Goal: Task Accomplishment & Management: Manage account settings

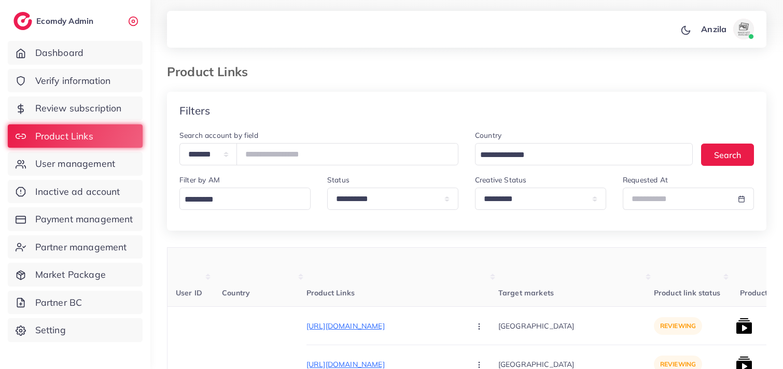
select select "*********"
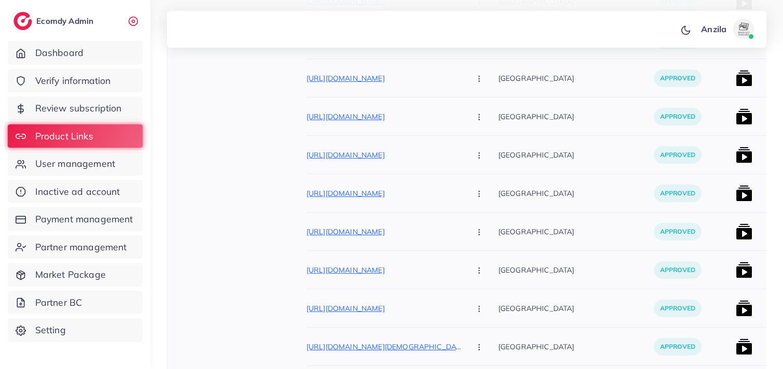
scroll to position [3049, 0]
click at [616, 240] on p "[GEOGRAPHIC_DATA]" at bounding box center [576, 231] width 156 height 23
click at [616, 240] on p "Pakistan" at bounding box center [576, 231] width 156 height 23
click at [616, 240] on p "[GEOGRAPHIC_DATA]" at bounding box center [576, 231] width 156 height 23
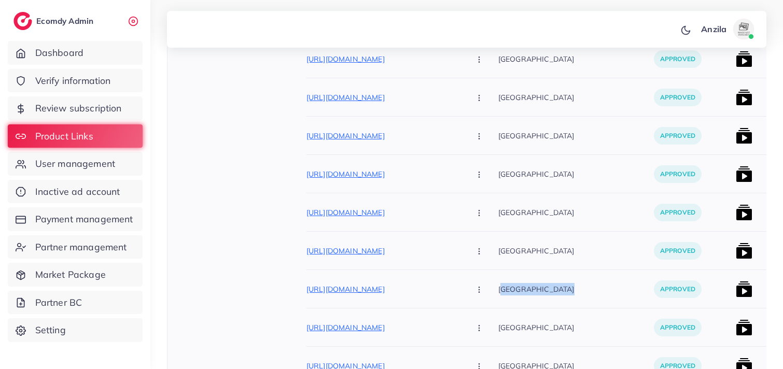
scroll to position [2818, 0]
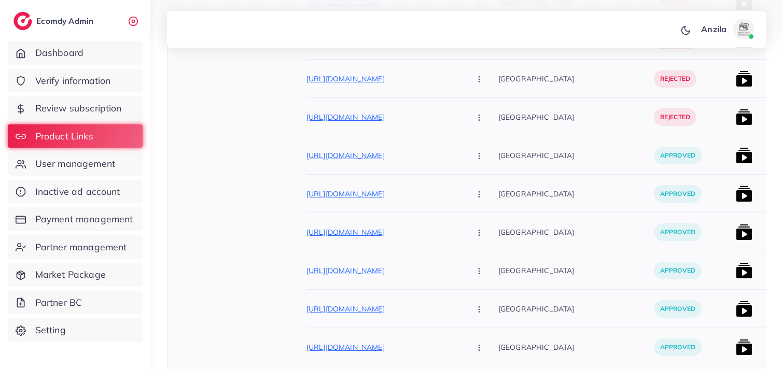
click at [603, 231] on p "[GEOGRAPHIC_DATA]" at bounding box center [576, 231] width 156 height 23
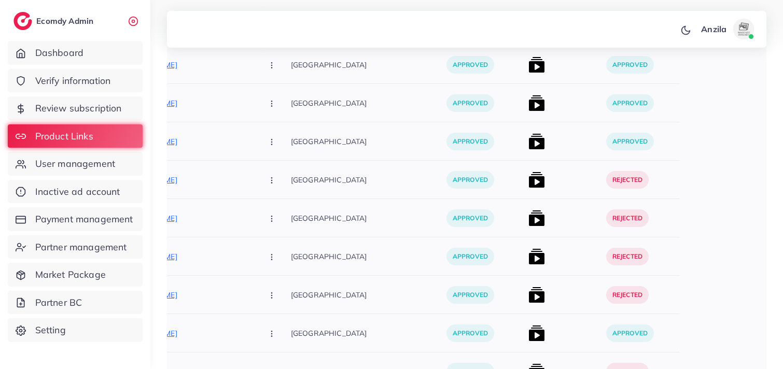
scroll to position [2992, 0]
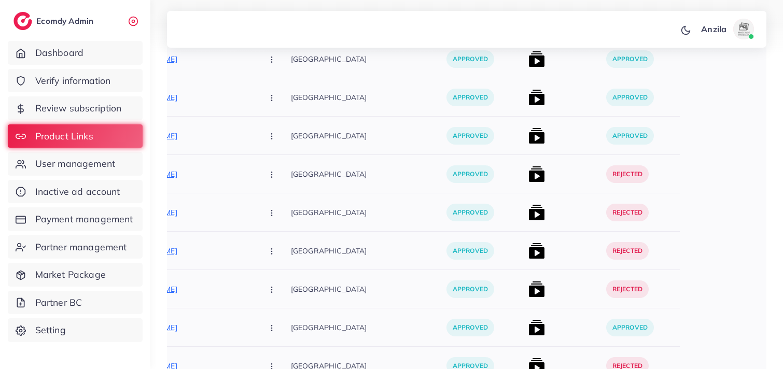
click at [390, 114] on div "[GEOGRAPHIC_DATA]" at bounding box center [369, 97] width 156 height 38
click at [106, 75] on span "Verify information" at bounding box center [76, 80] width 76 height 13
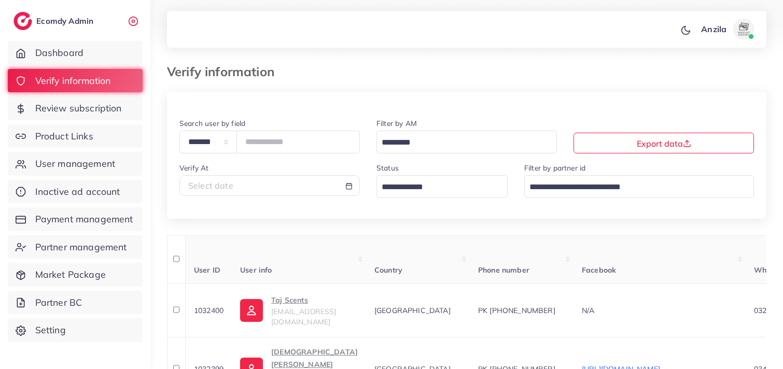
click at [399, 183] on input "Search for option" at bounding box center [436, 187] width 116 height 16
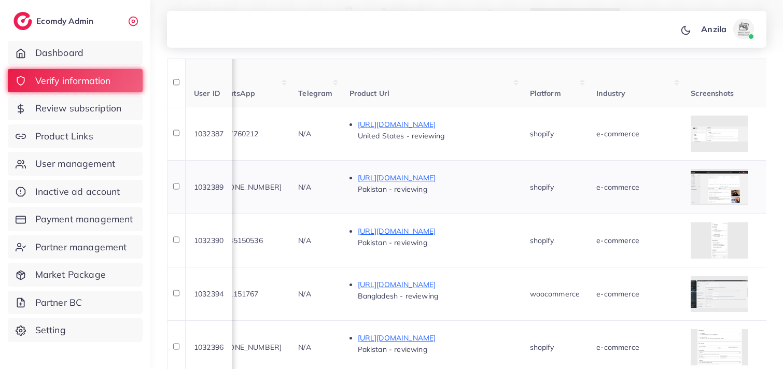
scroll to position [94, 0]
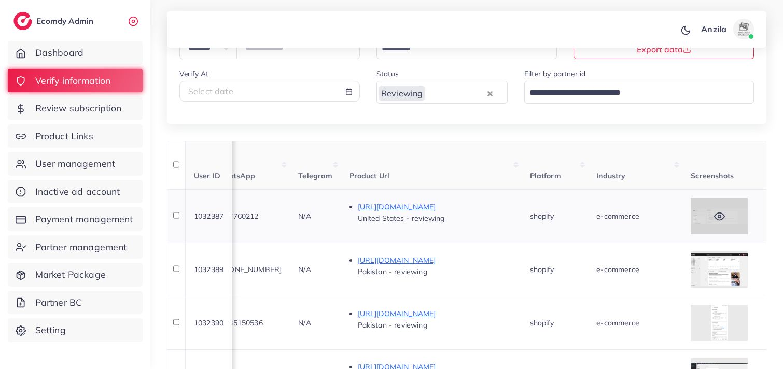
click at [744, 214] on div at bounding box center [718, 216] width 57 height 36
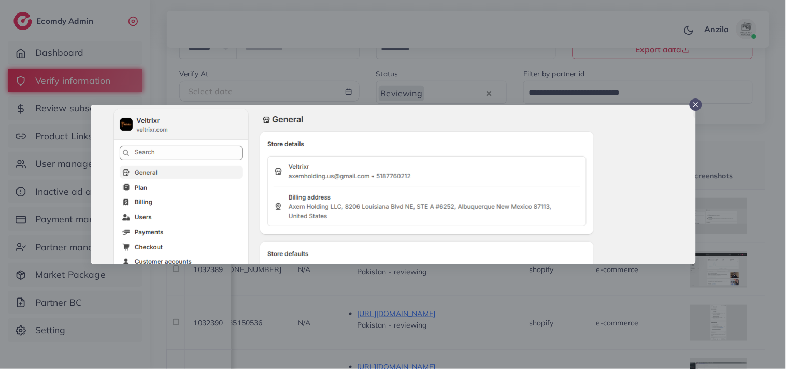
click at [729, 214] on div at bounding box center [393, 184] width 786 height 369
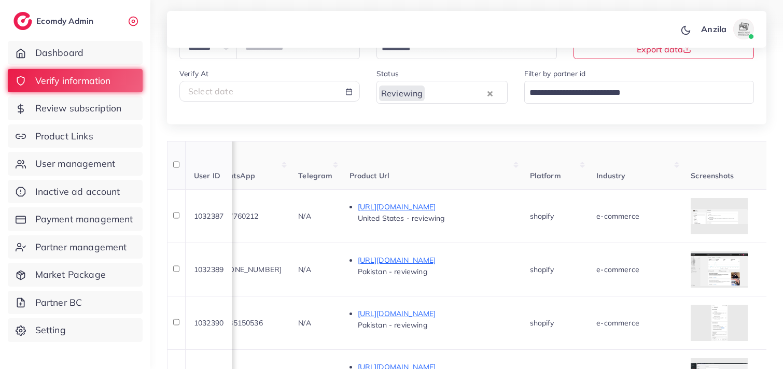
click at [521, 177] on th "Product Url" at bounding box center [431, 165] width 180 height 49
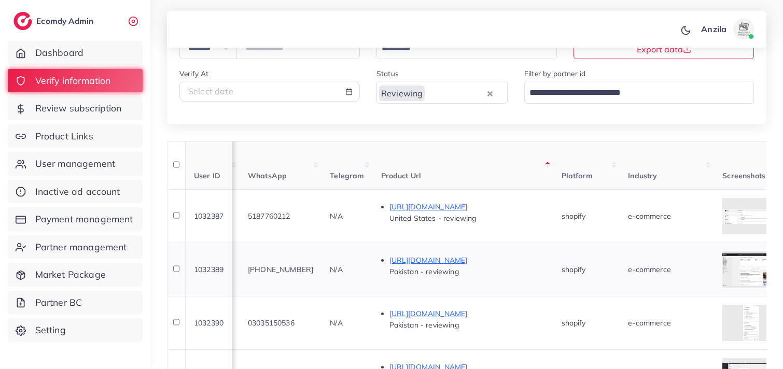
scroll to position [152, 0]
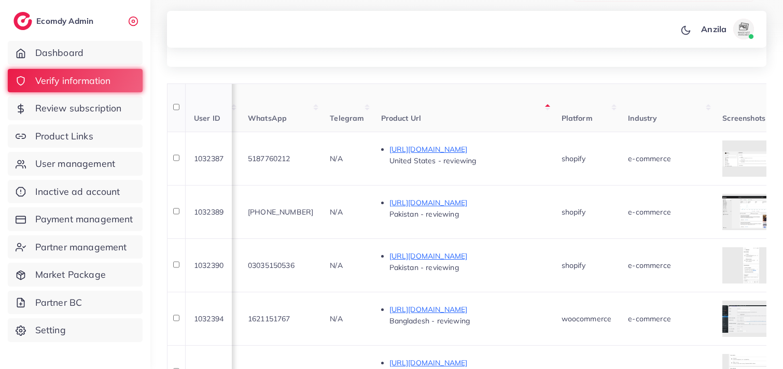
click at [503, 126] on th "Product Url" at bounding box center [463, 107] width 180 height 49
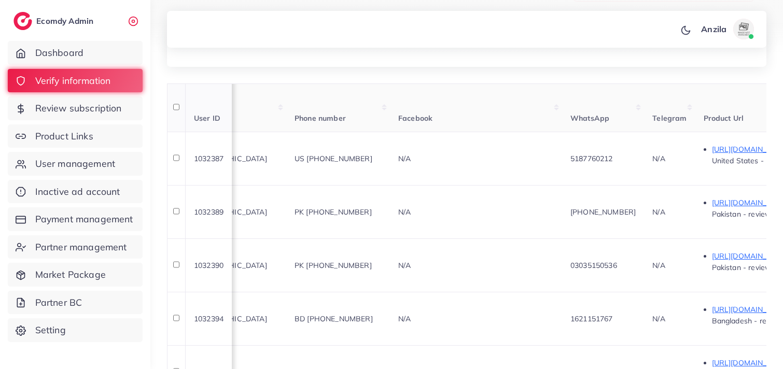
scroll to position [0, 206]
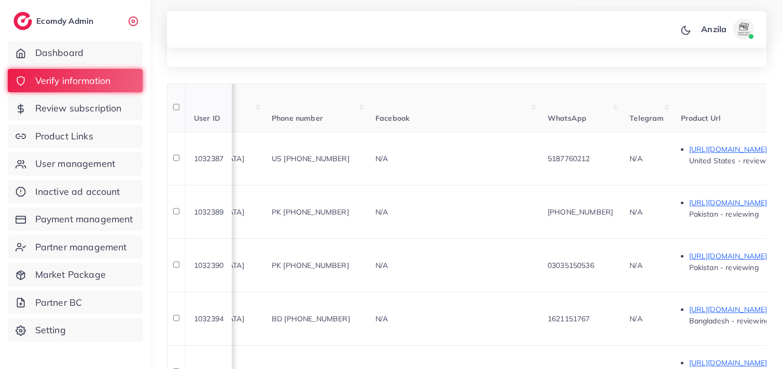
click at [503, 126] on th "Facebook" at bounding box center [453, 107] width 172 height 49
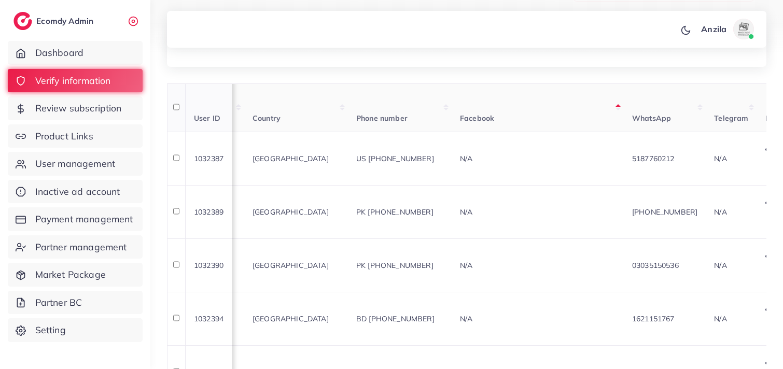
scroll to position [0, 0]
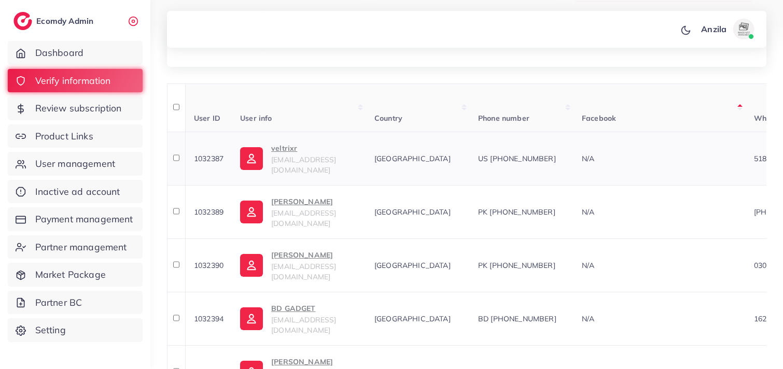
click at [288, 152] on p "veltrixr" at bounding box center [314, 148] width 87 height 12
click at [405, 112] on th "Country" at bounding box center [418, 107] width 104 height 49
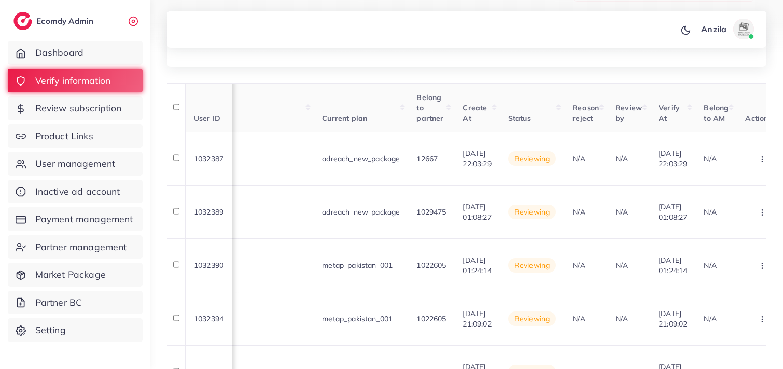
scroll to position [0, 1124]
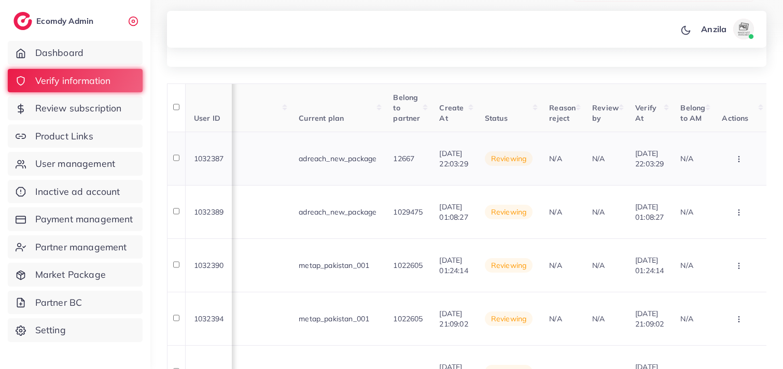
click at [730, 164] on button "button" at bounding box center [740, 158] width 36 height 23
click at [731, 164] on button "button" at bounding box center [740, 158] width 36 height 23
click at [731, 162] on button "button" at bounding box center [740, 158] width 36 height 23
click at [732, 205] on link "Reject" at bounding box center [722, 213] width 82 height 23
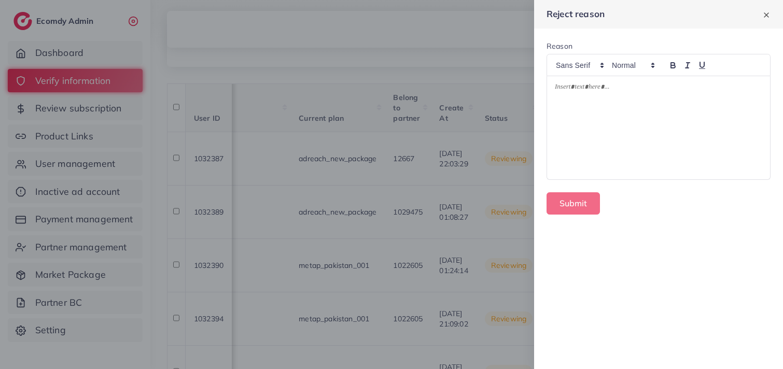
click at [656, 110] on div at bounding box center [658, 127] width 223 height 103
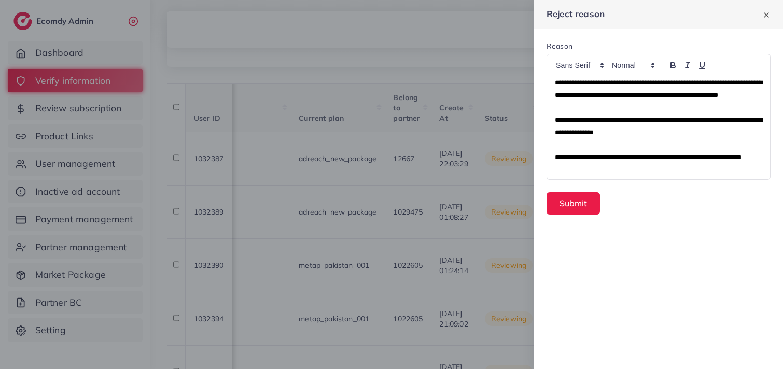
scroll to position [0, 0]
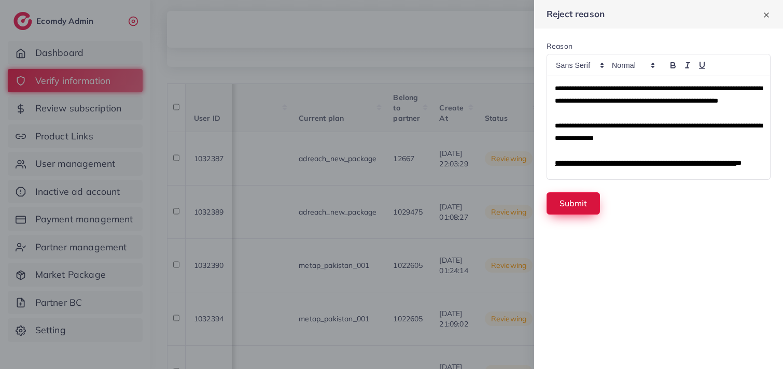
click at [574, 203] on button "Submit" at bounding box center [572, 203] width 53 height 22
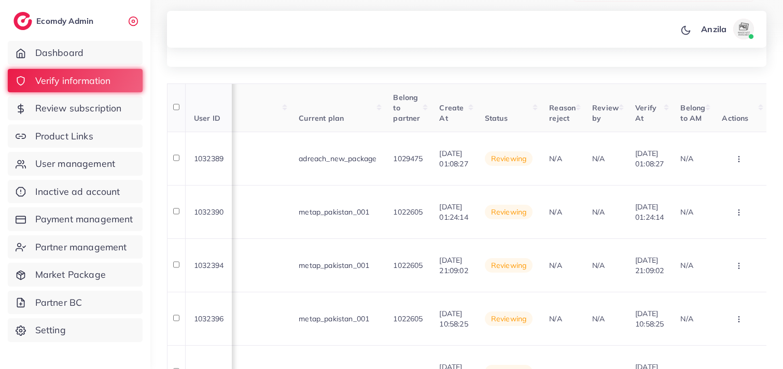
click at [530, 109] on th "Status" at bounding box center [508, 107] width 64 height 49
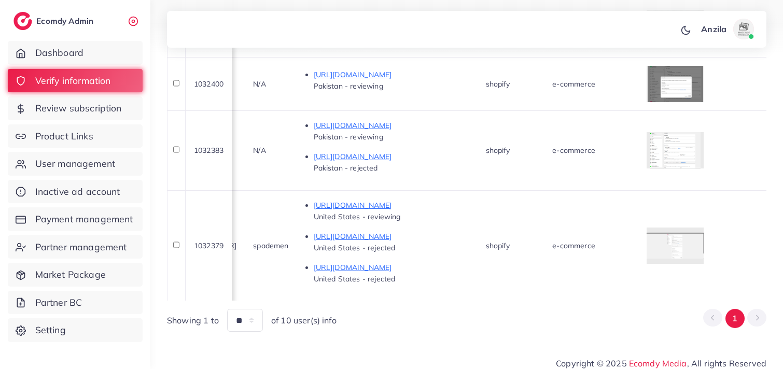
scroll to position [0, 519]
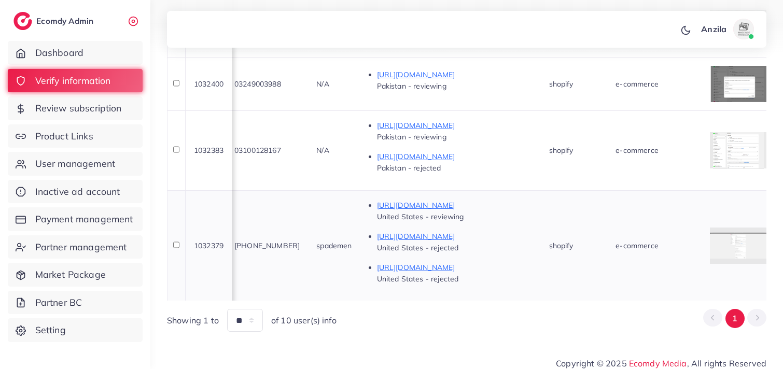
click at [398, 291] on td "https://spademen.com/products/plain-shirt-royal-blue United States - reviewing …" at bounding box center [450, 245] width 180 height 111
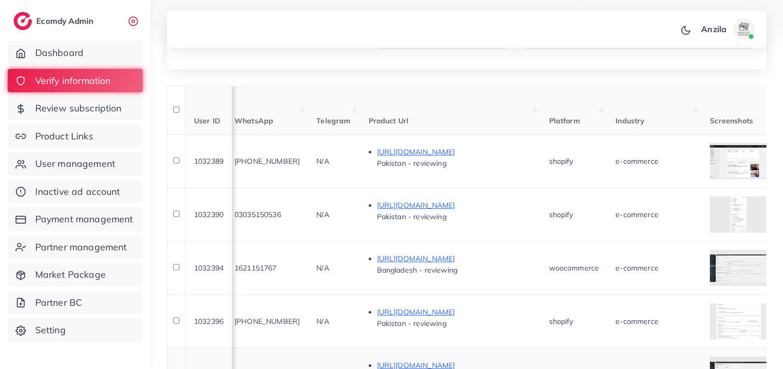
scroll to position [92, 0]
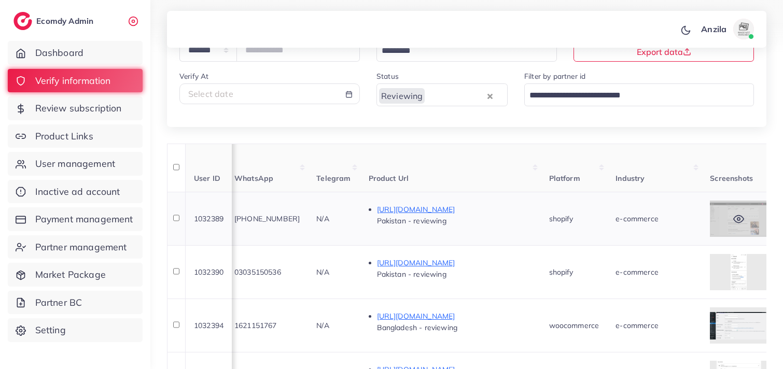
click at [743, 217] on icon at bounding box center [739, 218] width 10 height 7
click at [738, 214] on div at bounding box center [738, 219] width 57 height 36
click at [737, 211] on div at bounding box center [738, 219] width 57 height 36
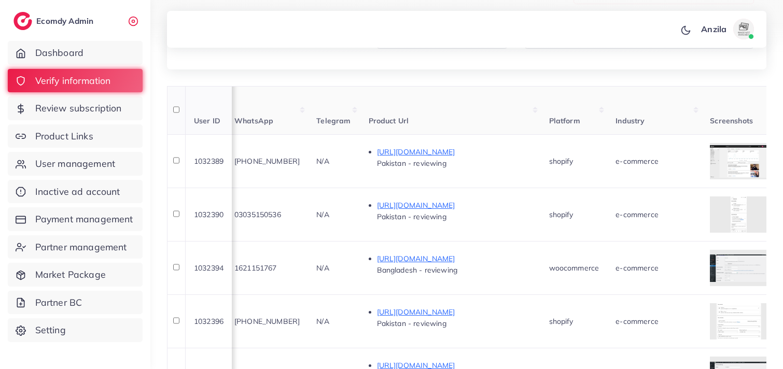
click at [496, 109] on th "Product Url" at bounding box center [450, 110] width 180 height 49
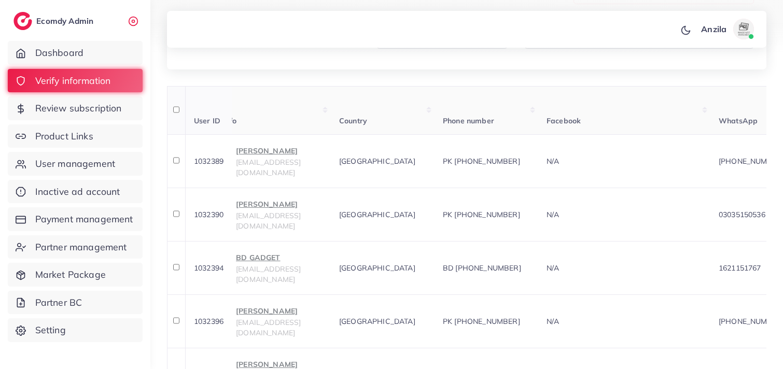
scroll to position [0, 0]
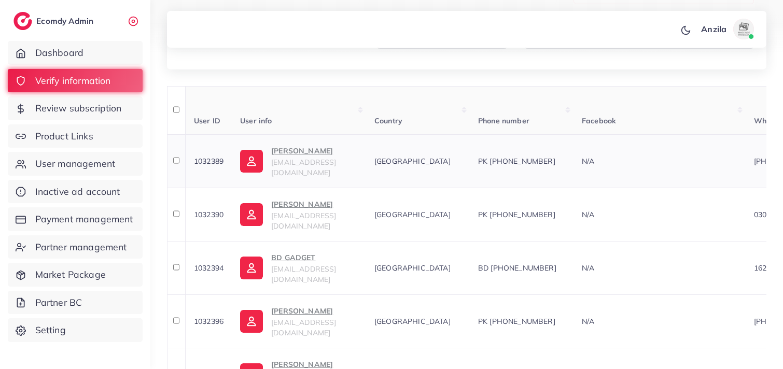
click at [332, 157] on p "Muhammad Saim Saeed" at bounding box center [314, 151] width 87 height 12
click at [411, 96] on th "Country" at bounding box center [418, 110] width 104 height 49
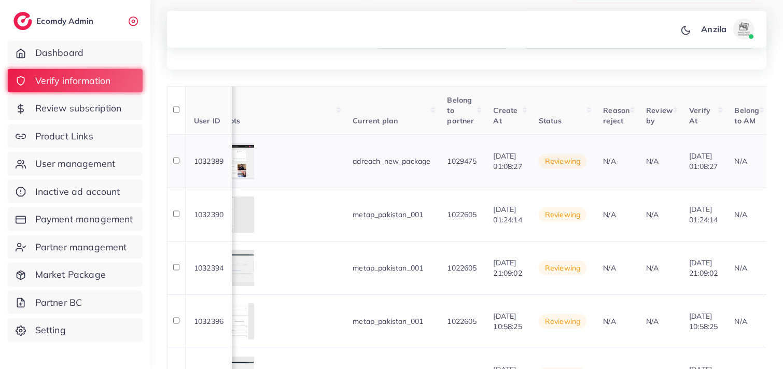
scroll to position [0, 1127]
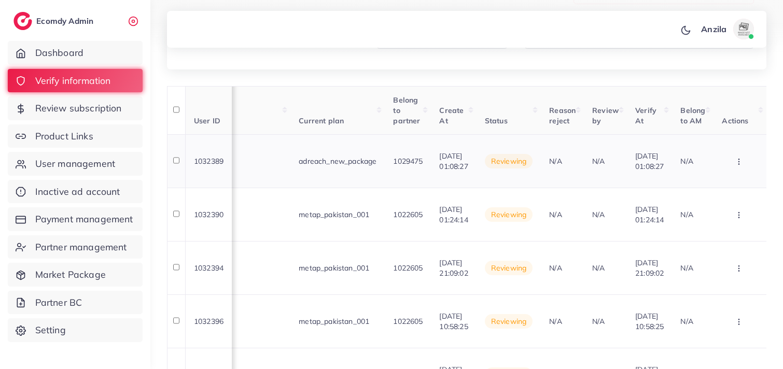
click at [725, 163] on button "button" at bounding box center [740, 161] width 36 height 23
click at [720, 213] on link "Reject" at bounding box center [723, 215] width 82 height 23
click at [0, 0] on div at bounding box center [0, 0] width 0 height 0
click at [0, 0] on div "Submit" at bounding box center [0, 0] width 0 height 0
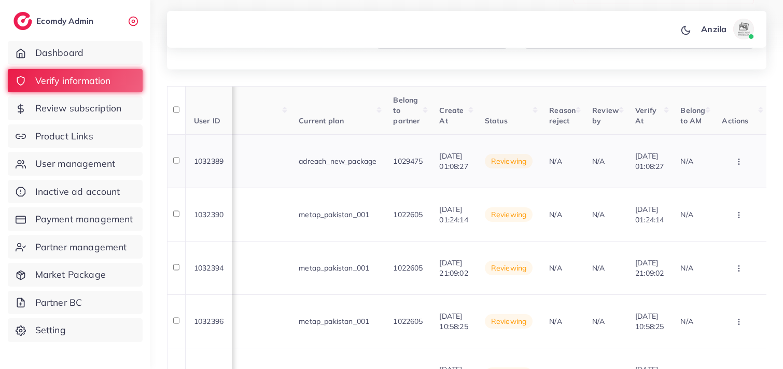
click at [735, 159] on icon "button" at bounding box center [739, 162] width 8 height 8
click at [738, 173] on button "button" at bounding box center [740, 161] width 36 height 23
click at [731, 218] on link "Reject" at bounding box center [723, 215] width 82 height 23
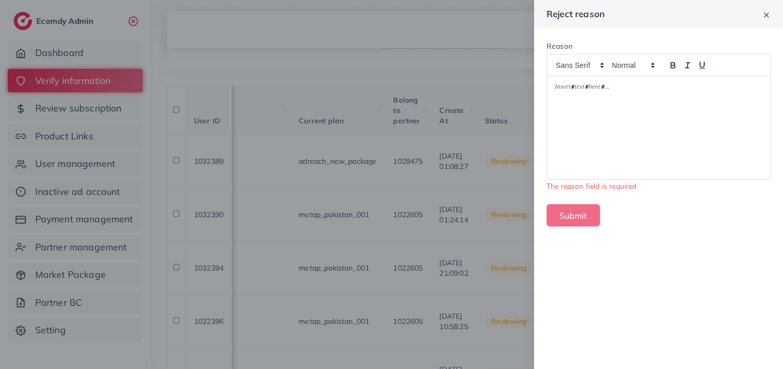
click at [604, 124] on div at bounding box center [658, 127] width 223 height 103
click at [636, 244] on div "Reject reason Reason The reason field is required Submit" at bounding box center [658, 184] width 249 height 369
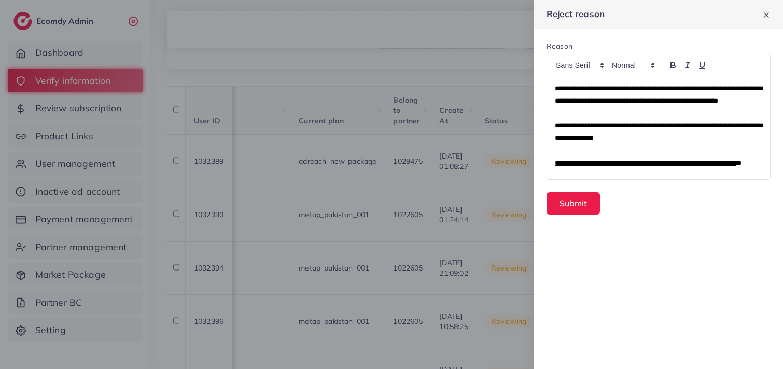
scroll to position [63, 0]
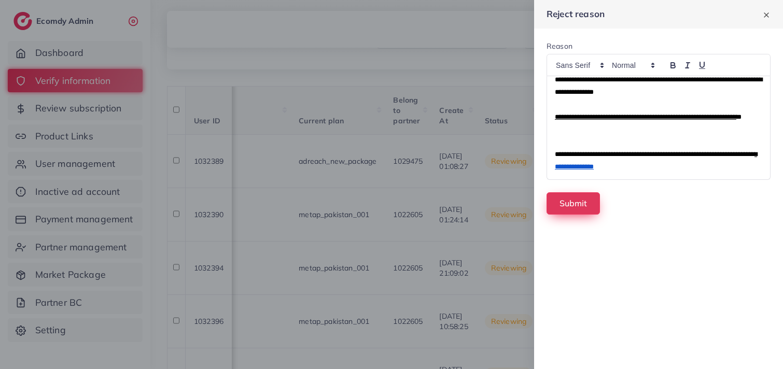
click at [585, 211] on button "Submit" at bounding box center [572, 203] width 53 height 22
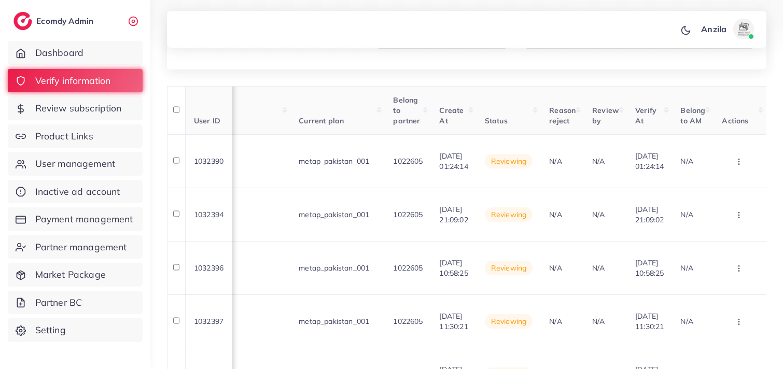
click at [584, 123] on th "Review by" at bounding box center [605, 110] width 43 height 49
click at [485, 118] on span "Status" at bounding box center [496, 120] width 23 height 9
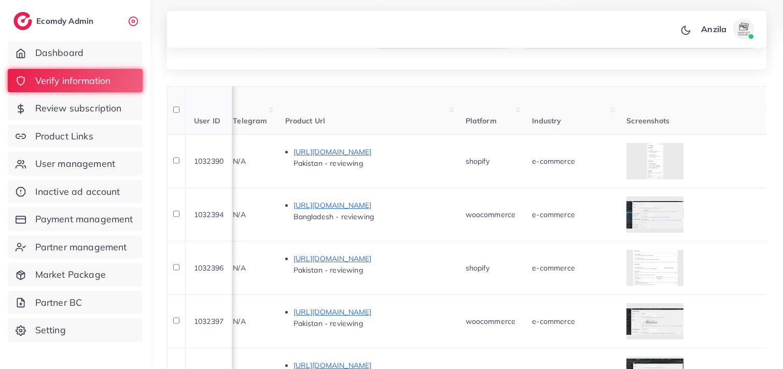
scroll to position [0, 529]
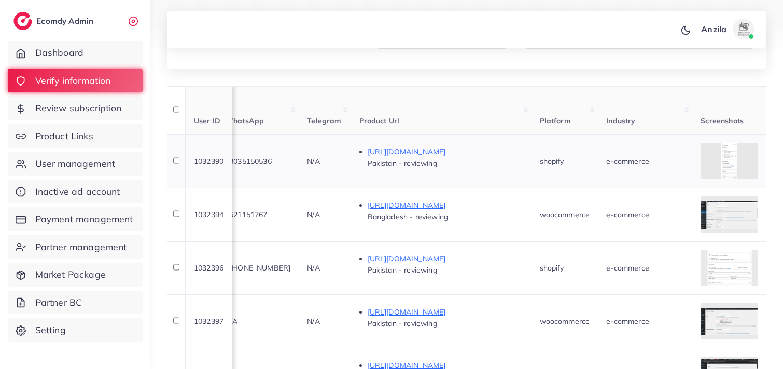
click at [713, 149] on td at bounding box center [770, 160] width 156 height 53
click at [710, 149] on td at bounding box center [770, 160] width 156 height 53
click at [743, 151] on div at bounding box center [728, 161] width 57 height 36
click at [739, 148] on div at bounding box center [728, 161] width 57 height 36
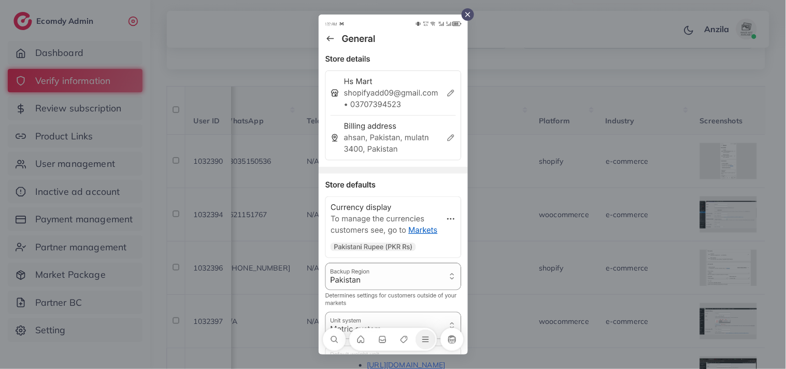
click at [695, 178] on div at bounding box center [393, 184] width 786 height 369
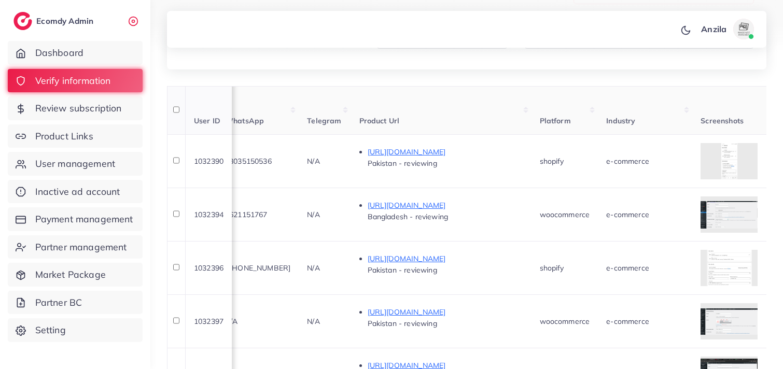
click at [556, 101] on th "Platform" at bounding box center [564, 110] width 67 height 49
click at [556, 122] on span "Platform" at bounding box center [555, 120] width 31 height 9
click at [514, 120] on th "Product Url" at bounding box center [441, 110] width 180 height 49
click at [746, 154] on div at bounding box center [728, 161] width 57 height 36
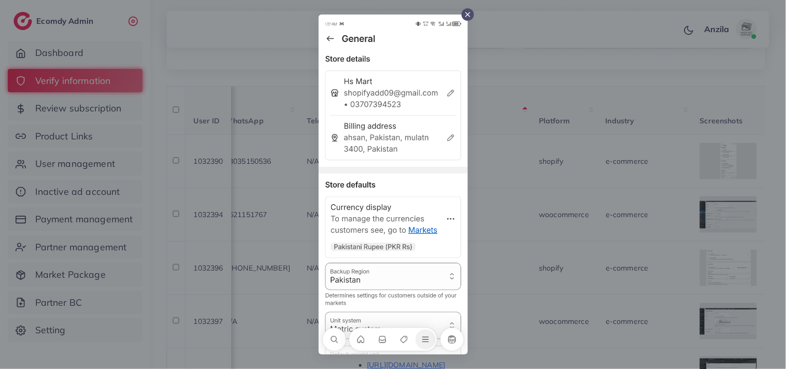
click at [610, 112] on div at bounding box center [393, 184] width 786 height 369
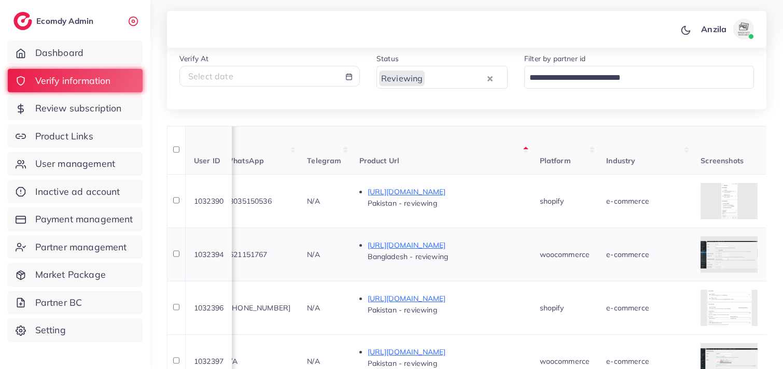
scroll to position [110, 0]
click at [531, 144] on th "Product Url" at bounding box center [441, 149] width 180 height 49
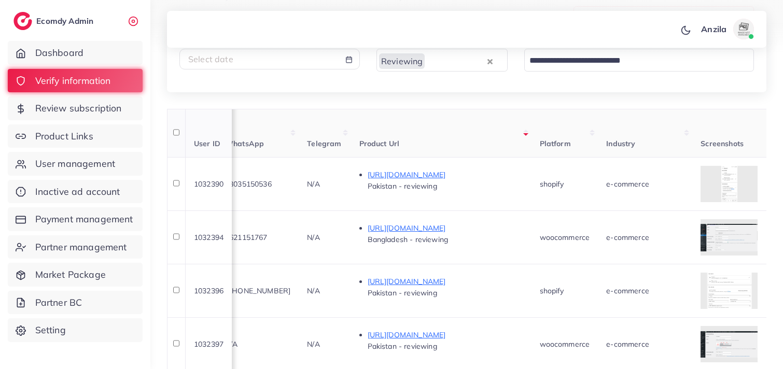
scroll to position [167, 0]
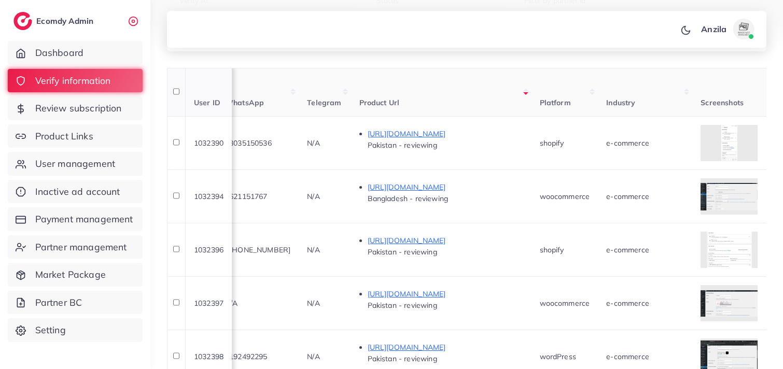
click at [465, 97] on th "Product Url" at bounding box center [441, 92] width 180 height 49
click at [470, 98] on th "Product Url" at bounding box center [441, 92] width 180 height 49
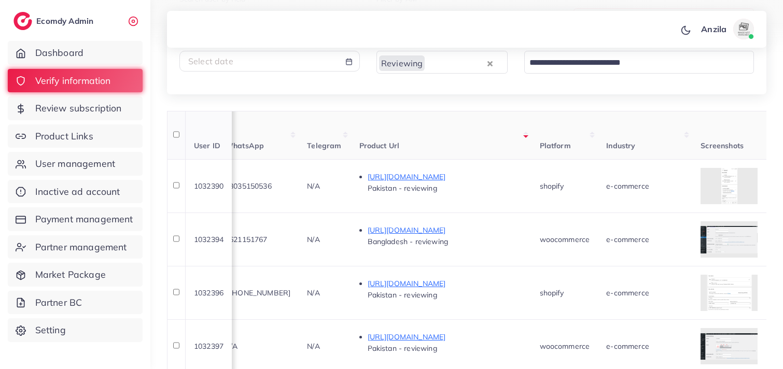
scroll to position [126, 0]
click at [493, 131] on th "Product Url" at bounding box center [441, 133] width 180 height 49
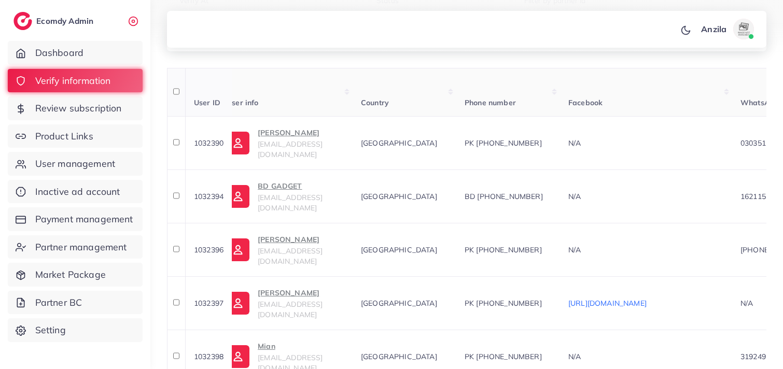
scroll to position [0, 0]
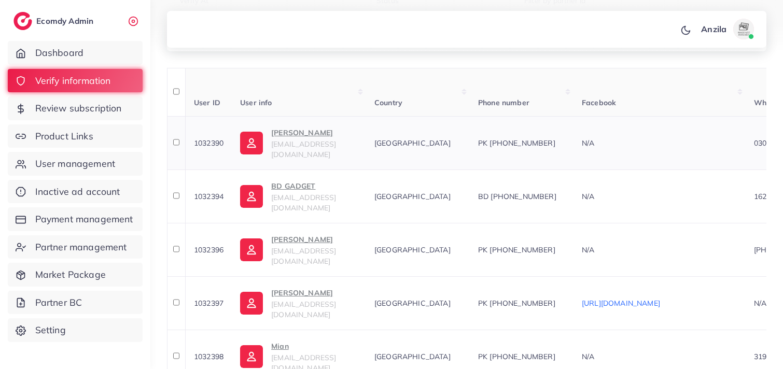
click at [315, 134] on p "Muhammad Daniyal Ali" at bounding box center [314, 132] width 87 height 12
click at [365, 106] on th "User info" at bounding box center [299, 92] width 134 height 49
click at [470, 92] on th "Country" at bounding box center [418, 92] width 104 height 49
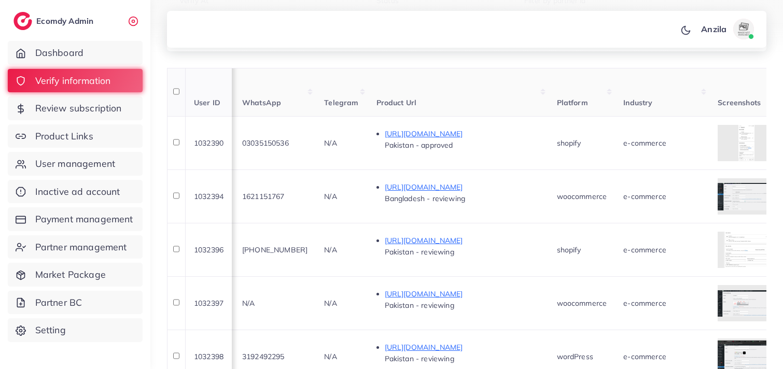
scroll to position [0, 506]
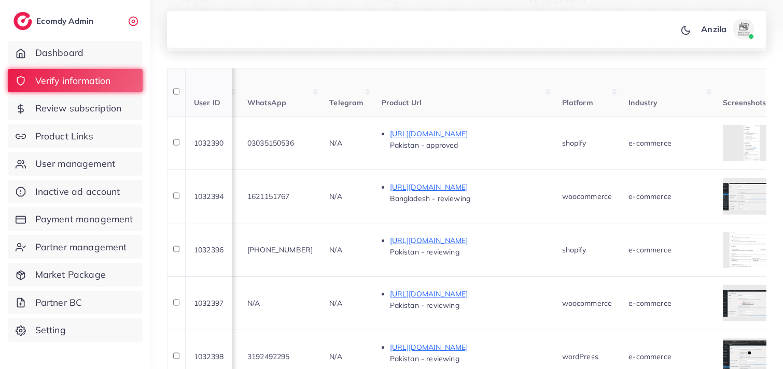
click at [530, 88] on th "Product Url" at bounding box center [463, 92] width 180 height 49
drag, startPoint x: 570, startPoint y: 141, endPoint x: 610, endPoint y: 153, distance: 41.2
click at [610, 153] on td "shopify" at bounding box center [587, 142] width 67 height 53
click at [558, 56] on div "**********" at bounding box center [466, 373] width 599 height 898
click at [470, 84] on th "Product Url" at bounding box center [463, 92] width 180 height 49
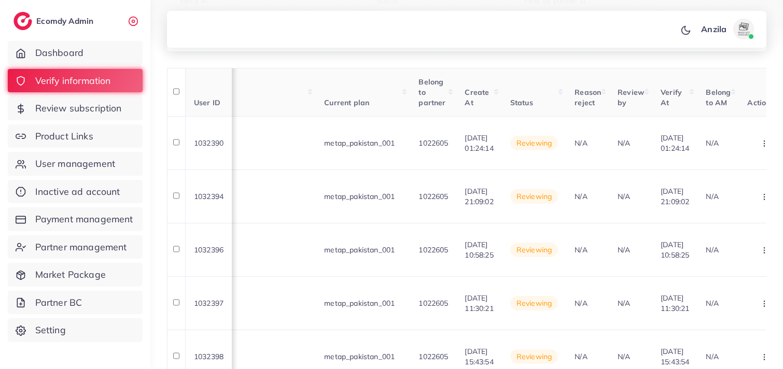
scroll to position [0, 1127]
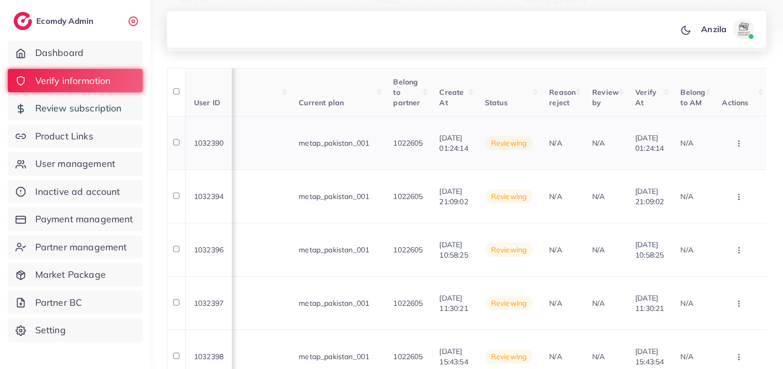
click at [732, 145] on button "button" at bounding box center [740, 143] width 36 height 23
click at [733, 175] on link "Approve" at bounding box center [723, 174] width 82 height 23
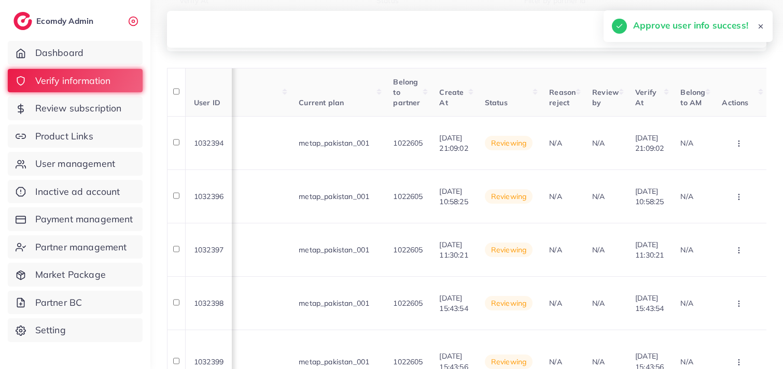
scroll to position [0, 1125]
click at [496, 90] on th "Status" at bounding box center [508, 92] width 64 height 49
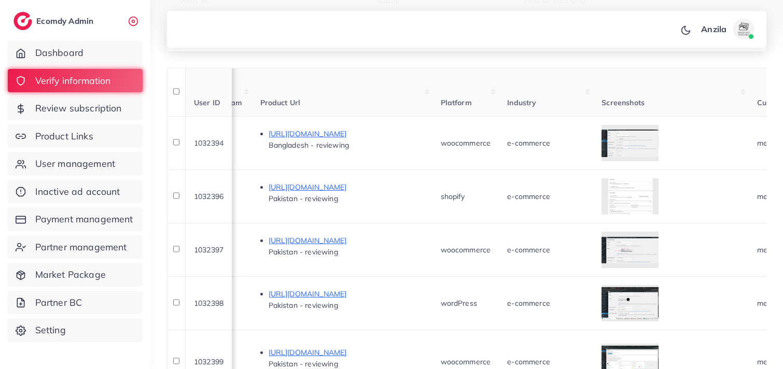
scroll to position [0, 618]
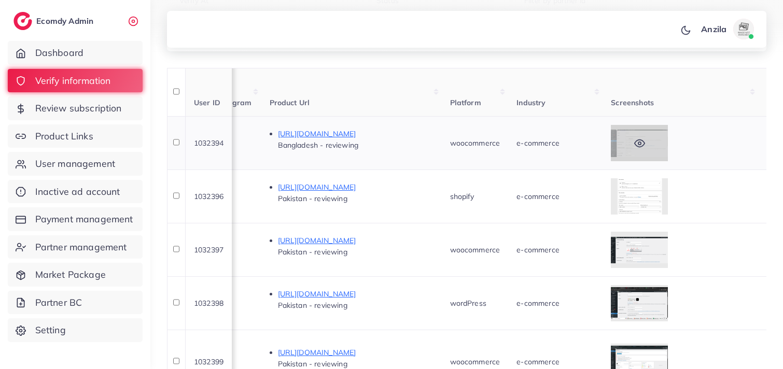
click at [630, 141] on div at bounding box center [639, 143] width 57 height 36
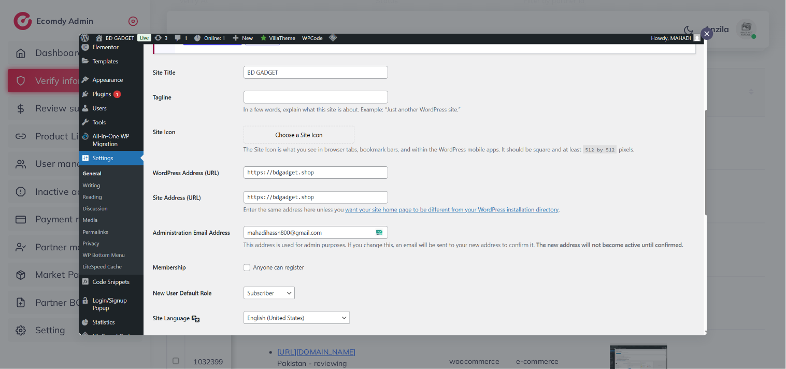
click at [732, 162] on div at bounding box center [393, 184] width 786 height 369
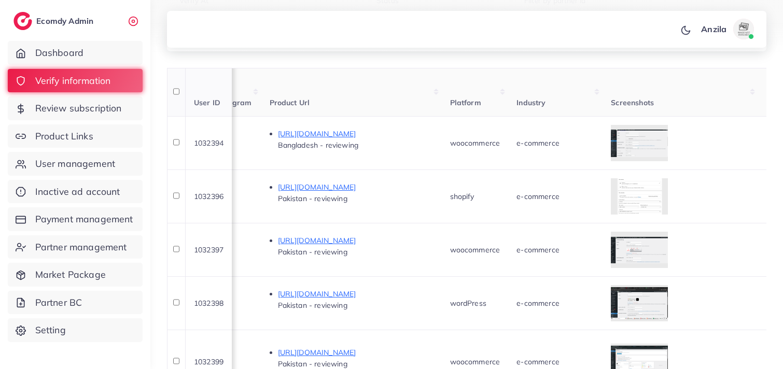
click at [602, 98] on th "Industry" at bounding box center [555, 92] width 94 height 49
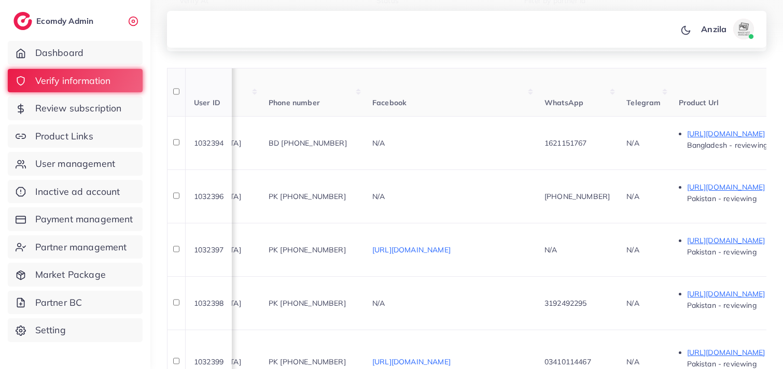
scroll to position [0, 250]
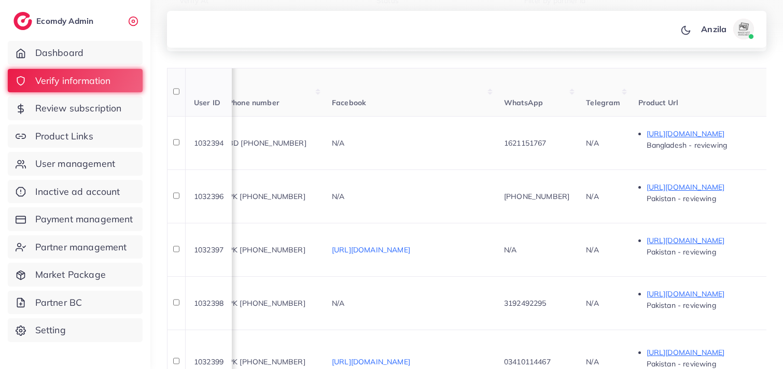
click at [557, 93] on th "WhatsApp" at bounding box center [537, 92] width 82 height 49
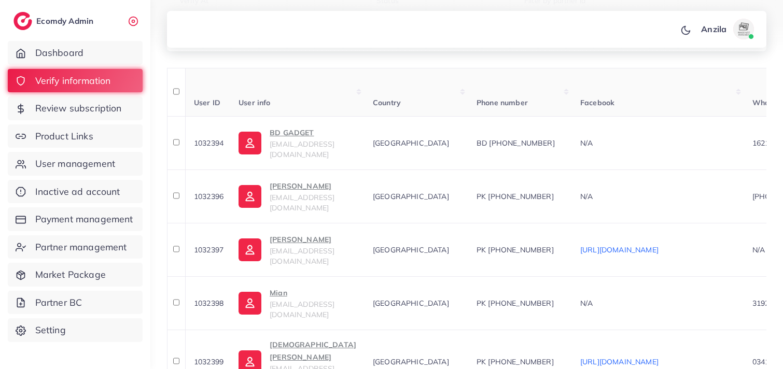
scroll to position [0, 0]
click at [296, 146] on span "alihasan191902@gmail.com" at bounding box center [303, 149] width 65 height 20
click at [408, 112] on th "Country" at bounding box center [418, 92] width 104 height 49
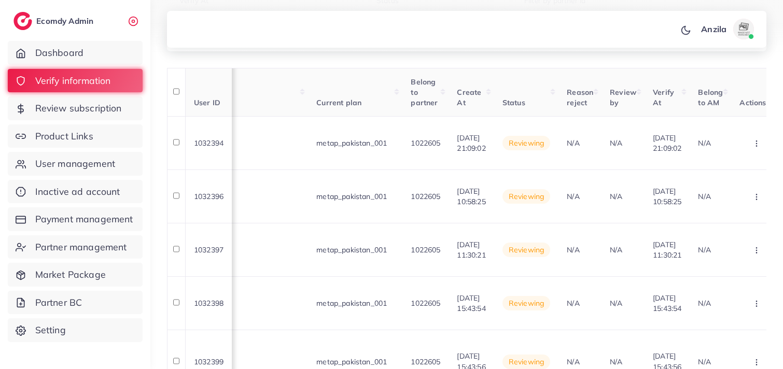
scroll to position [0, 1125]
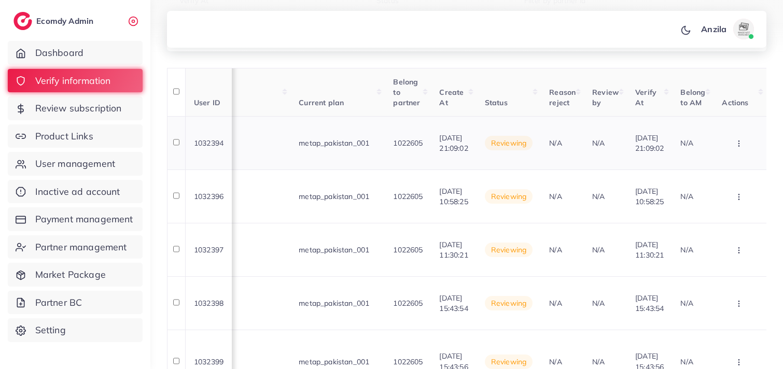
click at [739, 147] on icon "button" at bounding box center [739, 143] width 8 height 8
click at [721, 167] on link "Approve" at bounding box center [723, 174] width 82 height 23
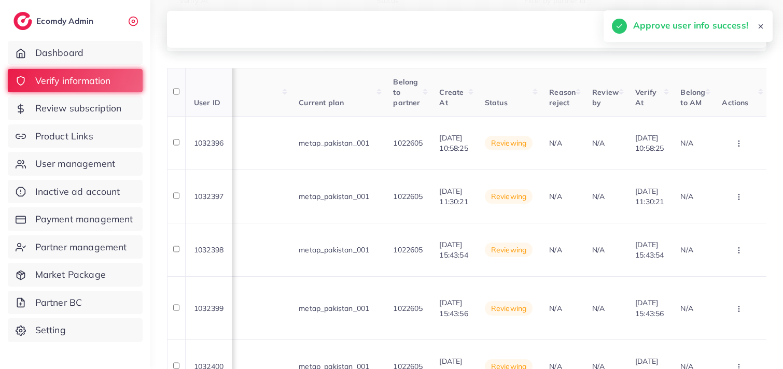
click at [484, 112] on th "Status" at bounding box center [508, 92] width 64 height 49
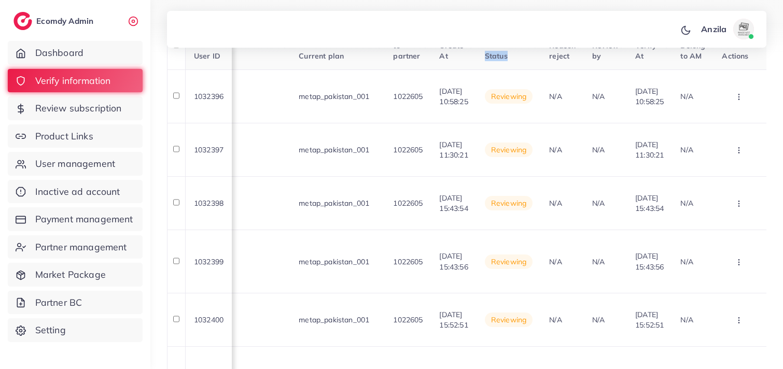
scroll to position [178, 0]
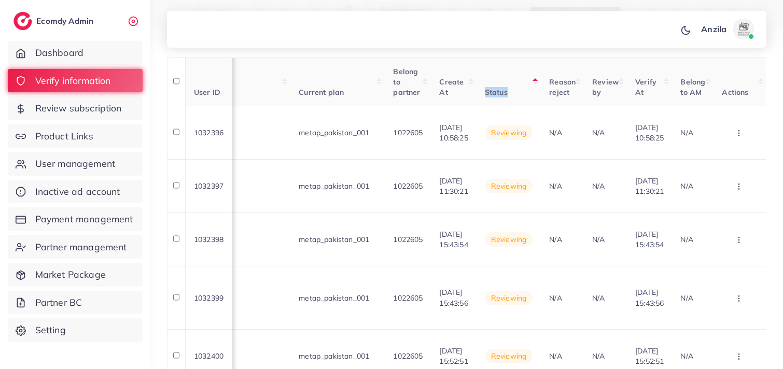
click at [485, 97] on span "Status" at bounding box center [496, 92] width 23 height 9
click at [478, 75] on th "Status" at bounding box center [508, 82] width 64 height 49
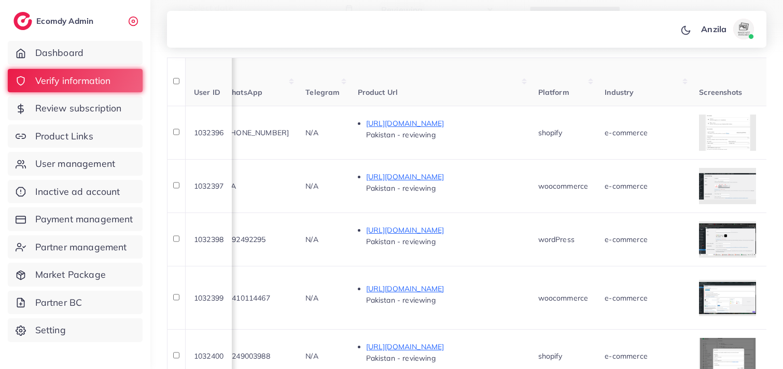
scroll to position [0, 503]
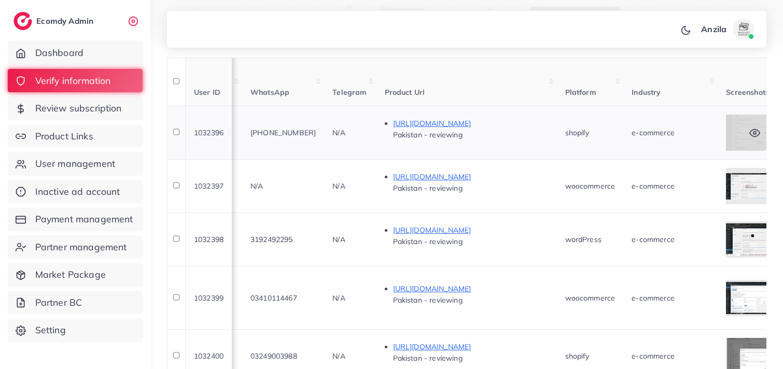
click at [748, 125] on div at bounding box center [754, 133] width 57 height 36
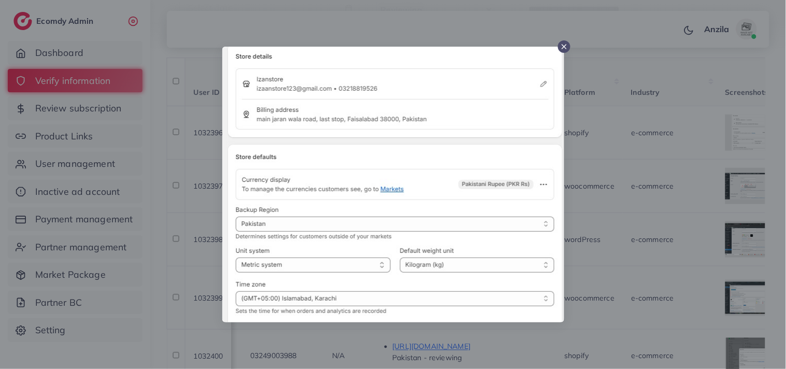
click at [648, 163] on div at bounding box center [393, 184] width 786 height 369
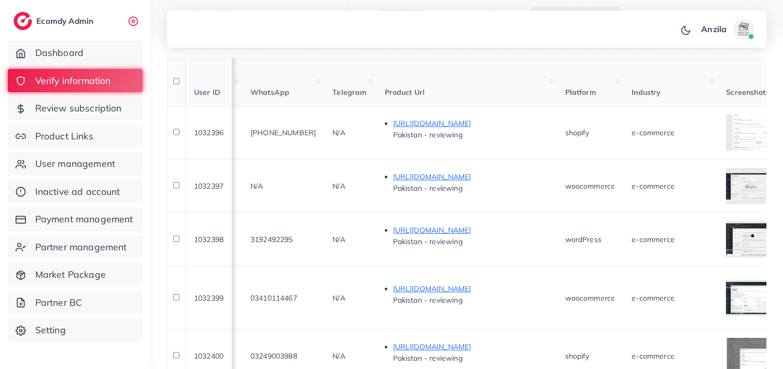
click at [321, 90] on th "WhatsApp" at bounding box center [283, 82] width 82 height 49
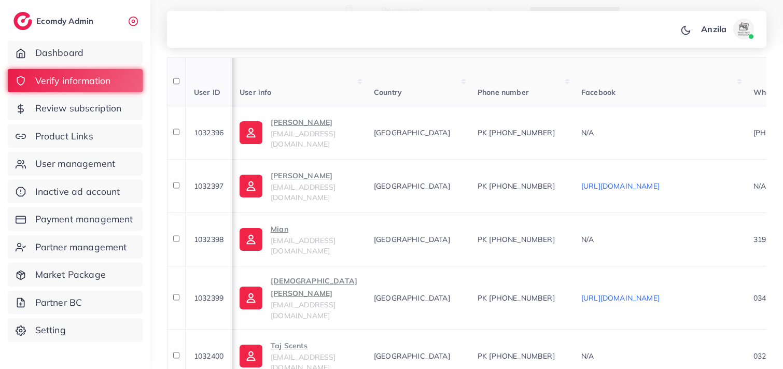
scroll to position [0, 0]
click at [317, 129] on p "Muhammad Umar" at bounding box center [314, 122] width 87 height 12
click at [449, 95] on th "Country" at bounding box center [418, 82] width 104 height 49
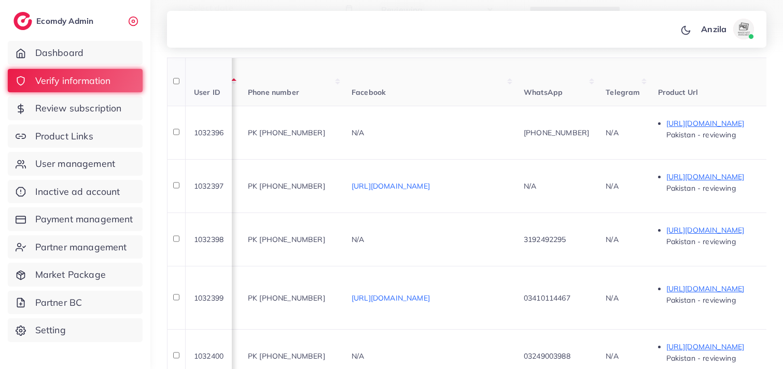
scroll to position [0, 276]
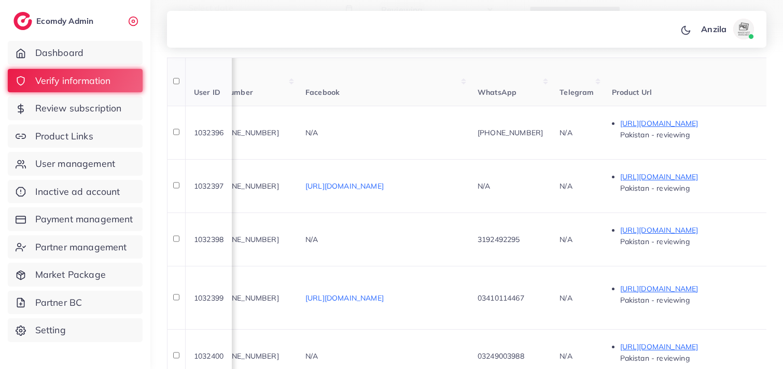
click at [440, 92] on th "Facebook" at bounding box center [383, 82] width 172 height 49
click at [384, 73] on th "Facebook" at bounding box center [383, 82] width 172 height 49
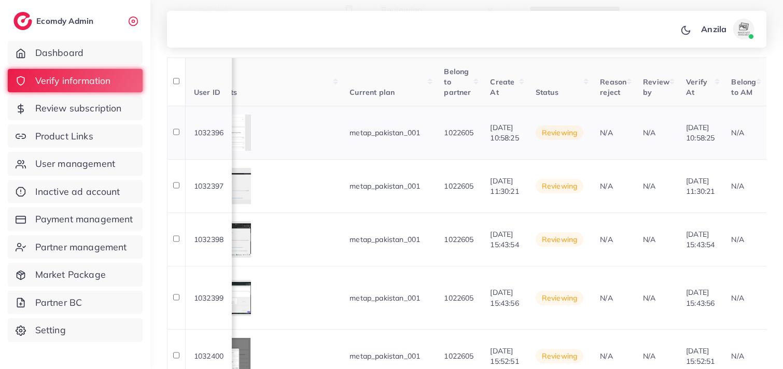
scroll to position [0, 1125]
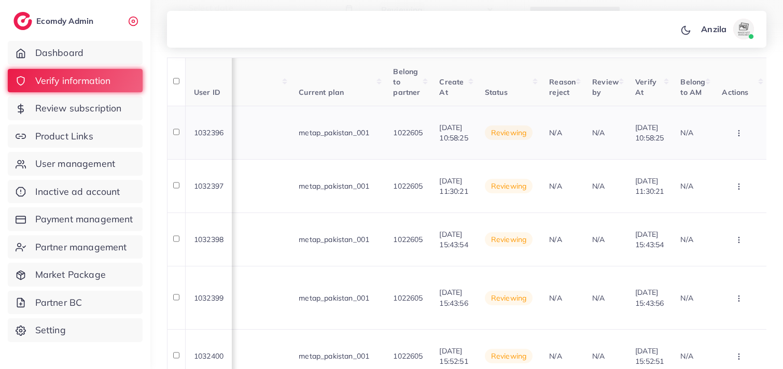
click at [725, 137] on button "button" at bounding box center [740, 132] width 36 height 23
click at [728, 167] on link "Approve" at bounding box center [723, 164] width 82 height 23
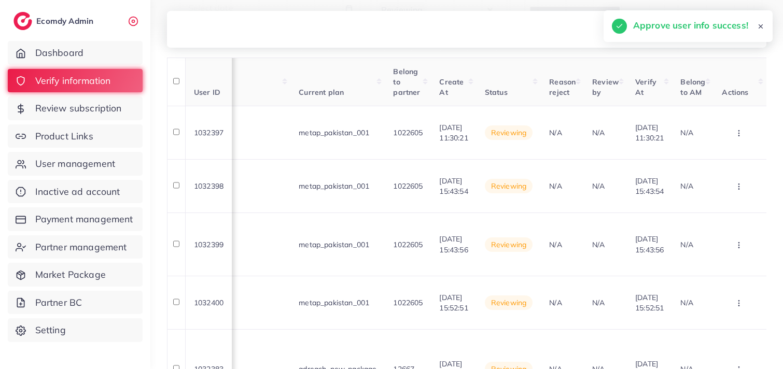
scroll to position [0, 1117]
click at [570, 94] on th "Reason reject" at bounding box center [562, 82] width 43 height 49
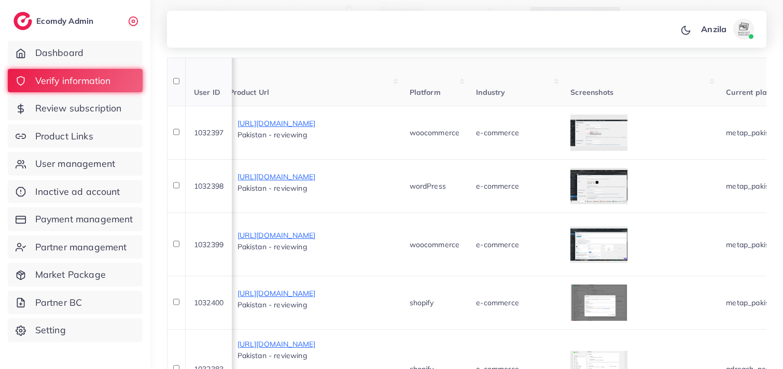
scroll to position [0, 656]
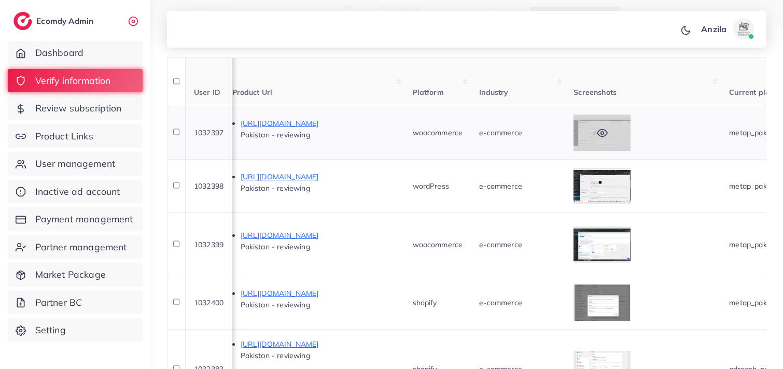
click at [608, 133] on icon at bounding box center [602, 133] width 11 height 11
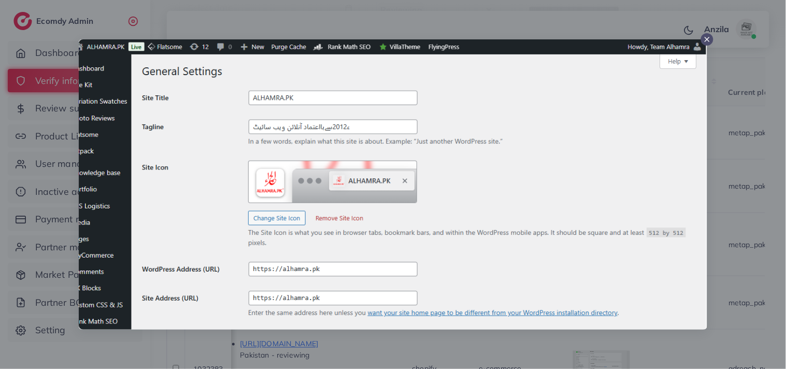
click at [766, 160] on div at bounding box center [393, 184] width 786 height 369
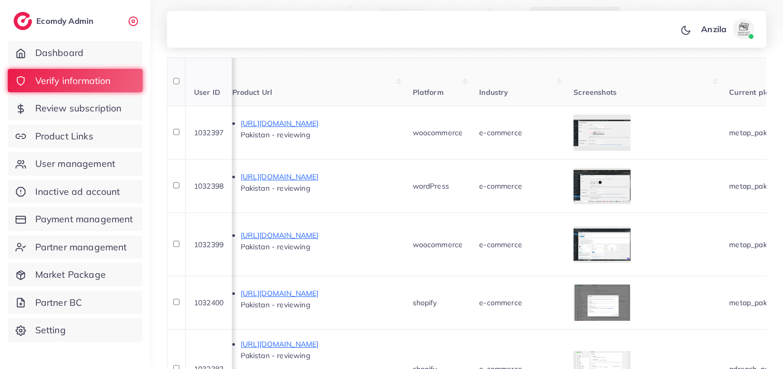
click at [506, 92] on span "Industry" at bounding box center [493, 92] width 29 height 9
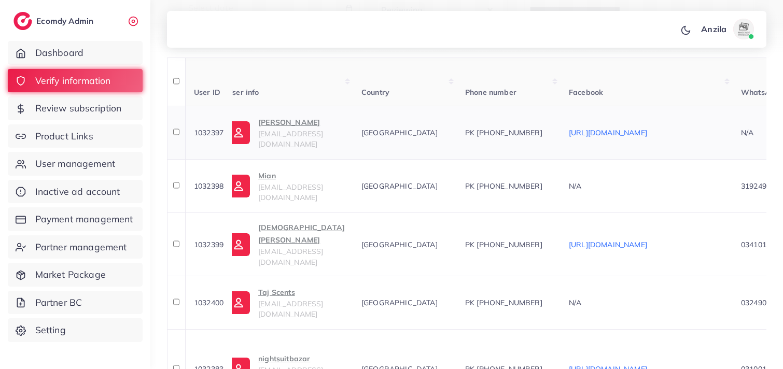
scroll to position [0, 0]
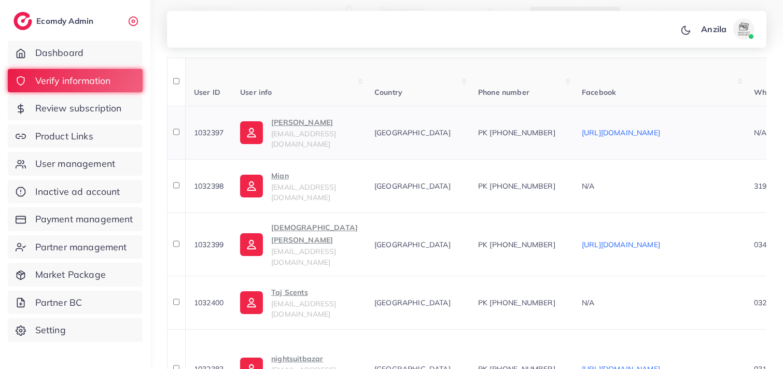
click at [325, 129] on p "Moeen Hashmi" at bounding box center [314, 122] width 87 height 12
click at [366, 75] on th "User info" at bounding box center [299, 82] width 134 height 49
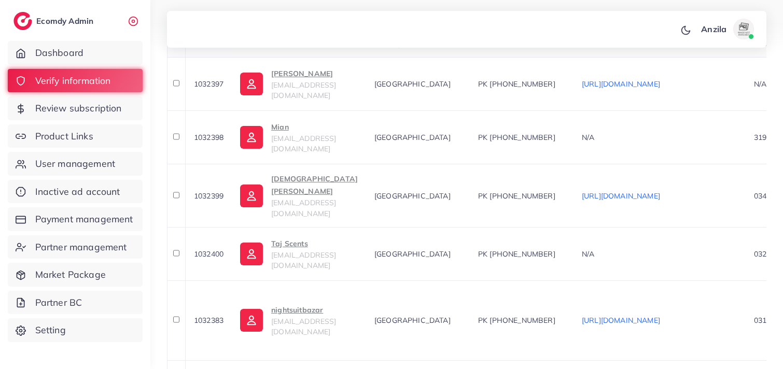
scroll to position [178, 0]
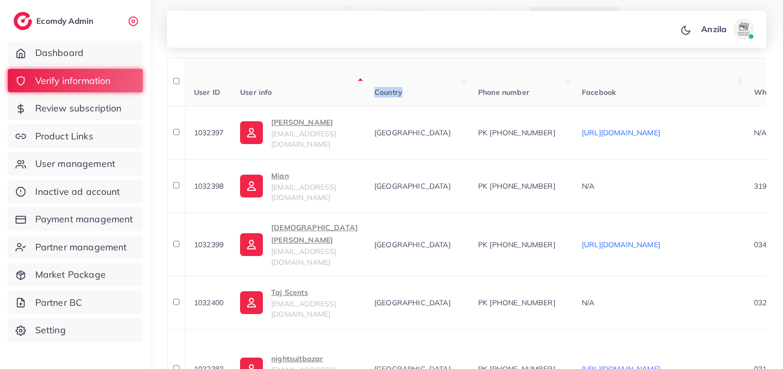
click at [470, 82] on th "Country" at bounding box center [418, 82] width 104 height 49
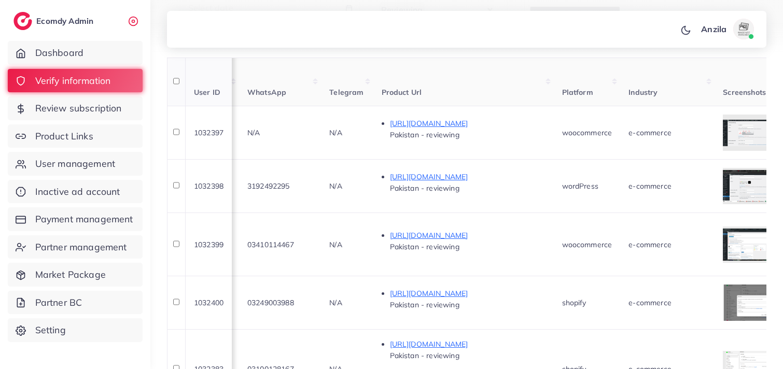
scroll to position [293, 0]
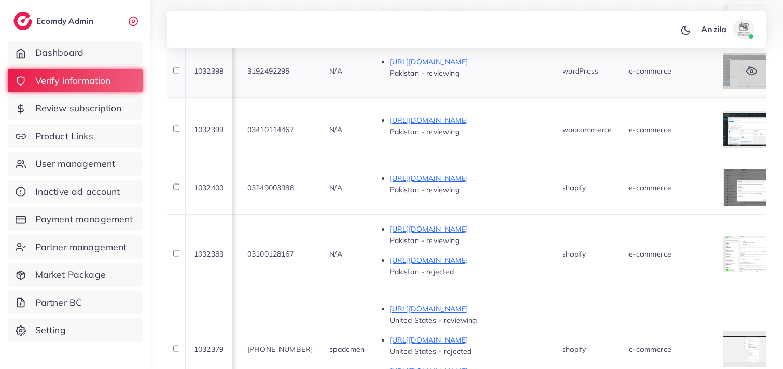
click at [746, 74] on div at bounding box center [751, 71] width 57 height 36
click at [772, 64] on div "**********" at bounding box center [466, 130] width 632 height 846
click at [756, 73] on icon at bounding box center [751, 70] width 10 height 7
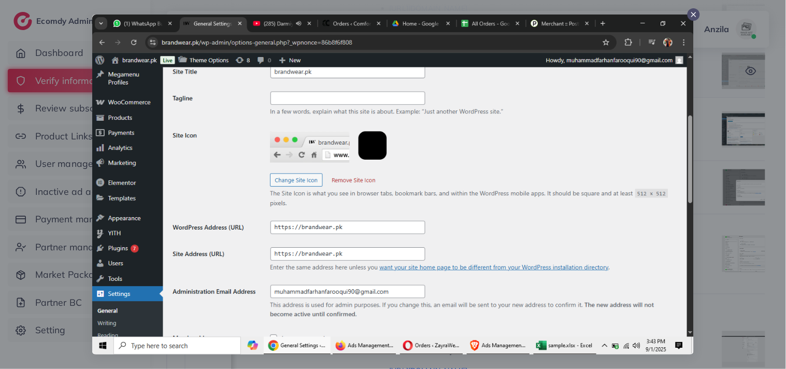
click at [757, 73] on div at bounding box center [393, 184] width 786 height 369
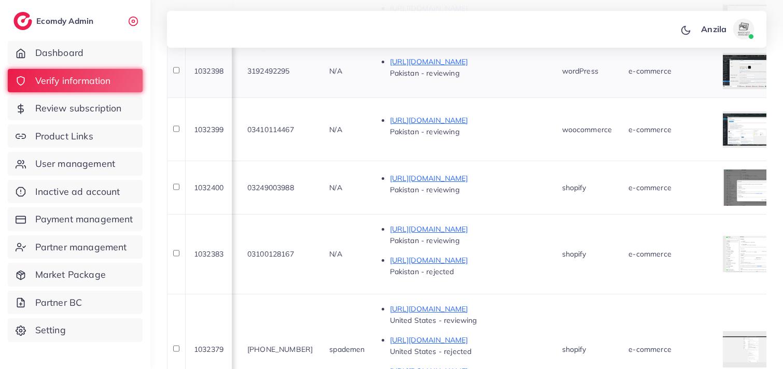
click at [696, 73] on div "e-commerce" at bounding box center [667, 71] width 78 height 10
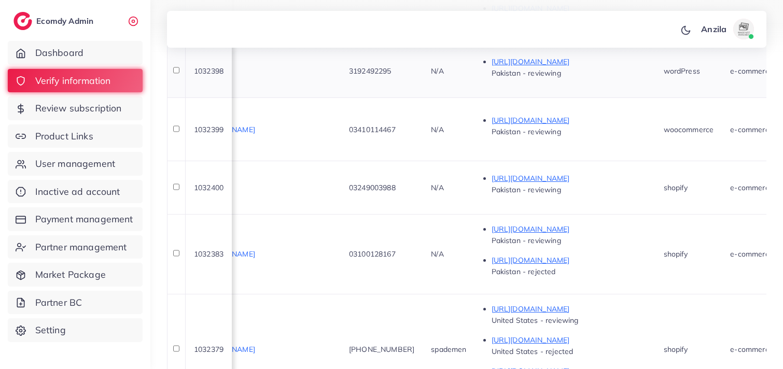
scroll to position [0, 369]
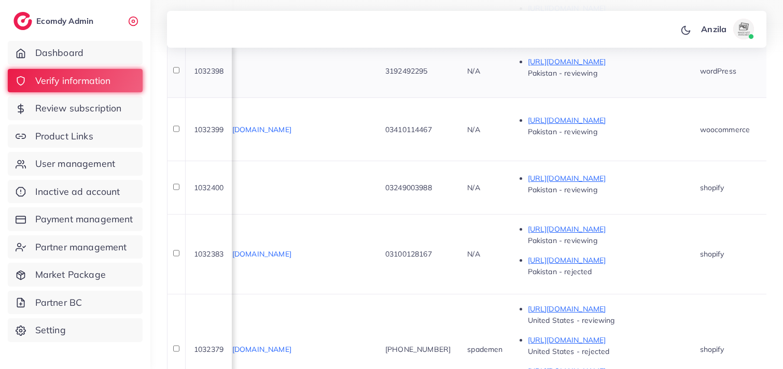
click at [348, 84] on td "N/A" at bounding box center [291, 70] width 172 height 53
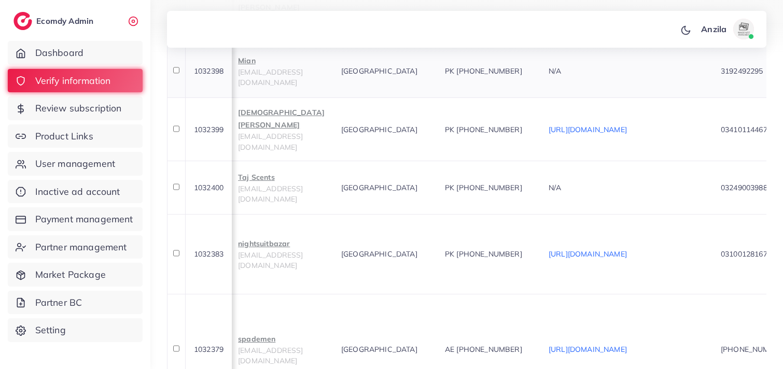
scroll to position [0, 0]
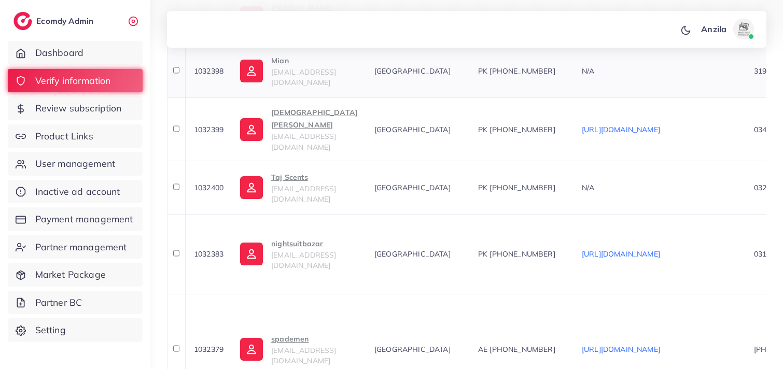
click at [292, 75] on span "mahiimian2@gmail.com" at bounding box center [303, 77] width 65 height 20
click at [559, 136] on td "PK +923410114467" at bounding box center [522, 128] width 104 height 63
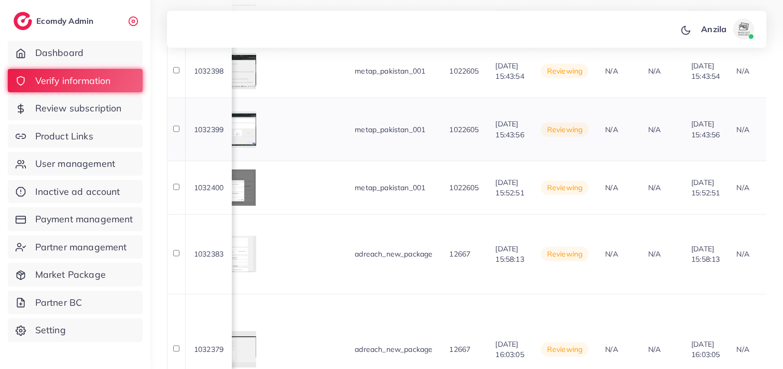
scroll to position [0, 1116]
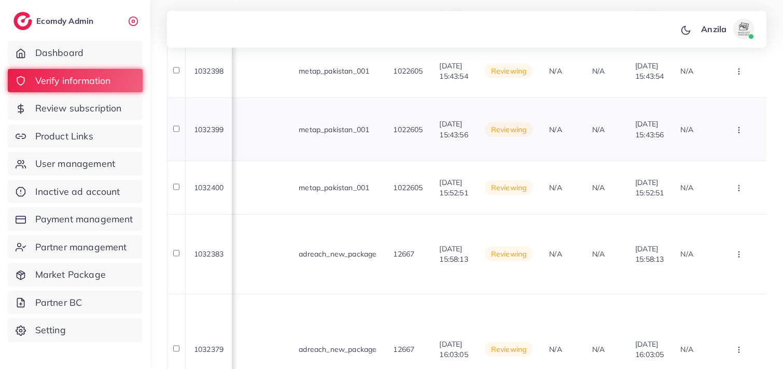
click at [735, 22] on icon "button" at bounding box center [739, 18] width 8 height 8
click at [727, 173] on link "Reject" at bounding box center [722, 183] width 82 height 23
click at [0, 0] on div at bounding box center [0, 0] width 0 height 0
click at [731, 30] on button "button" at bounding box center [740, 17] width 36 height 23
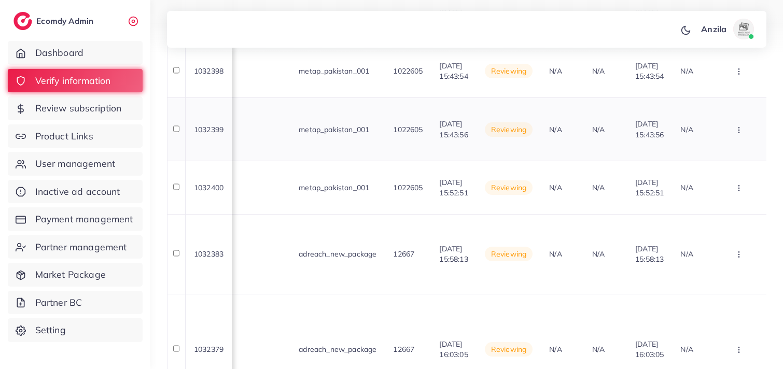
click at [734, 30] on button "button" at bounding box center [740, 17] width 36 height 23
click at [738, 172] on link "Reject" at bounding box center [722, 183] width 82 height 23
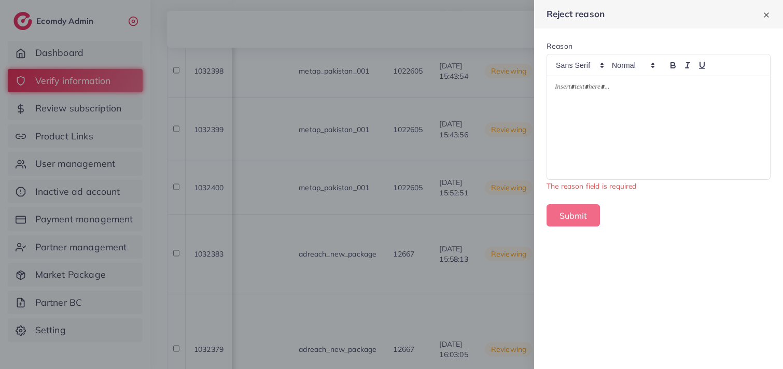
click at [680, 99] on div at bounding box center [658, 127] width 223 height 103
click at [624, 208] on div "Submit" at bounding box center [658, 215] width 224 height 22
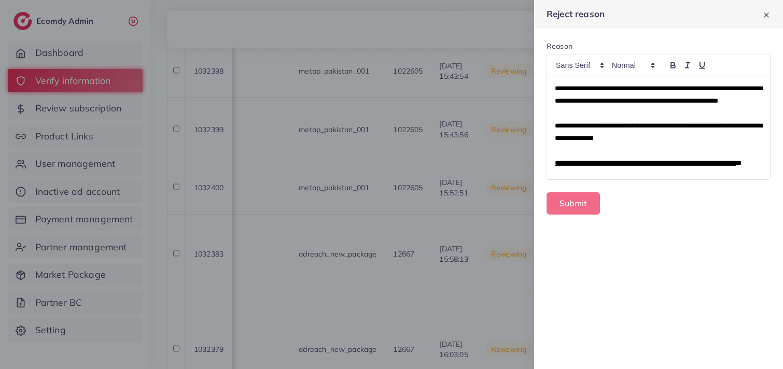
scroll to position [63, 0]
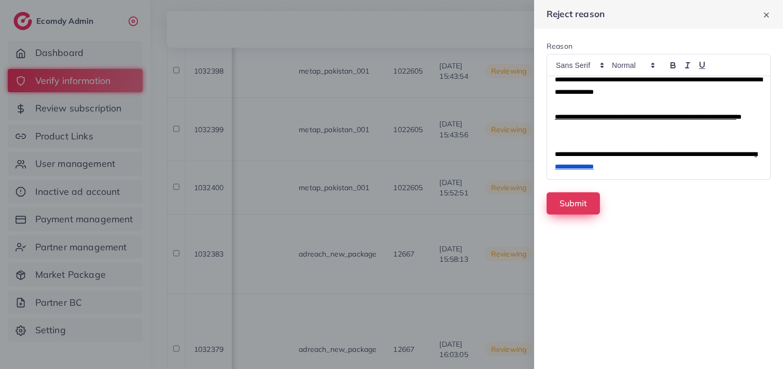
click at [593, 194] on button "Submit" at bounding box center [572, 203] width 53 height 22
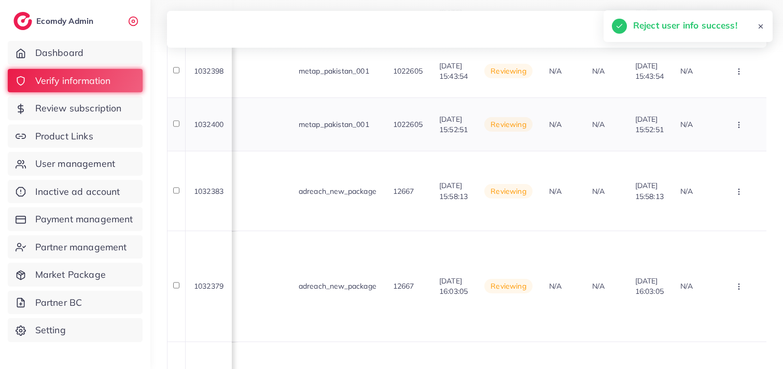
click at [584, 128] on td "N/A" at bounding box center [605, 123] width 43 height 53
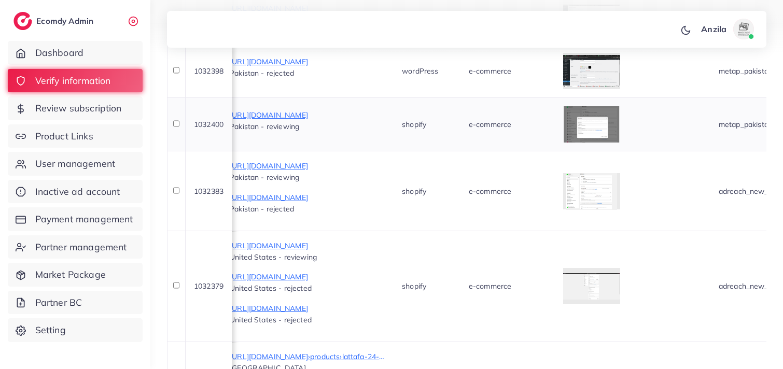
scroll to position [0, 632]
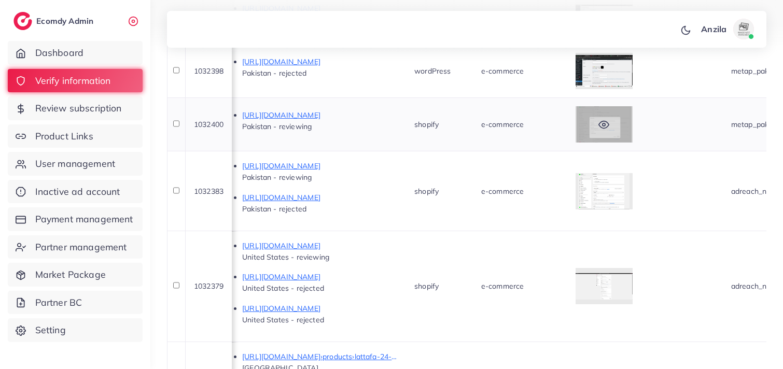
click at [612, 112] on div at bounding box center [603, 124] width 57 height 36
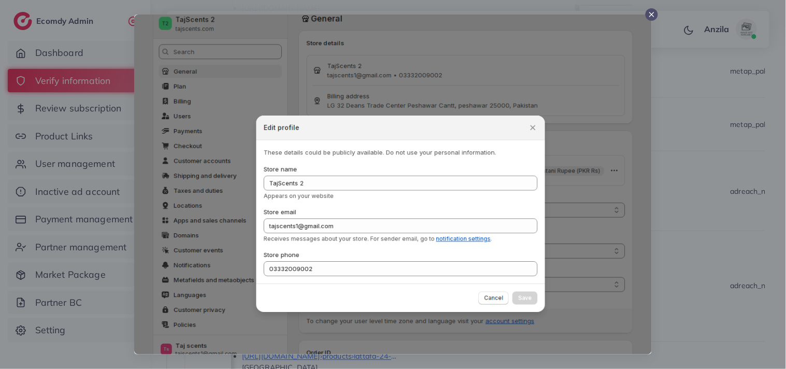
click at [727, 152] on div at bounding box center [393, 184] width 786 height 369
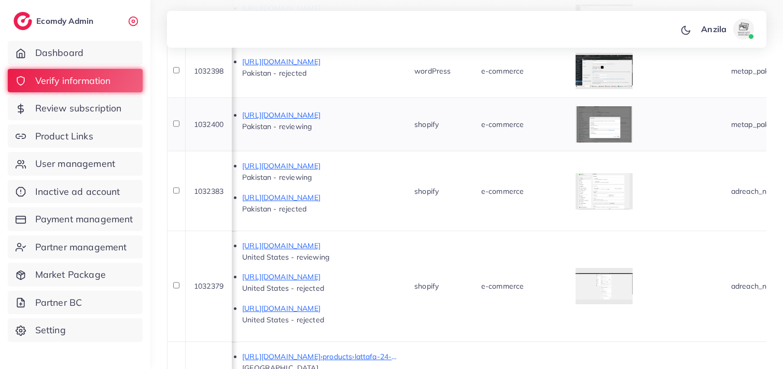
click at [559, 128] on div "e-commerce" at bounding box center [520, 124] width 78 height 10
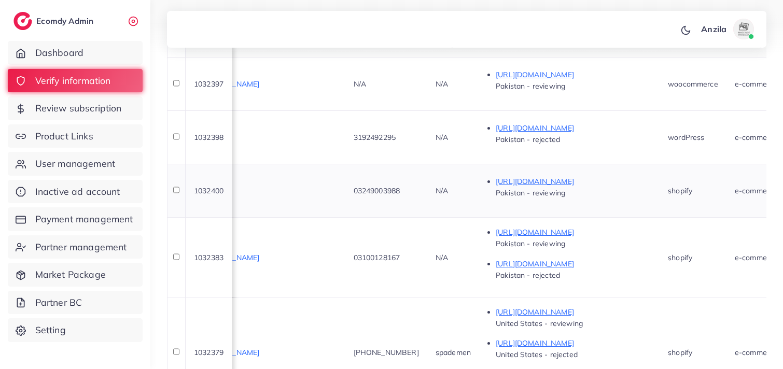
scroll to position [235, 0]
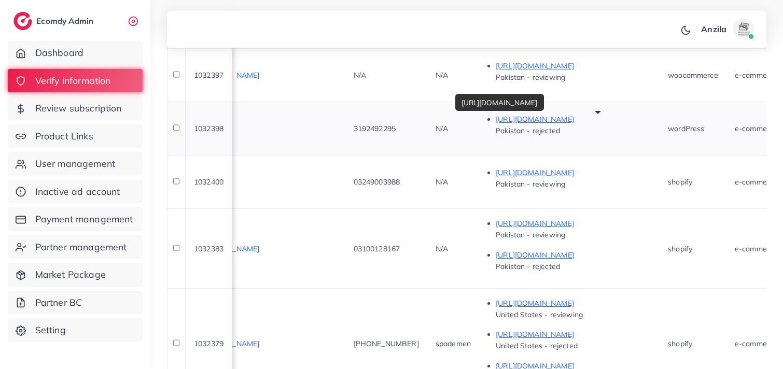
click at [563, 118] on p "https://brandwear.pk/product/brandwear-cotton-fleece-pullover-hoodietrouser-set/" at bounding box center [574, 119] width 156 height 12
click at [646, 136] on li "https://brandwear.pk/product/brandwear-cotton-fleece-pullover-hoodietrouser-set…" at bounding box center [574, 124] width 156 height 23
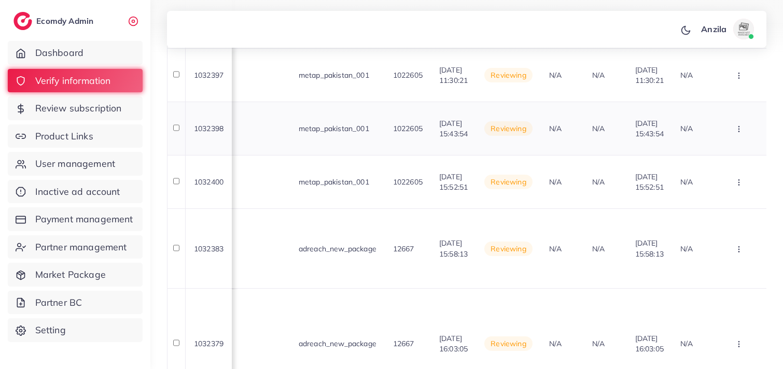
scroll to position [0, 1116]
click at [751, 87] on button "button" at bounding box center [740, 75] width 36 height 23
click at [724, 184] on link "Reject" at bounding box center [722, 183] width 82 height 23
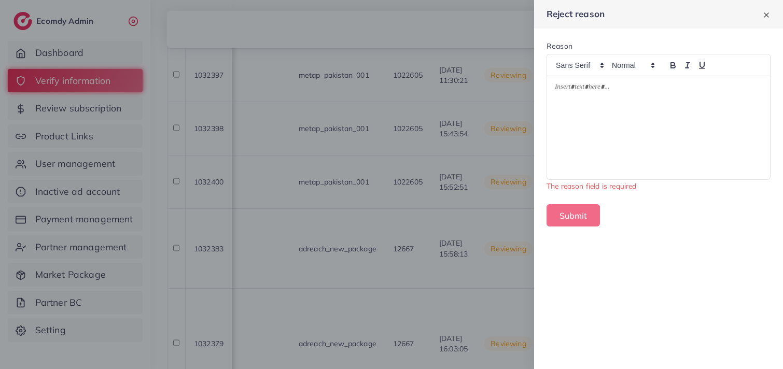
click at [623, 121] on div at bounding box center [658, 127] width 223 height 103
click at [452, 147] on div at bounding box center [391, 184] width 783 height 369
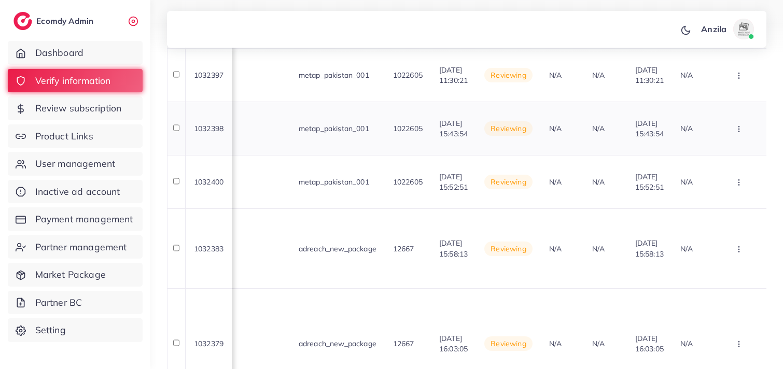
click at [439, 136] on span "01/09/2025, 15:43:54" at bounding box center [453, 129] width 29 height 20
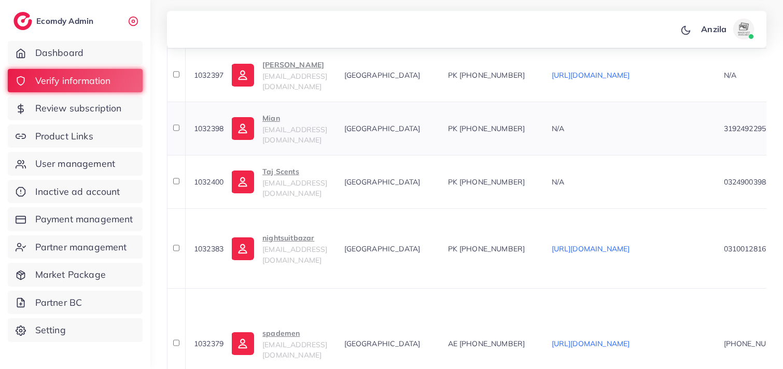
scroll to position [0, 0]
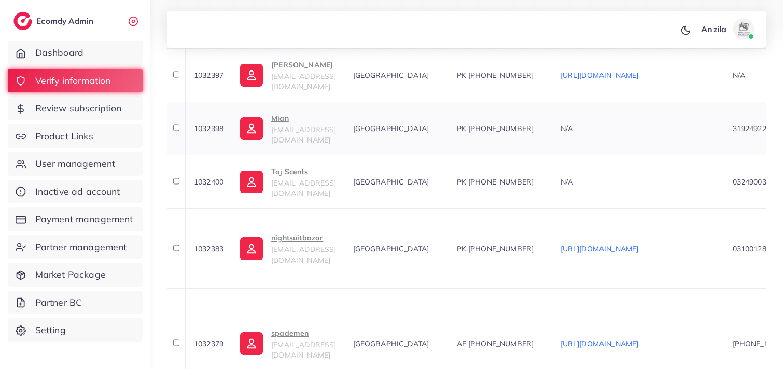
click at [274, 124] on p "Mian" at bounding box center [303, 118] width 65 height 12
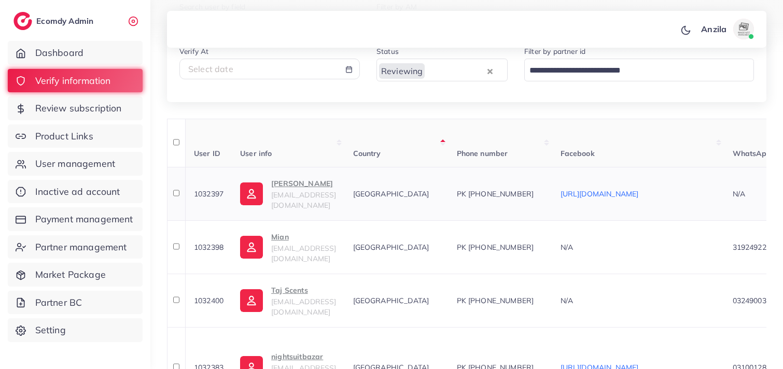
scroll to position [120, 0]
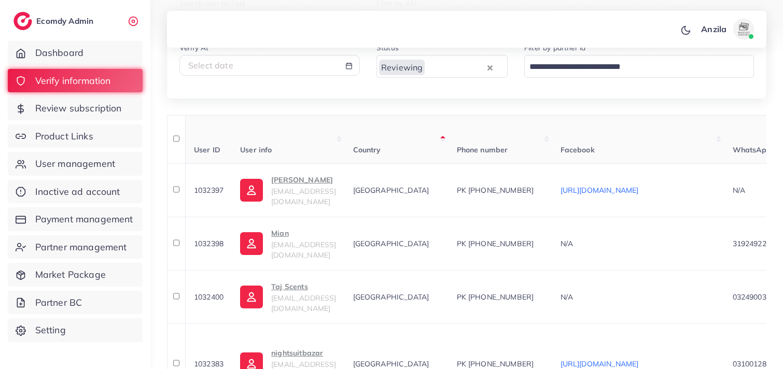
drag, startPoint x: 432, startPoint y: 53, endPoint x: 432, endPoint y: 59, distance: 5.7
click at [432, 53] on div "Status Reviewing Loading..." at bounding box center [441, 59] width 131 height 36
click at [421, 74] on div "Reviewing Loading..." at bounding box center [441, 66] width 131 height 22
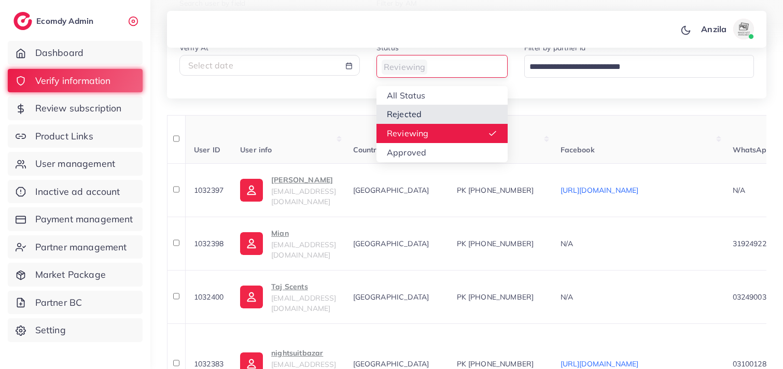
click at [438, 98] on div "**********" at bounding box center [466, 34] width 599 height 127
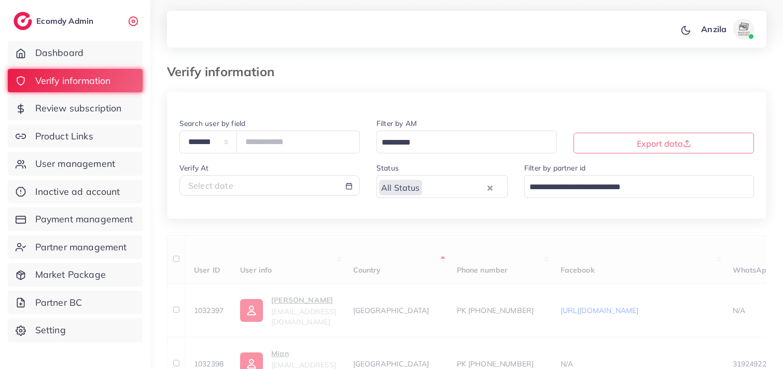
click at [429, 184] on input "Search for option" at bounding box center [454, 187] width 62 height 16
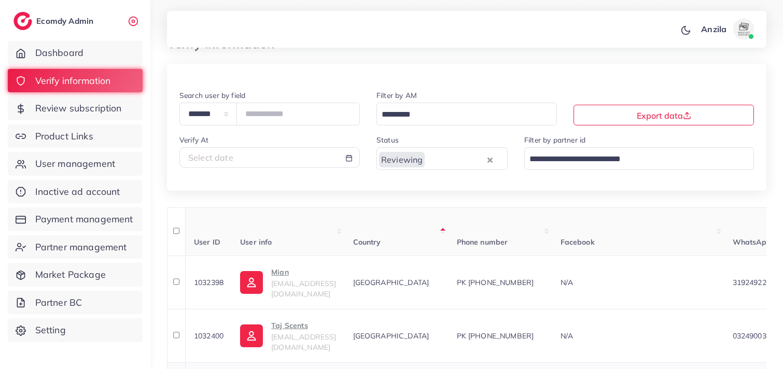
scroll to position [115, 0]
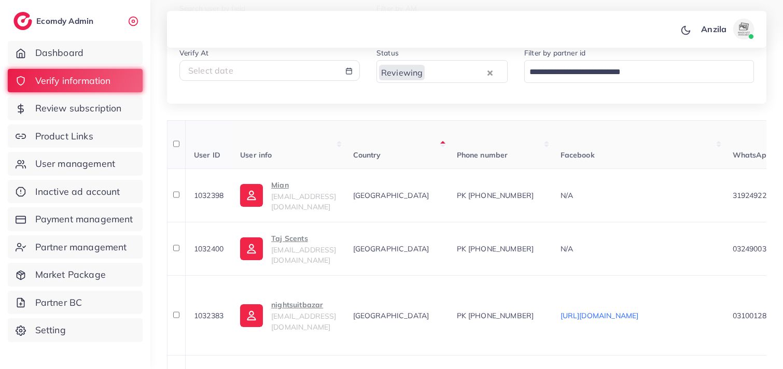
click at [493, 132] on th "Phone number" at bounding box center [500, 144] width 104 height 49
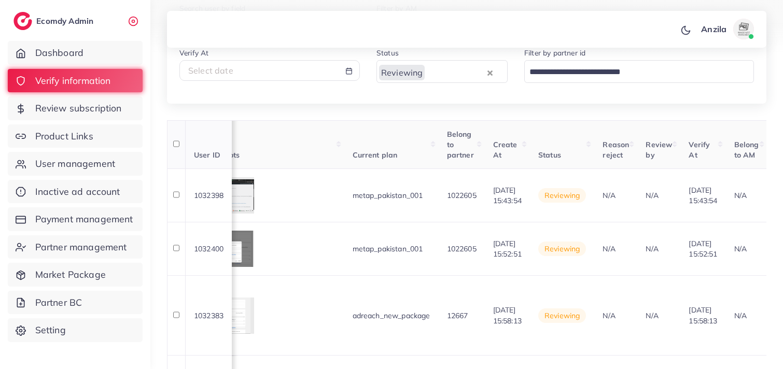
scroll to position [0, 1116]
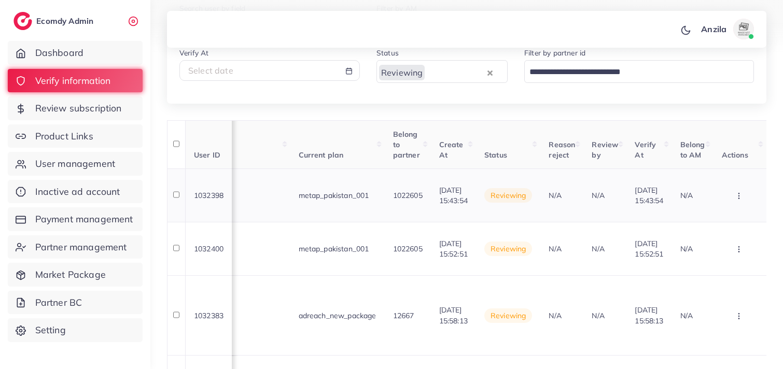
click at [737, 194] on icon "button" at bounding box center [739, 196] width 8 height 8
click at [732, 240] on link "Reject" at bounding box center [723, 249] width 82 height 23
click at [0, 0] on div at bounding box center [0, 0] width 0 height 0
click at [738, 203] on button "button" at bounding box center [740, 195] width 36 height 23
click at [736, 254] on link "Reject" at bounding box center [723, 249] width 82 height 23
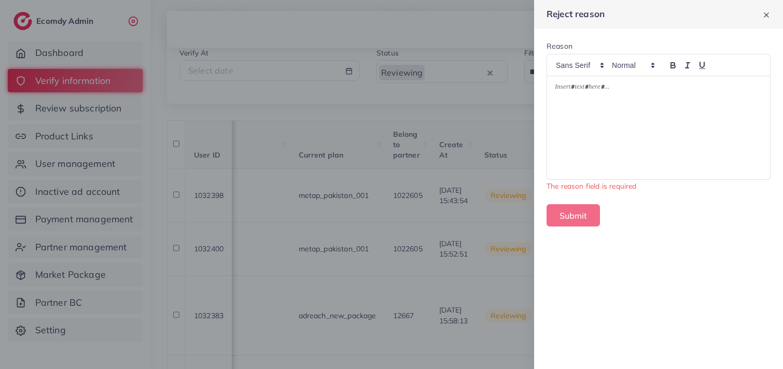
click at [625, 118] on div at bounding box center [658, 127] width 223 height 103
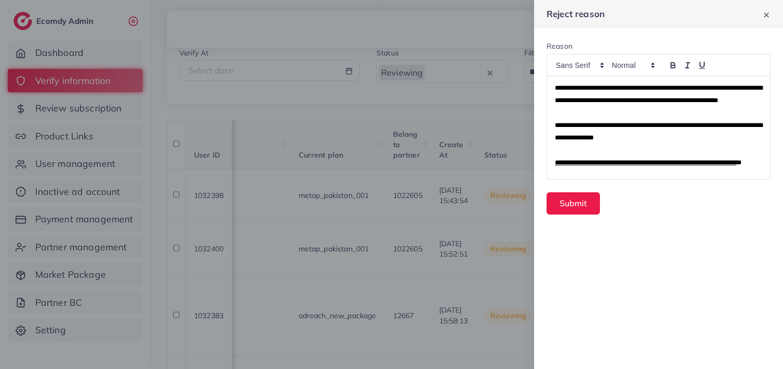
scroll to position [0, 0]
click at [591, 211] on button "Submit" at bounding box center [572, 203] width 53 height 22
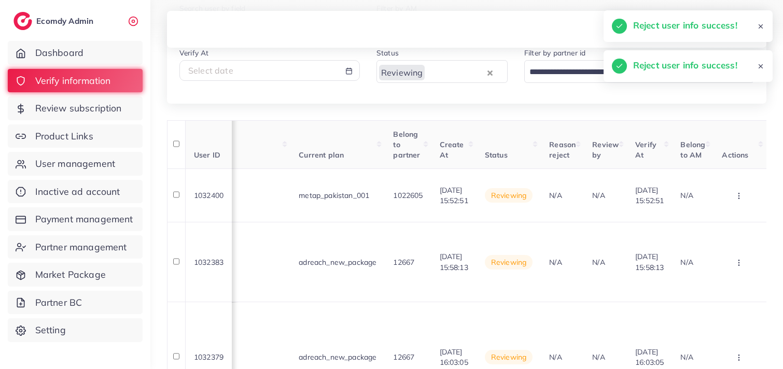
scroll to position [0, 1110]
click at [477, 141] on th "Status" at bounding box center [508, 144] width 64 height 49
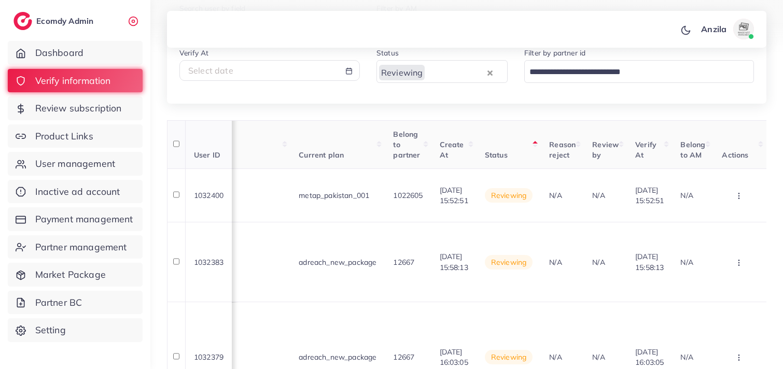
click at [431, 136] on th "Create At" at bounding box center [453, 144] width 45 height 49
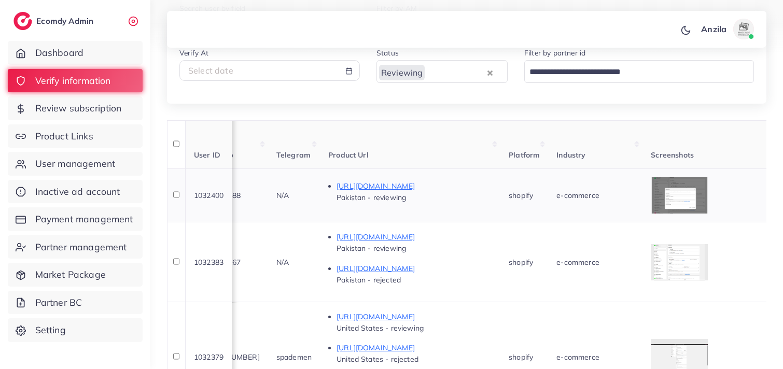
scroll to position [0, 534]
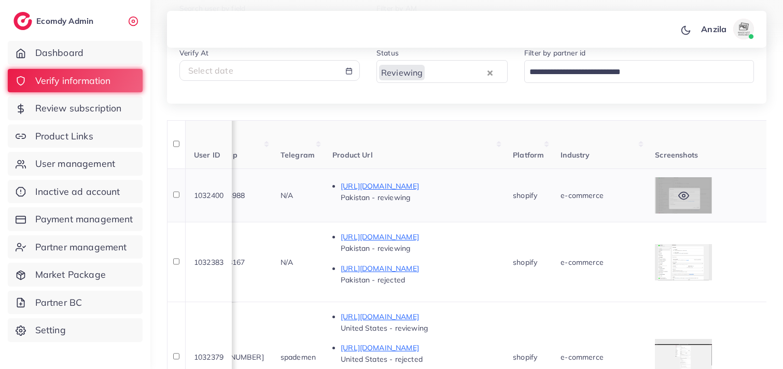
click at [712, 189] on div at bounding box center [683, 195] width 57 height 36
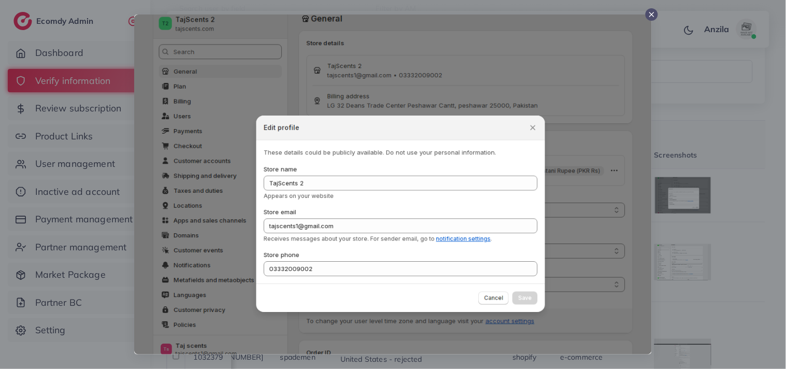
click at [740, 174] on div at bounding box center [393, 184] width 786 height 369
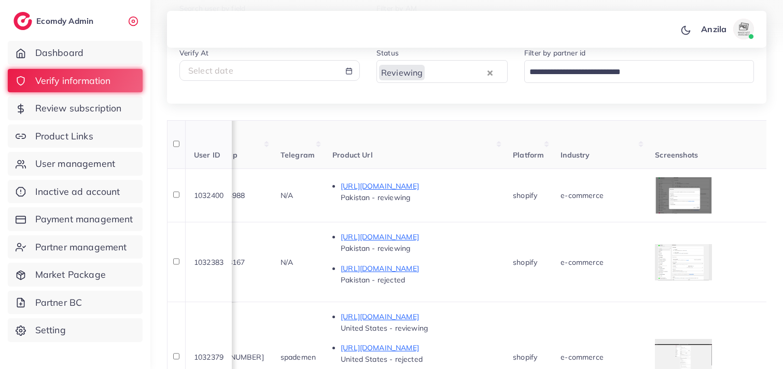
click at [632, 142] on th "Industry" at bounding box center [599, 144] width 94 height 49
click at [504, 149] on th "Product Url" at bounding box center [414, 144] width 180 height 49
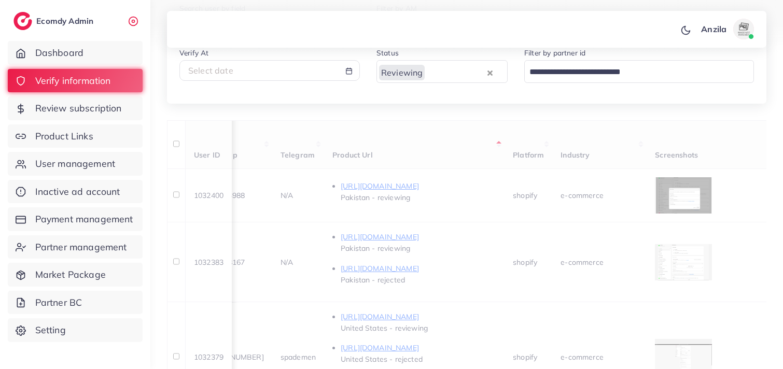
scroll to position [0, 511]
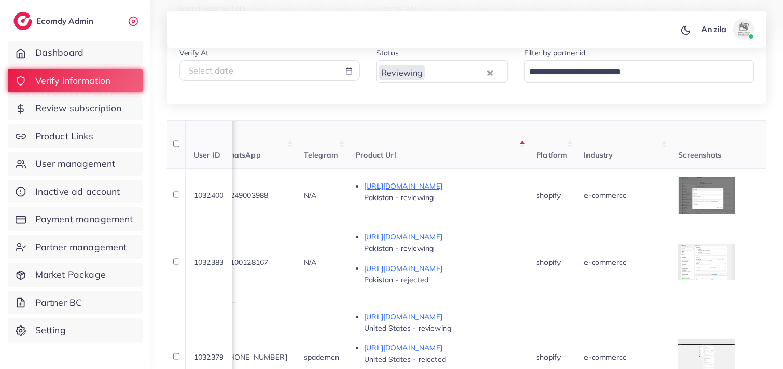
click at [528, 149] on th "Product Url" at bounding box center [437, 144] width 180 height 49
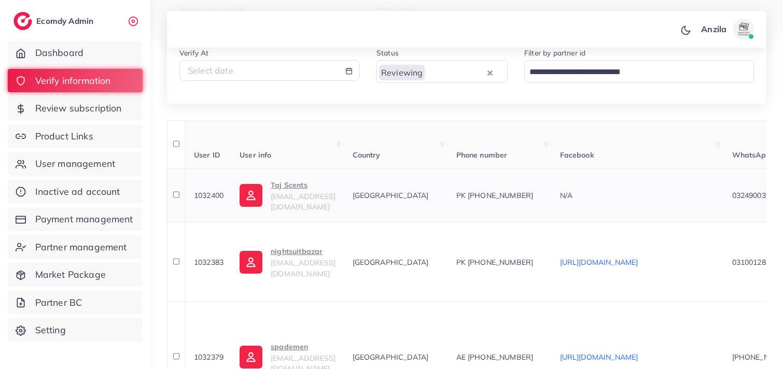
scroll to position [0, 0]
click at [325, 191] on p "Taj Scents" at bounding box center [303, 185] width 65 height 12
click at [381, 157] on span "Country" at bounding box center [367, 154] width 28 height 9
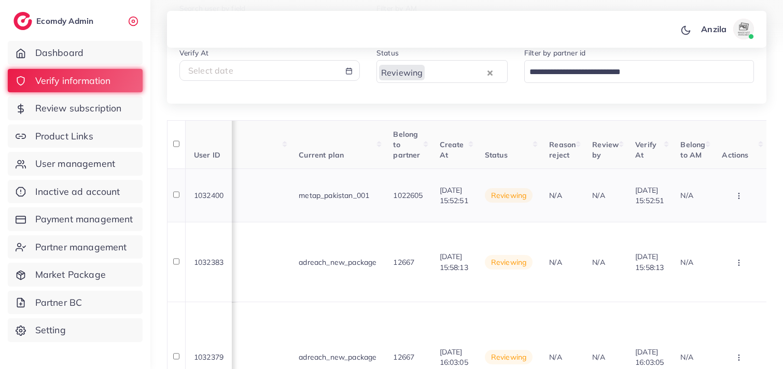
scroll to position [0, 1110]
click at [729, 193] on button "button" at bounding box center [740, 195] width 36 height 23
click at [729, 239] on link "Reject" at bounding box center [723, 249] width 82 height 23
click at [0, 0] on div at bounding box center [0, 0] width 0 height 0
click at [741, 203] on button "button" at bounding box center [740, 195] width 36 height 23
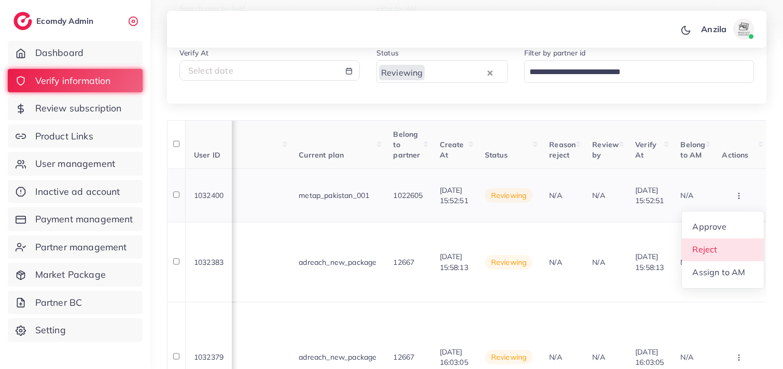
click at [737, 245] on link "Reject" at bounding box center [723, 249] width 82 height 23
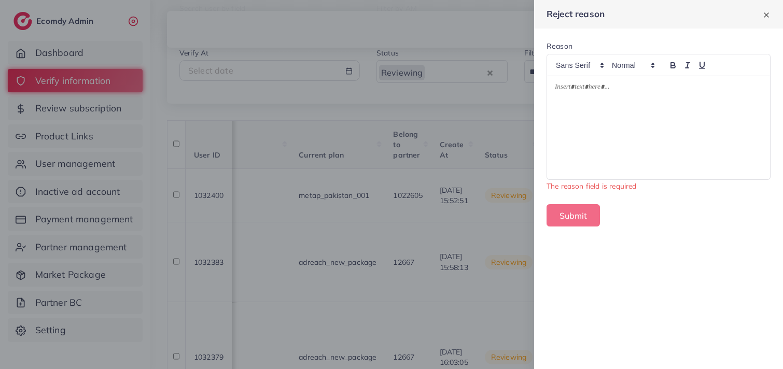
click at [630, 130] on div at bounding box center [658, 127] width 223 height 103
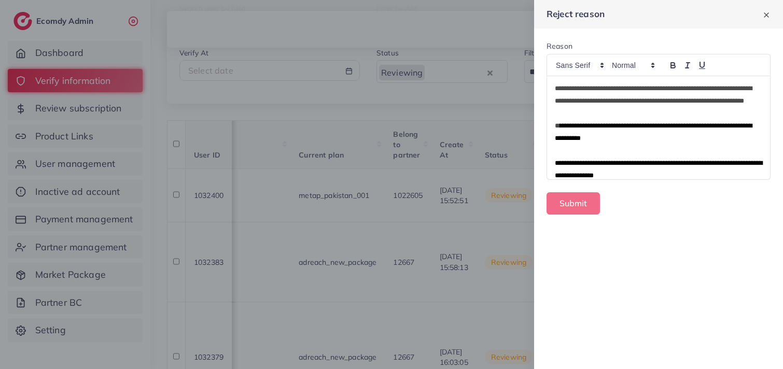
scroll to position [100, 0]
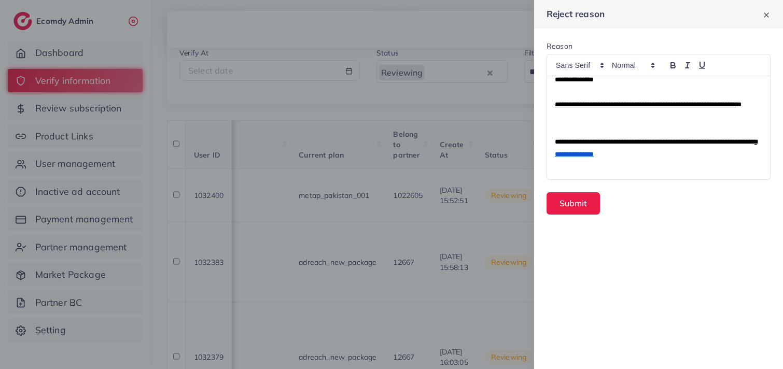
click at [572, 220] on form "**********" at bounding box center [658, 128] width 249 height 199
click at [568, 206] on button "Submit" at bounding box center [572, 203] width 53 height 22
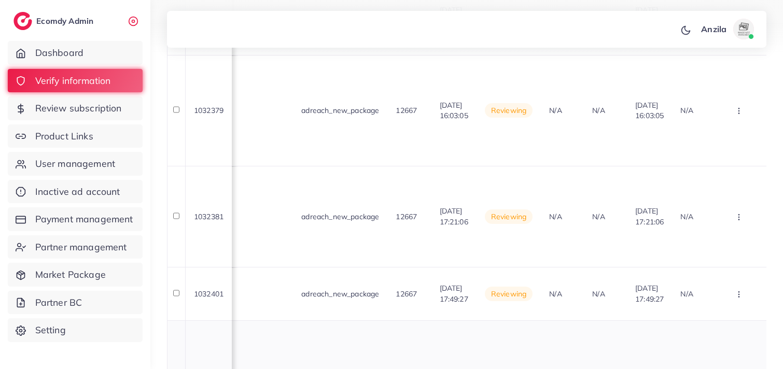
scroll to position [193, 0]
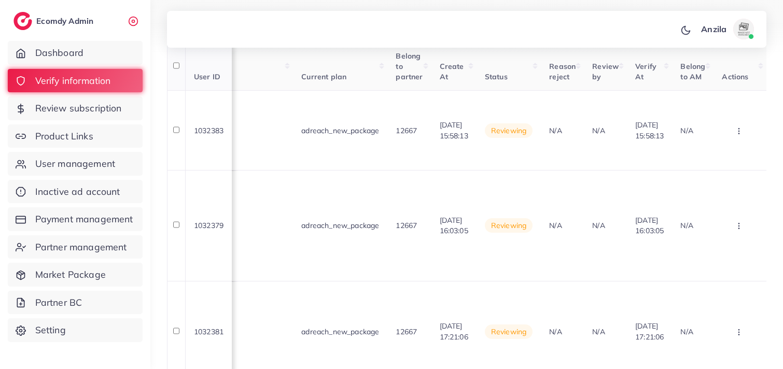
click at [541, 86] on th "Reason reject" at bounding box center [562, 66] width 43 height 49
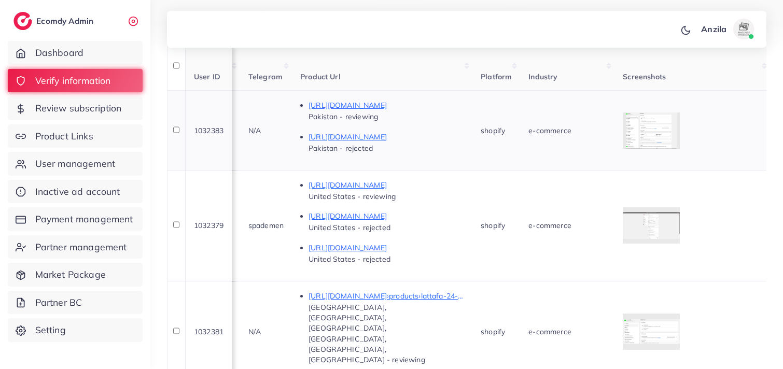
scroll to position [0, 506]
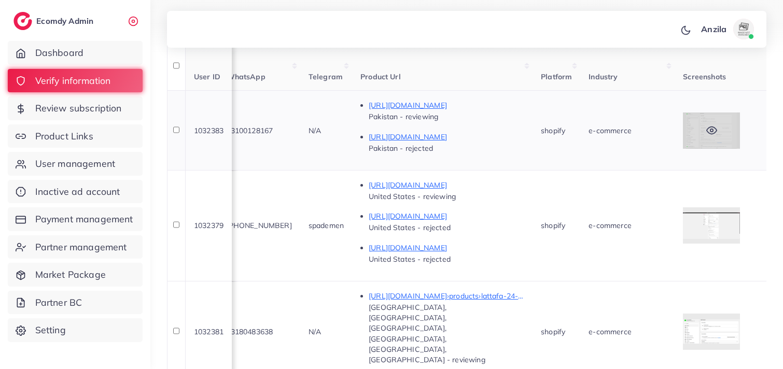
click at [732, 130] on div at bounding box center [711, 130] width 57 height 36
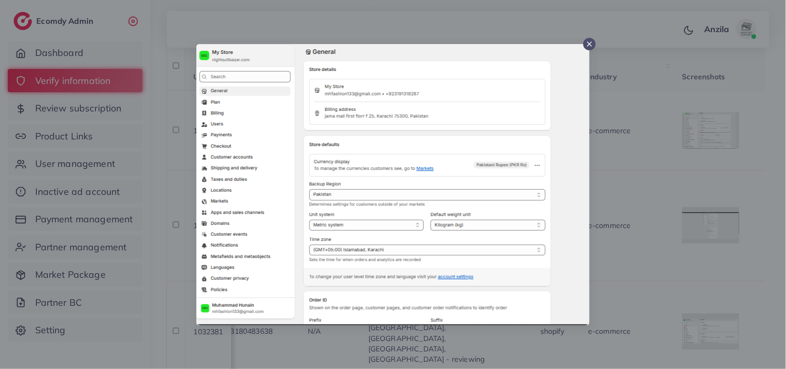
click at [716, 139] on div at bounding box center [393, 184] width 786 height 369
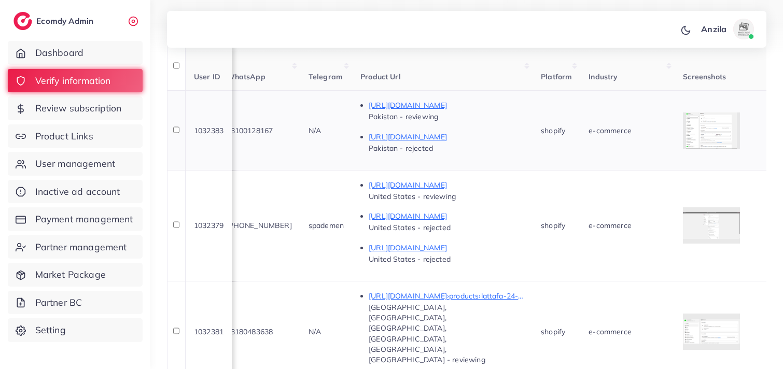
click at [745, 149] on td at bounding box center [752, 130] width 156 height 80
click at [729, 123] on div at bounding box center [711, 130] width 57 height 36
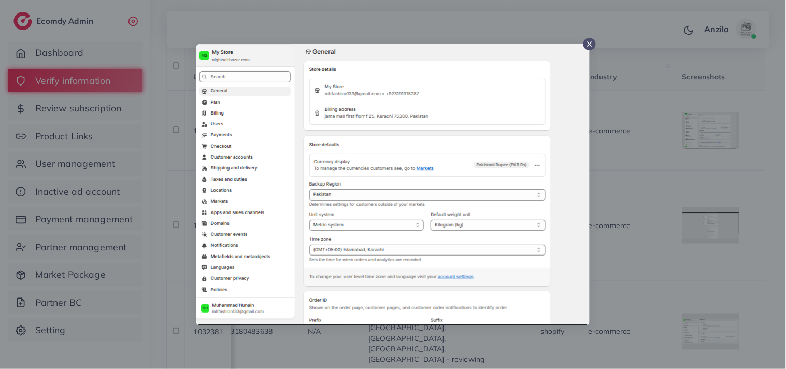
click at [715, 132] on div at bounding box center [393, 184] width 786 height 369
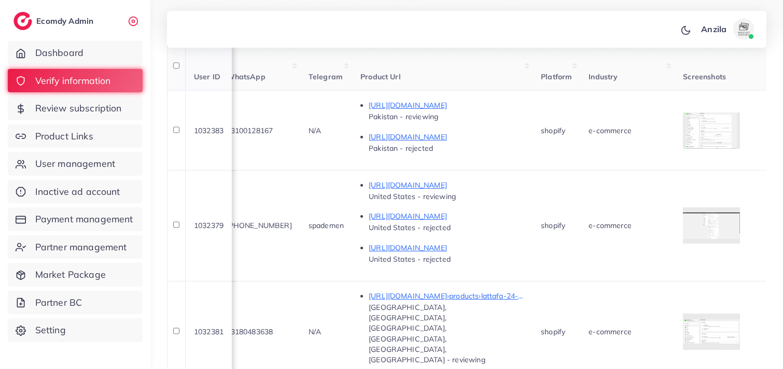
click at [580, 80] on th "Platform" at bounding box center [556, 66] width 48 height 49
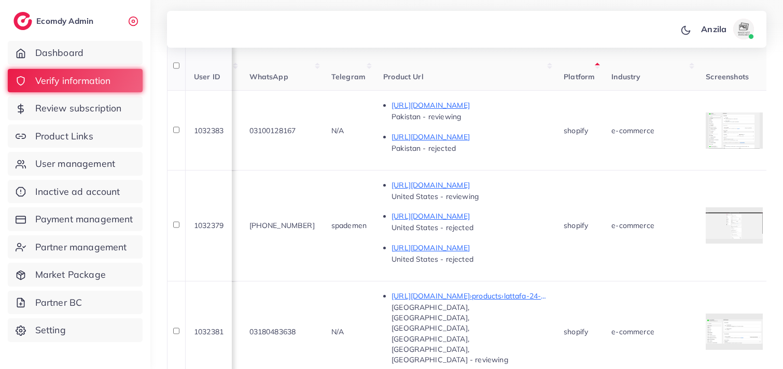
scroll to position [0, 437]
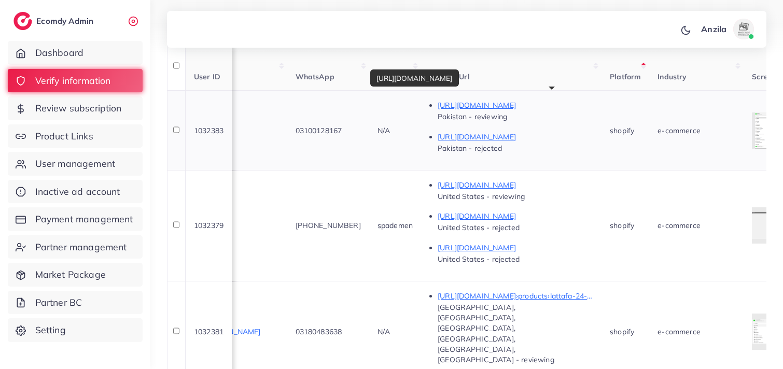
click at [569, 115] on li "https://nightsuitbazar.com/products/yellow-flower-printed-night-suit-in-premium…" at bounding box center [516, 110] width 156 height 23
click at [569, 113] on li "https://nightsuitbazar.com/products/yellow-flower-printed-night-suit-in-premium…" at bounding box center [516, 110] width 156 height 23
click at [568, 102] on p "https://nightsuitbazar.com/products/yellow-flower-printed-night-suit-in-premium…" at bounding box center [516, 105] width 156 height 12
click at [287, 81] on th "Facebook" at bounding box center [201, 66] width 172 height 49
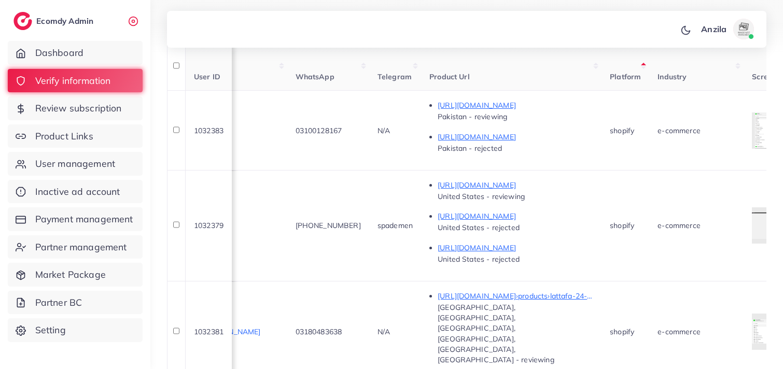
click at [325, 81] on div "User ID User info Country Phone number Facebook WhatsApp Telegram Product Url P…" at bounding box center [466, 357] width 599 height 630
click at [369, 85] on th "WhatsApp" at bounding box center [328, 66] width 82 height 49
click at [390, 85] on div "User ID User info Country Phone number Facebook WhatsApp Telegram Product Url P…" at bounding box center [466, 357] width 599 height 630
click at [333, 84] on th "WhatsApp" at bounding box center [328, 66] width 82 height 49
click at [333, 84] on div "User ID User info Country Phone number Facebook WhatsApp Telegram Product Url P…" at bounding box center [466, 357] width 599 height 630
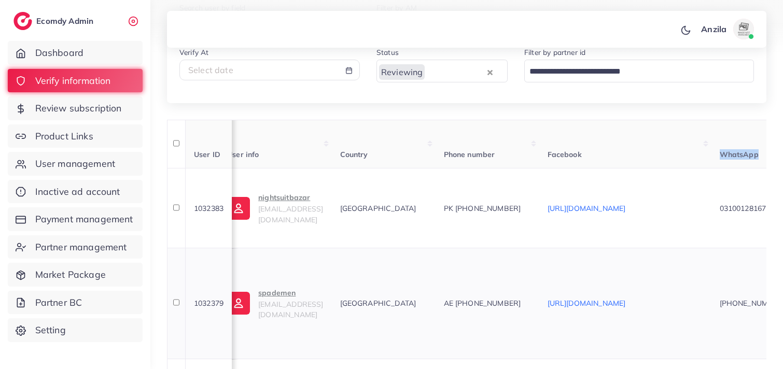
scroll to position [78, 0]
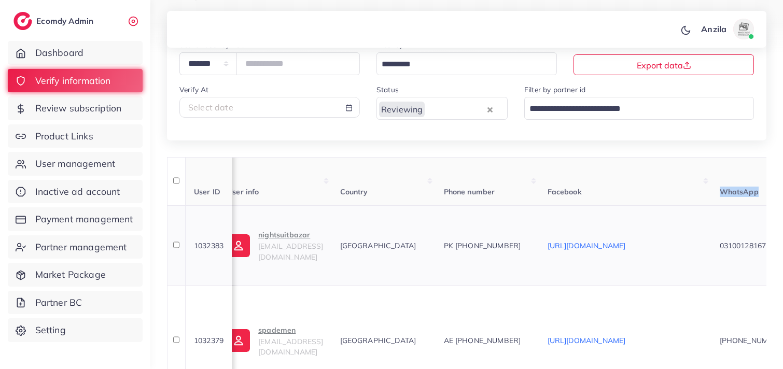
click at [316, 236] on p "nightsuitbazar" at bounding box center [290, 235] width 65 height 12
click at [435, 188] on th "Country" at bounding box center [384, 181] width 104 height 49
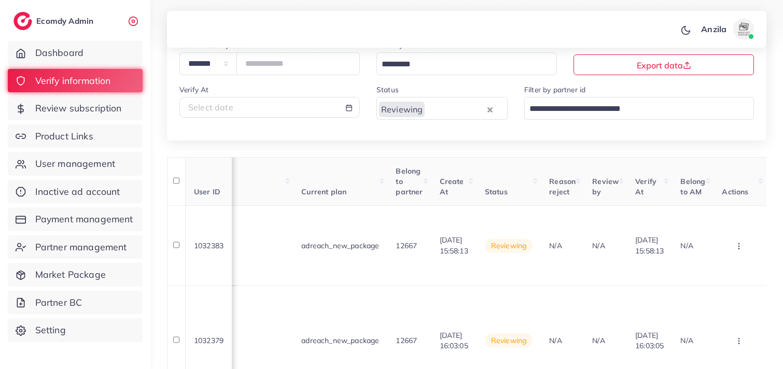
scroll to position [0, 1105]
click at [739, 245] on icon "button" at bounding box center [739, 246] width 8 height 8
click at [737, 255] on button "button" at bounding box center [740, 245] width 36 height 23
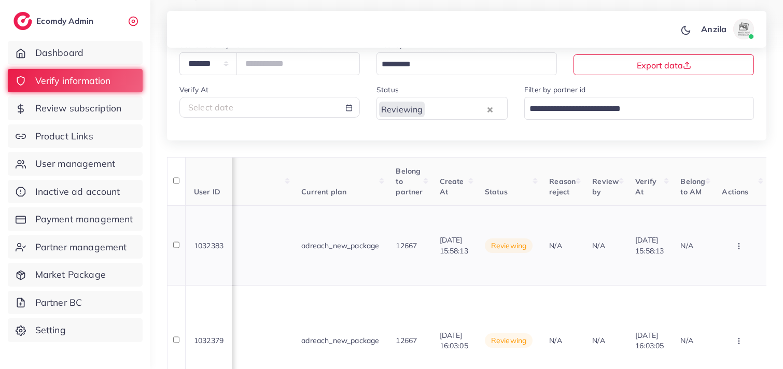
click at [737, 255] on button "button" at bounding box center [740, 245] width 36 height 23
click at [745, 237] on button "button" at bounding box center [740, 245] width 36 height 23
click at [731, 303] on link "Reject" at bounding box center [722, 299] width 82 height 23
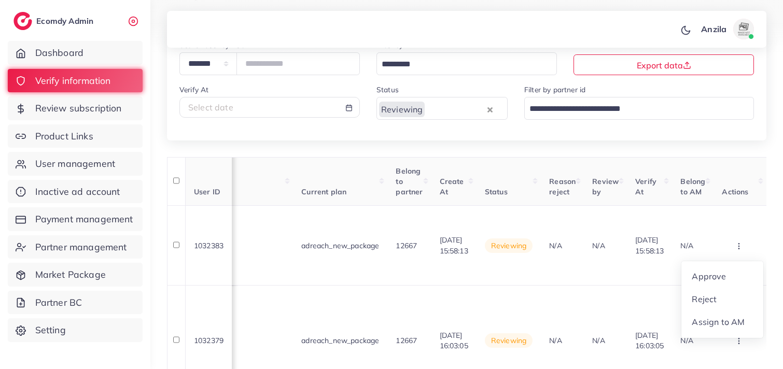
click at [0, 0] on div at bounding box center [0, 0] width 0 height 0
click at [584, 187] on th "Review by" at bounding box center [605, 181] width 43 height 49
click at [500, 169] on th "Status" at bounding box center [508, 181] width 64 height 49
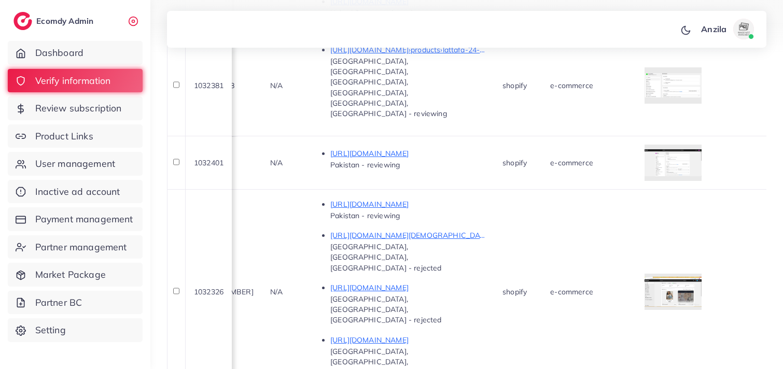
scroll to position [0, 530]
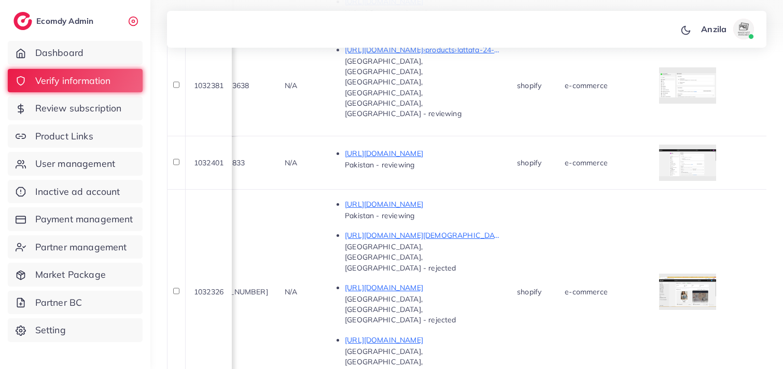
click at [457, 335] on div "User ID User info Country Phone number Facebook WhatsApp Telegram Product Url P…" at bounding box center [466, 95] width 599 height 599
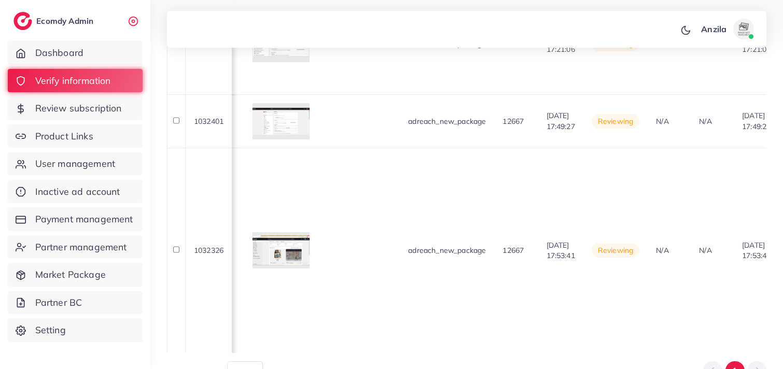
scroll to position [0, 1049]
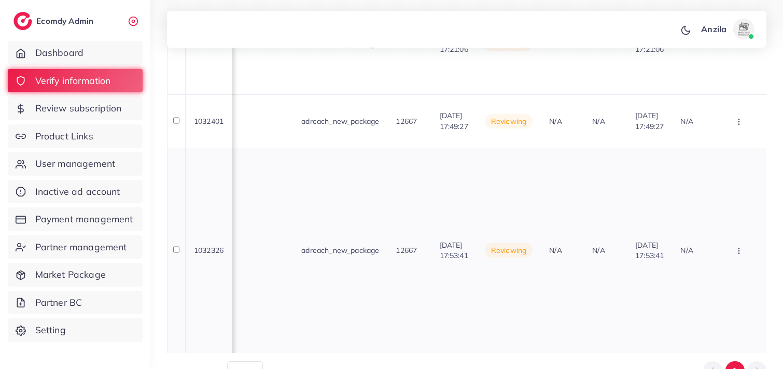
drag, startPoint x: 474, startPoint y: 290, endPoint x: 658, endPoint y: 288, distance: 184.0
click at [627, 288] on td "N/A" at bounding box center [605, 250] width 43 height 205
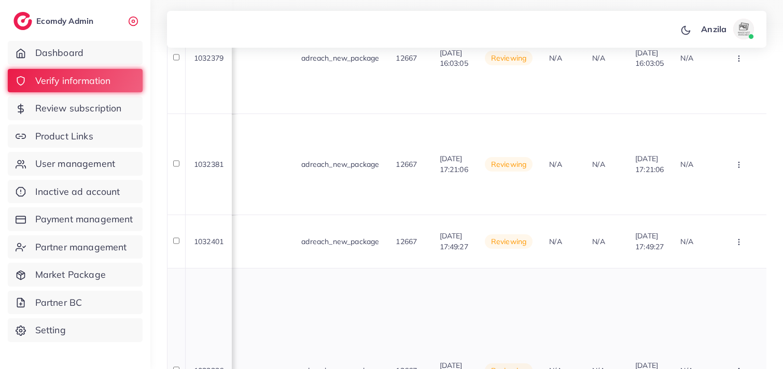
scroll to position [481, 0]
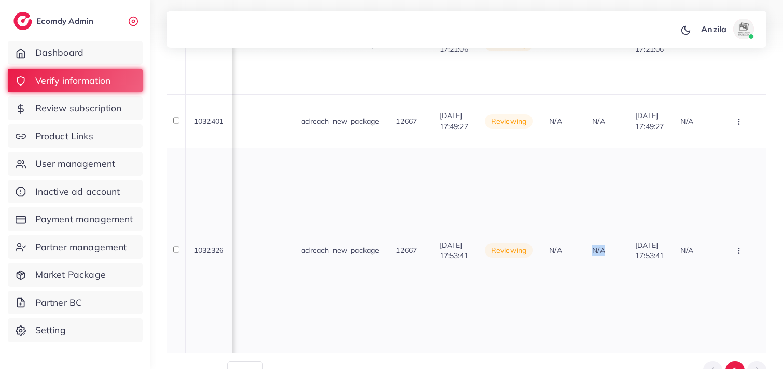
drag, startPoint x: 634, startPoint y: 288, endPoint x: 654, endPoint y: 289, distance: 20.2
click at [627, 289] on td "N/A" at bounding box center [605, 250] width 43 height 205
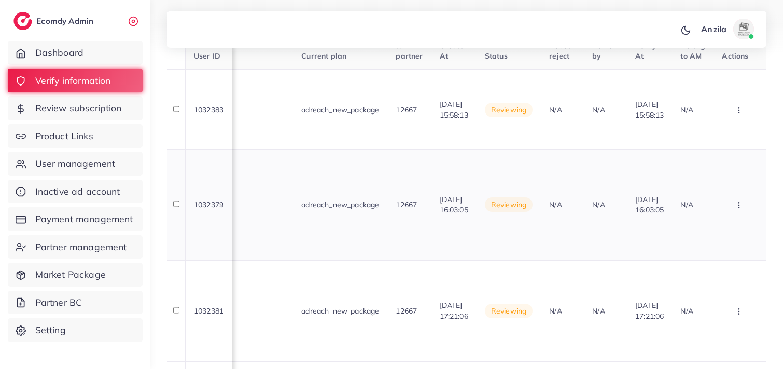
scroll to position [136, 0]
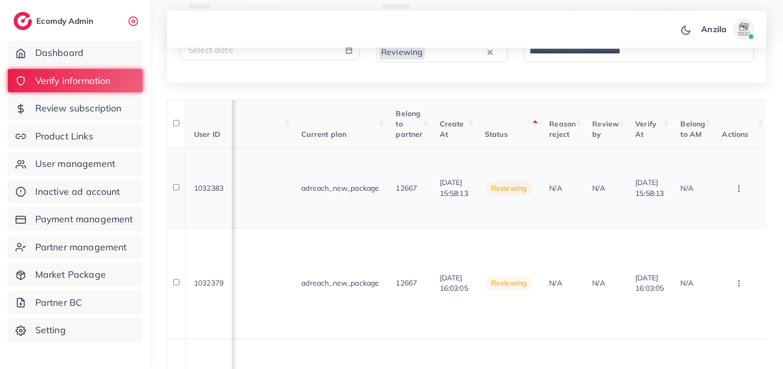
click at [743, 193] on button "button" at bounding box center [740, 187] width 36 height 23
click at [737, 194] on button "button" at bounding box center [740, 187] width 36 height 23
click at [736, 245] on link "Reject" at bounding box center [722, 242] width 82 height 23
click at [0, 0] on div at bounding box center [0, 0] width 0 height 0
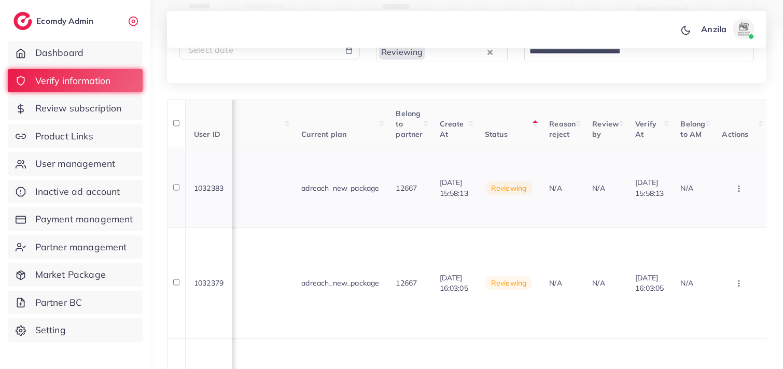
click at [737, 199] on button "button" at bounding box center [740, 187] width 36 height 23
click at [738, 252] on link "Reject" at bounding box center [722, 242] width 82 height 23
click at [0, 0] on div at bounding box center [0, 0] width 0 height 0
click at [739, 195] on button "button" at bounding box center [740, 187] width 36 height 23
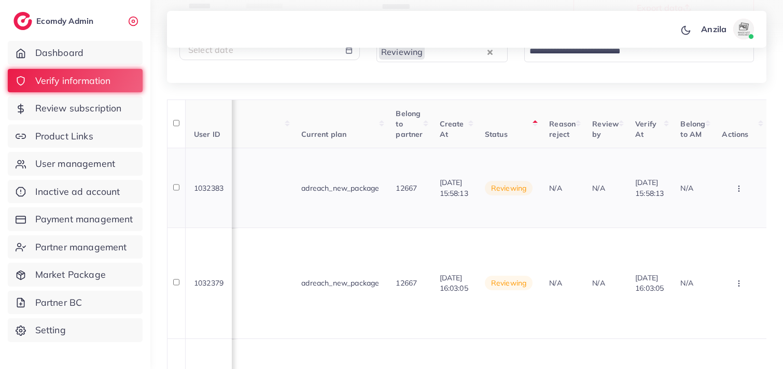
click at [739, 195] on button "button" at bounding box center [740, 187] width 36 height 23
click at [740, 241] on link "Reject" at bounding box center [722, 242] width 82 height 23
click at [0, 0] on div at bounding box center [0, 0] width 0 height 0
click at [740, 201] on td "Approve Reject Assign to AM" at bounding box center [739, 188] width 53 height 80
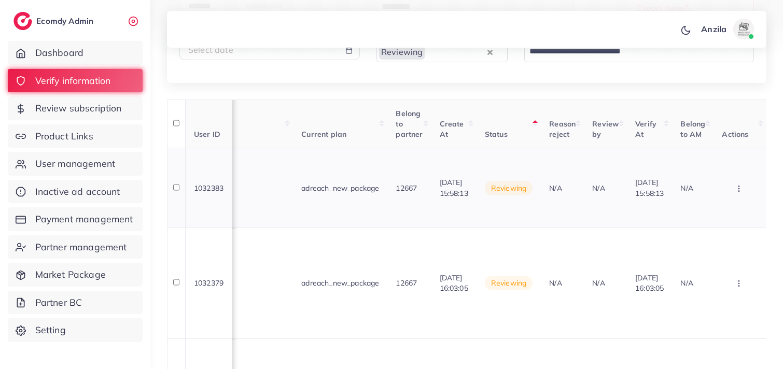
click at [740, 187] on icon "button" at bounding box center [739, 189] width 8 height 8
click at [735, 185] on icon "button" at bounding box center [739, 189] width 8 height 8
click at [739, 190] on icon "button" at bounding box center [739, 189] width 8 height 8
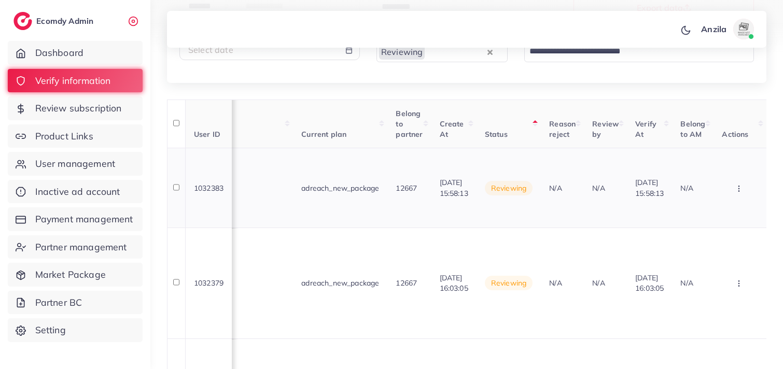
click at [739, 190] on icon "button" at bounding box center [739, 189] width 8 height 8
click at [734, 236] on link "Reject" at bounding box center [722, 242] width 82 height 23
click at [0, 0] on div at bounding box center [0, 0] width 0 height 0
click at [737, 195] on button "button" at bounding box center [740, 187] width 36 height 23
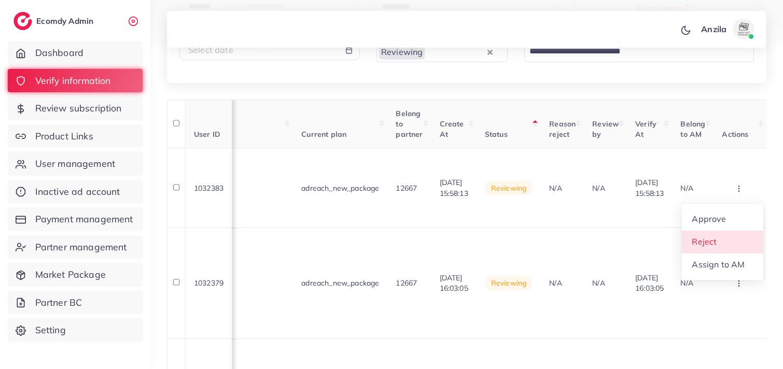
click at [732, 237] on link "Reject" at bounding box center [722, 242] width 82 height 23
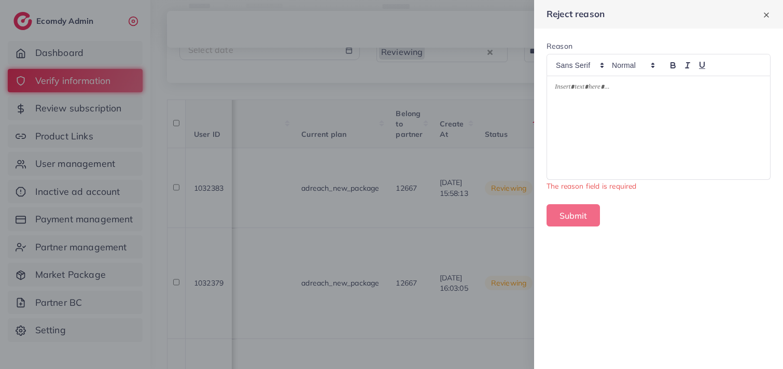
click at [613, 119] on div at bounding box center [658, 127] width 223 height 103
click at [631, 241] on div "Reject reason Reason The reason field is required Submit" at bounding box center [658, 184] width 249 height 369
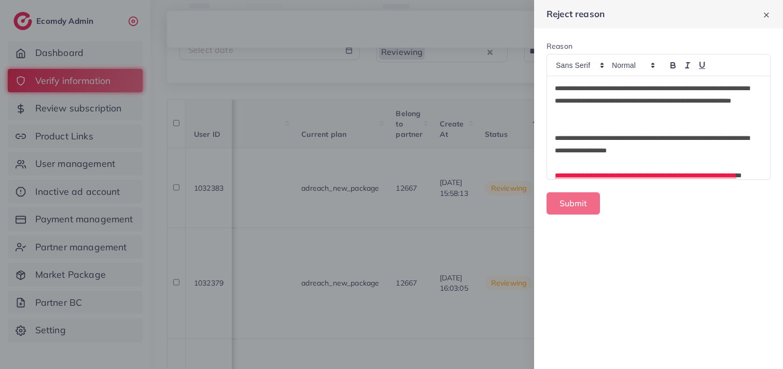
scroll to position [63, 0]
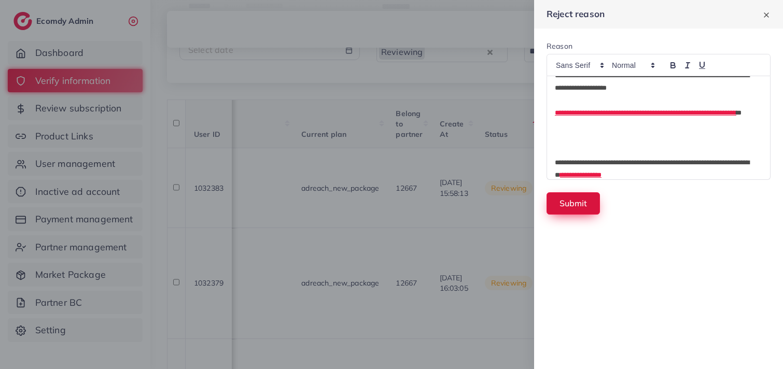
click at [576, 211] on button "Submit" at bounding box center [572, 203] width 53 height 22
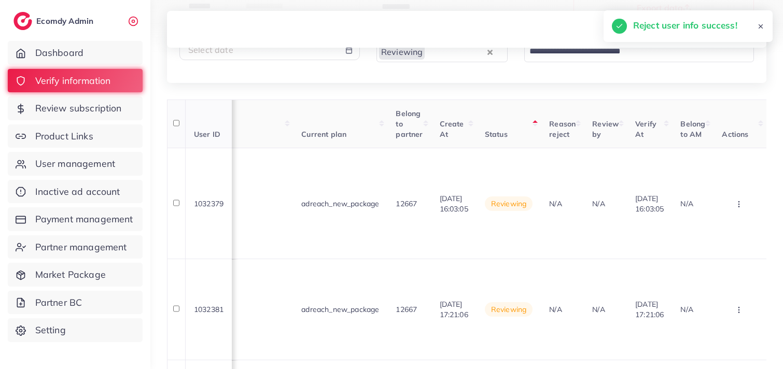
click at [590, 137] on th "Review by" at bounding box center [605, 124] width 43 height 49
click at [590, 137] on div "User ID User info Country Phone number Facebook WhatsApp Telegram Product Url P…" at bounding box center [466, 375] width 599 height 550
click at [591, 137] on th "Review by" at bounding box center [605, 124] width 43 height 49
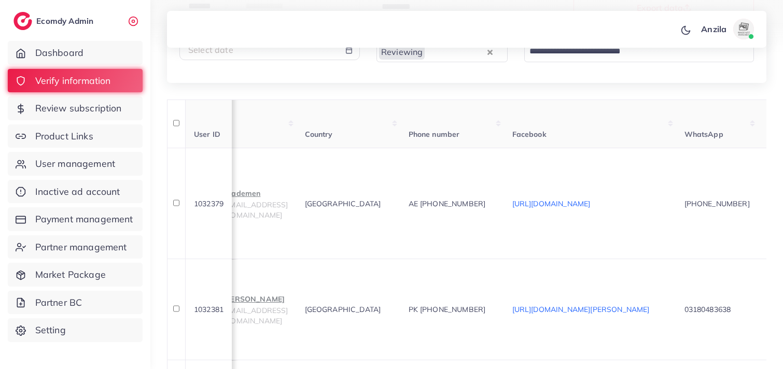
scroll to position [0, 45]
click at [268, 194] on p "spademen" at bounding box center [258, 193] width 65 height 12
click at [507, 136] on th "Phone number" at bounding box center [455, 124] width 104 height 49
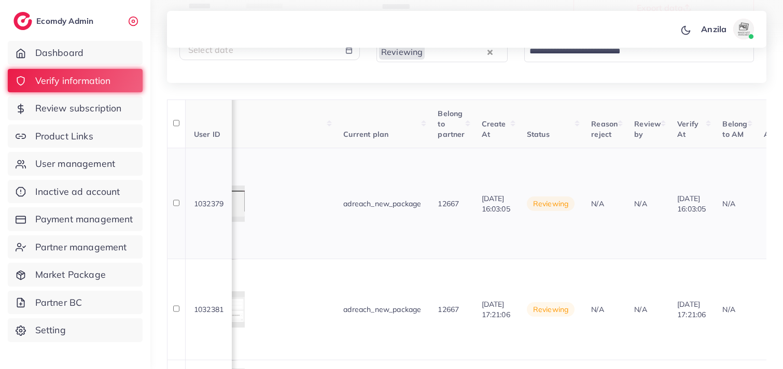
scroll to position [0, 1105]
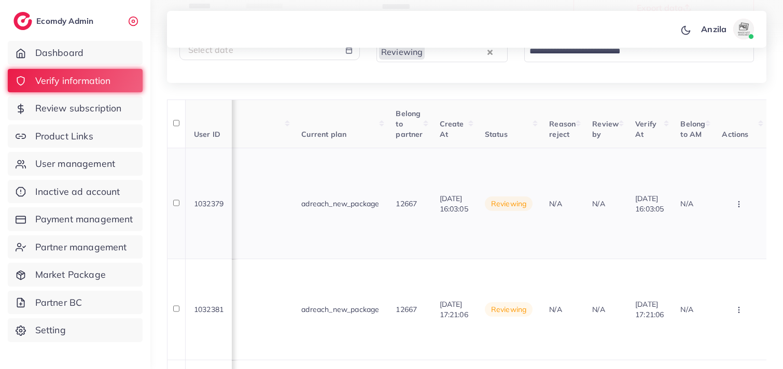
click at [728, 210] on button "button" at bounding box center [740, 203] width 36 height 23
click at [730, 265] on link "Reject" at bounding box center [722, 257] width 82 height 23
click at [0, 0] on div at bounding box center [0, 0] width 0 height 0
click at [745, 211] on button "button" at bounding box center [740, 203] width 36 height 23
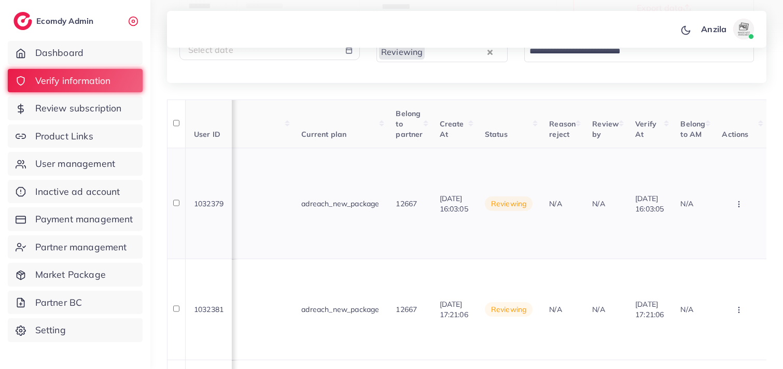
drag, startPoint x: 745, startPoint y: 211, endPoint x: 738, endPoint y: 215, distance: 7.7
click at [745, 211] on button "button" at bounding box center [740, 203] width 36 height 23
click at [736, 255] on link "Reject" at bounding box center [722, 257] width 82 height 23
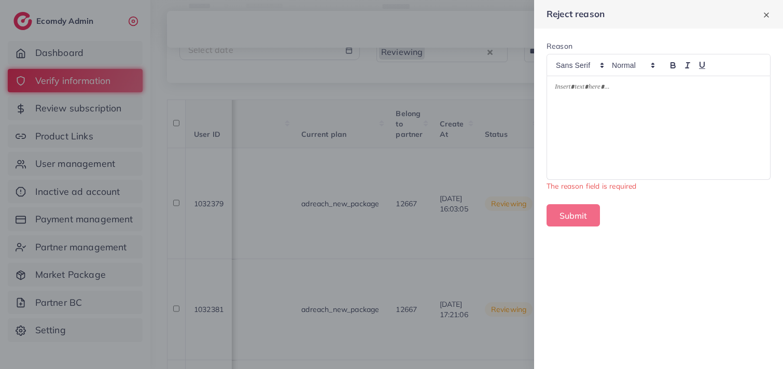
click at [642, 131] on div at bounding box center [658, 127] width 223 height 103
click at [668, 234] on form "Reason The reason field is required Submit" at bounding box center [658, 134] width 249 height 210
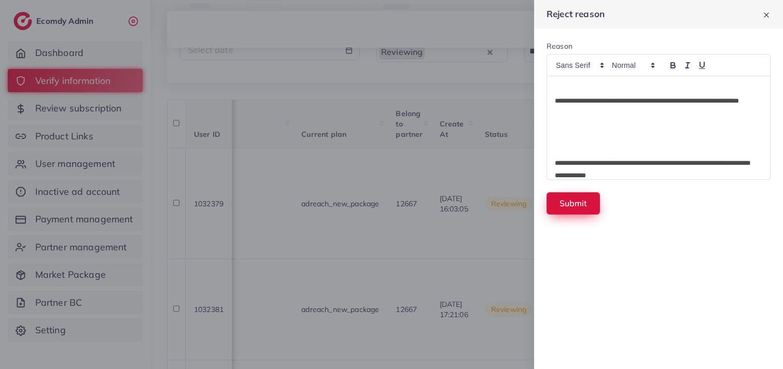
click at [581, 204] on button "Submit" at bounding box center [572, 203] width 53 height 22
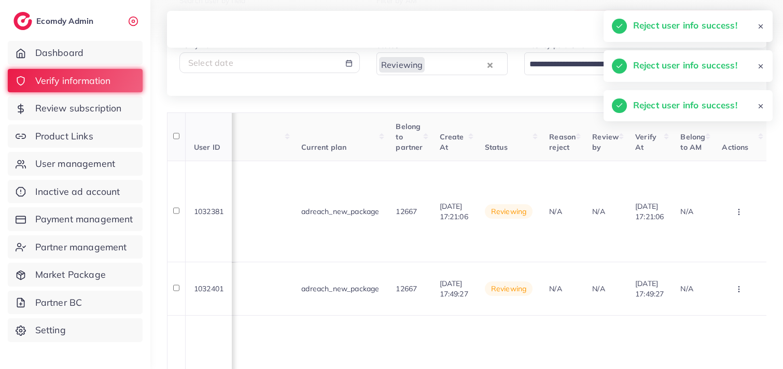
scroll to position [118, 0]
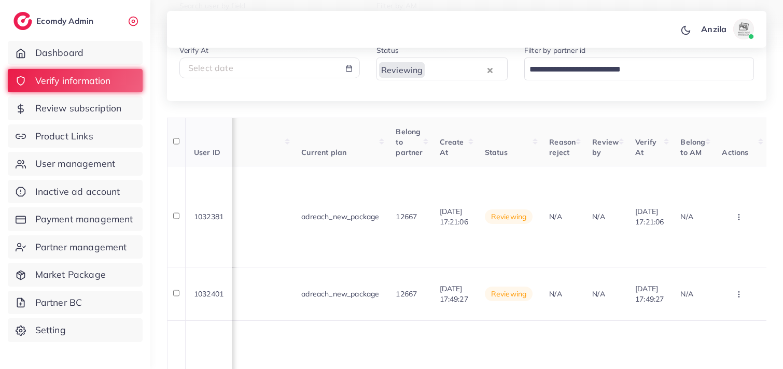
click at [508, 157] on th "Status" at bounding box center [508, 142] width 64 height 49
click at [508, 157] on div "User ID User info Country Phone number Facebook WhatsApp Telegram Product Url P…" at bounding box center [466, 337] width 599 height 439
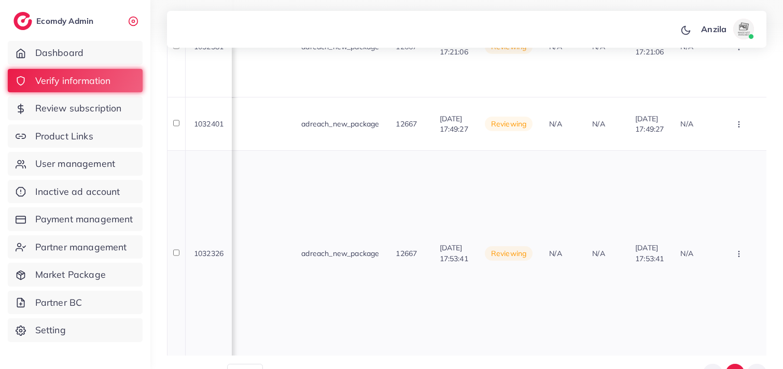
scroll to position [291, 0]
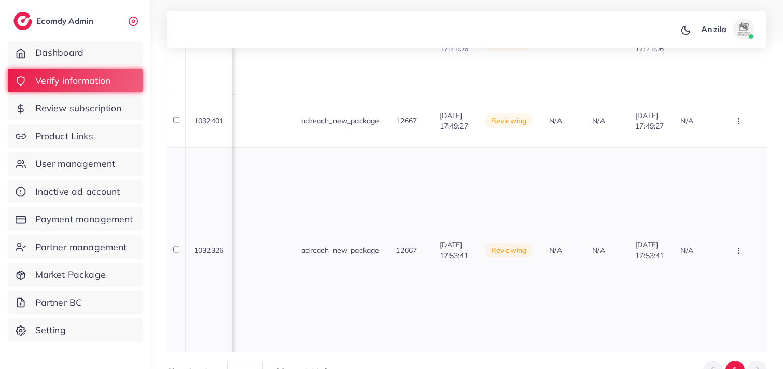
click at [556, 184] on td "N/A" at bounding box center [562, 249] width 43 height 205
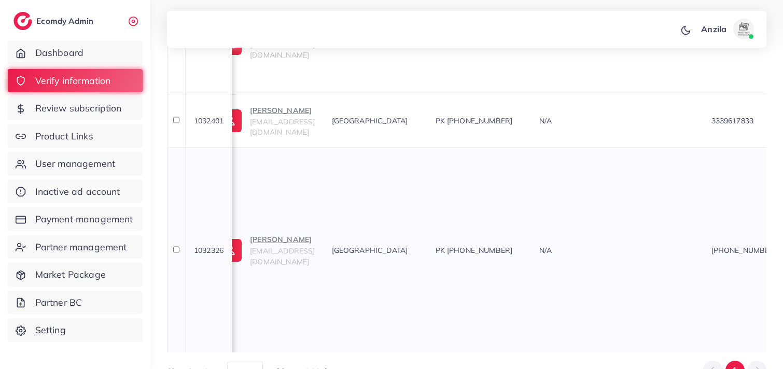
scroll to position [0, 0]
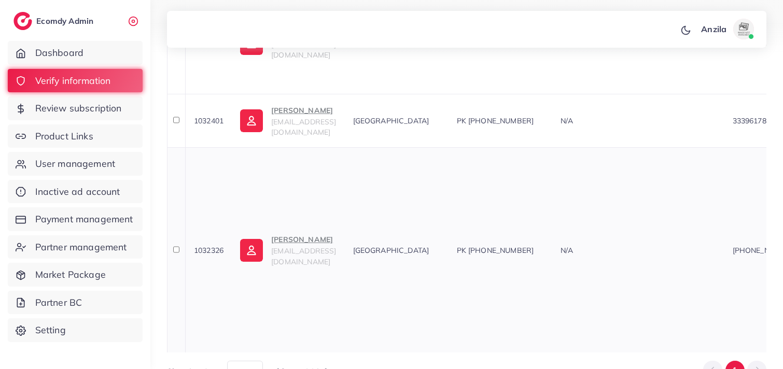
click at [293, 233] on p "Kamran Bin Khaista" at bounding box center [303, 239] width 65 height 12
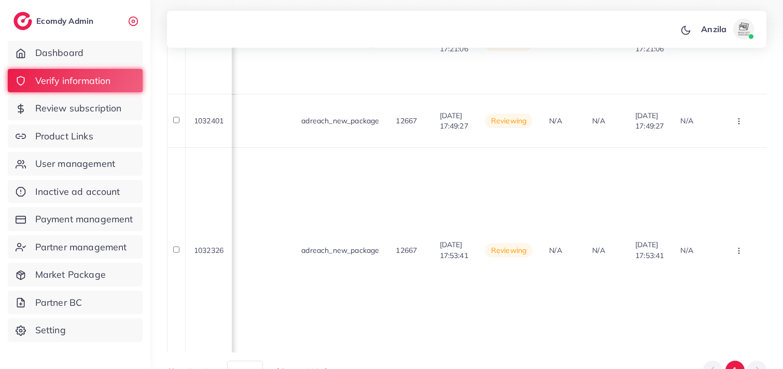
scroll to position [0, 1102]
click at [742, 48] on icon "button" at bounding box center [739, 44] width 8 height 8
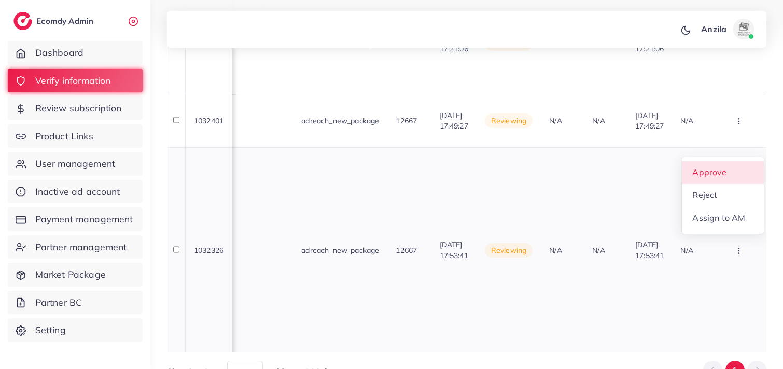
click at [726, 161] on link "Approve" at bounding box center [723, 172] width 82 height 23
click at [726, 147] on td "Approve Reject Assign to AM" at bounding box center [739, 249] width 53 height 205
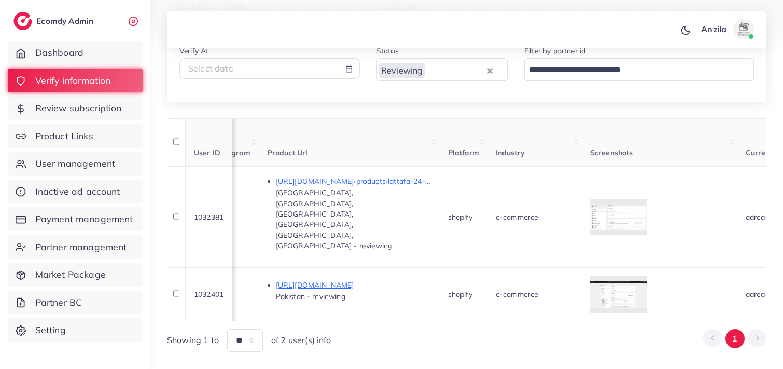
scroll to position [0, 463]
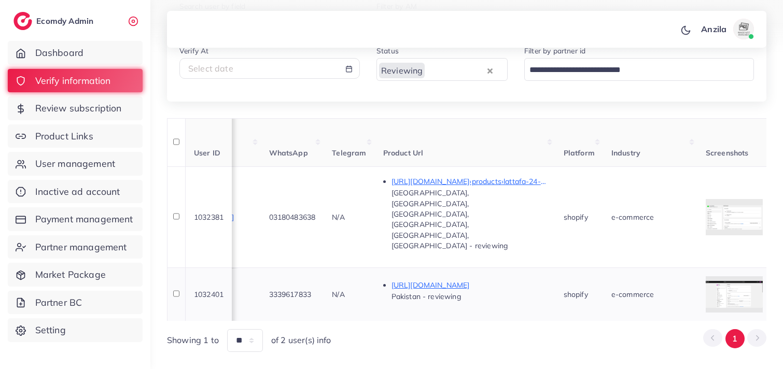
drag, startPoint x: 556, startPoint y: 292, endPoint x: 333, endPoint y: 283, distance: 223.1
click at [324, 283] on td "3339617833" at bounding box center [292, 293] width 63 height 53
click at [520, 329] on div "Showing 1 to ** ** ** *** of 2 user(s) info 1" at bounding box center [466, 340] width 599 height 22
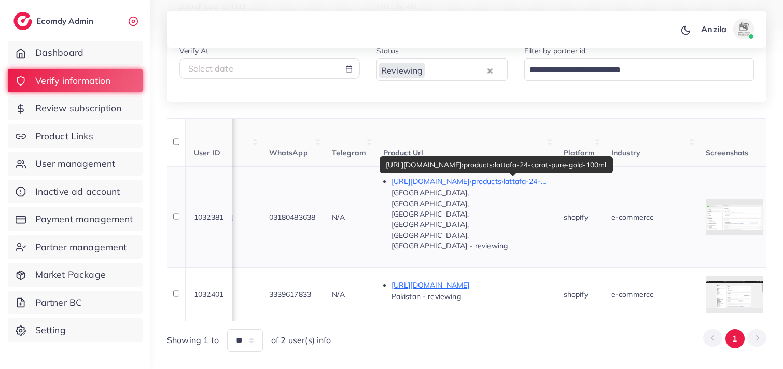
click at [523, 183] on p "https://souqemate.myshopify.com›products›lattafa-24-carat-pure-gold-100ml" at bounding box center [469, 181] width 156 height 12
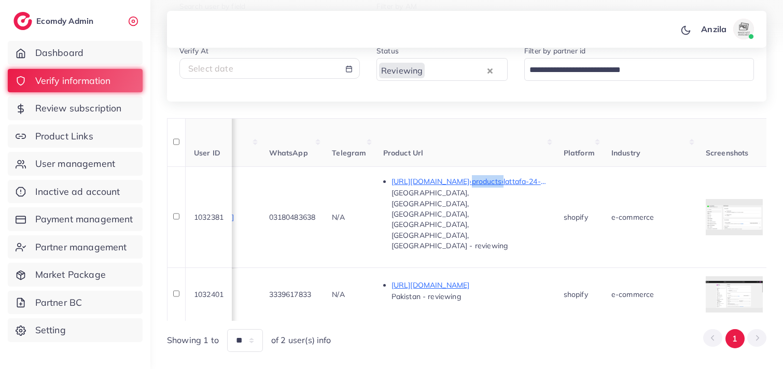
click at [420, 329] on div "Showing 1 to ** ** ** *** of 2 user(s) info 1" at bounding box center [466, 340] width 599 height 22
click at [422, 329] on div "Showing 1 to ** ** ** *** of 2 user(s) info 1" at bounding box center [466, 340] width 599 height 22
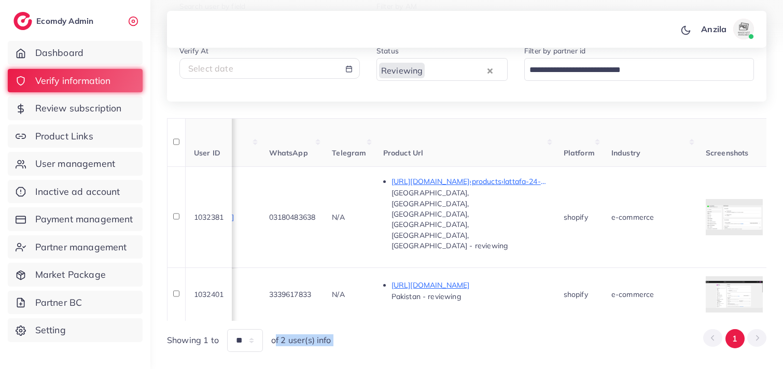
click at [422, 329] on div "Showing 1 to ** ** ** *** of 2 user(s) info 1" at bounding box center [466, 340] width 599 height 22
click at [423, 329] on div "Showing 1 to ** ** ** *** of 2 user(s) info 1" at bounding box center [466, 340] width 599 height 22
click at [379, 329] on div "Showing 1 to ** ** ** *** of 2 user(s) info 1" at bounding box center [466, 340] width 599 height 22
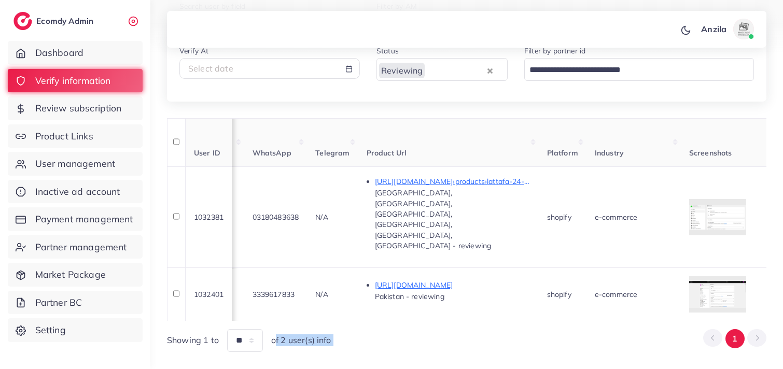
scroll to position [0, 483]
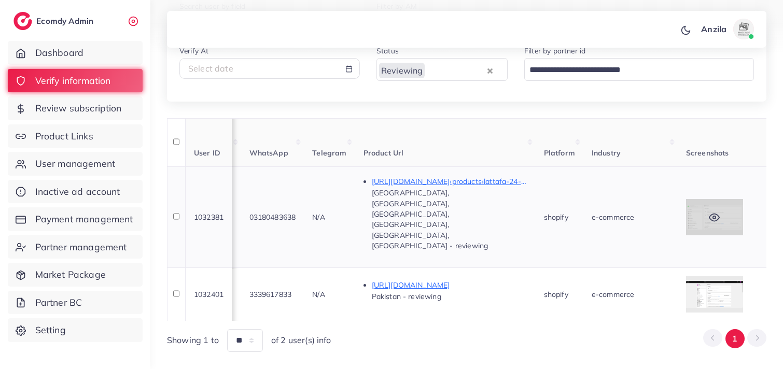
click at [743, 199] on div at bounding box center [714, 217] width 57 height 36
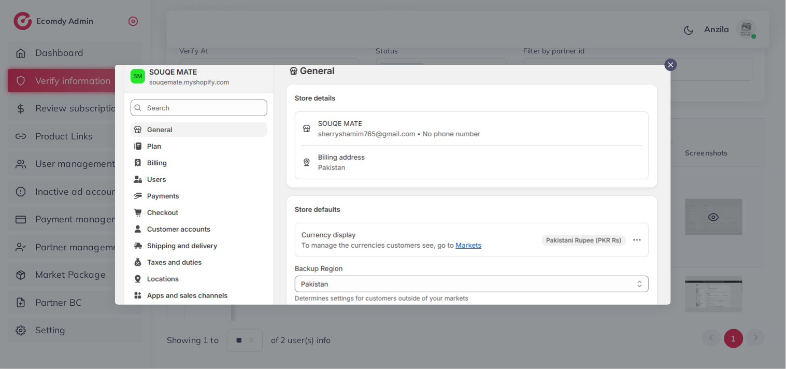
click at [746, 196] on div at bounding box center [393, 184] width 786 height 369
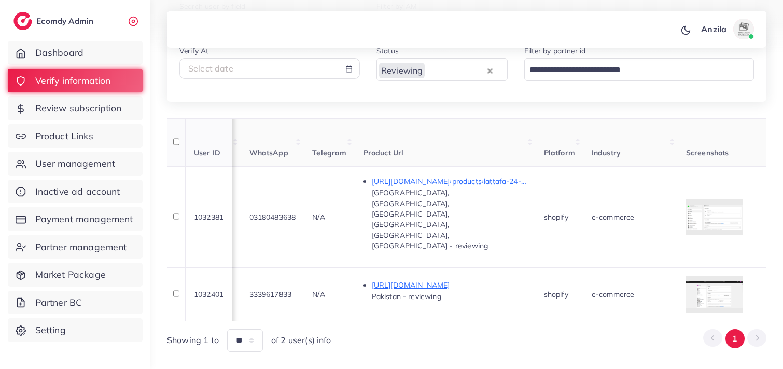
click at [519, 140] on th "Product Url" at bounding box center [445, 142] width 180 height 49
click at [519, 140] on div "User ID User info Country Phone number Facebook WhatsApp Telegram Product Url P…" at bounding box center [466, 235] width 599 height 234
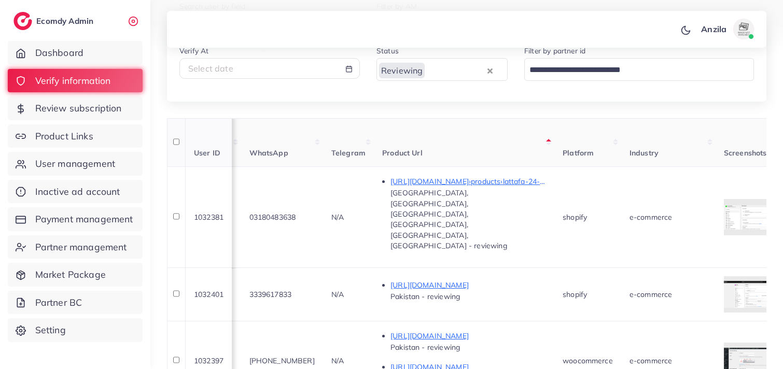
scroll to position [175, 0]
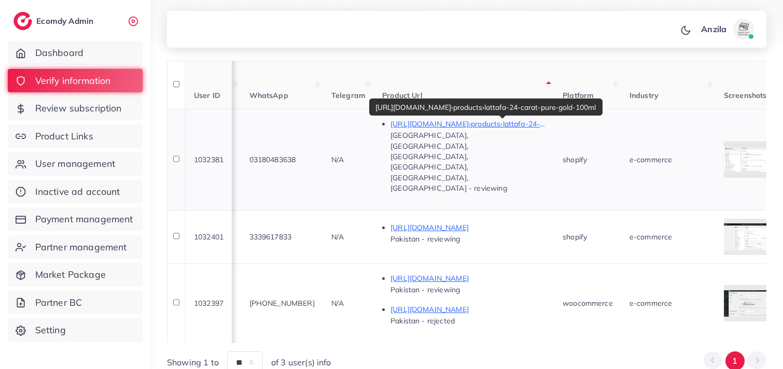
click at [504, 125] on p "https://souqemate.myshopify.com›products›lattafa-24-carat-pure-gold-100ml" at bounding box center [468, 124] width 156 height 12
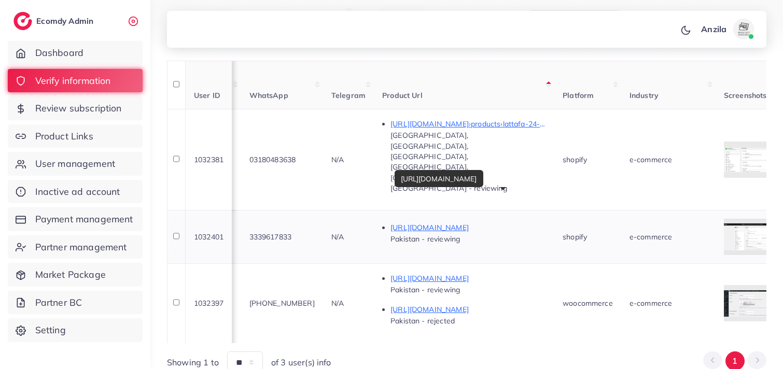
click at [508, 221] on p "https://dehoi.store/products/magnetic-button-with-card-holder" at bounding box center [468, 227] width 156 height 12
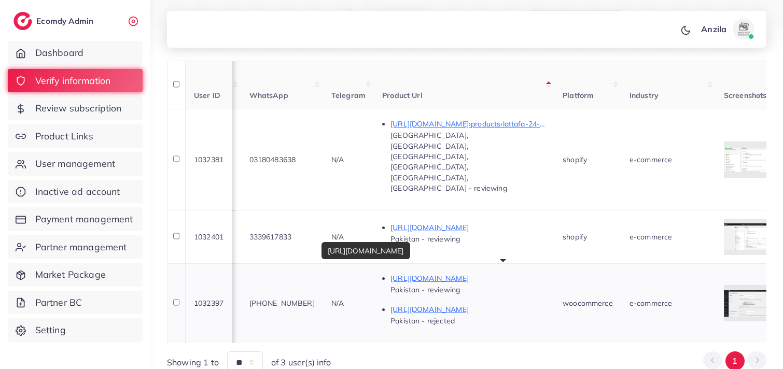
click at [449, 303] on p "https://alhamra.pk/product/3-in-1-branded-hair-trimmer-for-men-grooming-kit-sha…" at bounding box center [468, 309] width 156 height 12
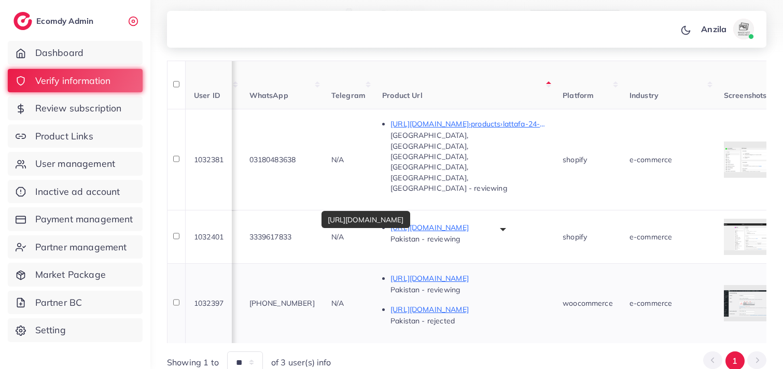
click at [546, 272] on p "https://alhamra.pk/product/multi-function-car-flashlight-emergency-tool-with-wi…" at bounding box center [468, 278] width 156 height 12
click at [434, 272] on p "https://alhamra.pk/product/multi-function-car-flashlight-emergency-tool-with-wi…" at bounding box center [468, 278] width 156 height 12
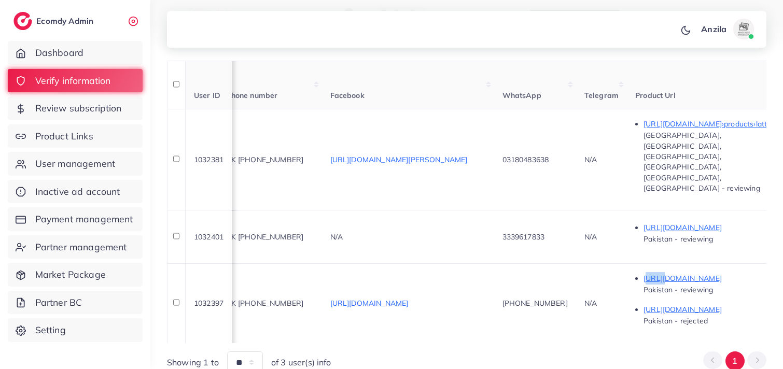
scroll to position [0, 106]
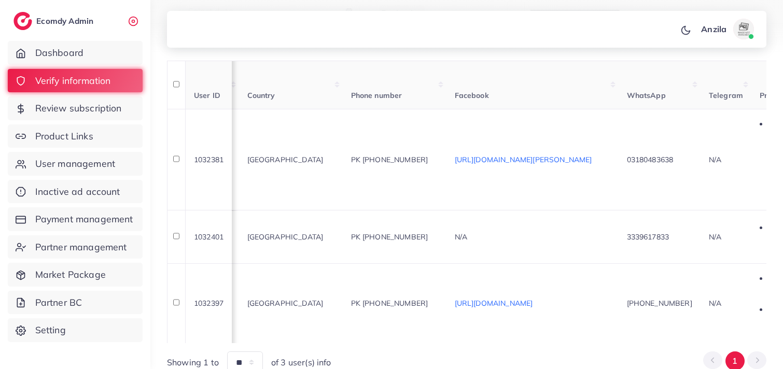
drag, startPoint x: 341, startPoint y: 315, endPoint x: 209, endPoint y: 319, distance: 132.3
click at [210, 351] on div "Showing 1 to ** ** ** *** of 3 user(s) info" at bounding box center [249, 362] width 164 height 22
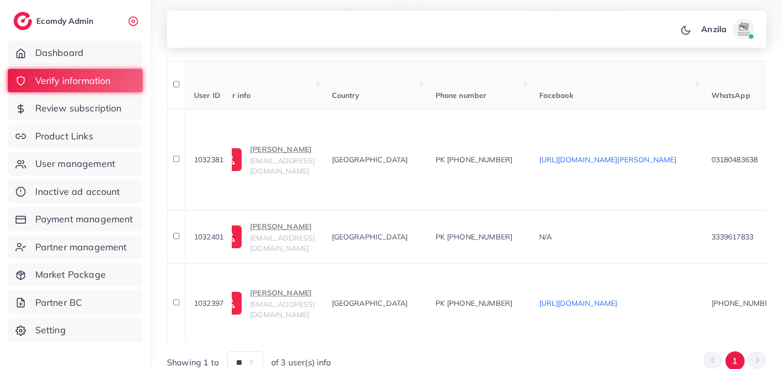
scroll to position [0, 0]
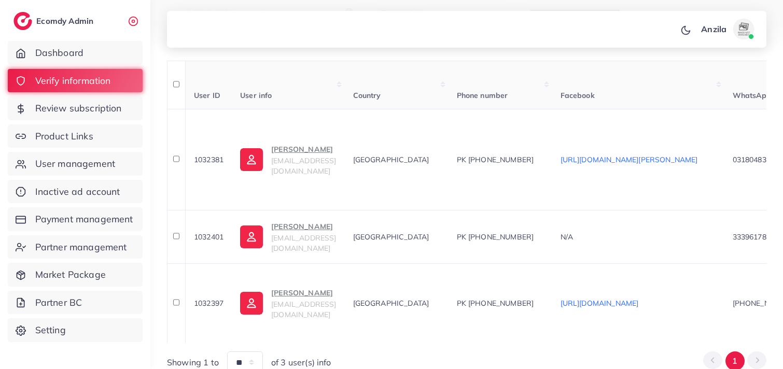
drag, startPoint x: 380, startPoint y: 312, endPoint x: 343, endPoint y: 319, distance: 37.5
click at [344, 320] on div "User ID User info Country Phone number Facebook WhatsApp Telegram Product Url P…" at bounding box center [466, 218] width 599 height 314
drag, startPoint x: 455, startPoint y: 94, endPoint x: 457, endPoint y: 107, distance: 13.1
click at [448, 97] on th "Country" at bounding box center [397, 85] width 104 height 49
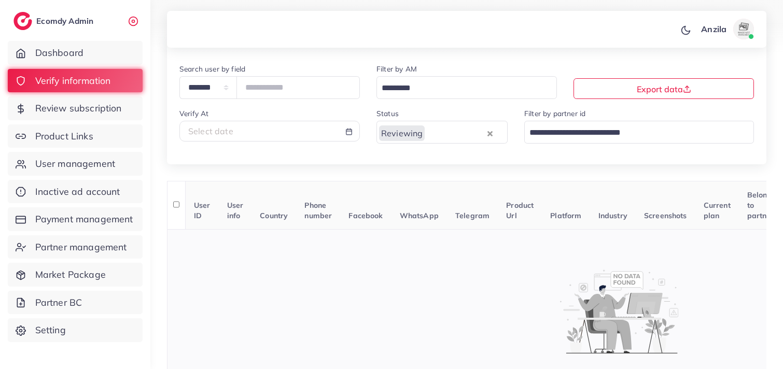
scroll to position [126, 0]
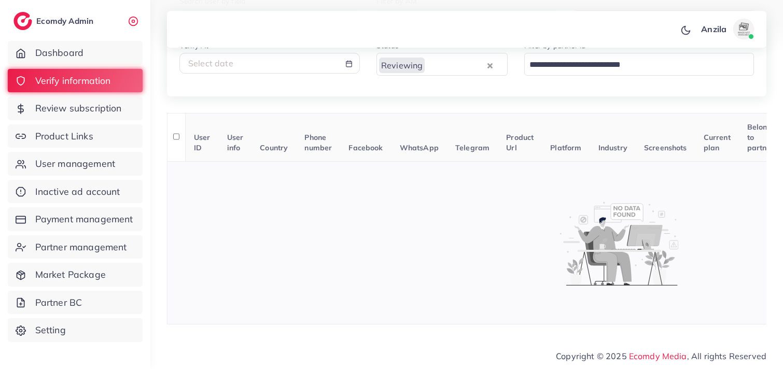
click at [686, 202] on div at bounding box center [619, 243] width 892 height 85
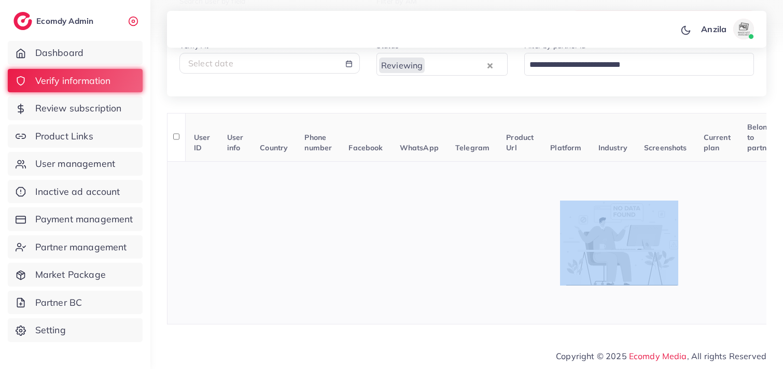
click at [686, 202] on div at bounding box center [619, 243] width 892 height 85
click at [412, 206] on div at bounding box center [619, 243] width 892 height 85
click at [368, 194] on td at bounding box center [619, 242] width 904 height 163
click at [368, 195] on td at bounding box center [619, 242] width 904 height 163
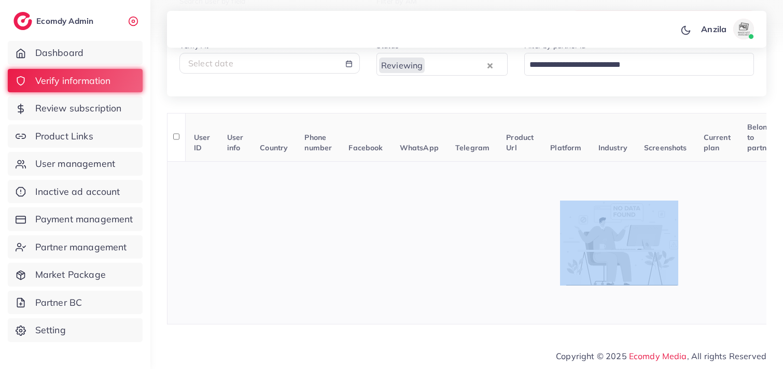
click at [368, 195] on td at bounding box center [619, 242] width 904 height 163
click at [372, 193] on td at bounding box center [619, 242] width 904 height 163
click at [480, 193] on td at bounding box center [619, 242] width 904 height 163
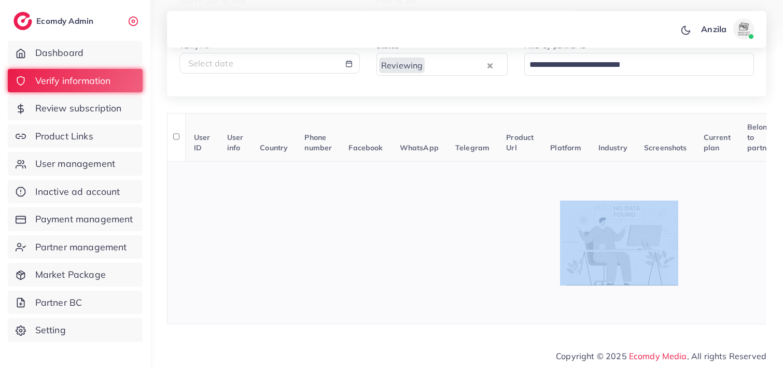
click at [480, 193] on td at bounding box center [619, 242] width 904 height 163
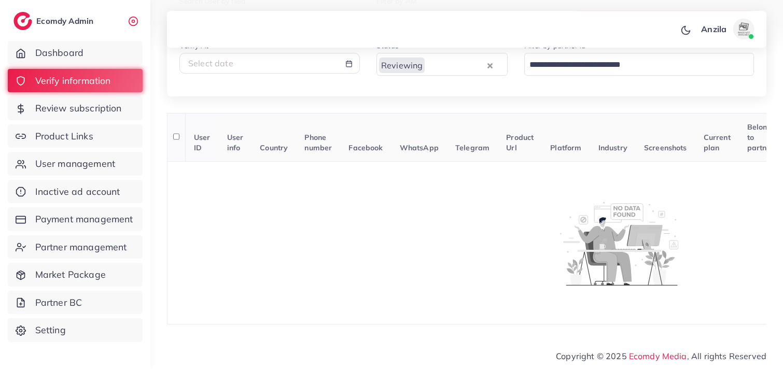
click at [396, 124] on th "WhatsApp" at bounding box center [418, 137] width 55 height 49
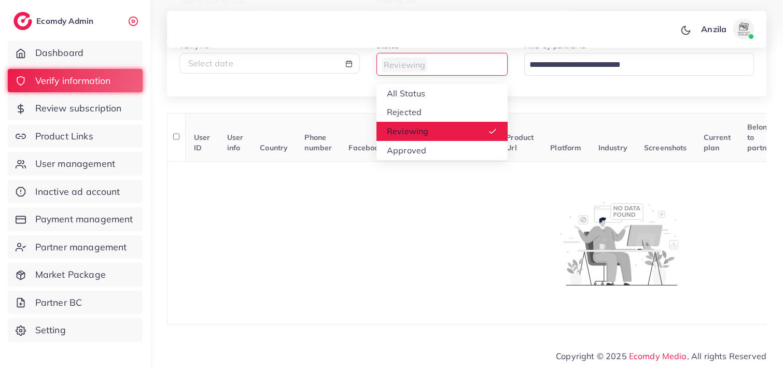
click at [453, 58] on input "Search for option" at bounding box center [436, 65] width 116 height 16
click at [443, 95] on div "**********" at bounding box center [466, 32] width 599 height 127
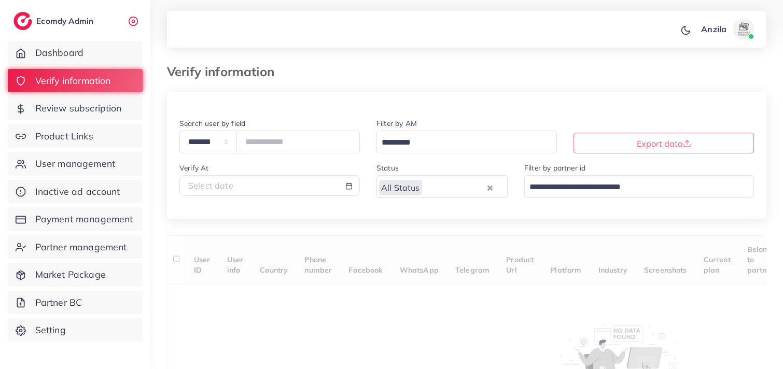
click at [443, 187] on input "Search for option" at bounding box center [454, 187] width 62 height 16
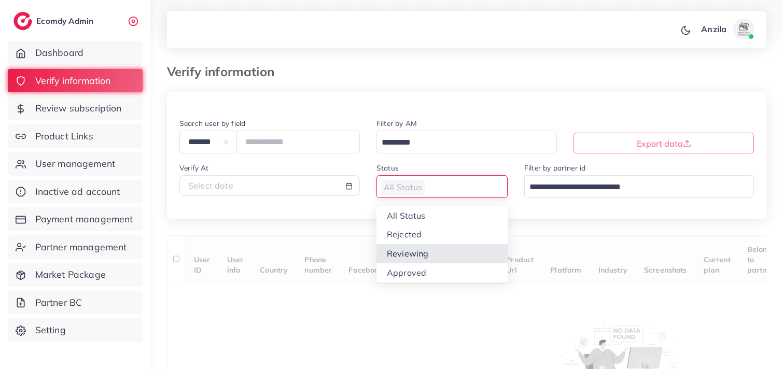
click at [437, 255] on div "**********" at bounding box center [466, 270] width 599 height 356
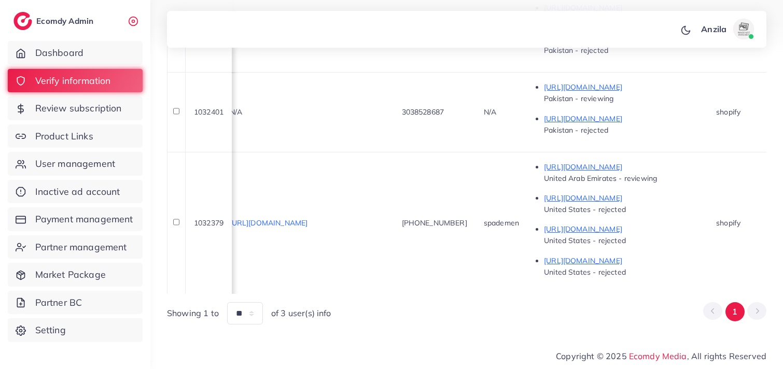
scroll to position [0, 521]
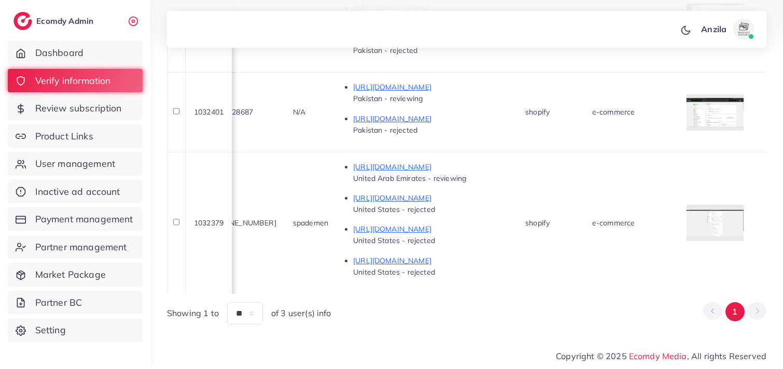
drag, startPoint x: 340, startPoint y: 291, endPoint x: 522, endPoint y: 297, distance: 182.6
click at [520, 297] on div "User ID User info Country Phone number Facebook WhatsApp Telegram Product Url P…" at bounding box center [466, 119] width 599 height 412
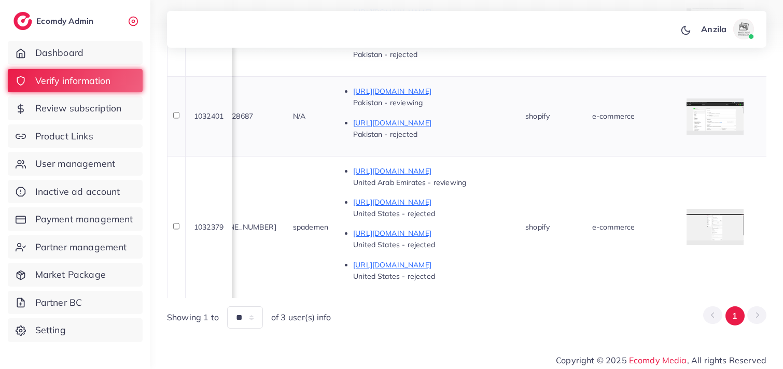
scroll to position [327, 0]
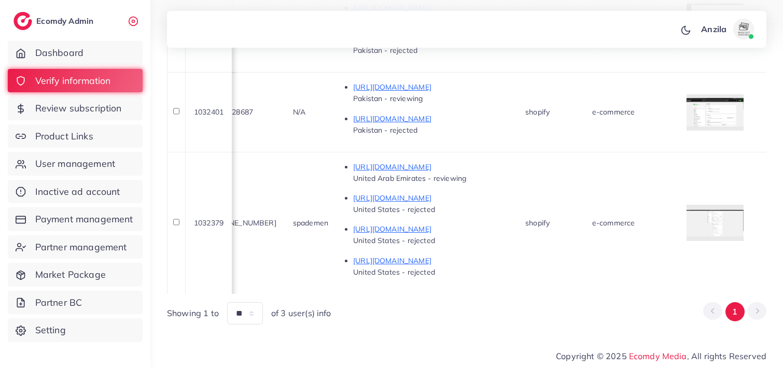
drag, startPoint x: 389, startPoint y: 293, endPoint x: 355, endPoint y: 333, distance: 52.2
click at [356, 330] on div "**********" at bounding box center [466, 10] width 632 height 664
click at [382, 318] on div "Showing 1 to ** ** ** *** of 3 user(s) info 1" at bounding box center [466, 313] width 599 height 22
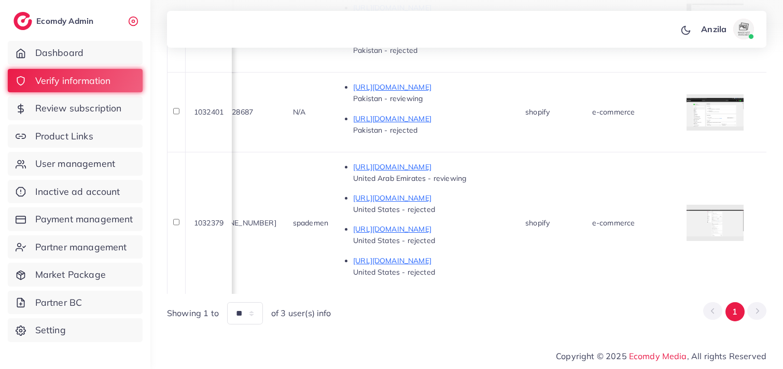
click at [383, 318] on div "Showing 1 to ** ** ** *** of 3 user(s) info 1" at bounding box center [466, 313] width 599 height 22
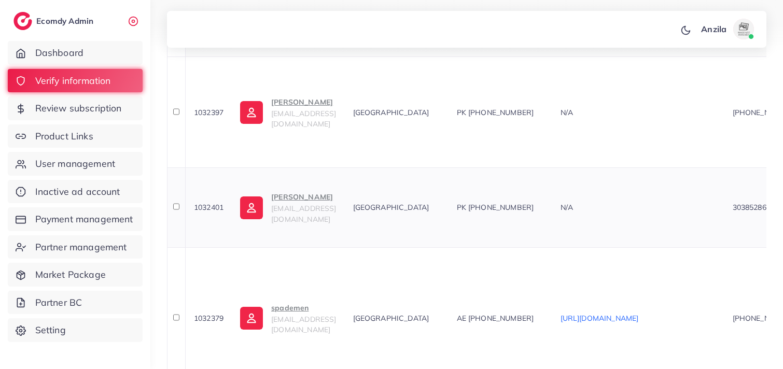
scroll to position [211, 0]
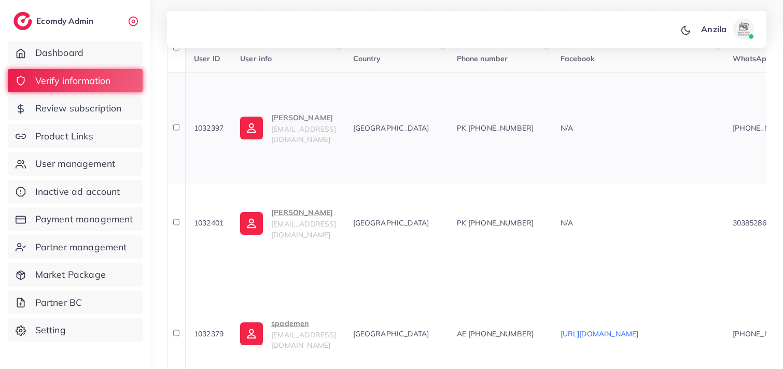
click at [299, 124] on p "Moeen Hashmi" at bounding box center [303, 117] width 65 height 12
click at [448, 63] on th "Country" at bounding box center [397, 48] width 104 height 49
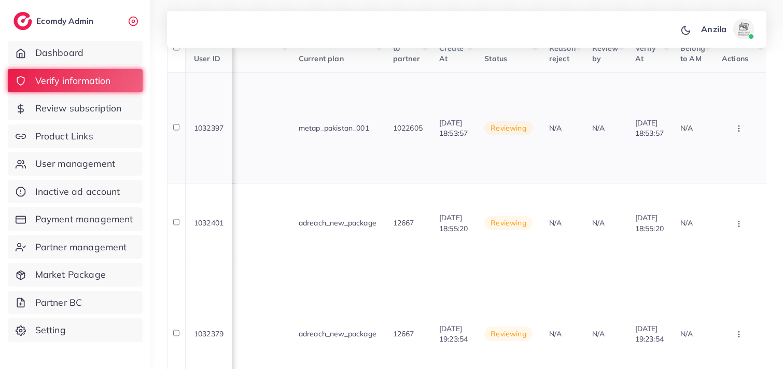
scroll to position [0, 1129]
click at [748, 130] on button "button" at bounding box center [740, 127] width 36 height 23
click at [739, 124] on icon "button" at bounding box center [739, 128] width 8 height 8
click at [716, 180] on span "Reject" at bounding box center [704, 182] width 25 height 10
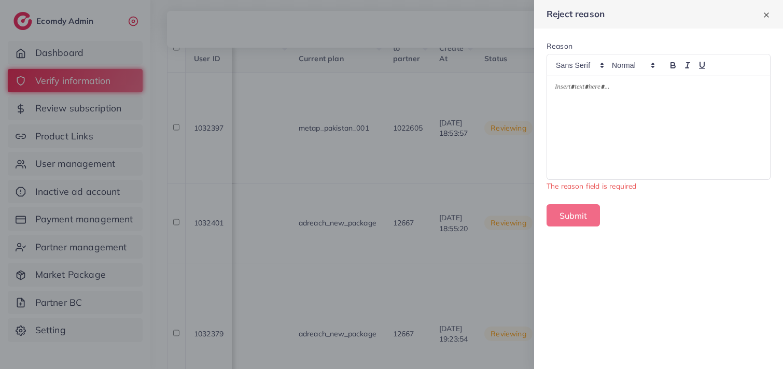
click at [609, 95] on div at bounding box center [658, 127] width 223 height 103
drag, startPoint x: 609, startPoint y: 96, endPoint x: 640, endPoint y: 220, distance: 128.2
click at [640, 220] on div "Submit" at bounding box center [658, 215] width 224 height 22
click at [640, 220] on form "Reason The reason field is required Submit" at bounding box center [658, 134] width 249 height 210
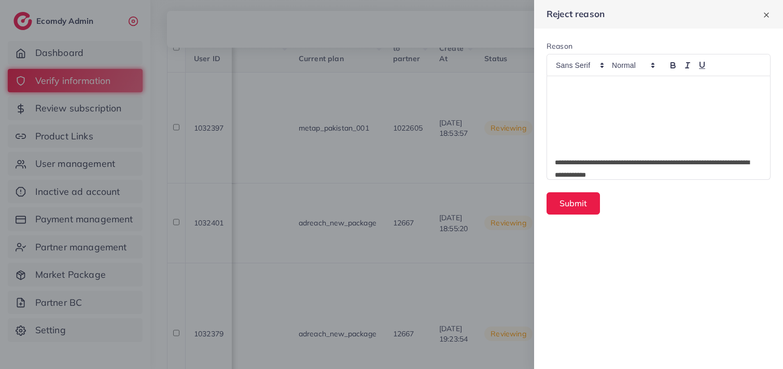
click at [557, 146] on p at bounding box center [658, 150] width 207 height 12
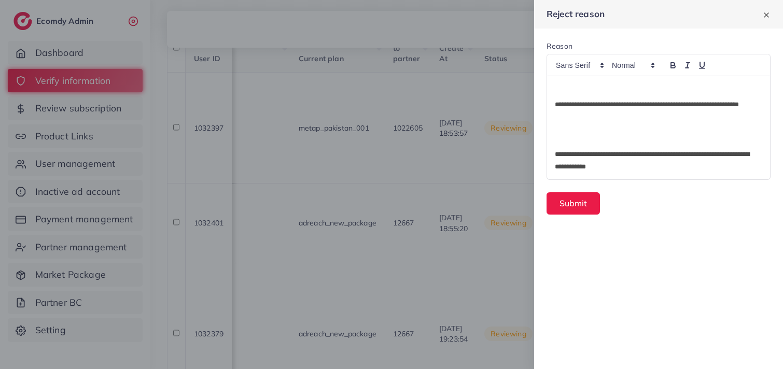
scroll to position [232, 0]
click at [556, 97] on p at bounding box center [658, 93] width 207 height 12
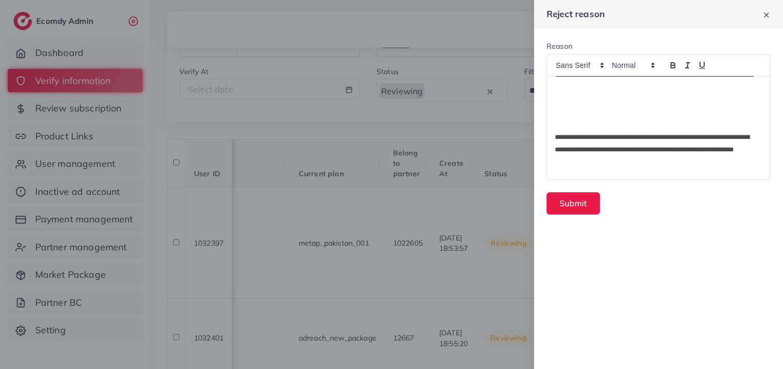
scroll to position [0, 0]
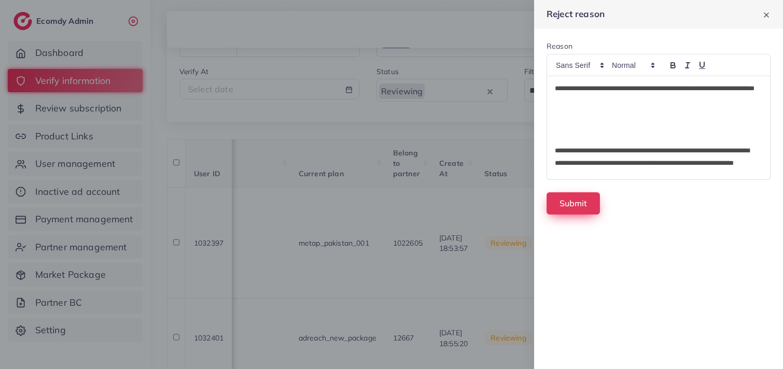
click at [571, 208] on button "Submit" at bounding box center [572, 203] width 53 height 22
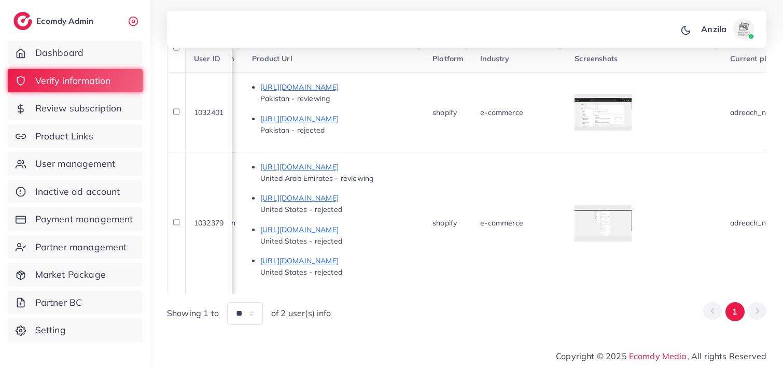
scroll to position [0, 566]
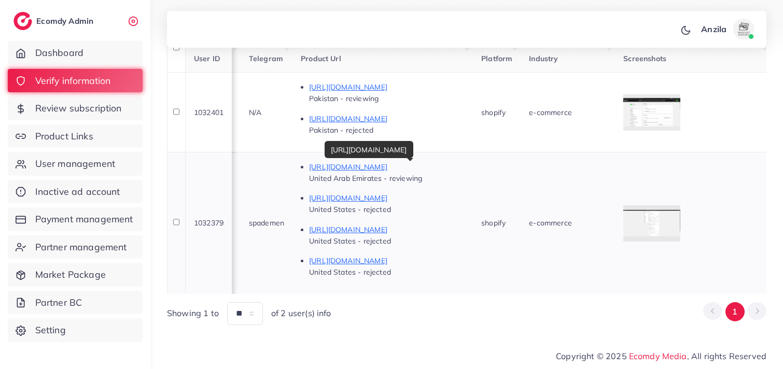
click at [365, 166] on p "[URL][DOMAIN_NAME]" at bounding box center [387, 167] width 156 height 12
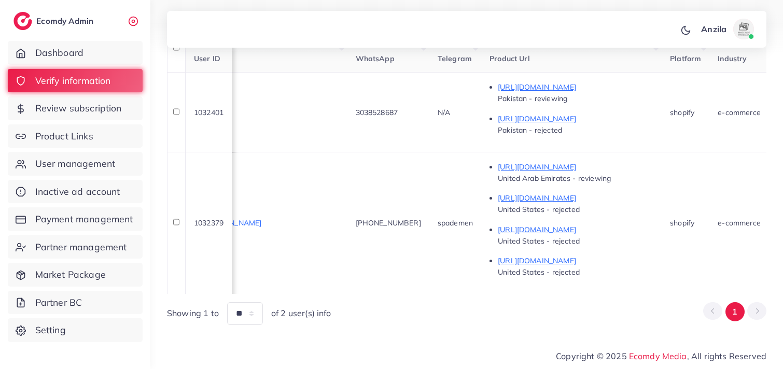
scroll to position [0, 131]
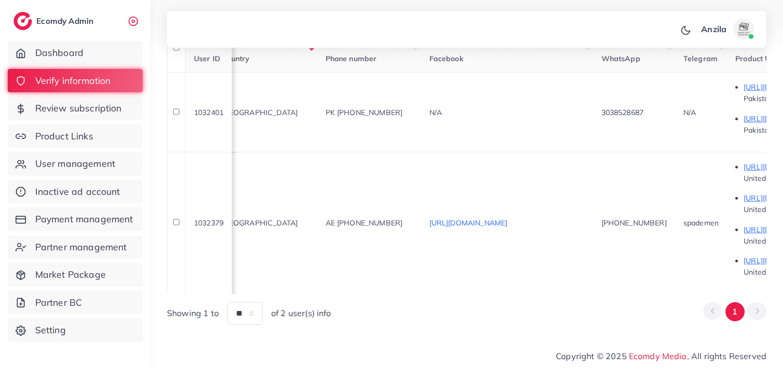
drag, startPoint x: 380, startPoint y: 294, endPoint x: 227, endPoint y: 299, distance: 154.0
click at [227, 299] on div "User ID User info Country Phone number Facebook WhatsApp Telegram Product Url P…" at bounding box center [466, 174] width 599 height 301
click at [273, 214] on td "Pakistan" at bounding box center [266, 223] width 104 height 142
click at [213, 216] on td "spademen spademen1@gmail.com" at bounding box center [157, 223] width 112 height 142
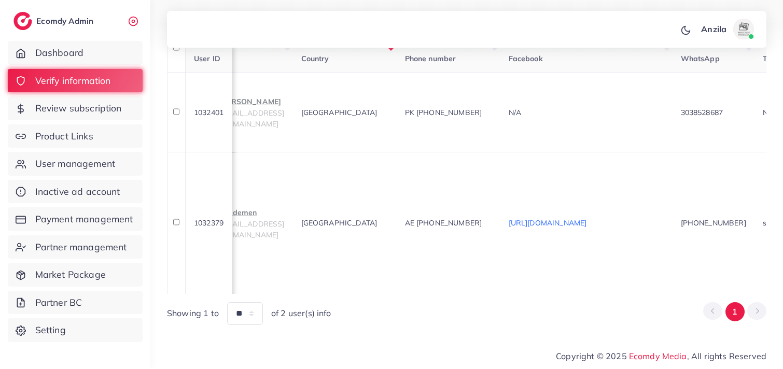
scroll to position [0, 38]
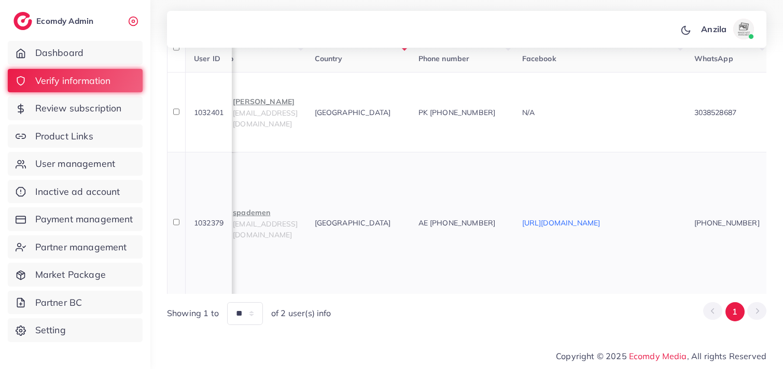
click at [248, 219] on p "spademen" at bounding box center [265, 212] width 65 height 12
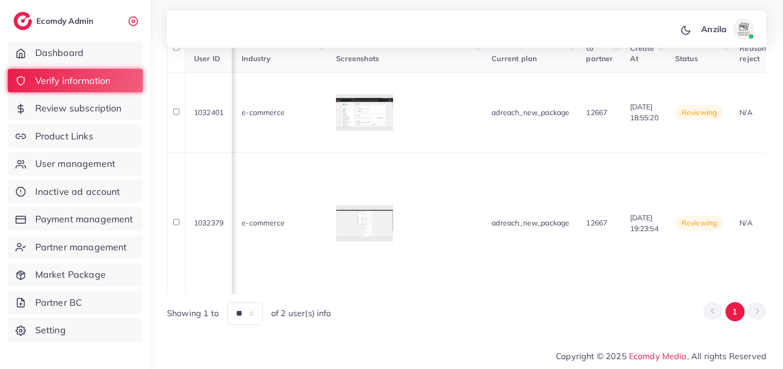
scroll to position [0, 1092]
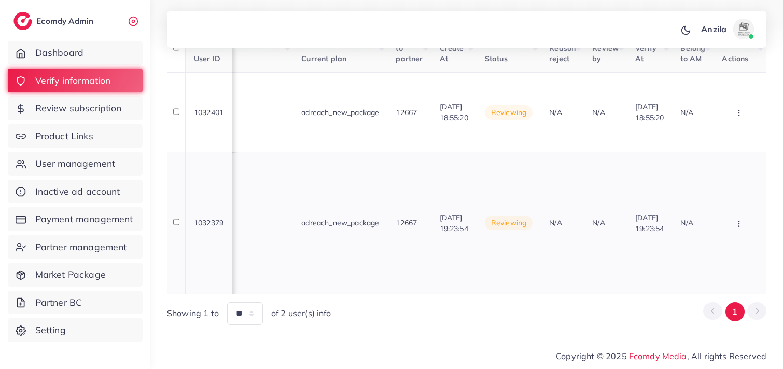
click at [740, 124] on button "button" at bounding box center [740, 112] width 36 height 23
click at [732, 124] on button "button" at bounding box center [740, 112] width 36 height 23
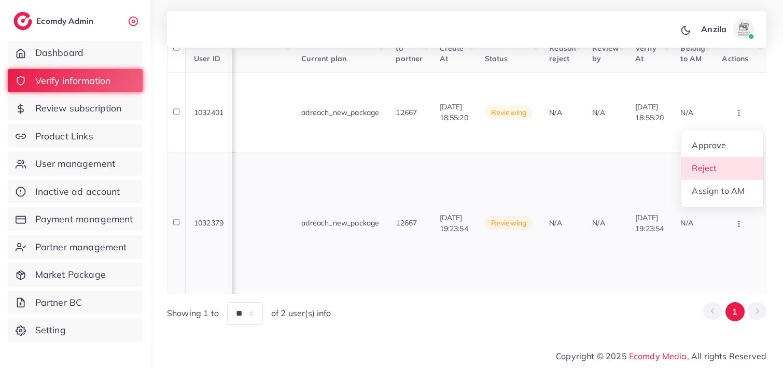
click at [715, 173] on span "Reject" at bounding box center [704, 168] width 25 height 10
click at [0, 0] on div at bounding box center [0, 0] width 0 height 0
click at [735, 117] on icon "button" at bounding box center [739, 113] width 8 height 8
click at [735, 220] on icon "button" at bounding box center [739, 224] width 8 height 8
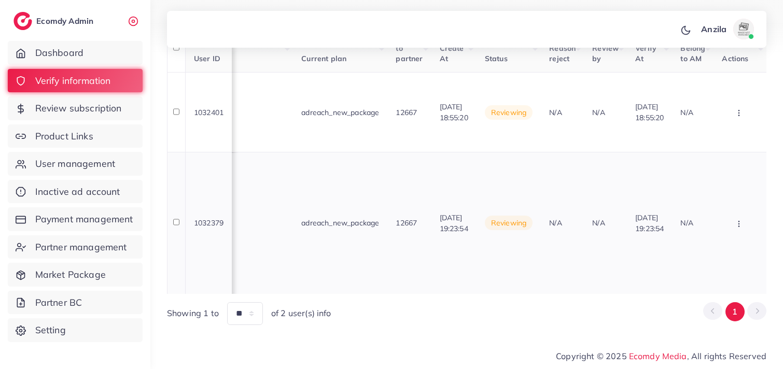
click at [736, 117] on icon "button" at bounding box center [739, 113] width 8 height 8
click at [717, 174] on link "Reject" at bounding box center [722, 168] width 82 height 23
click at [0, 0] on div at bounding box center [0, 0] width 0 height 0
click at [744, 124] on button "button" at bounding box center [740, 112] width 36 height 23
click at [727, 174] on link "Reject" at bounding box center [722, 168] width 82 height 23
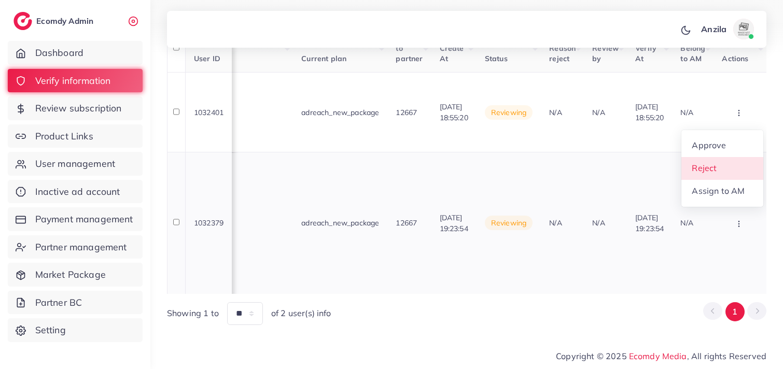
click at [0, 0] on div at bounding box center [0, 0] width 0 height 0
click at [745, 124] on button "button" at bounding box center [740, 112] width 36 height 23
click at [730, 177] on link "Reject" at bounding box center [722, 168] width 82 height 23
click at [0, 0] on div at bounding box center [0, 0] width 0 height 0
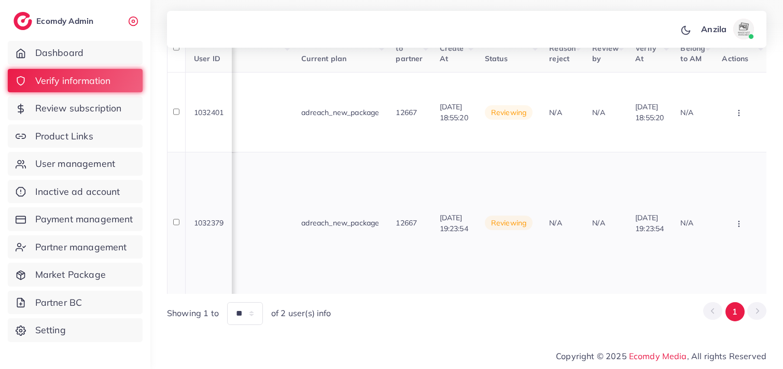
click at [740, 117] on icon "button" at bounding box center [739, 113] width 8 height 8
click at [740, 168] on link "Reject" at bounding box center [722, 168] width 82 height 23
click at [0, 0] on div at bounding box center [0, 0] width 0 height 0
click at [739, 117] on icon "button" at bounding box center [739, 113] width 8 height 8
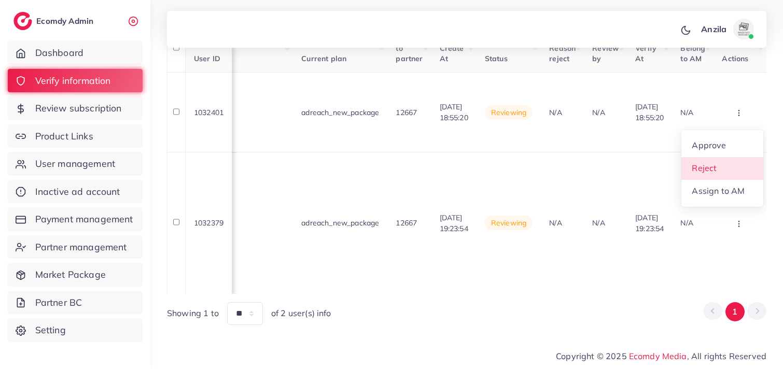
click at [734, 173] on link "Reject" at bounding box center [722, 168] width 82 height 23
click at [0, 0] on div at bounding box center [0, 0] width 0 height 0
click at [735, 117] on icon "button" at bounding box center [739, 113] width 8 height 8
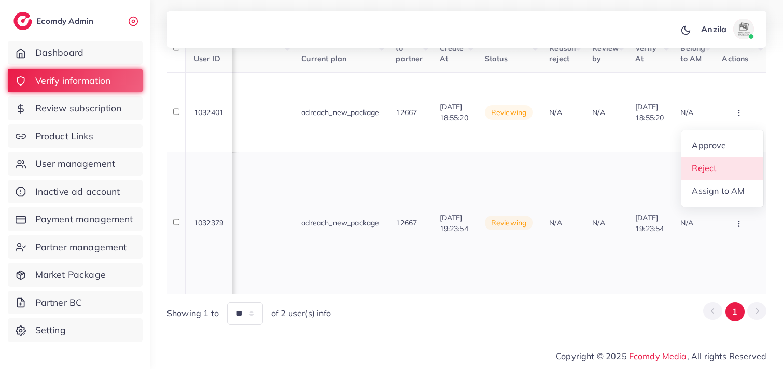
click at [726, 158] on link "Reject" at bounding box center [722, 168] width 82 height 23
click at [0, 0] on div at bounding box center [0, 0] width 0 height 0
click at [732, 124] on button "button" at bounding box center [740, 112] width 36 height 23
click at [734, 168] on link "Reject" at bounding box center [722, 168] width 82 height 23
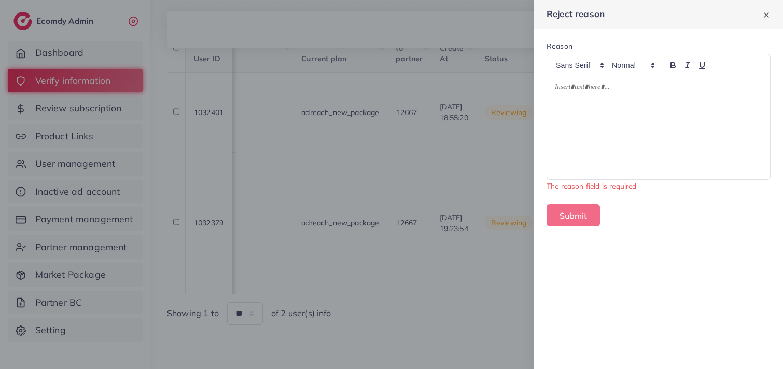
click at [664, 128] on div at bounding box center [658, 127] width 223 height 103
drag, startPoint x: 662, startPoint y: 128, endPoint x: 603, endPoint y: 239, distance: 126.1
click at [603, 239] on form "Reason The reason field is required Submit" at bounding box center [658, 134] width 249 height 210
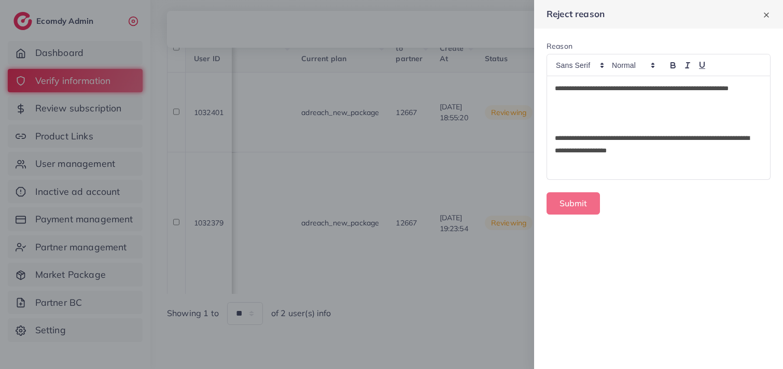
scroll to position [87, 0]
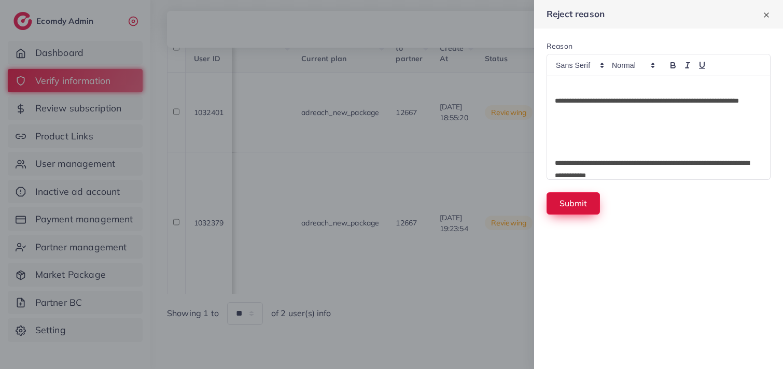
click at [582, 207] on button "Submit" at bounding box center [572, 203] width 53 height 22
click at [581, 206] on button "Submit" at bounding box center [572, 203] width 53 height 22
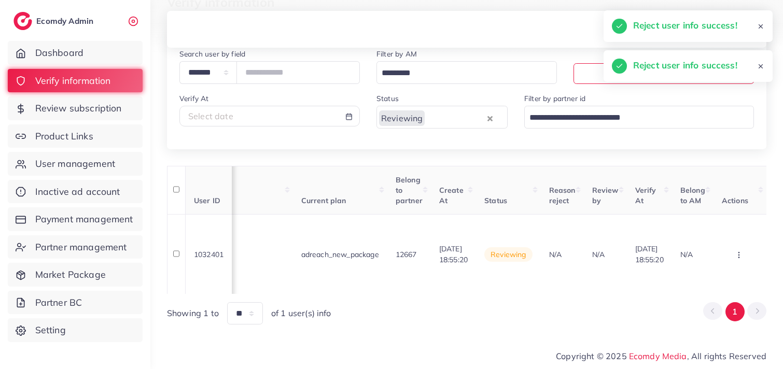
scroll to position [0, 1089]
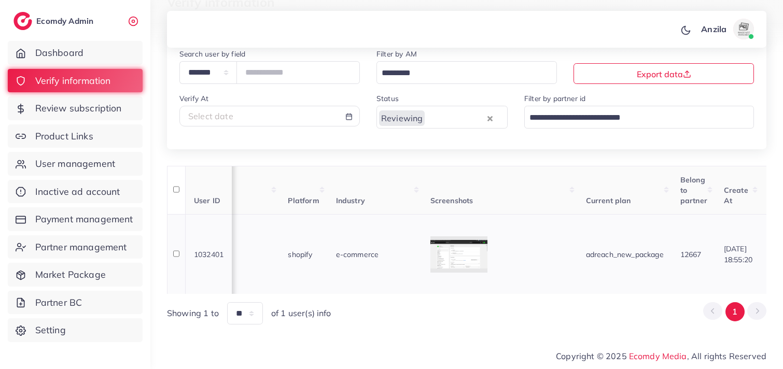
drag, startPoint x: 559, startPoint y: 289, endPoint x: 428, endPoint y: 288, distance: 131.2
click at [422, 288] on td "e-commerce" at bounding box center [375, 254] width 94 height 80
click at [644, 306] on div "Showing 1 to ** ** ** *** of 1 user(s) info 1" at bounding box center [466, 313] width 599 height 22
click at [390, 166] on th "Industry" at bounding box center [382, 190] width 94 height 49
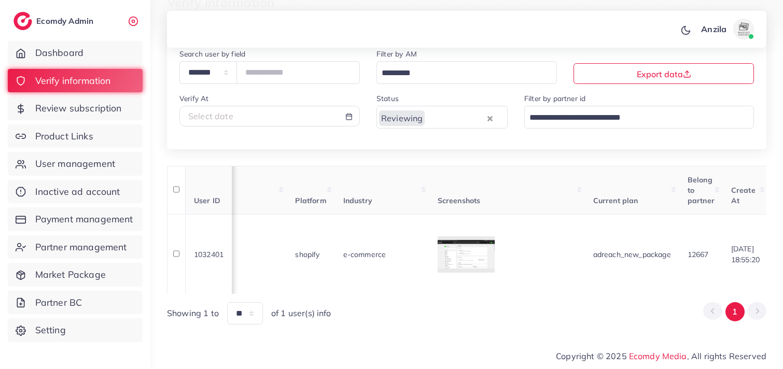
click at [390, 166] on div "User ID User info Country Phone number Facebook WhatsApp Telegram Product Url P…" at bounding box center [466, 245] width 599 height 159
click at [561, 167] on th "Screenshots" at bounding box center [507, 190] width 156 height 49
drag, startPoint x: 561, startPoint y: 167, endPoint x: 422, endPoint y: 369, distance: 244.9
click at [561, 167] on div "User ID User info Country Phone number Facebook WhatsApp Telegram Product Url P…" at bounding box center [466, 245] width 599 height 159
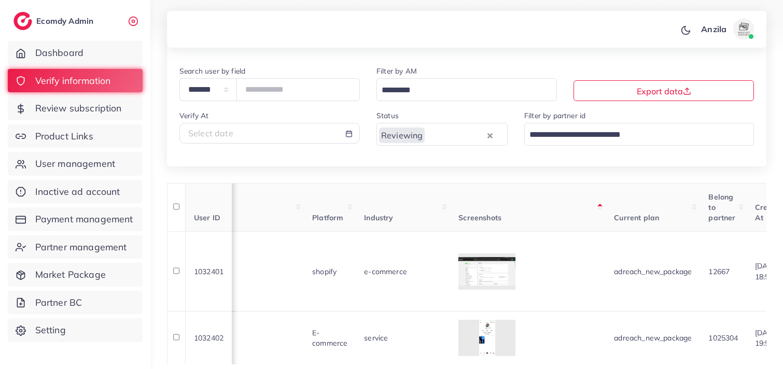
scroll to position [127, 0]
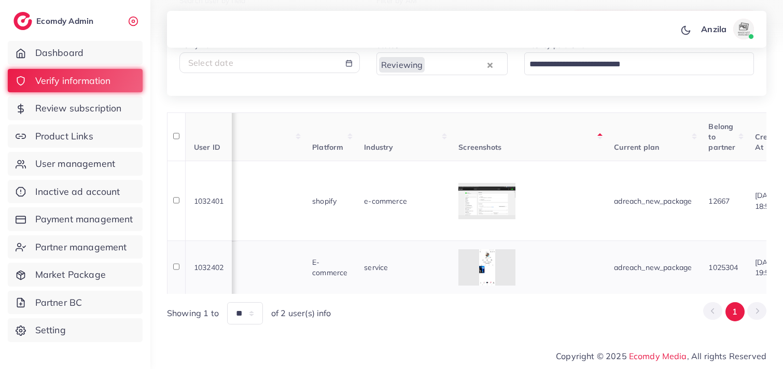
drag, startPoint x: 621, startPoint y: 70, endPoint x: 203, endPoint y: 250, distance: 454.7
drag, startPoint x: 203, startPoint y: 250, endPoint x: 215, endPoint y: 327, distance: 77.6
drag, startPoint x: 215, startPoint y: 327, endPoint x: 481, endPoint y: 131, distance: 330.7
click at [450, 131] on th "Industry" at bounding box center [403, 136] width 94 height 49
click at [450, 114] on th "Industry" at bounding box center [403, 136] width 94 height 49
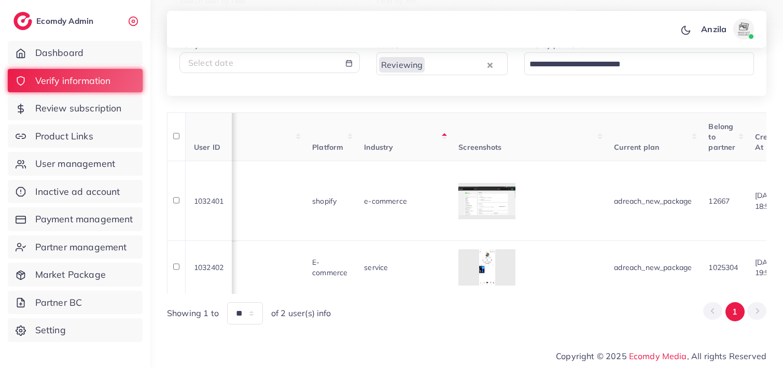
click at [472, 114] on div "User ID User info Country Phone number Facebook WhatsApp Telegram Product Url P…" at bounding box center [466, 218] width 599 height 213
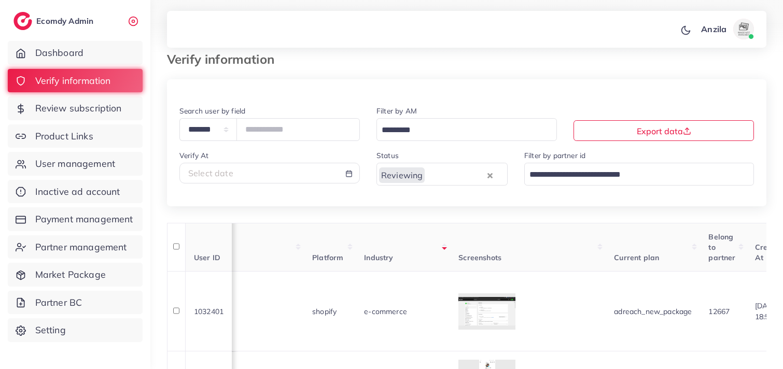
scroll to position [12, 0]
drag, startPoint x: 355, startPoint y: 210, endPoint x: 338, endPoint y: 201, distance: 19.7
click at [338, 201] on div "**********" at bounding box center [466, 156] width 599 height 102
click at [639, 85] on div at bounding box center [466, 92] width 599 height 25
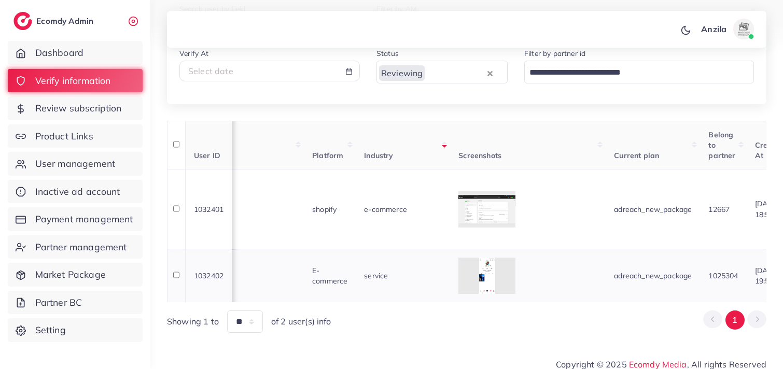
scroll to position [127, 0]
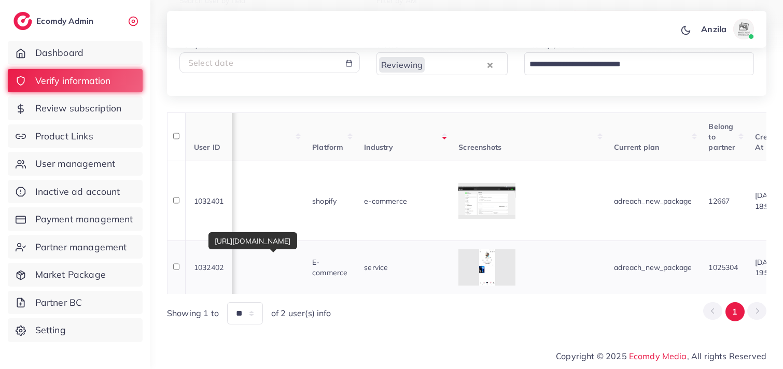
click at [295, 252] on p "https://www.tiktok.com/t/ZT6tJ7JyK/" at bounding box center [218, 258] width 156 height 12
click at [442, 137] on th "Industry" at bounding box center [403, 136] width 94 height 49
click at [442, 137] on div "User ID User info Country Phone number Facebook WhatsApp Telegram Product Url P…" at bounding box center [466, 218] width 599 height 213
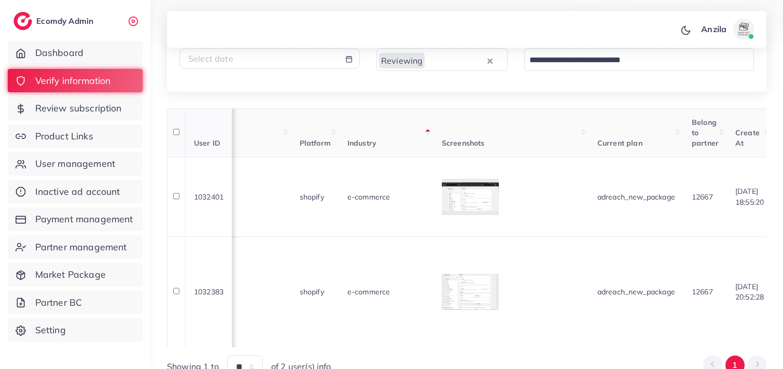
click at [589, 135] on th "Screenshots" at bounding box center [511, 132] width 156 height 49
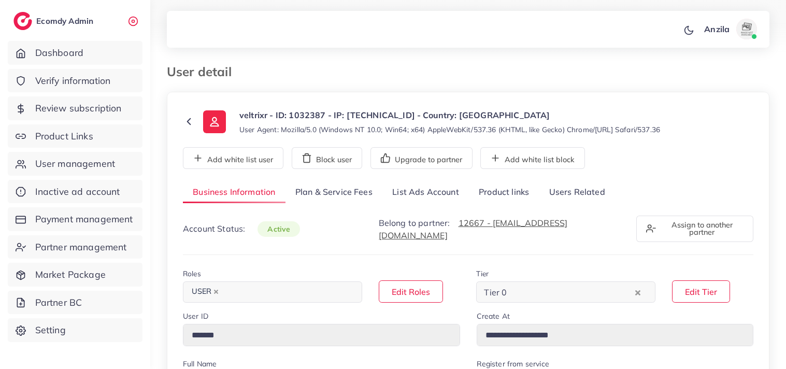
select select "********"
click at [568, 194] on link "Users Related" at bounding box center [577, 192] width 76 height 22
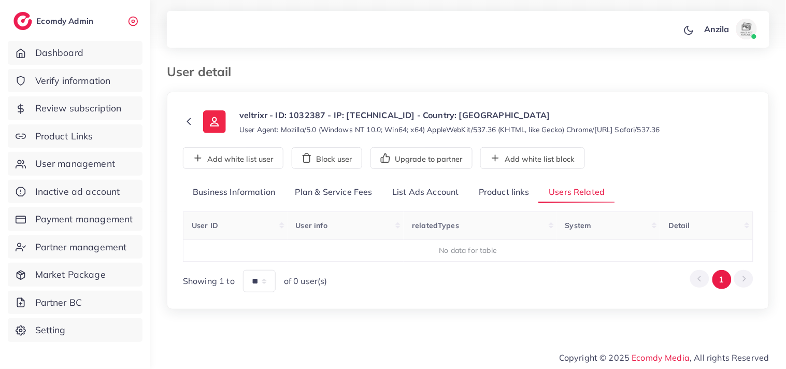
click at [501, 197] on link "Product links" at bounding box center [504, 192] width 70 height 22
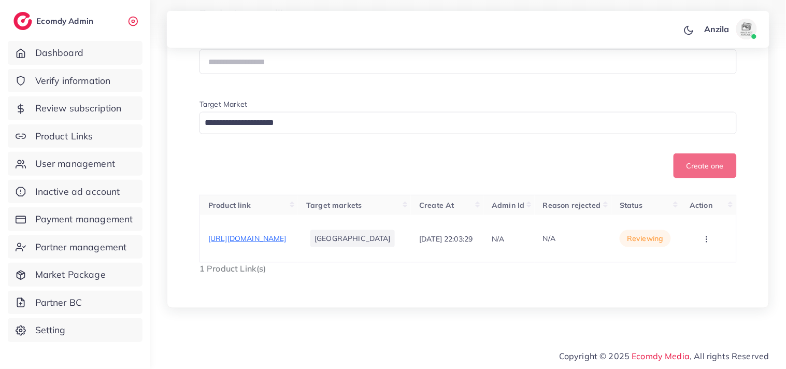
scroll to position [242, 0]
click at [275, 234] on span "https://veltrixr.com/products/brush-hair" at bounding box center [247, 238] width 78 height 9
click at [711, 236] on icon "button" at bounding box center [707, 239] width 8 height 8
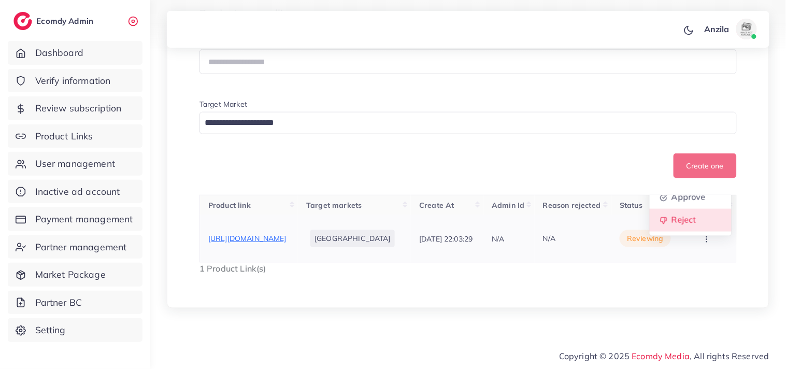
click at [705, 216] on link "Reject" at bounding box center [691, 220] width 82 height 23
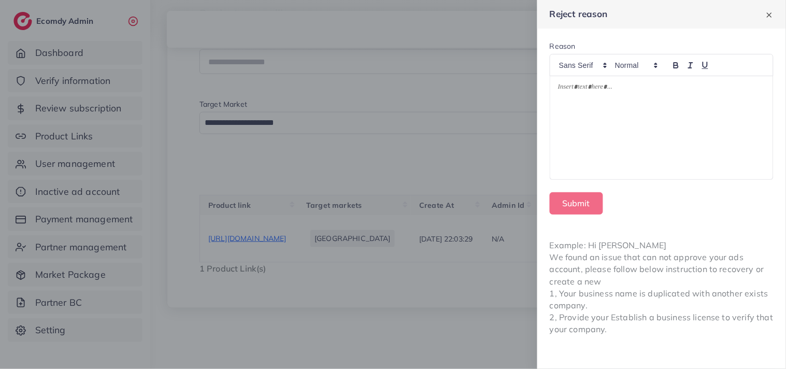
click at [609, 142] on div at bounding box center [662, 128] width 223 height 104
drag, startPoint x: 609, startPoint y: 142, endPoint x: 629, endPoint y: 240, distance: 100.5
click at [629, 242] on div "Example: Hi James We found an issue that can not approve your ads account, plea…" at bounding box center [662, 287] width 249 height 121
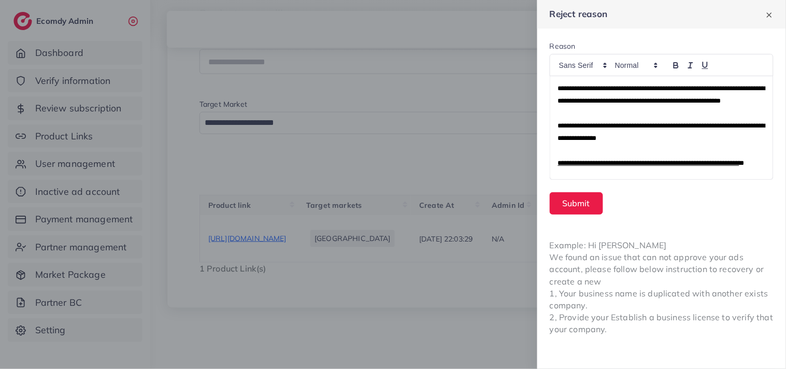
scroll to position [62, 0]
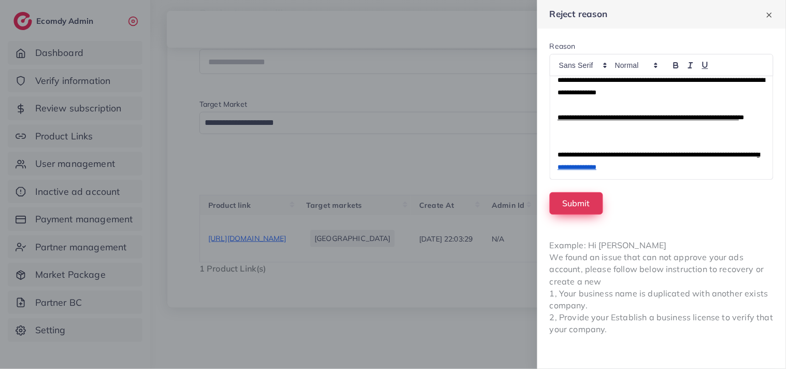
click at [561, 209] on button "Submit" at bounding box center [576, 203] width 53 height 22
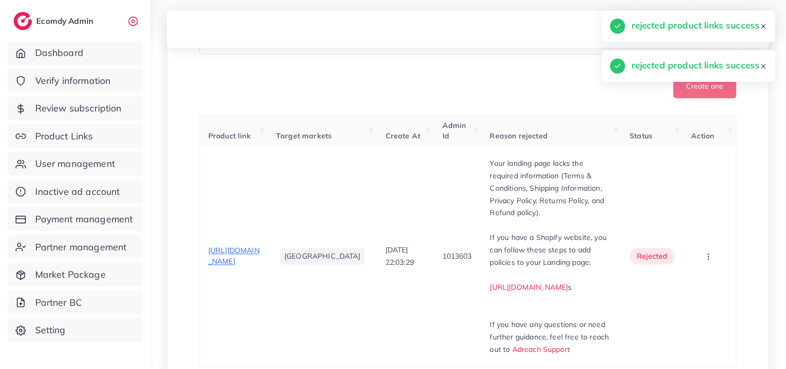
scroll to position [405, 0]
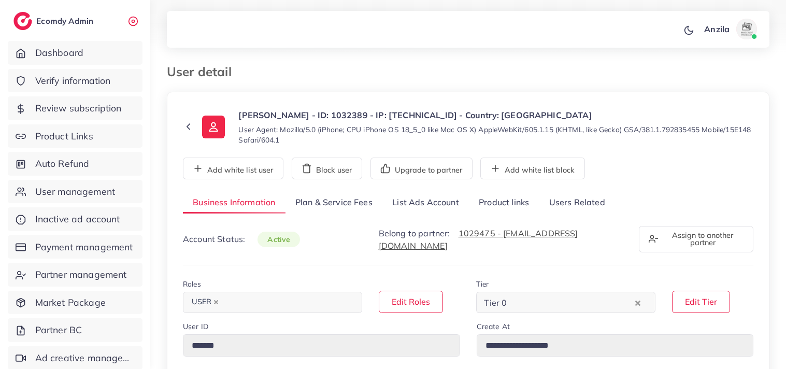
select select "********"
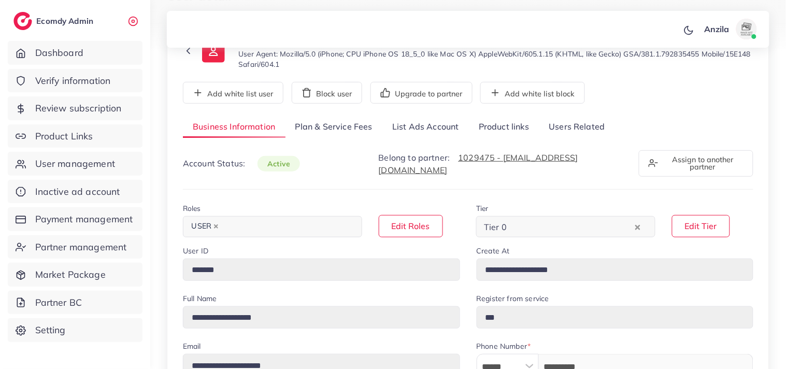
scroll to position [115, 0]
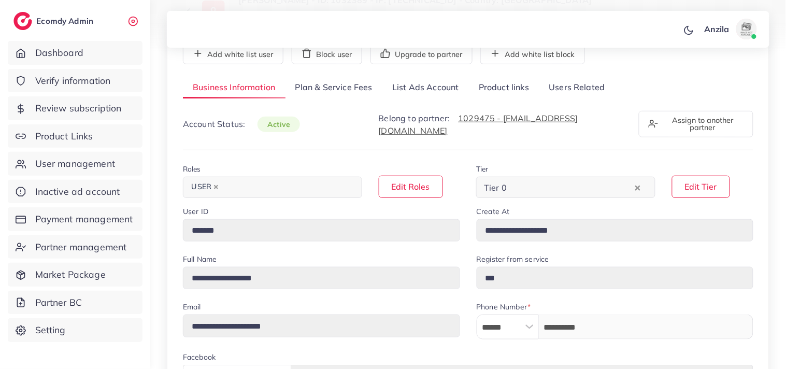
click at [588, 93] on link "Users Related" at bounding box center [577, 88] width 76 height 22
click at [585, 64] on button "Add white list block" at bounding box center [533, 54] width 105 height 22
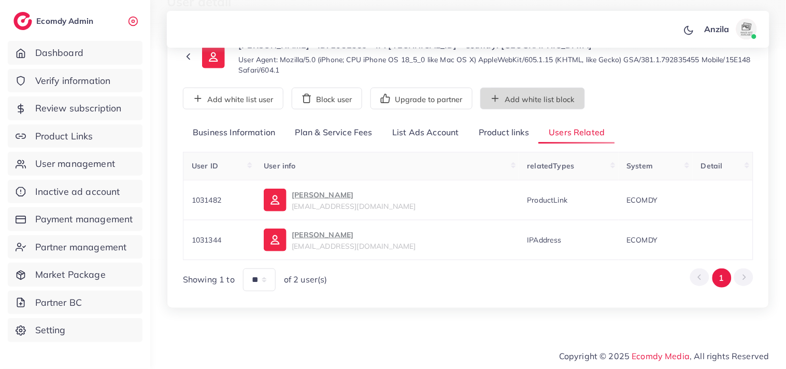
scroll to position [70, 0]
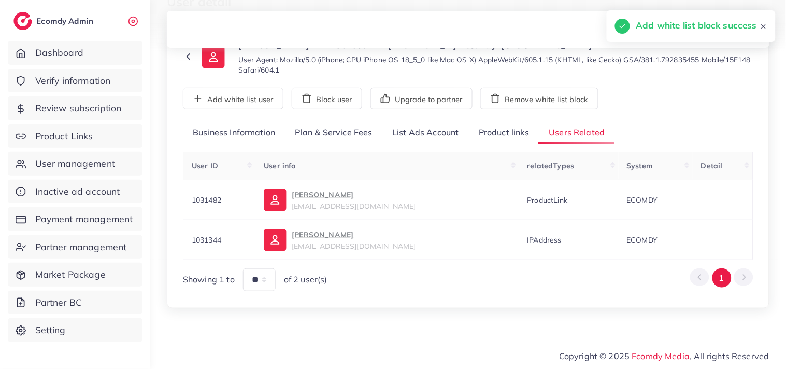
click at [495, 136] on link "Product links" at bounding box center [504, 133] width 70 height 22
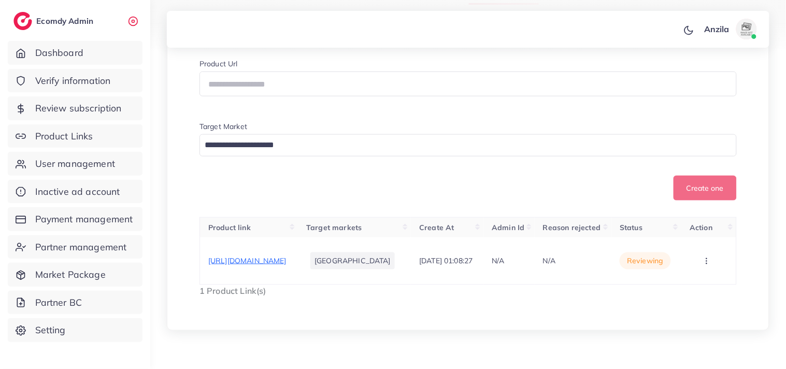
scroll to position [242, 0]
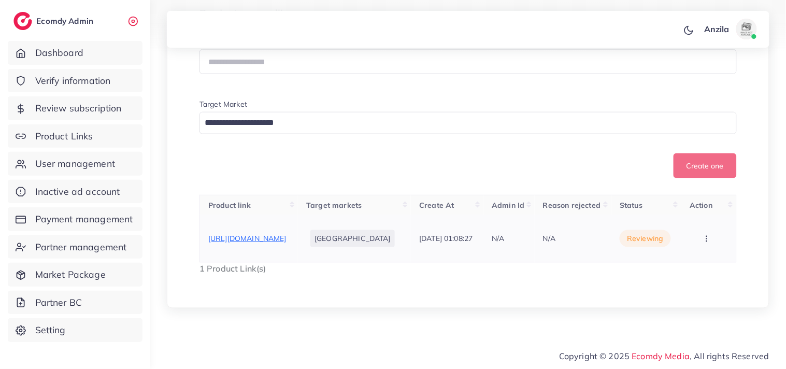
click at [249, 241] on span "https://www.plushpops.pk/products/travel-mesh-bag" at bounding box center [247, 238] width 78 height 9
click at [716, 235] on button "button" at bounding box center [708, 238] width 36 height 23
click at [711, 231] on link "Reject" at bounding box center [691, 226] width 82 height 23
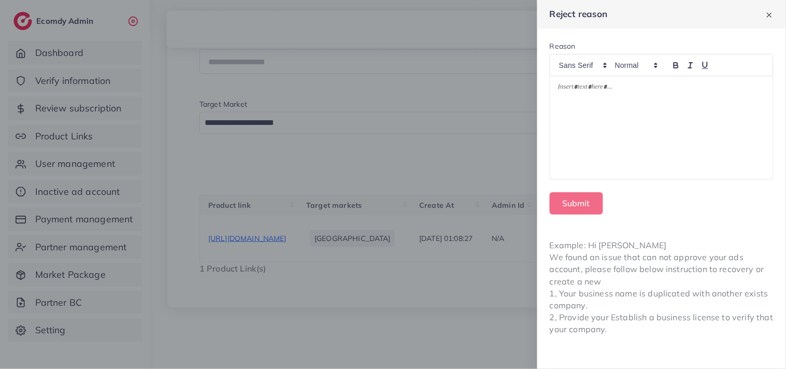
click at [577, 111] on div at bounding box center [662, 128] width 223 height 104
drag, startPoint x: 577, startPoint y: 111, endPoint x: 603, endPoint y: 227, distance: 118.4
click at [607, 228] on div "Example: Hi James We found an issue that can not approve your ads account, plea…" at bounding box center [662, 287] width 249 height 121
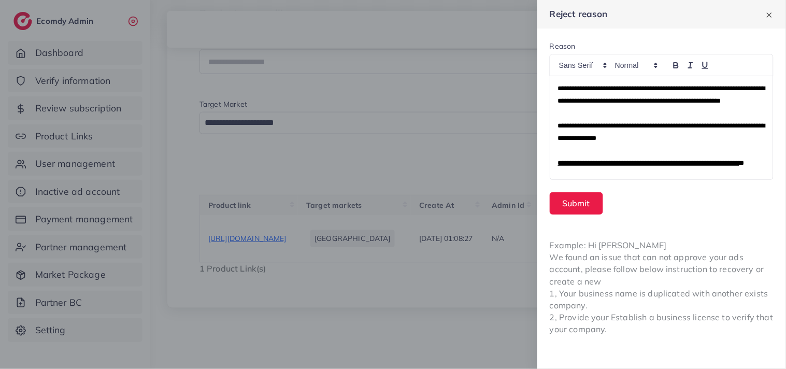
scroll to position [62, 0]
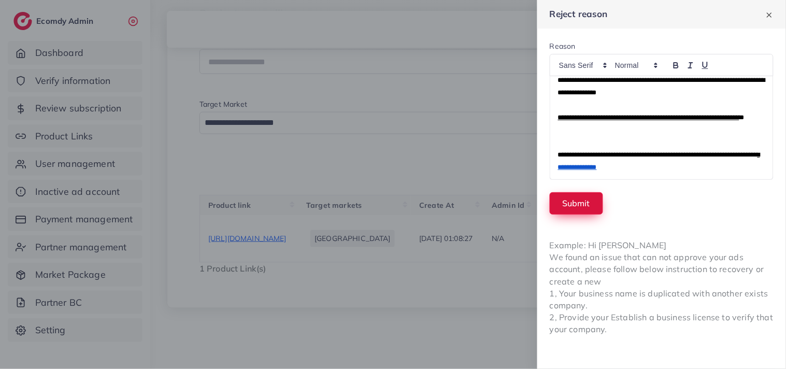
click at [585, 213] on button "Submit" at bounding box center [576, 203] width 53 height 22
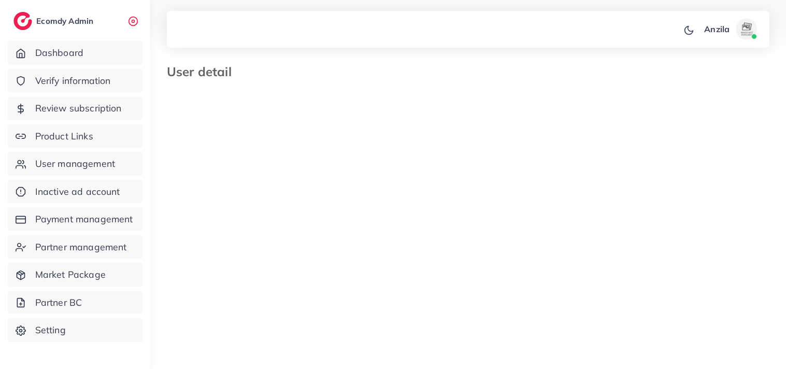
select select "********"
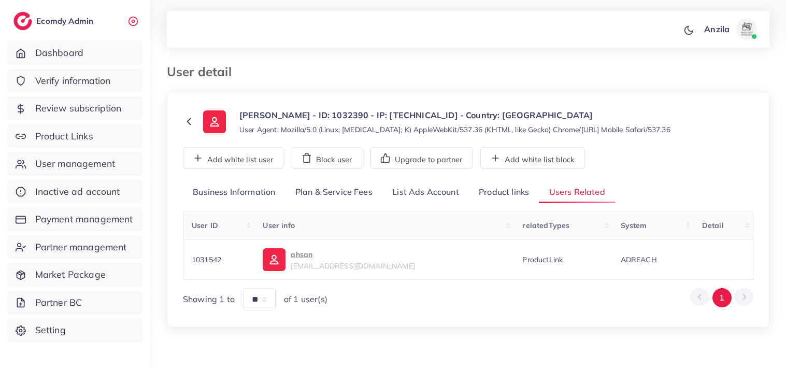
click at [496, 190] on link "Product links" at bounding box center [504, 192] width 70 height 22
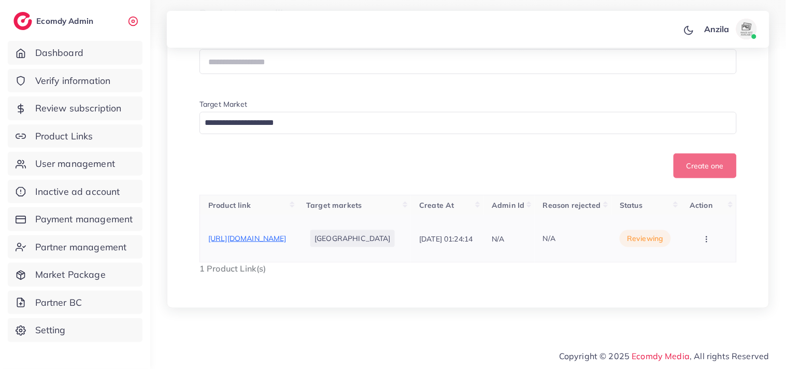
scroll to position [231, 0]
click at [223, 237] on span "[URL][DOMAIN_NAME]" at bounding box center [247, 238] width 78 height 9
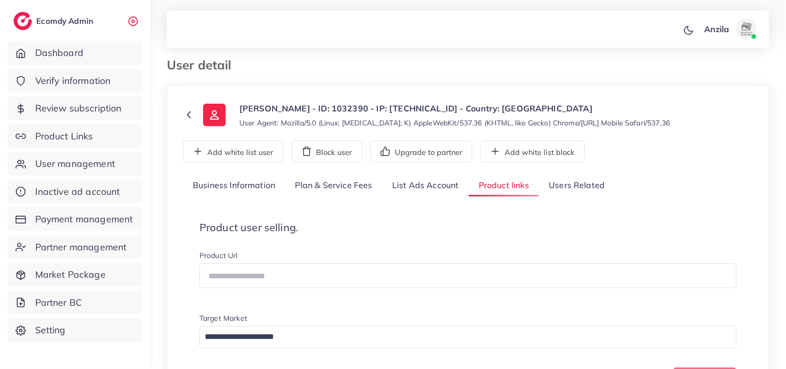
scroll to position [0, 0]
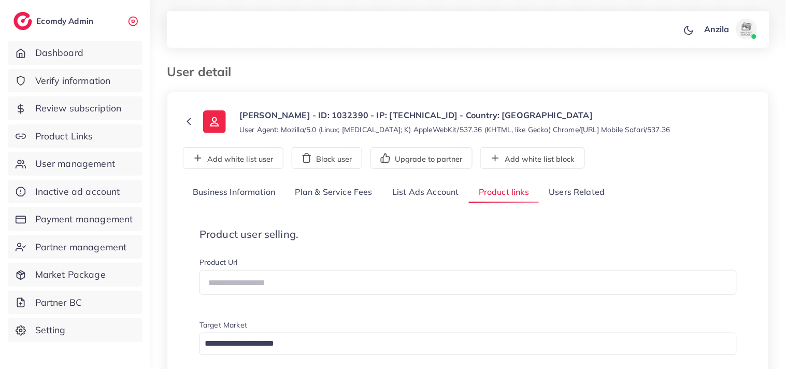
click at [584, 197] on link "Users Related" at bounding box center [577, 192] width 76 height 22
drag, startPoint x: 584, startPoint y: 197, endPoint x: 567, endPoint y: 197, distance: 17.1
click at [584, 197] on link "Users Related" at bounding box center [577, 192] width 76 height 22
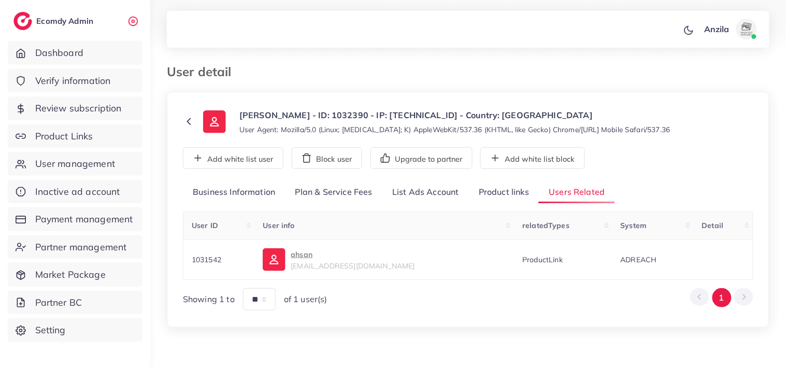
click at [500, 197] on link "Product links" at bounding box center [504, 192] width 70 height 22
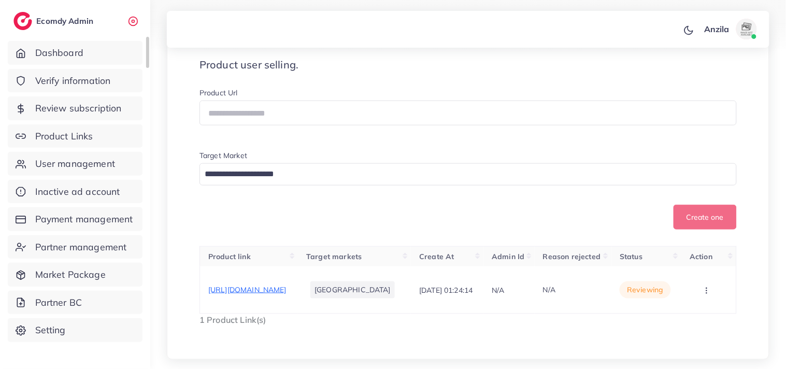
scroll to position [173, 0]
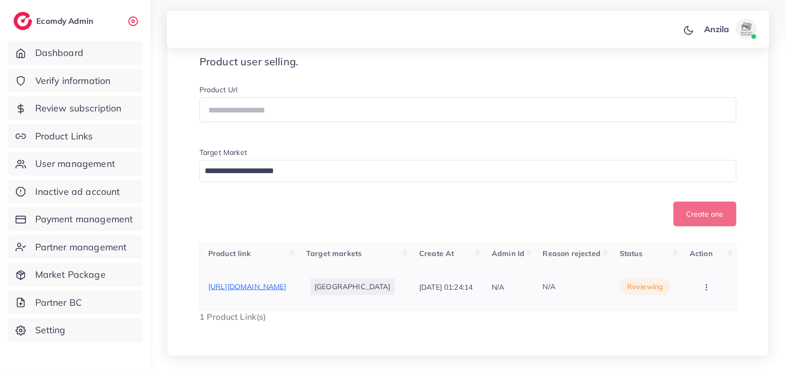
drag, startPoint x: 203, startPoint y: 288, endPoint x: 237, endPoint y: 310, distance: 40.6
click at [237, 310] on td "[URL][DOMAIN_NAME]" at bounding box center [249, 286] width 98 height 47
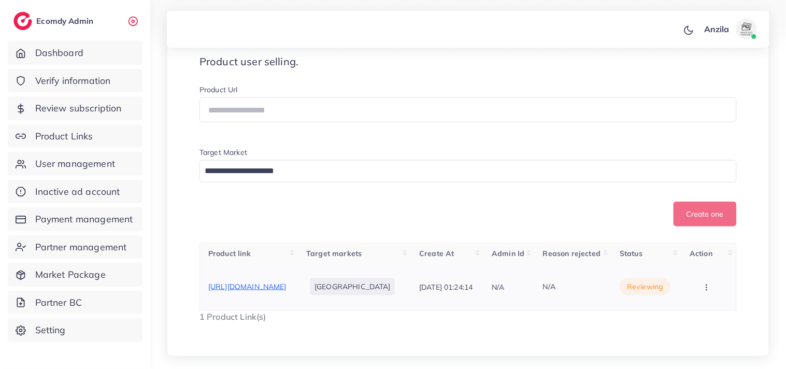
click at [237, 310] on td "[URL][DOMAIN_NAME]" at bounding box center [249, 286] width 98 height 47
copy span "[URL][DOMAIN_NAME]"
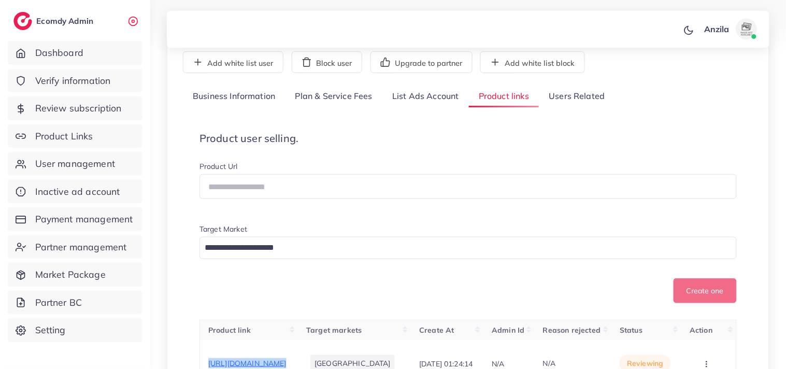
scroll to position [58, 0]
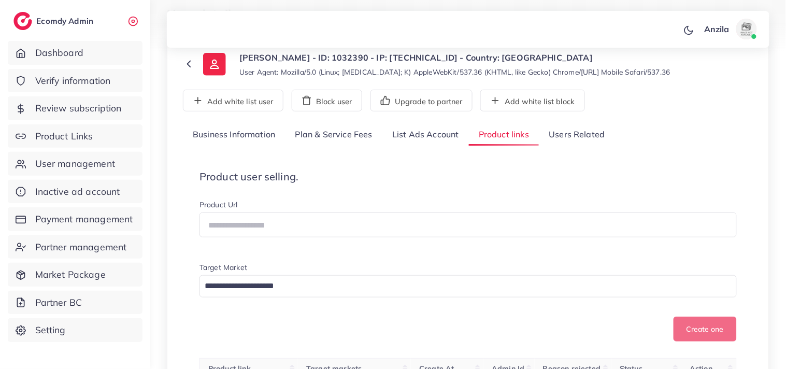
click at [567, 124] on link "Users Related" at bounding box center [577, 135] width 76 height 22
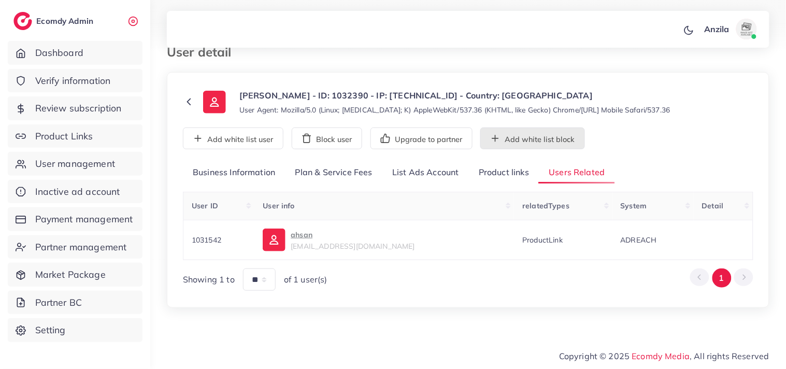
scroll to position [20, 0]
click at [305, 234] on p "ahsan" at bounding box center [353, 235] width 124 height 12
click at [522, 173] on link "Product links" at bounding box center [504, 173] width 70 height 22
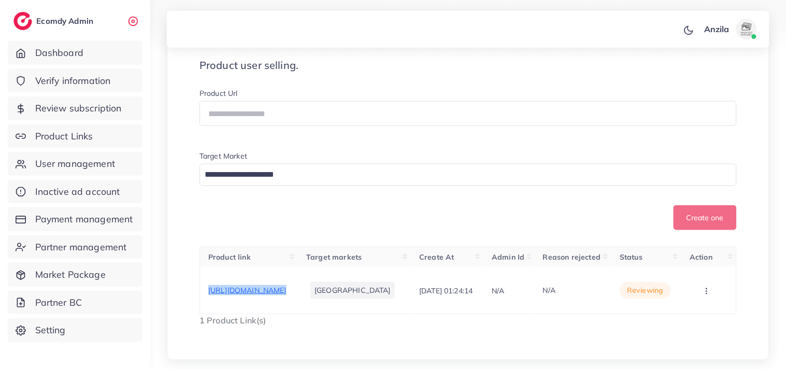
scroll to position [231, 0]
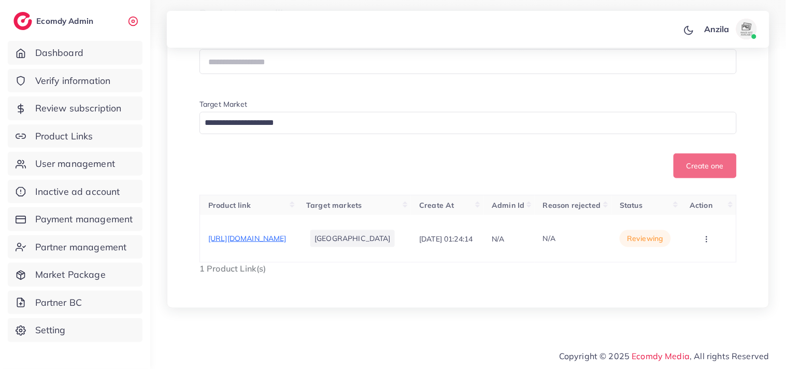
click at [487, 288] on div "Product user selling. Product Url Target Market Loading... Create one Product l…" at bounding box center [468, 141] width 571 height 301
click at [703, 241] on button "button" at bounding box center [708, 238] width 36 height 23
click at [692, 208] on link "Approve" at bounding box center [691, 203] width 82 height 23
click at [692, 208] on div "Product link Target markets Create At Admin Id Reason rejected Status Action ht…" at bounding box center [469, 235] width 538 height 80
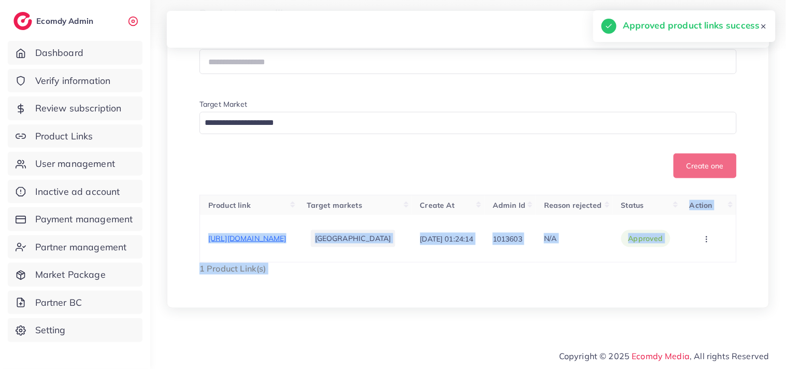
click at [465, 296] on div "**********" at bounding box center [468, 90] width 603 height 438
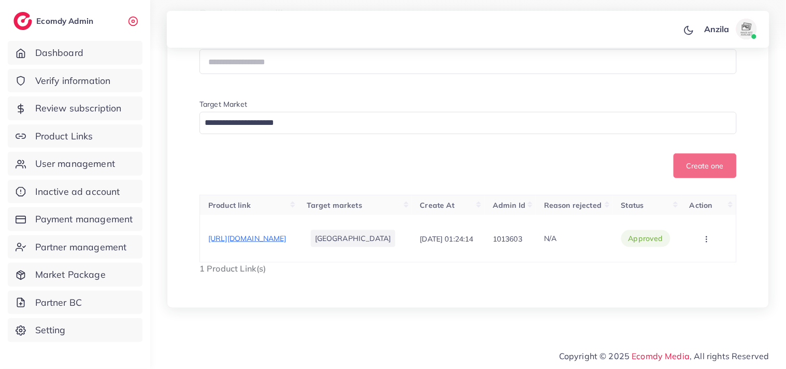
click at [439, 153] on div "Create one" at bounding box center [469, 165] width 538 height 25
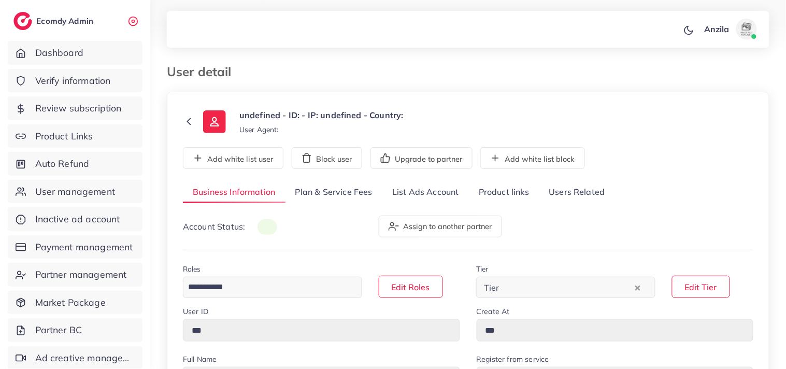
type input "*******"
type input "**********"
type input "*****"
type input "**********"
type input "******"
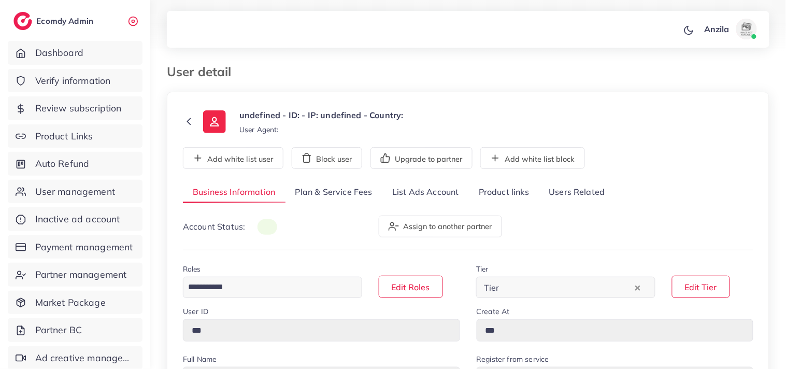
type input "**********"
select select "********"
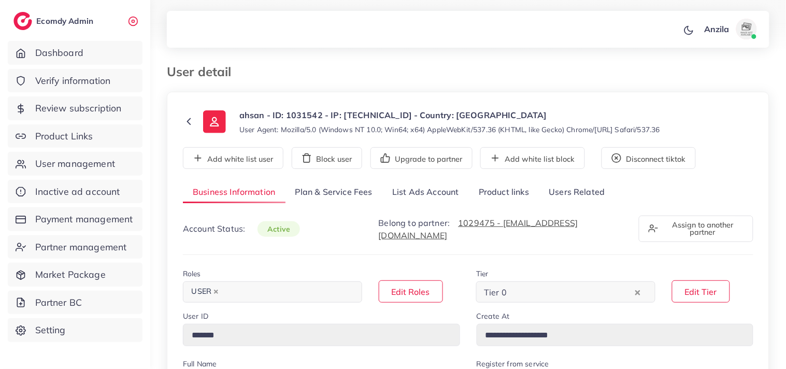
click at [527, 192] on link "Product links" at bounding box center [504, 192] width 70 height 22
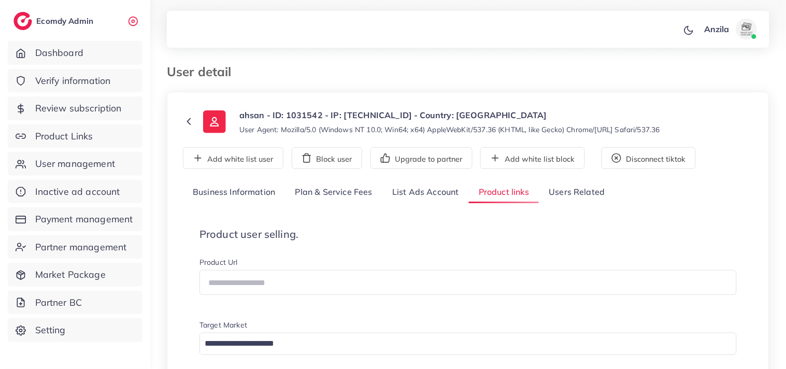
click at [446, 192] on link "List Ads Account" at bounding box center [426, 192] width 87 height 22
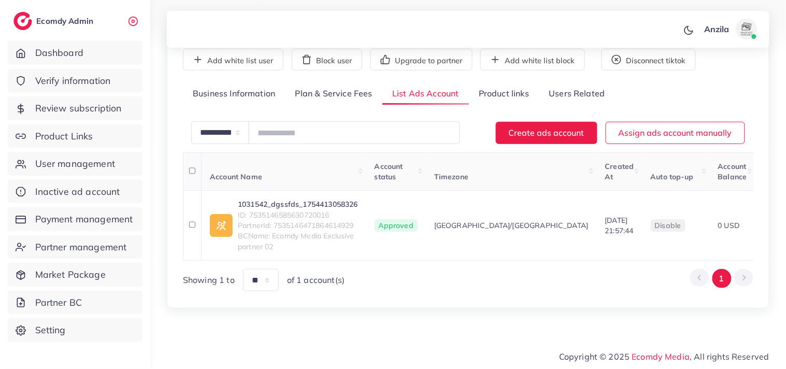
scroll to position [99, 0]
click at [525, 94] on link "Product links" at bounding box center [504, 93] width 70 height 22
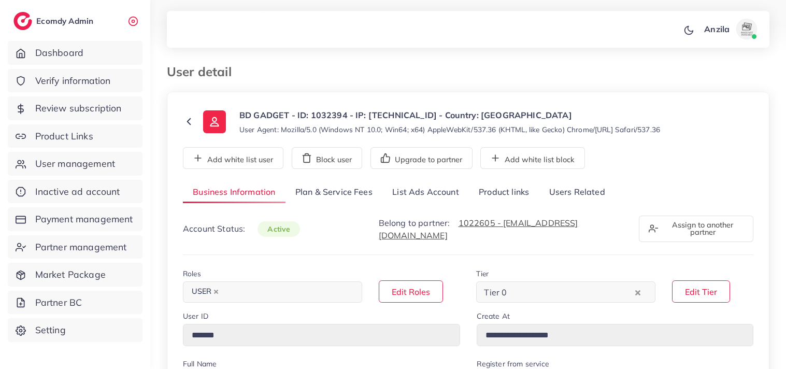
select select "**********"
click at [563, 200] on link "Users Related" at bounding box center [577, 192] width 76 height 22
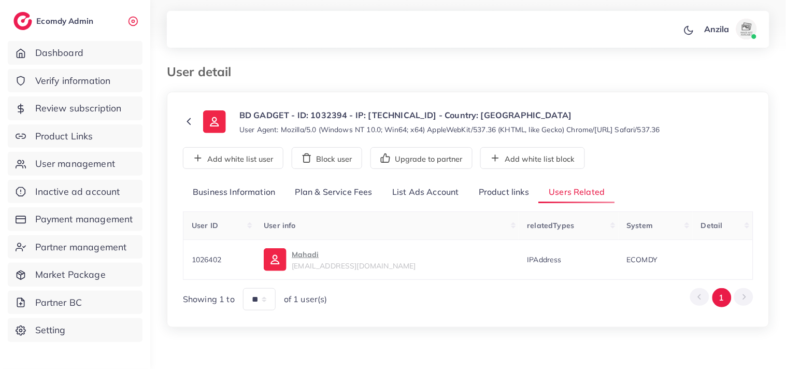
click at [513, 190] on link "Product links" at bounding box center [504, 192] width 70 height 22
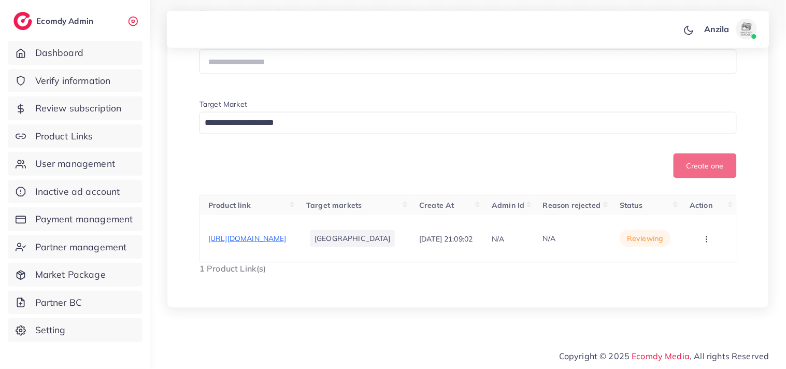
scroll to position [231, 0]
click at [287, 243] on span "[URL][DOMAIN_NAME]" at bounding box center [247, 238] width 78 height 9
click at [701, 238] on button "button" at bounding box center [708, 238] width 36 height 23
click at [697, 206] on span "Approve" at bounding box center [689, 203] width 34 height 10
click at [697, 206] on div "Product link Target markets Create At Admin Id Reason rejected Status Action ht…" at bounding box center [469, 235] width 538 height 80
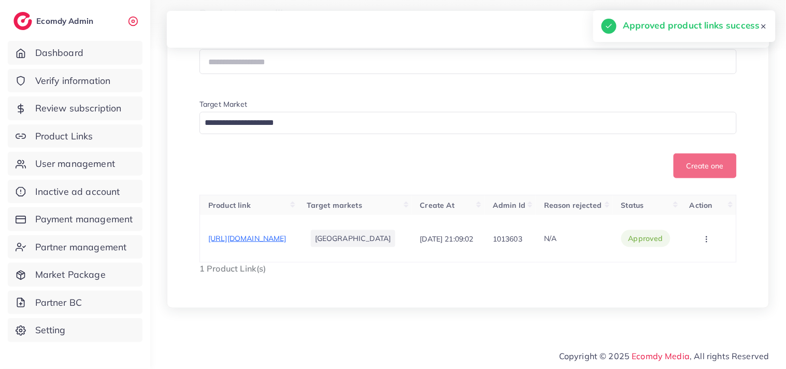
click at [595, 297] on div "**********" at bounding box center [468, 90] width 603 height 438
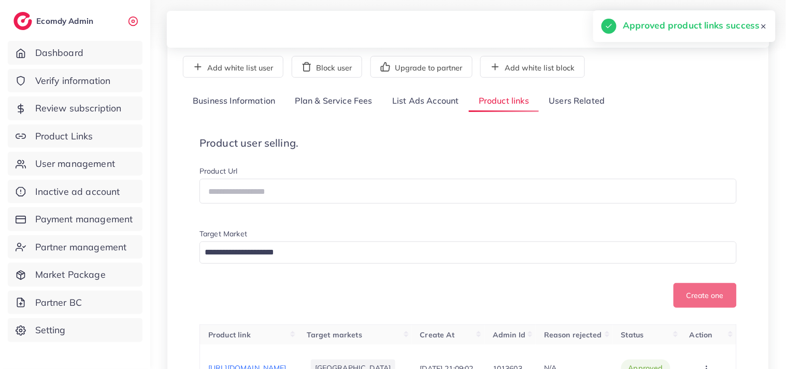
scroll to position [1, 0]
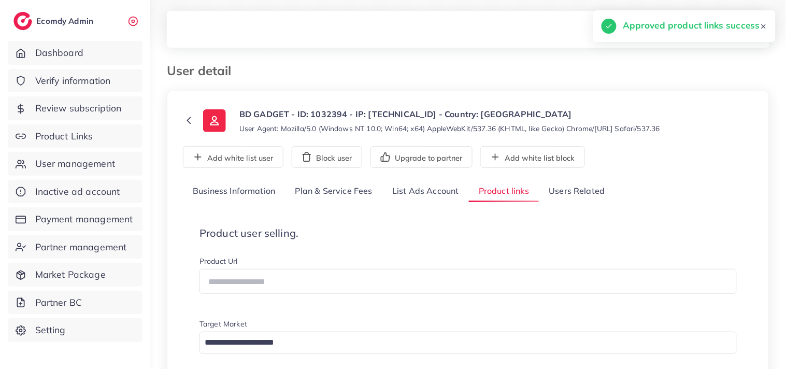
click at [582, 195] on link "Users Related" at bounding box center [577, 191] width 76 height 22
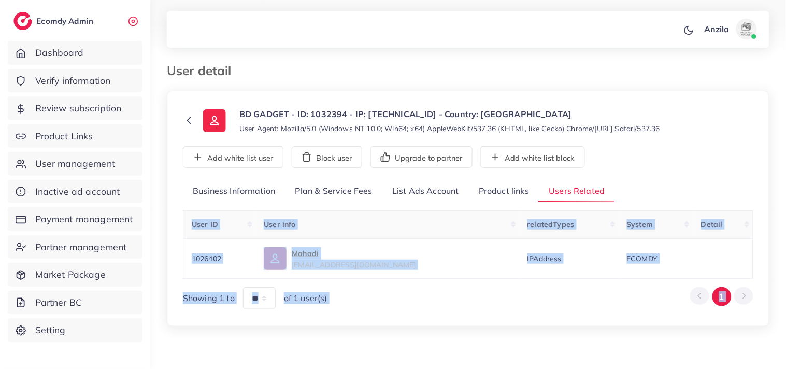
click at [480, 330] on div "**********" at bounding box center [468, 179] width 636 height 361
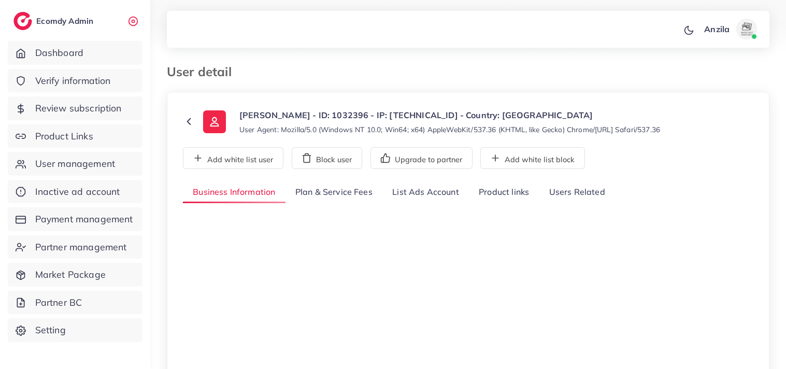
select select "********"
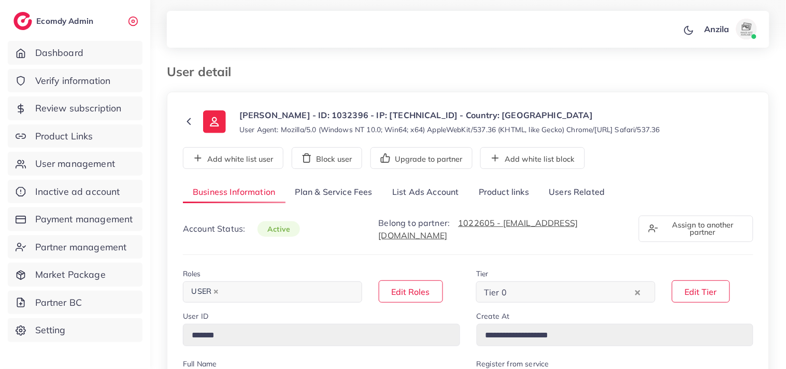
click at [570, 201] on link "Users Related" at bounding box center [577, 192] width 76 height 22
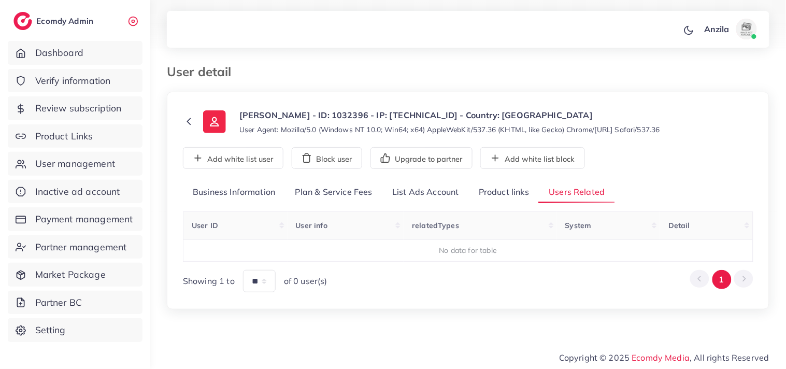
click at [507, 200] on link "Product links" at bounding box center [504, 192] width 70 height 22
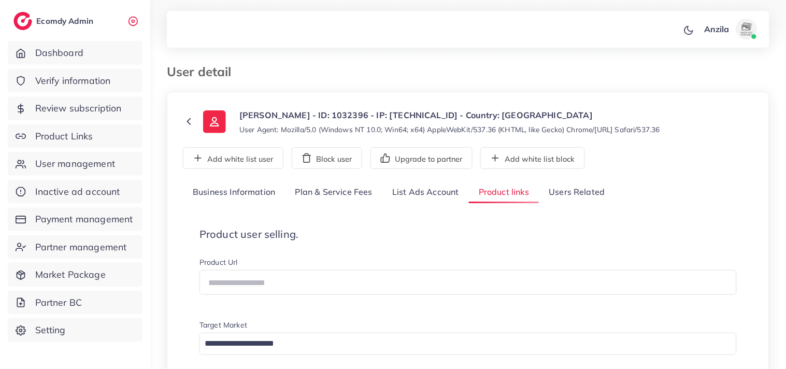
scroll to position [221, 0]
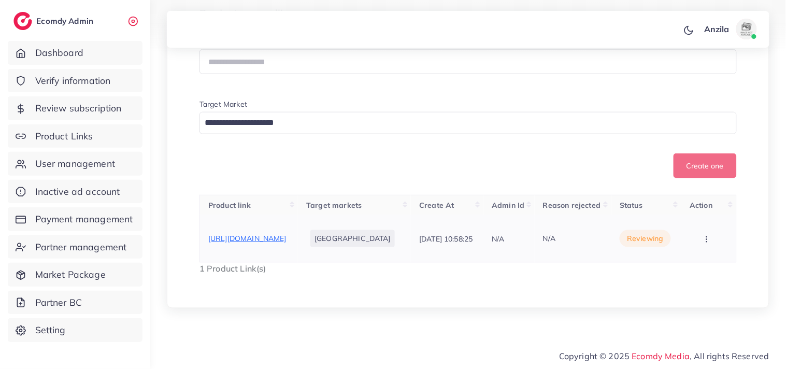
click at [241, 241] on span "[URL][DOMAIN_NAME]" at bounding box center [247, 238] width 78 height 9
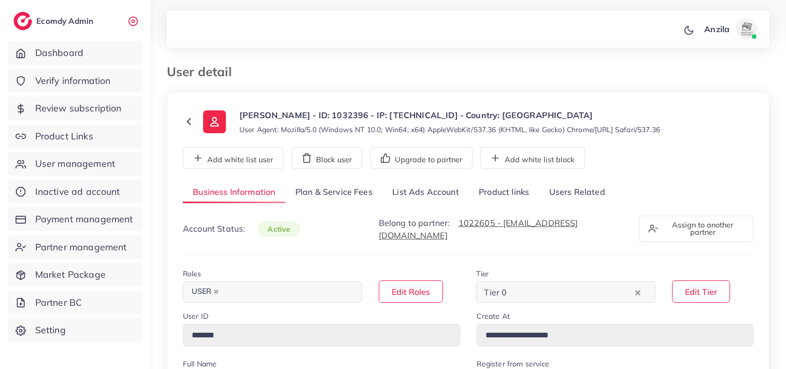
select select "********"
click at [566, 190] on link "Users Related" at bounding box center [577, 192] width 76 height 22
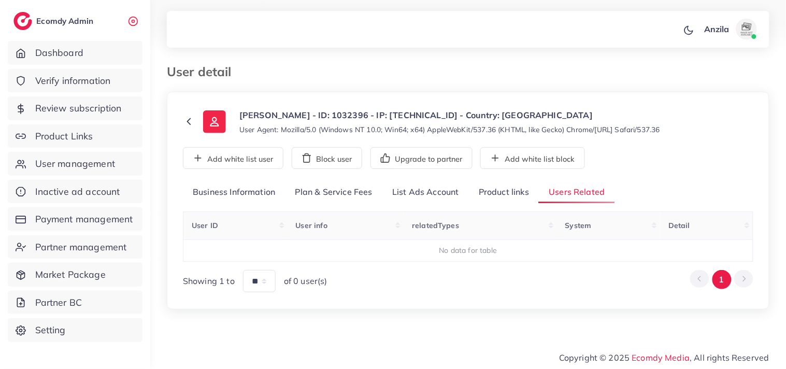
click at [519, 191] on link "Product links" at bounding box center [504, 192] width 70 height 22
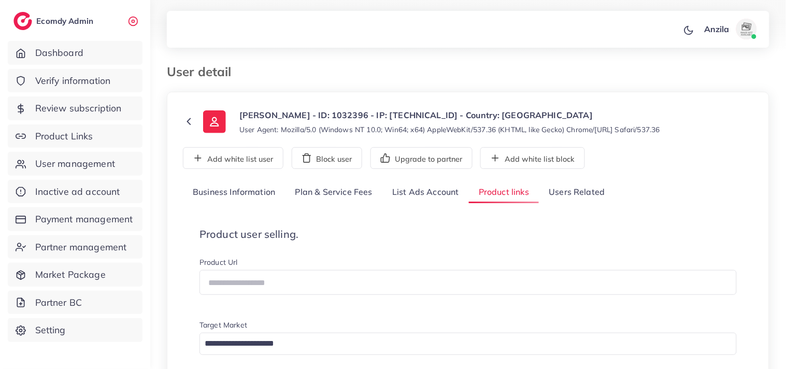
scroll to position [221, 0]
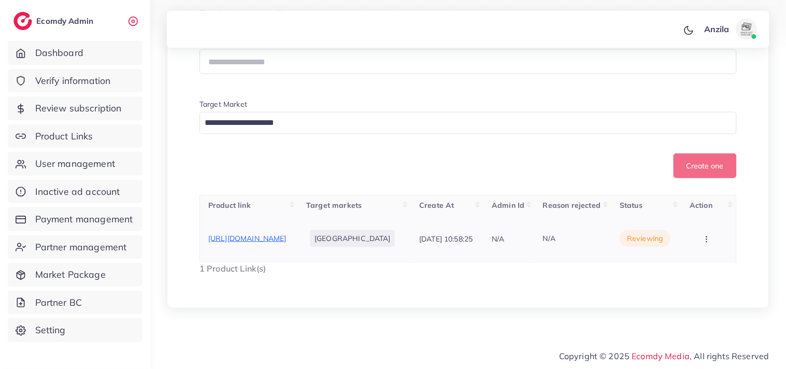
click at [710, 235] on button "button" at bounding box center [708, 238] width 36 height 23
click at [695, 196] on th "Action" at bounding box center [709, 205] width 55 height 20
click at [700, 239] on button "button" at bounding box center [708, 238] width 36 height 23
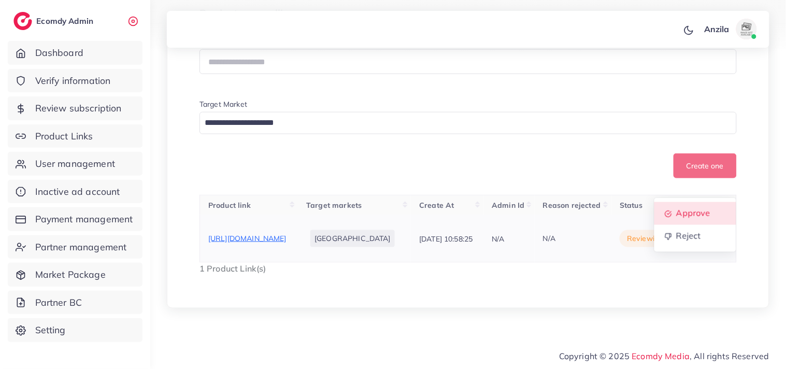
click at [693, 210] on span "Approve" at bounding box center [694, 213] width 34 height 10
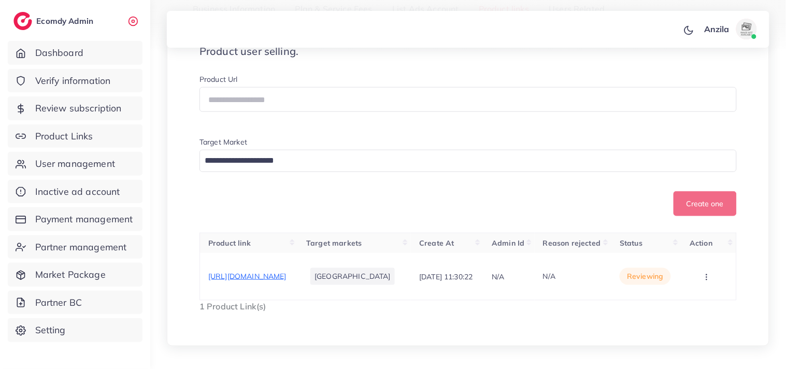
scroll to position [249, 0]
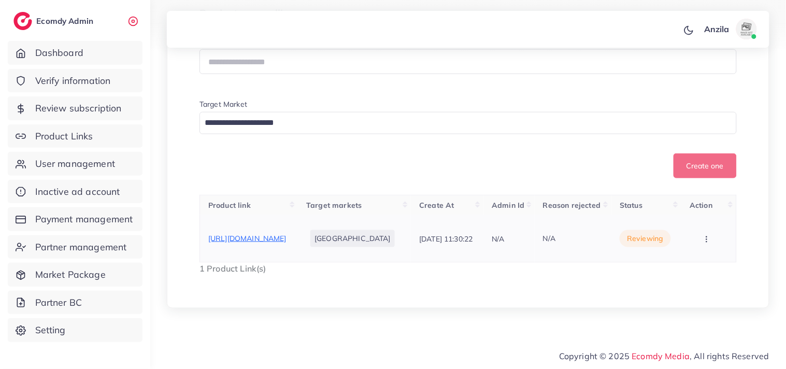
click at [287, 234] on span "https://alhamra.pk/product/3-in-1-branded-hair-trimmer-for-men-grooming-kit-sha…" at bounding box center [247, 238] width 78 height 9
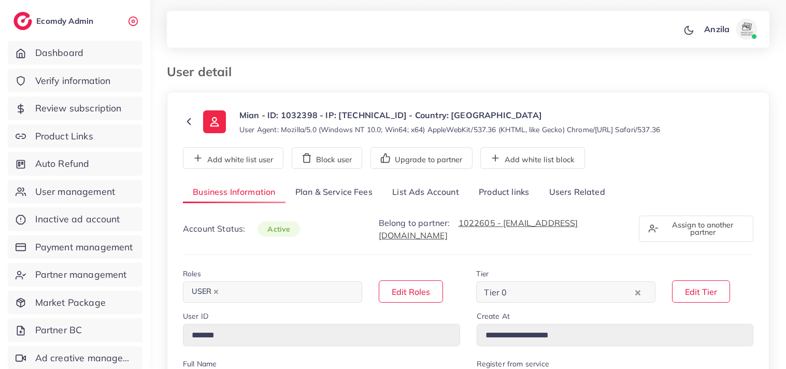
select select "********"
click at [556, 194] on link "Users Related" at bounding box center [577, 192] width 76 height 22
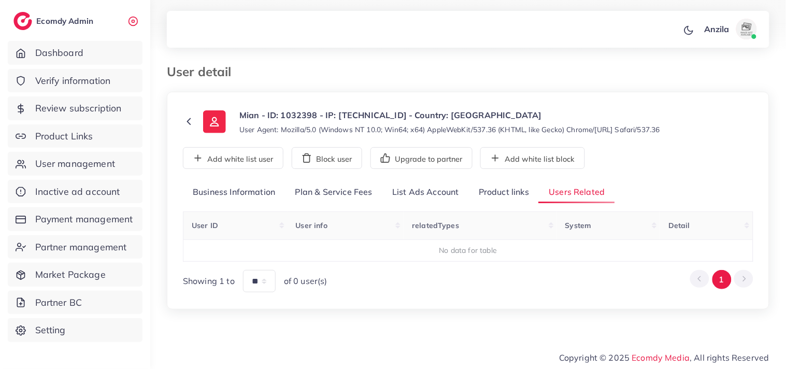
click at [513, 199] on link "Product links" at bounding box center [504, 192] width 70 height 22
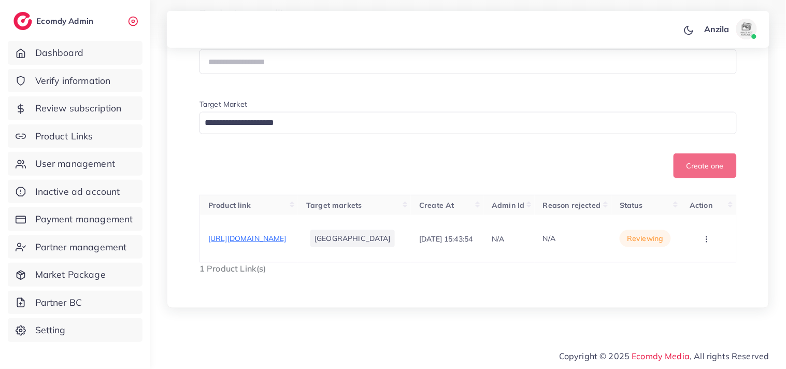
scroll to position [238, 0]
click at [220, 236] on span "https://brandwear.pk/product/brandwear-cotton-fleece-pullover-hoodietrouser-set/" at bounding box center [247, 238] width 78 height 9
click at [698, 237] on button "button" at bounding box center [708, 238] width 36 height 23
click at [689, 223] on span "Reject" at bounding box center [684, 222] width 25 height 10
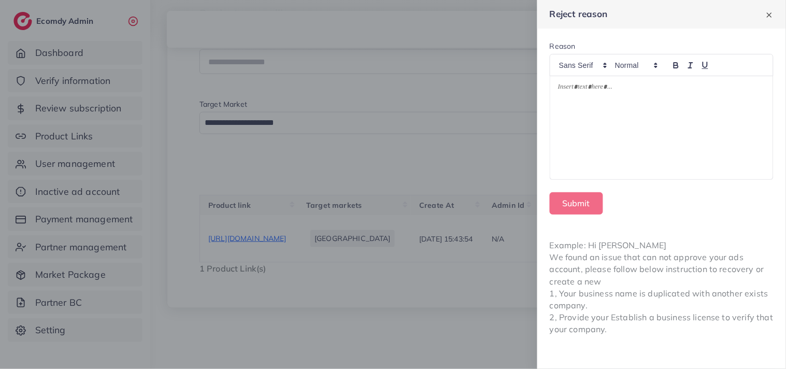
click at [645, 126] on div at bounding box center [662, 128] width 223 height 104
drag, startPoint x: 700, startPoint y: 93, endPoint x: 556, endPoint y: 93, distance: 144.1
click at [556, 93] on div at bounding box center [662, 128] width 223 height 104
click at [607, 101] on p at bounding box center [661, 101] width 207 height 12
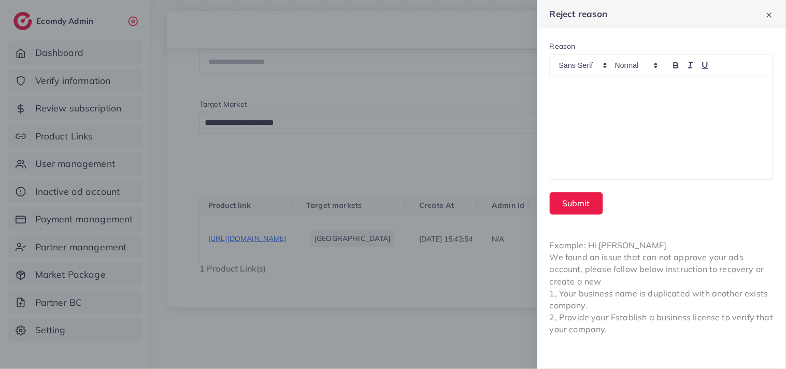
scroll to position [75, 0]
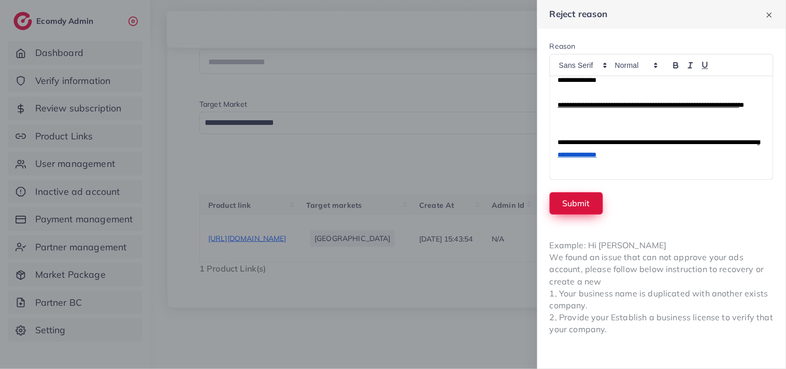
click at [592, 204] on button "Submit" at bounding box center [576, 203] width 53 height 22
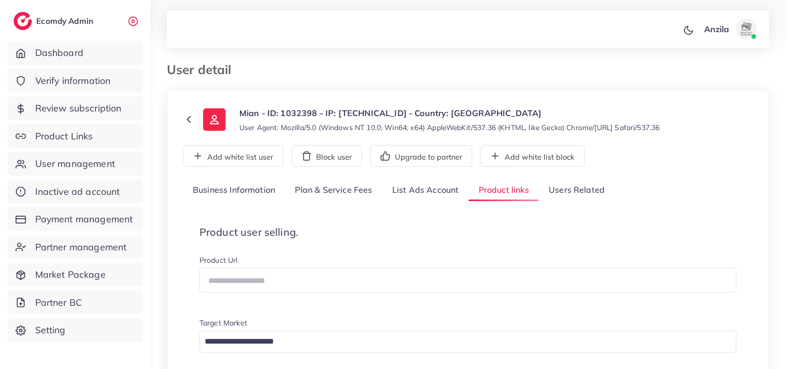
scroll to position [0, 0]
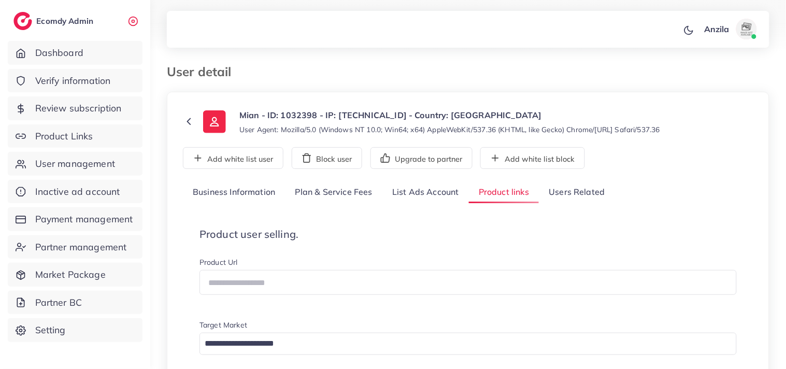
click at [563, 182] on link "Users Related" at bounding box center [577, 192] width 76 height 22
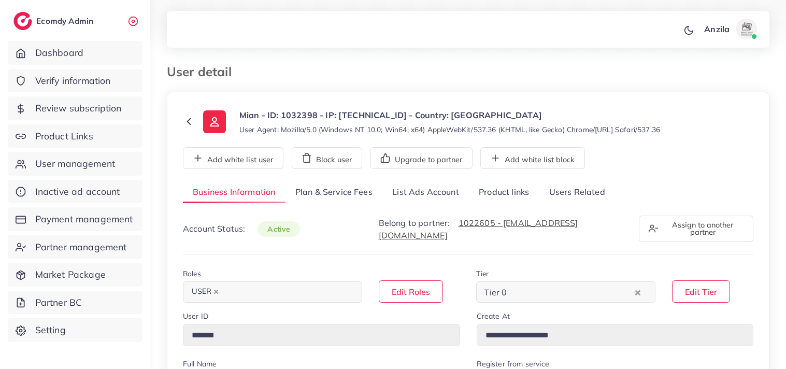
select select "********"
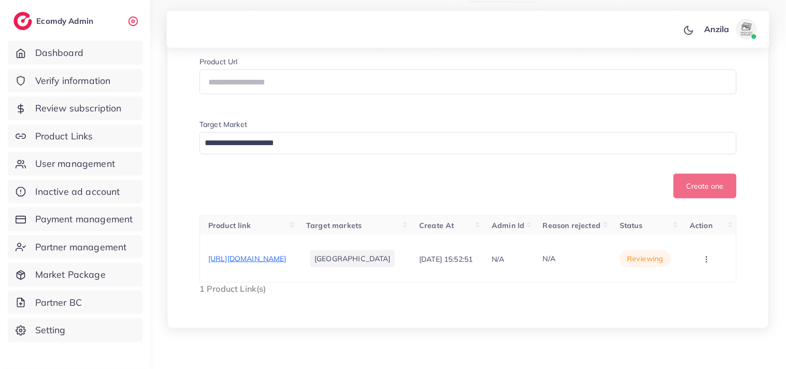
scroll to position [230, 0]
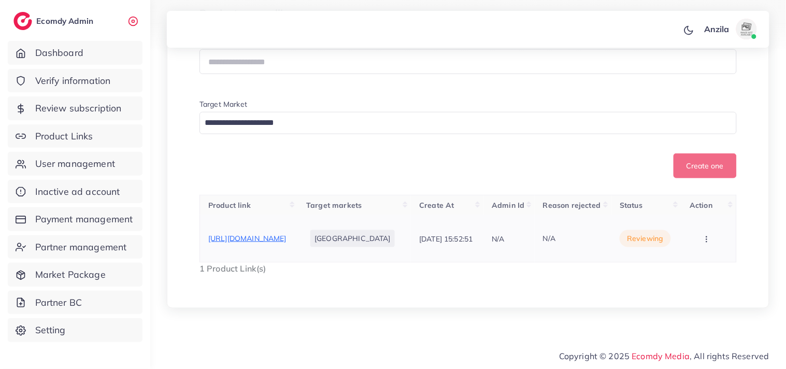
click at [247, 243] on span "[URL][DOMAIN_NAME]" at bounding box center [247, 238] width 78 height 9
click at [711, 236] on icon "button" at bounding box center [707, 239] width 8 height 8
click at [701, 227] on link "Reject" at bounding box center [691, 226] width 82 height 23
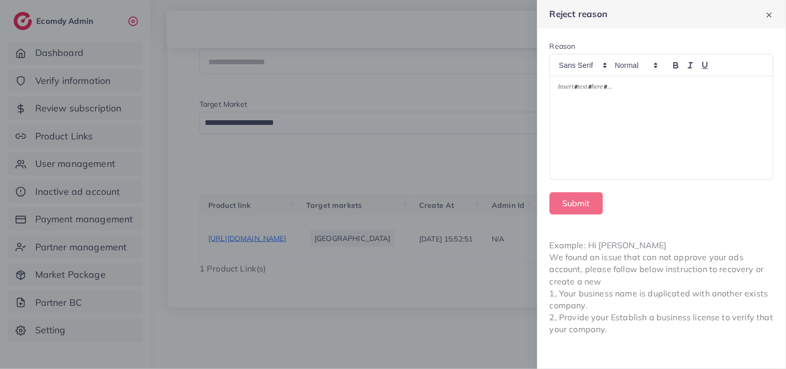
click at [571, 112] on div at bounding box center [662, 128] width 223 height 104
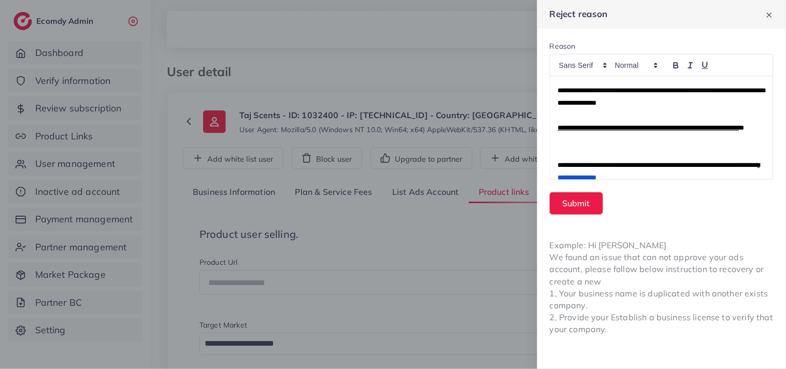
scroll to position [0, 0]
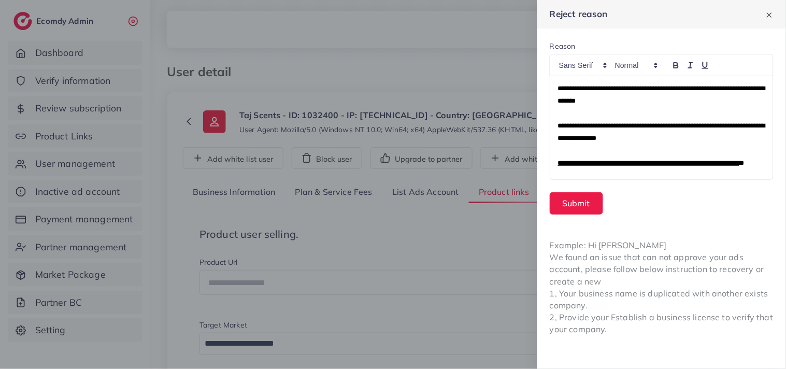
drag, startPoint x: 721, startPoint y: 89, endPoint x: 711, endPoint y: 98, distance: 14.3
click at [711, 98] on p "**********" at bounding box center [661, 94] width 207 height 25
click at [722, 90] on span "**********" at bounding box center [661, 94] width 207 height 19
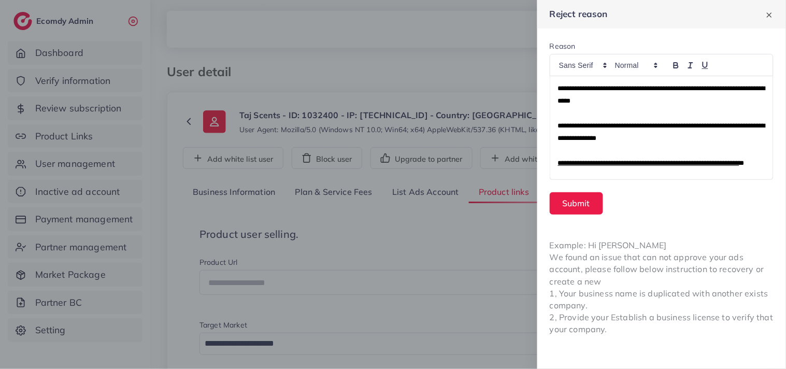
click at [553, 86] on div "**********" at bounding box center [662, 128] width 223 height 104
click at [559, 89] on span "**********" at bounding box center [661, 94] width 207 height 19
click at [558, 89] on div "**********" at bounding box center [662, 128] width 223 height 104
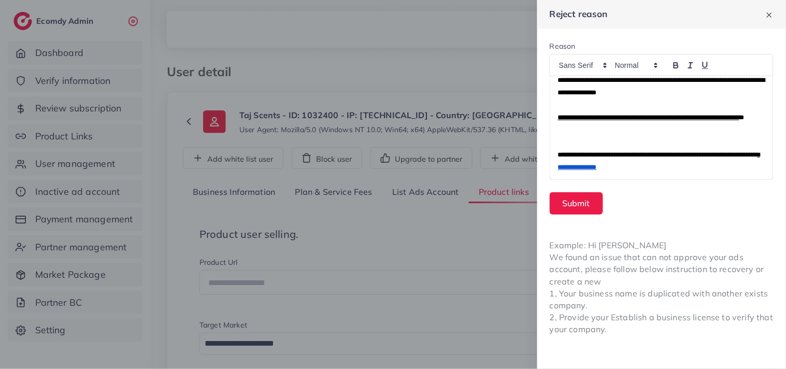
scroll to position [58, 0]
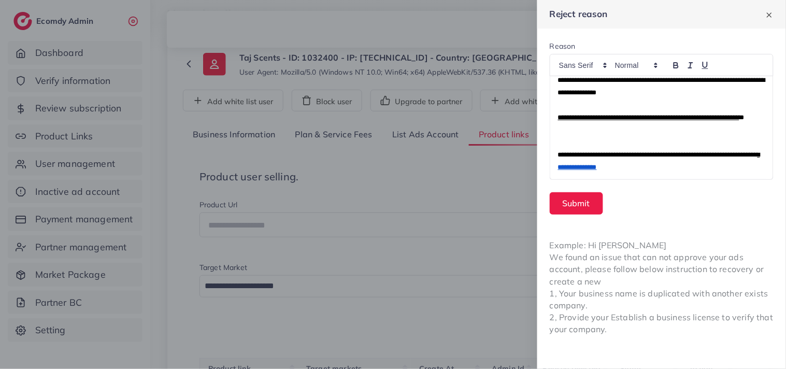
click at [564, 138] on p at bounding box center [661, 142] width 207 height 12
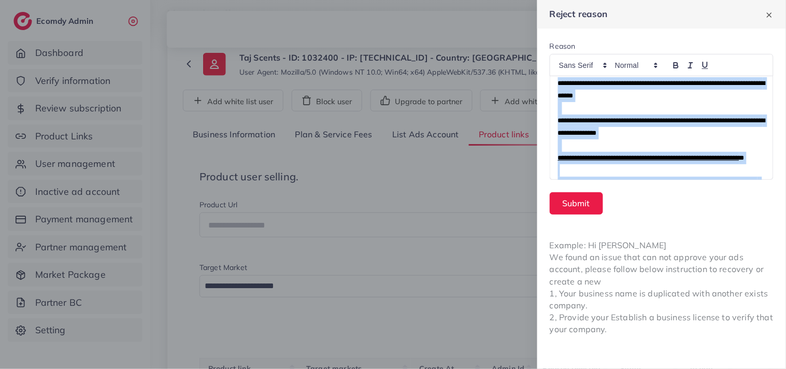
scroll to position [0, 0]
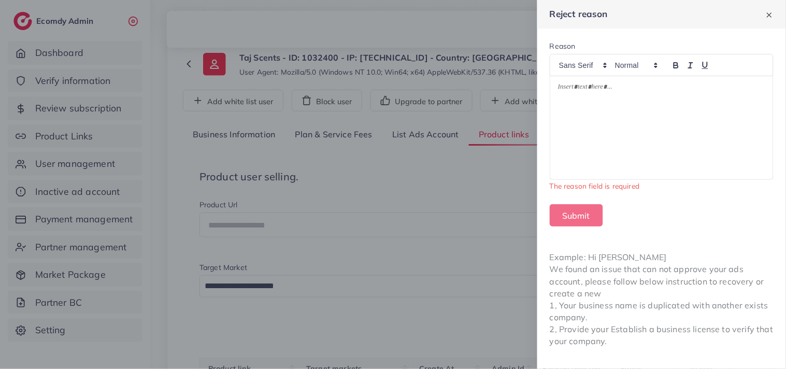
drag, startPoint x: 665, startPoint y: 167, endPoint x: 539, endPoint y: 80, distance: 152.4
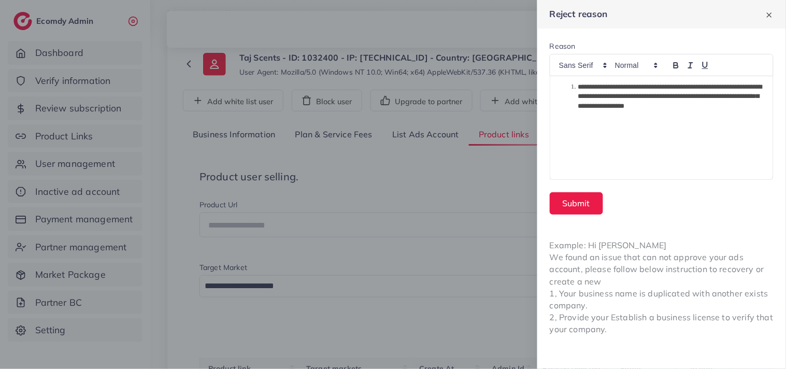
click at [577, 84] on li "**********" at bounding box center [667, 96] width 197 height 29
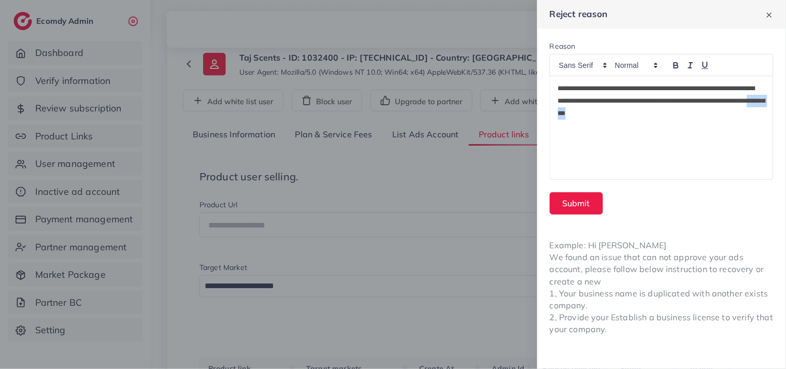
drag, startPoint x: 638, startPoint y: 114, endPoint x: 680, endPoint y: 118, distance: 42.7
click at [680, 118] on p "**********" at bounding box center [661, 100] width 207 height 37
click at [566, 146] on div "**********" at bounding box center [662, 128] width 223 height 104
click at [563, 146] on div "**********" at bounding box center [662, 128] width 223 height 104
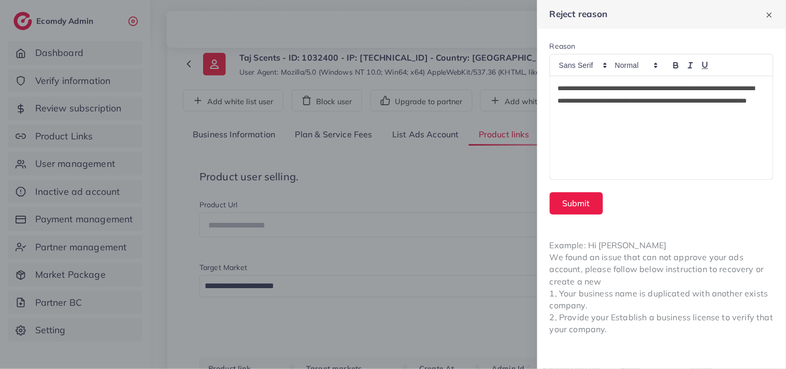
click at [563, 146] on div "**********" at bounding box center [662, 128] width 223 height 104
click at [560, 145] on div "**********" at bounding box center [662, 128] width 223 height 104
click at [558, 144] on div "**********" at bounding box center [662, 128] width 223 height 104
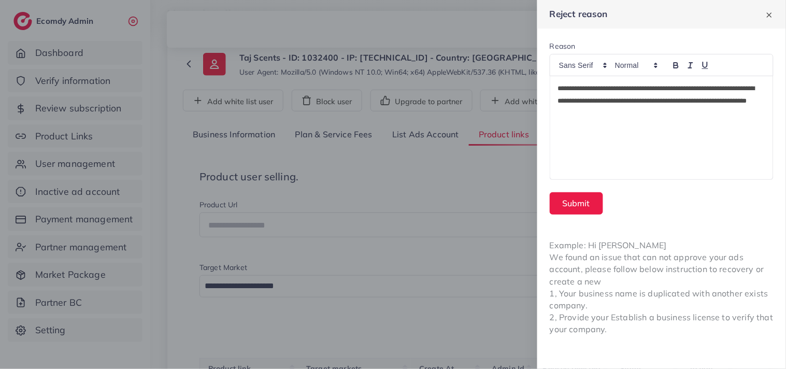
click at [558, 144] on div "**********" at bounding box center [662, 128] width 223 height 104
click at [558, 142] on div "**********" at bounding box center [662, 128] width 223 height 104
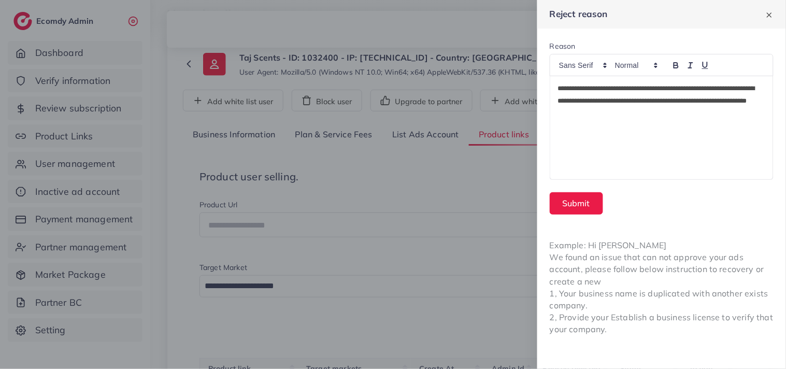
click at [558, 142] on div "**********" at bounding box center [662, 128] width 223 height 104
click at [558, 141] on div "**********" at bounding box center [662, 128] width 223 height 104
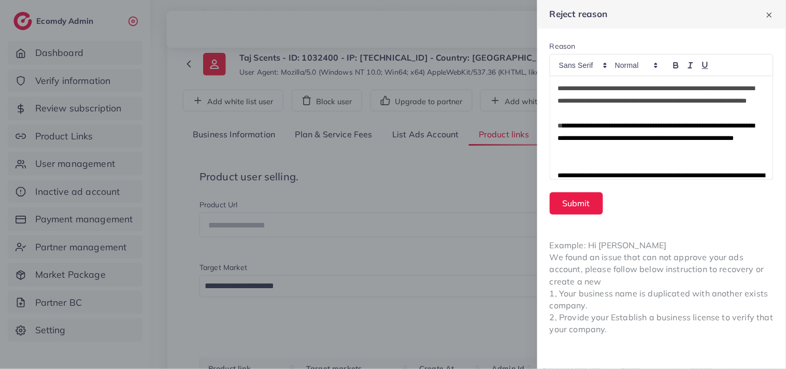
click at [719, 128] on span "**********" at bounding box center [656, 131] width 197 height 19
click at [719, 133] on p "**********" at bounding box center [661, 138] width 207 height 37
click at [709, 139] on span "**********" at bounding box center [656, 131] width 197 height 19
drag, startPoint x: 719, startPoint y: 127, endPoint x: 714, endPoint y: 137, distance: 11.1
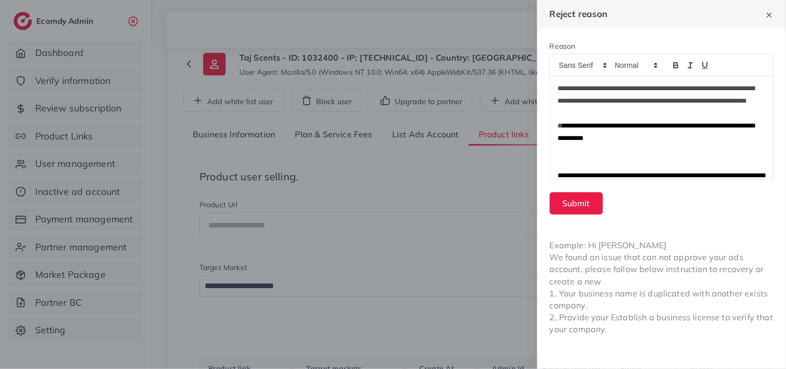
click at [714, 137] on p "**********" at bounding box center [661, 138] width 207 height 37
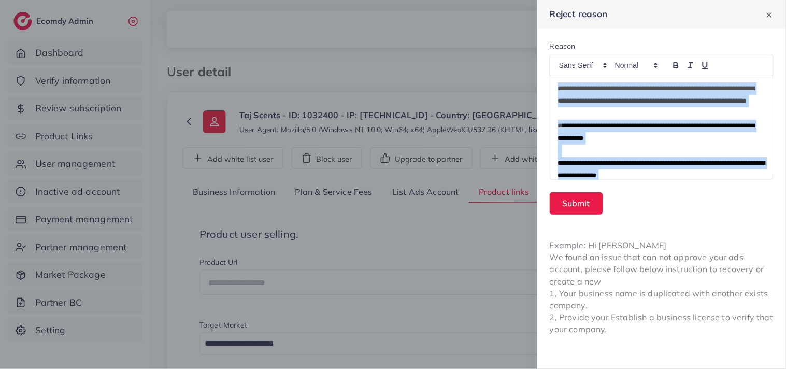
scroll to position [107, 0]
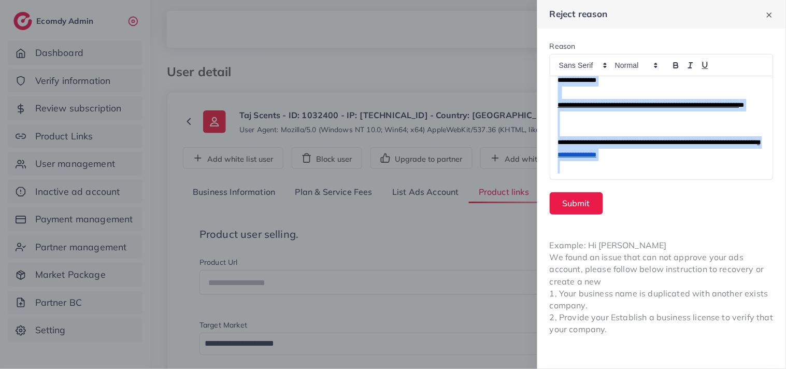
drag, startPoint x: 556, startPoint y: 84, endPoint x: 662, endPoint y: 164, distance: 132.8
click at [662, 164] on div "**********" at bounding box center [662, 128] width 223 height 104
copy div "**********"
drag, startPoint x: 640, startPoint y: 140, endPoint x: 597, endPoint y: 145, distance: 43.3
click at [597, 145] on span "**********" at bounding box center [658, 142] width 200 height 7
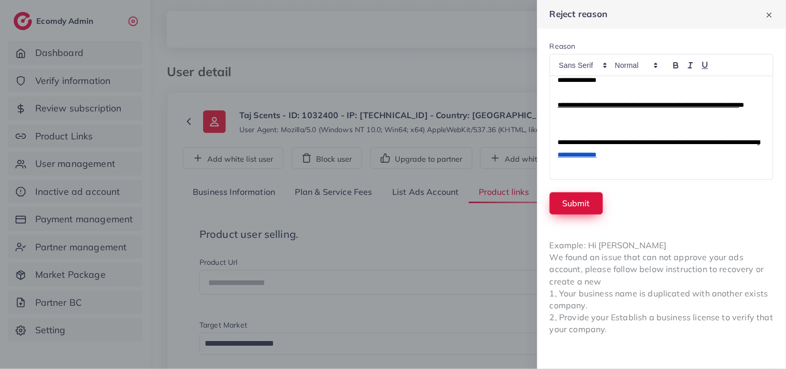
click at [589, 201] on button "Submit" at bounding box center [576, 203] width 53 height 22
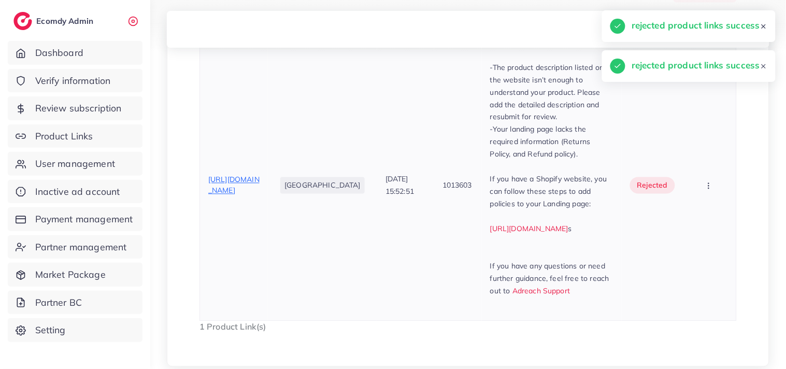
scroll to position [455, 0]
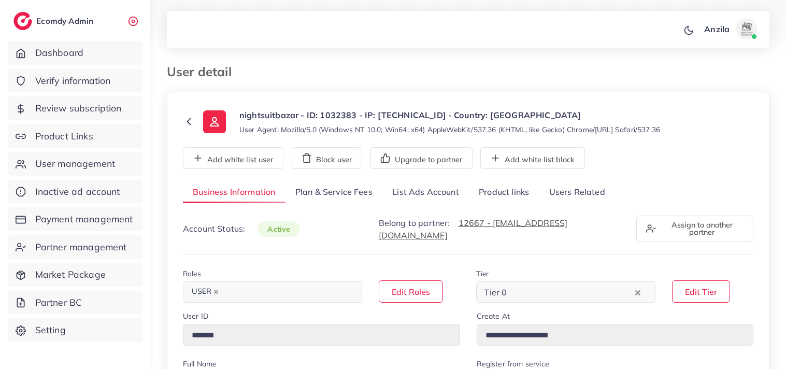
select select "********"
click at [576, 199] on link "Users Related" at bounding box center [577, 192] width 76 height 22
drag, startPoint x: 576, startPoint y: 199, endPoint x: 571, endPoint y: 198, distance: 5.8
click at [576, 199] on link "Users Related" at bounding box center [577, 192] width 76 height 22
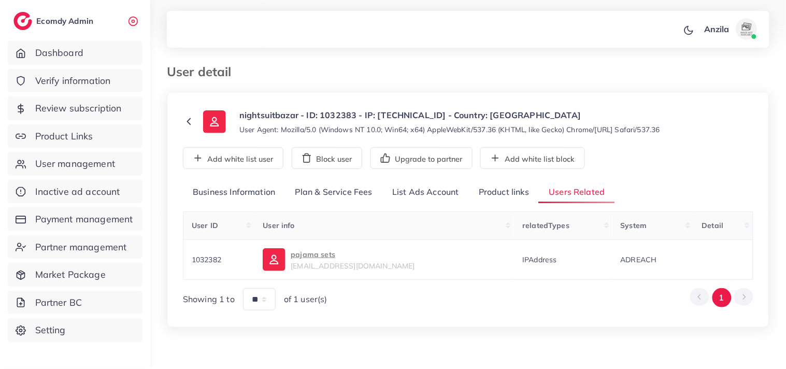
click at [513, 194] on link "Product links" at bounding box center [504, 192] width 70 height 22
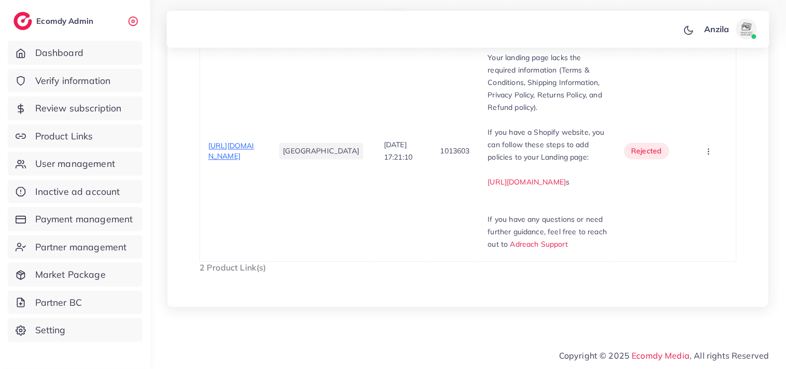
scroll to position [518, 0]
click at [225, 161] on span "[URL][DOMAIN_NAME]" at bounding box center [231, 152] width 46 height 20
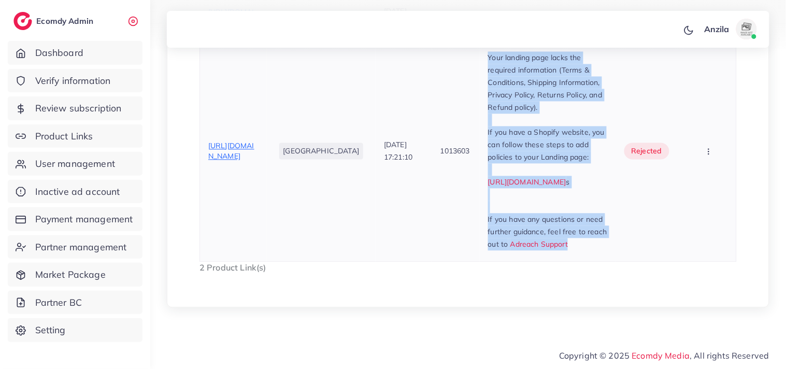
drag, startPoint x: 446, startPoint y: 68, endPoint x: 501, endPoint y: 257, distance: 196.5
click at [501, 257] on td "Your landing page lacks the required information (Terms & Conditions, Shipping …" at bounding box center [548, 150] width 136 height 221
copy div "Your landing page lacks the required information (Terms & Conditions, Shipping …"
click at [528, 102] on p "Your landing page lacks the required information (Terms & Conditions, Shipping …" at bounding box center [548, 83] width 120 height 62
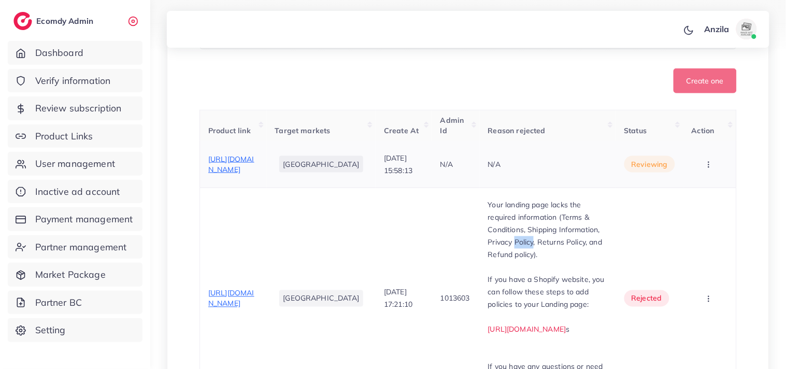
scroll to position [288, 0]
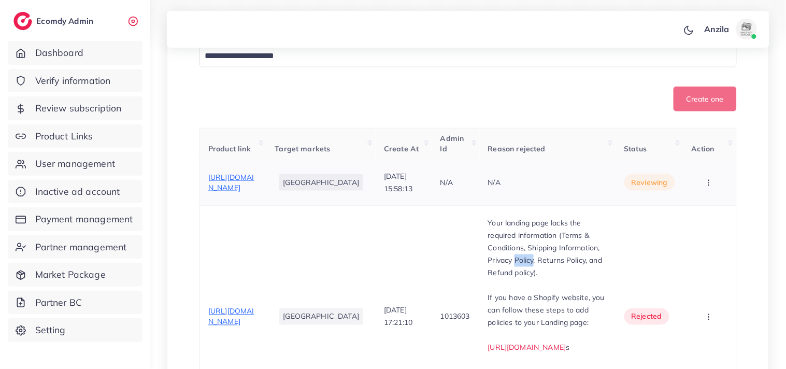
click at [711, 187] on icon "button" at bounding box center [709, 183] width 8 height 8
click at [696, 242] on span "Reject" at bounding box center [686, 236] width 25 height 10
click at [0, 0] on div at bounding box center [0, 0] width 0 height 0
click at [711, 194] on button "button" at bounding box center [710, 182] width 36 height 23
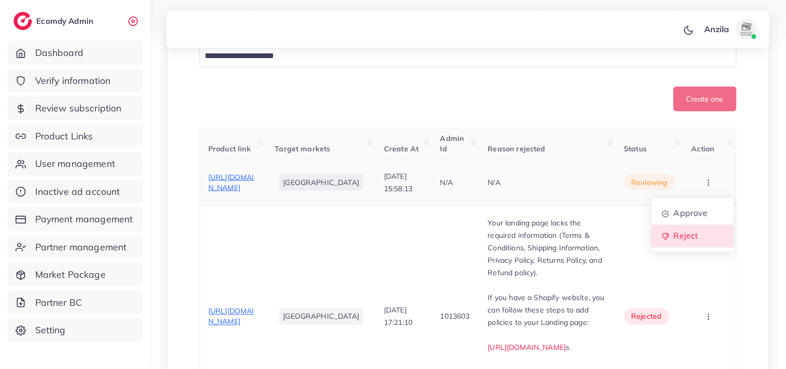
click at [711, 248] on link "Reject" at bounding box center [693, 236] width 82 height 23
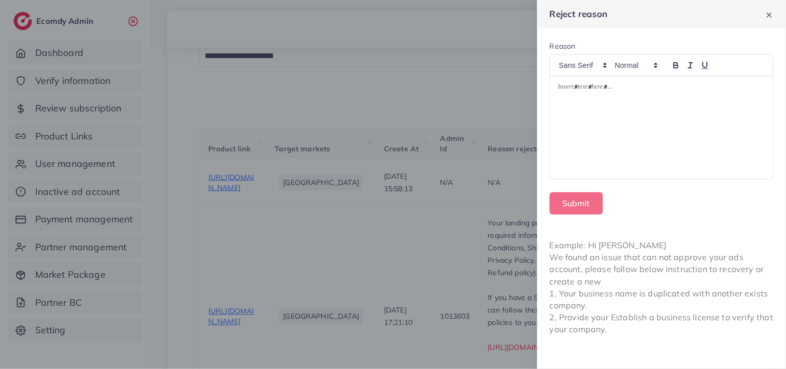
drag, startPoint x: 620, startPoint y: 146, endPoint x: 614, endPoint y: 140, distance: 8.1
click at [615, 141] on div at bounding box center [662, 128] width 223 height 104
click at [640, 238] on div "Example: Hi James We found an issue that can not approve your ads account, plea…" at bounding box center [662, 287] width 249 height 121
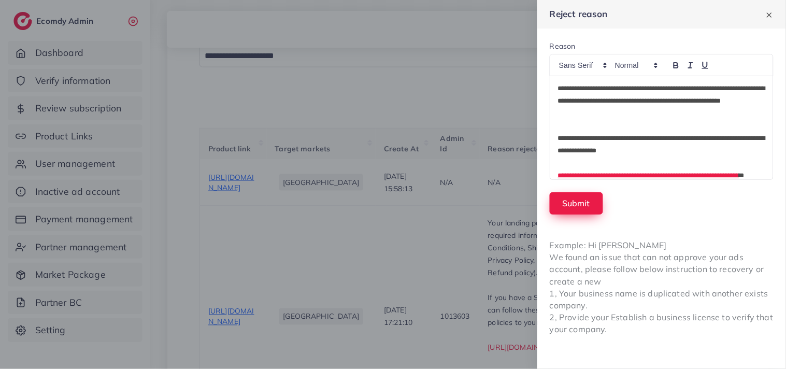
scroll to position [62, 0]
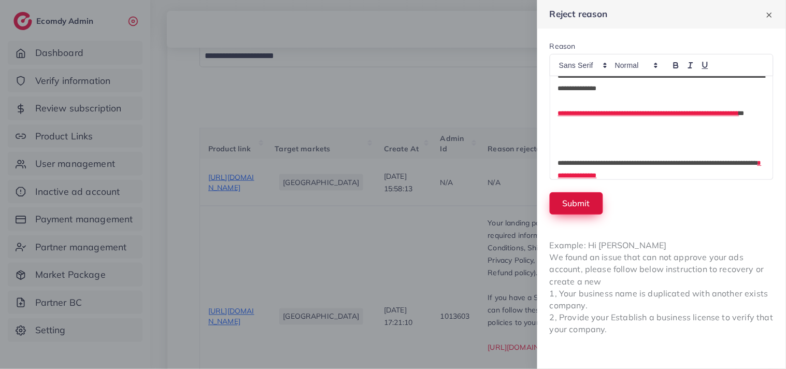
click at [583, 206] on button "Submit" at bounding box center [576, 203] width 53 height 22
drag, startPoint x: 583, startPoint y: 206, endPoint x: 463, endPoint y: 6, distance: 233.0
click at [583, 206] on button "Submit" at bounding box center [576, 203] width 53 height 22
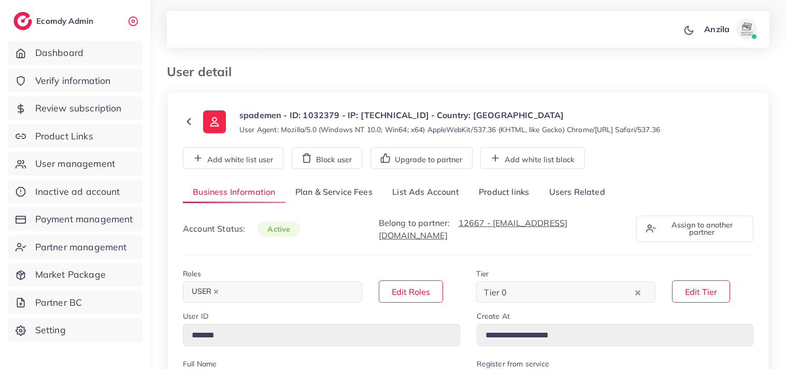
select select "********"
click at [596, 188] on link "Users Related" at bounding box center [577, 192] width 76 height 22
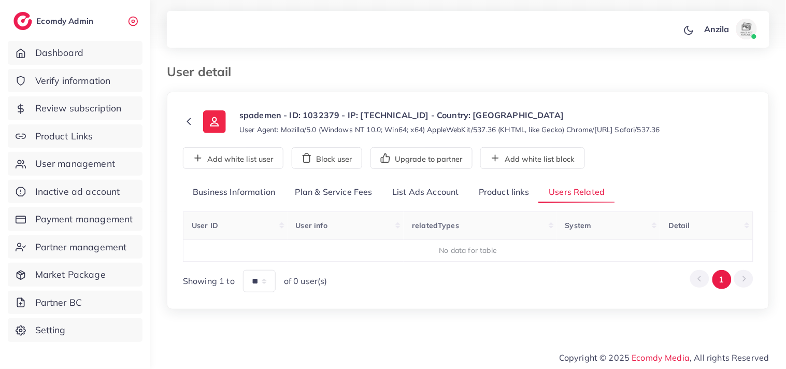
click at [505, 187] on link "Product links" at bounding box center [504, 192] width 70 height 22
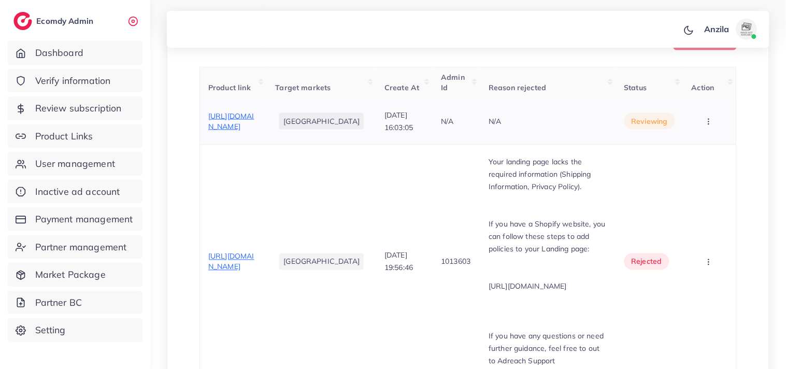
scroll to position [345, 0]
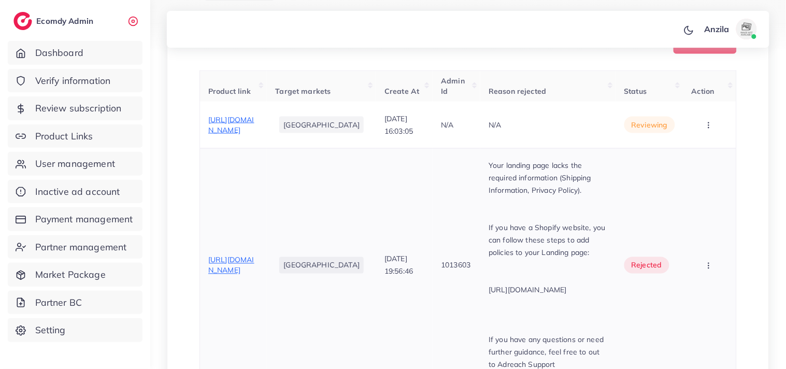
click at [228, 275] on span "[URL][DOMAIN_NAME]" at bounding box center [231, 266] width 46 height 20
click at [232, 122] on div "[URL][DOMAIN_NAME]" at bounding box center [233, 125] width 50 height 21
click at [242, 131] on span "[URL][DOMAIN_NAME]" at bounding box center [231, 125] width 46 height 20
click at [481, 174] on td "Your landing page lacks the required information (Shipping Information, Privacy…" at bounding box center [548, 265] width 135 height 234
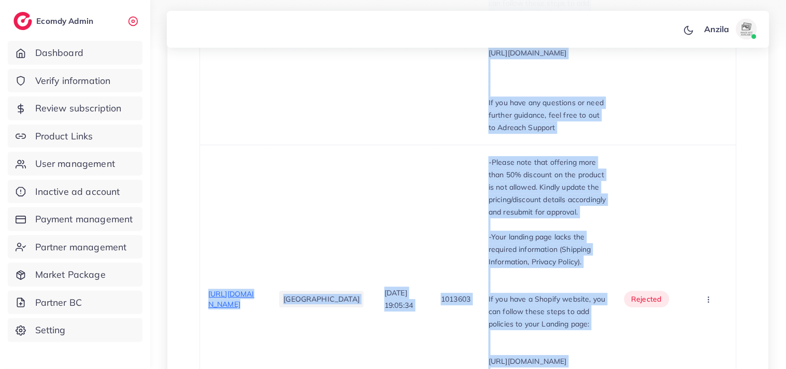
scroll to position [779, 0]
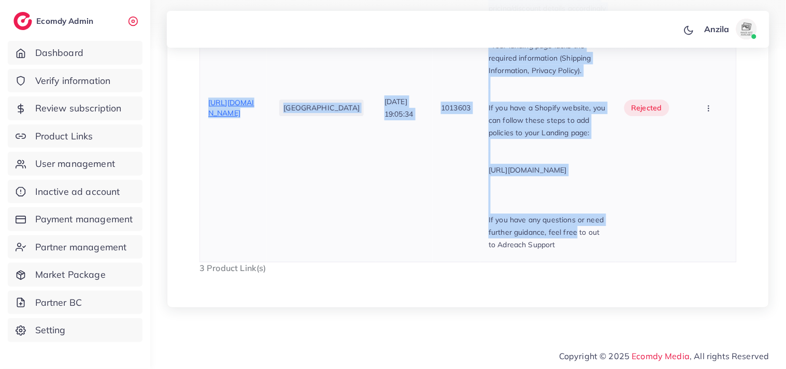
drag, startPoint x: 443, startPoint y: 174, endPoint x: 495, endPoint y: 177, distance: 51.9
click at [376, 205] on td "[DATE] 19:05:34" at bounding box center [404, 107] width 57 height 308
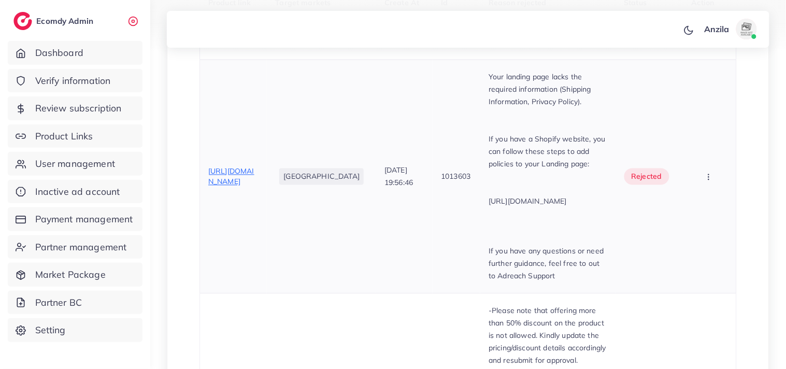
scroll to position [433, 0]
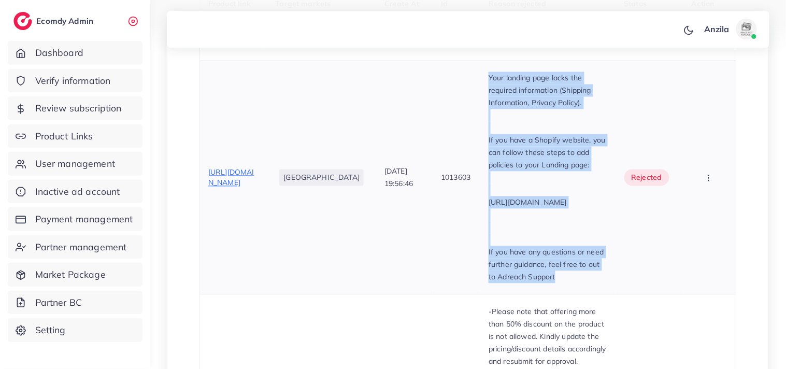
drag, startPoint x: 440, startPoint y: 92, endPoint x: 608, endPoint y: 299, distance: 266.4
click at [608, 294] on td "Your landing page lacks the required information (Shipping Information, Privacy…" at bounding box center [548, 178] width 135 height 234
click at [608, 284] on p "If you have any questions or need further guidance, feel free to out to Adreach…" at bounding box center [548, 264] width 119 height 37
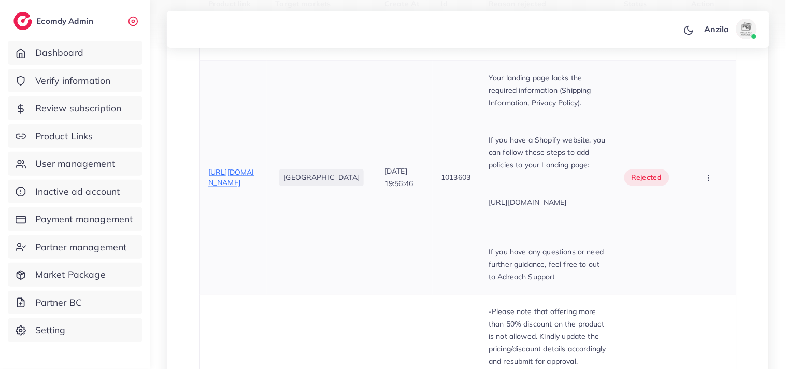
click at [438, 87] on td "1013603" at bounding box center [457, 178] width 48 height 234
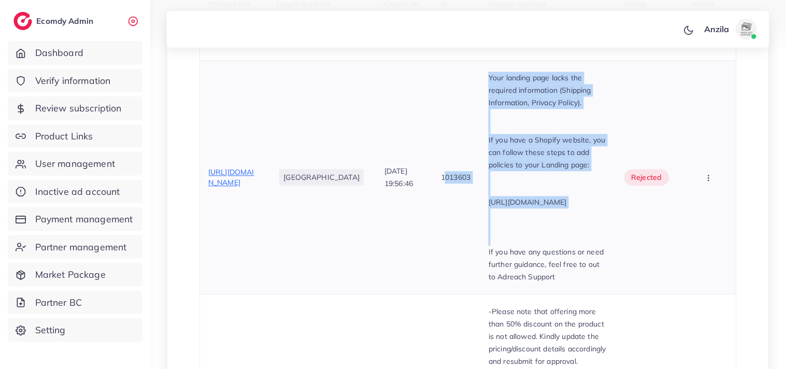
drag, startPoint x: 438, startPoint y: 87, endPoint x: 541, endPoint y: 256, distance: 198.7
click at [541, 256] on tr "https://spademen.com/products/printed-half-sleeves-shirt-white-orange United St…" at bounding box center [468, 178] width 537 height 234
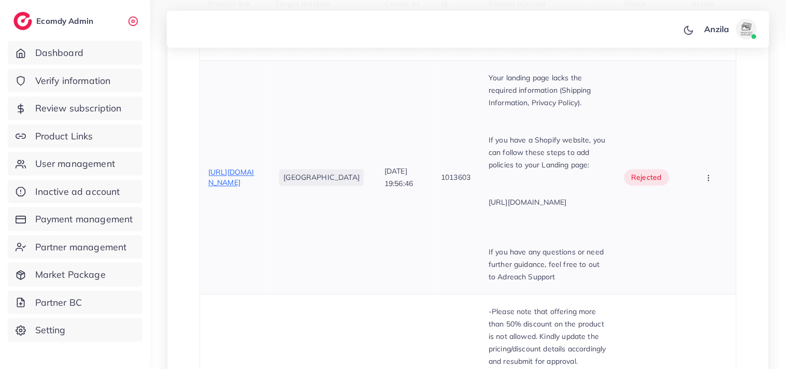
click at [381, 258] on td "30/08/2025, 19:56:46" at bounding box center [404, 178] width 57 height 234
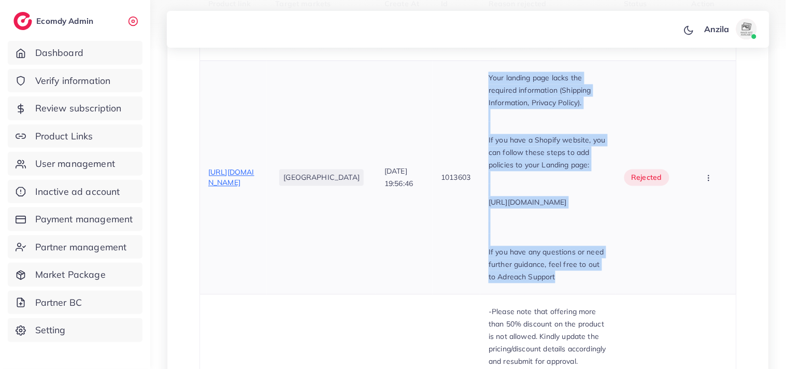
drag, startPoint x: 443, startPoint y: 90, endPoint x: 607, endPoint y: 297, distance: 263.4
click at [607, 294] on td "Your landing page lacks the required information (Shipping Information, Privacy…" at bounding box center [548, 178] width 135 height 234
copy div "Your landing page lacks the required information (Shipping Information, Privacy…"
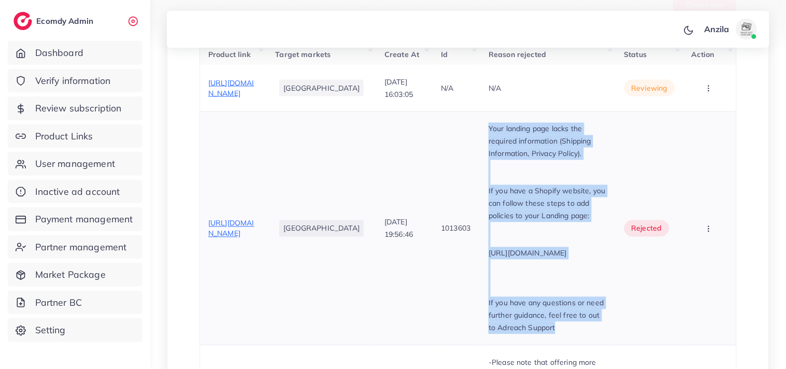
scroll to position [318, 0]
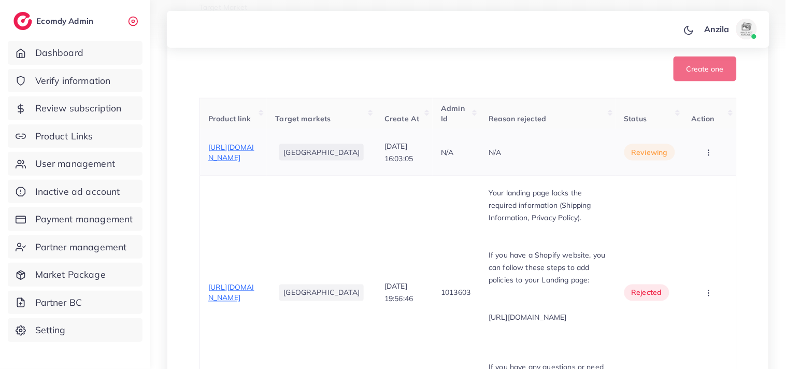
click at [221, 148] on span "https://spademen.com/products/plain-shirt-royal-blue" at bounding box center [231, 153] width 46 height 20
click at [702, 164] on button "button" at bounding box center [710, 151] width 36 height 23
click at [698, 208] on link "Reject" at bounding box center [693, 206] width 82 height 23
click at [0, 0] on div at bounding box center [0, 0] width 0 height 0
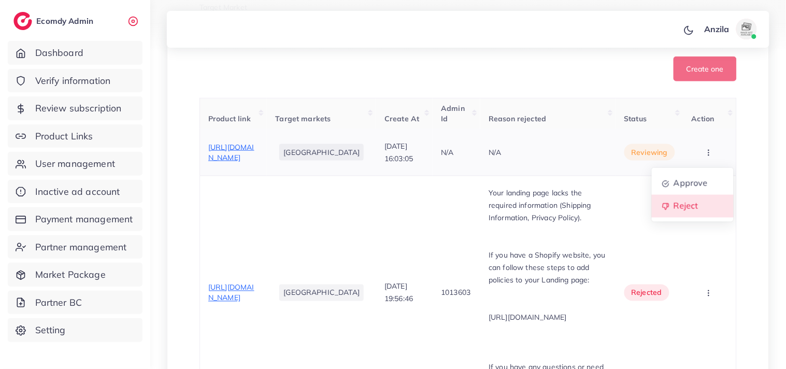
click at [0, 0] on div "Submit" at bounding box center [0, 0] width 0 height 0
click at [708, 173] on td "Approve Reject" at bounding box center [710, 152] width 53 height 47
click at [708, 153] on button "button" at bounding box center [710, 151] width 36 height 23
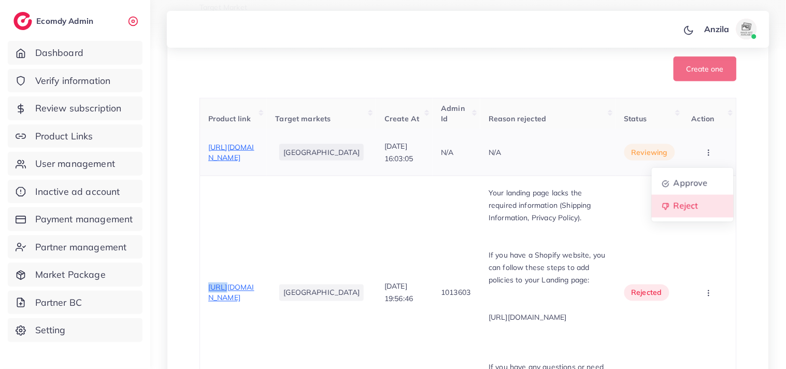
click at [703, 208] on link "Reject" at bounding box center [693, 206] width 82 height 23
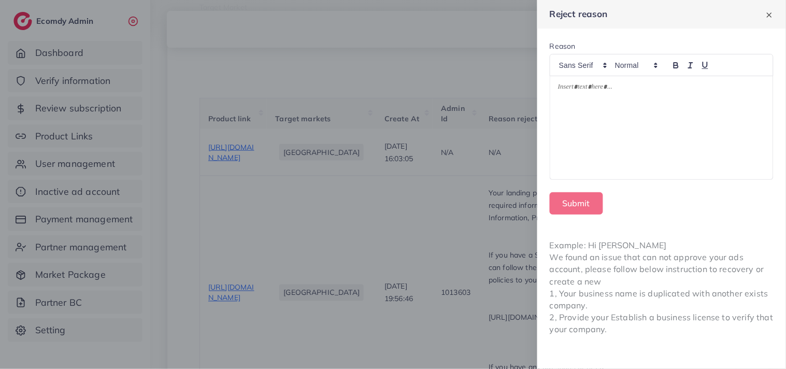
click at [640, 132] on div at bounding box center [662, 128] width 223 height 104
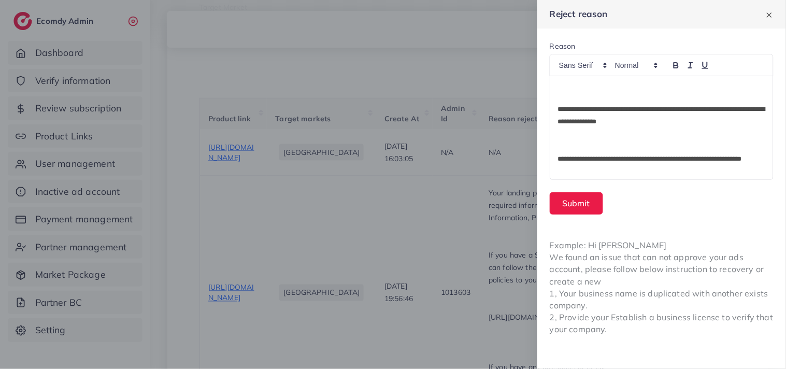
scroll to position [0, 0]
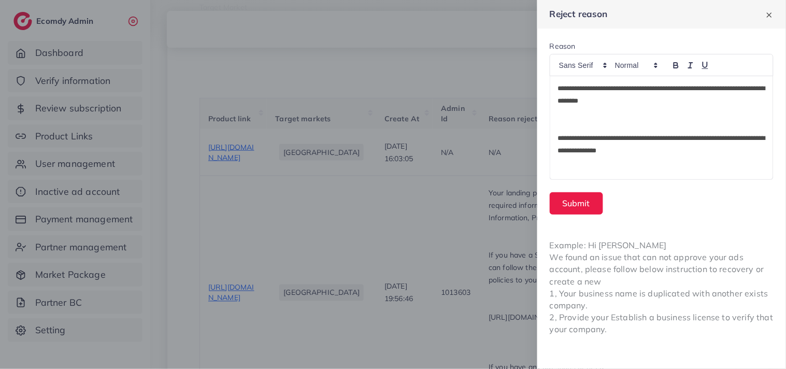
click at [598, 100] on p "**********" at bounding box center [661, 94] width 207 height 25
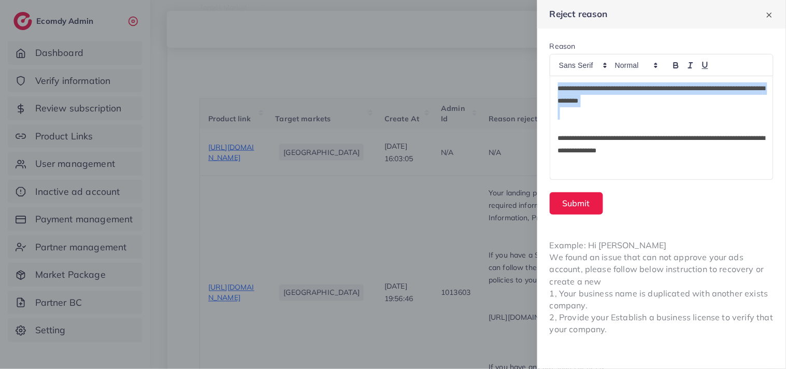
click at [598, 100] on p "**********" at bounding box center [661, 94] width 207 height 25
click at [597, 100] on p "**********" at bounding box center [661, 94] width 207 height 25
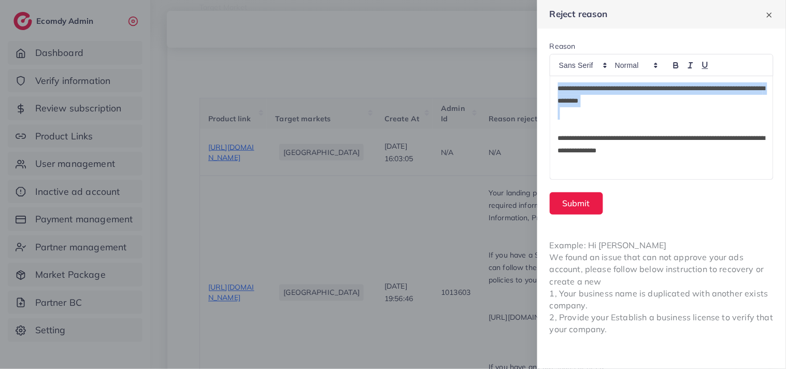
click at [596, 108] on p at bounding box center [661, 113] width 207 height 12
click at [595, 99] on p "**********" at bounding box center [661, 94] width 207 height 25
click at [718, 88] on p "**********" at bounding box center [661, 94] width 207 height 25
click at [558, 87] on div "**********" at bounding box center [662, 128] width 223 height 104
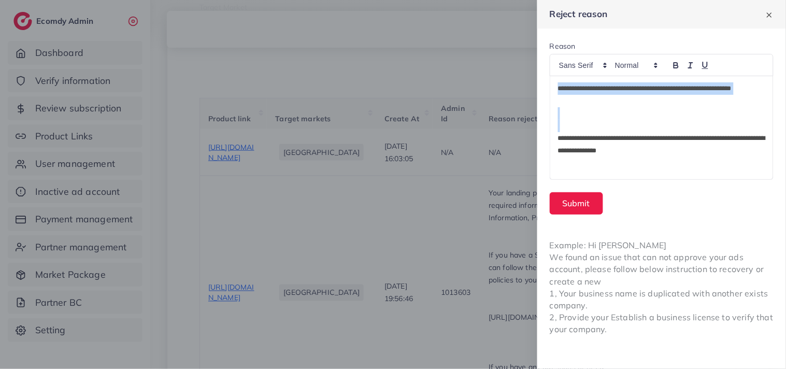
drag, startPoint x: 558, startPoint y: 87, endPoint x: 591, endPoint y: 139, distance: 61.5
click at [588, 135] on div "**********" at bounding box center [662, 128] width 223 height 104
click at [631, 107] on p at bounding box center [661, 113] width 207 height 12
click at [559, 89] on p "**********" at bounding box center [661, 94] width 207 height 25
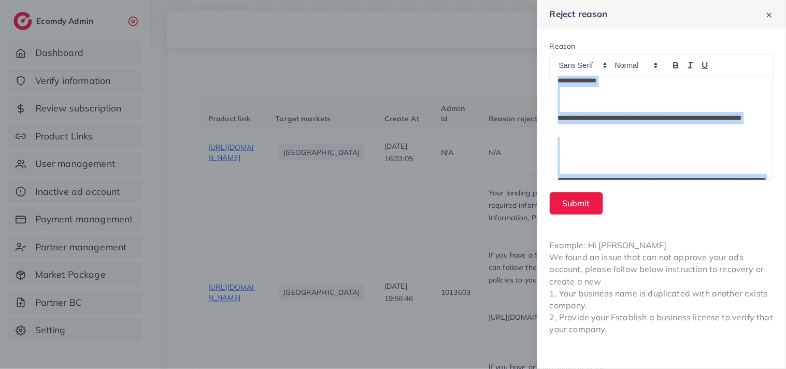
scroll to position [95, 0]
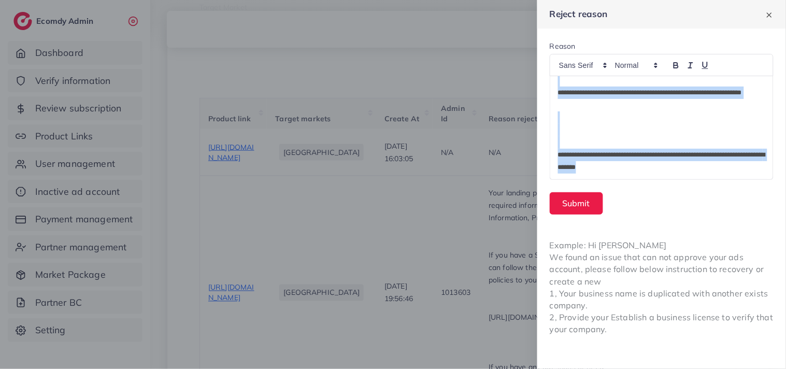
drag, startPoint x: 559, startPoint y: 89, endPoint x: 629, endPoint y: 179, distance: 114.9
click at [629, 179] on div "**********" at bounding box center [662, 128] width 223 height 104
copy div "**********"
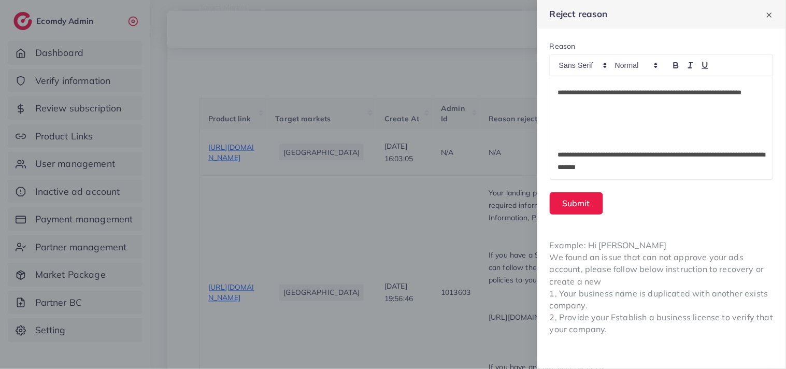
drag, startPoint x: 617, startPoint y: 163, endPoint x: 540, endPoint y: 149, distance: 79.0
click at [540, 149] on form "**********" at bounding box center [662, 128] width 249 height 199
click at [587, 193] on button "Submit" at bounding box center [576, 203] width 53 height 22
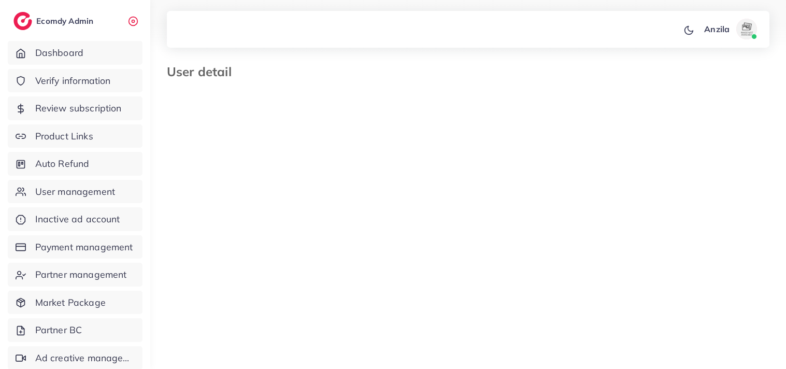
type input "*******"
type input "**********"
type input "********"
type input "**********"
type input "*******"
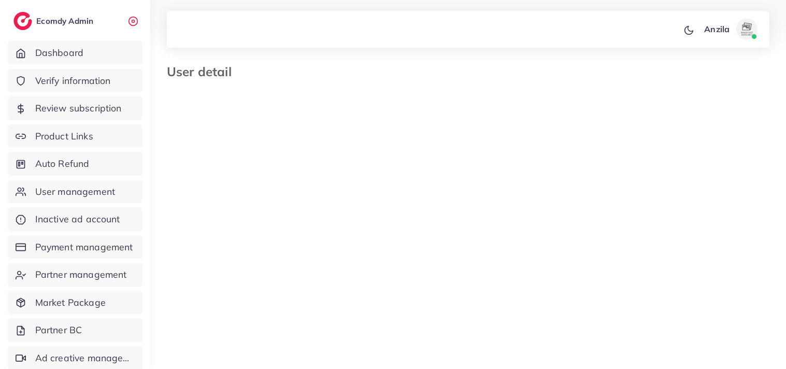
type input "*********"
type input "**********"
type input "********"
select select "********"
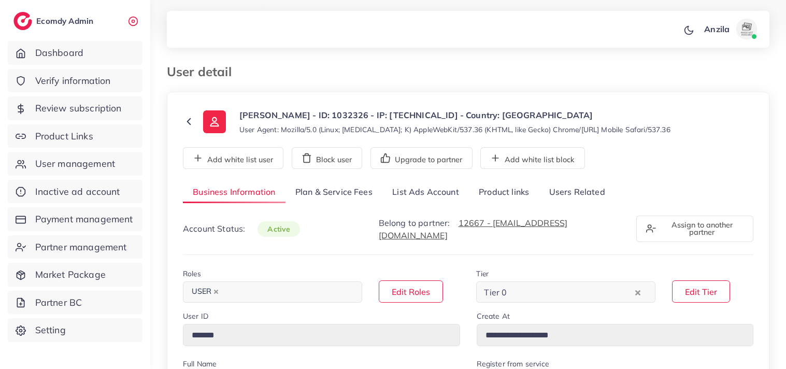
select select "********"
click at [592, 203] on link "Users Related" at bounding box center [577, 192] width 76 height 22
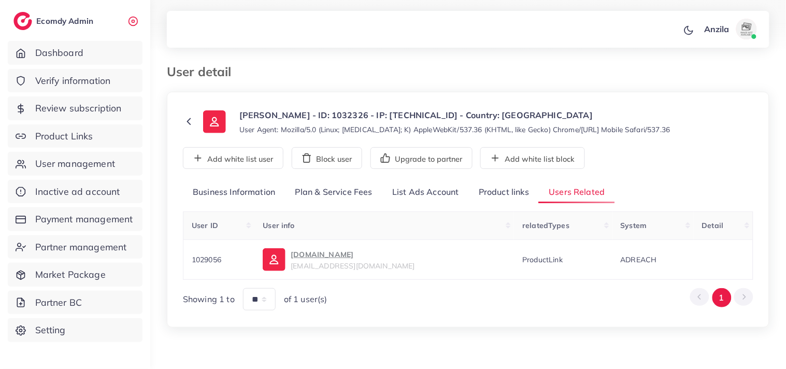
click at [535, 201] on link "Product links" at bounding box center [504, 192] width 70 height 22
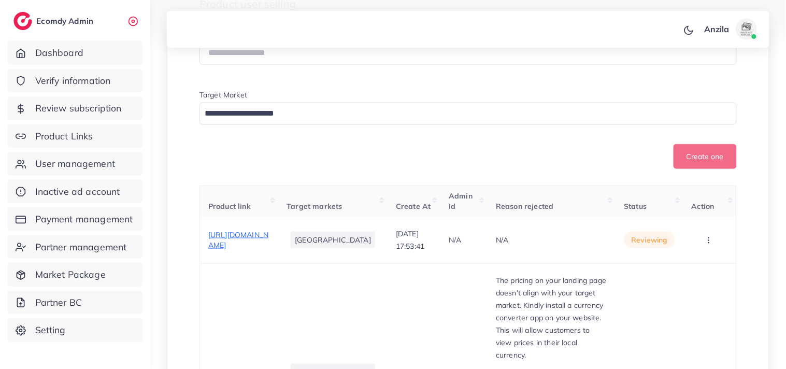
scroll to position [345, 0]
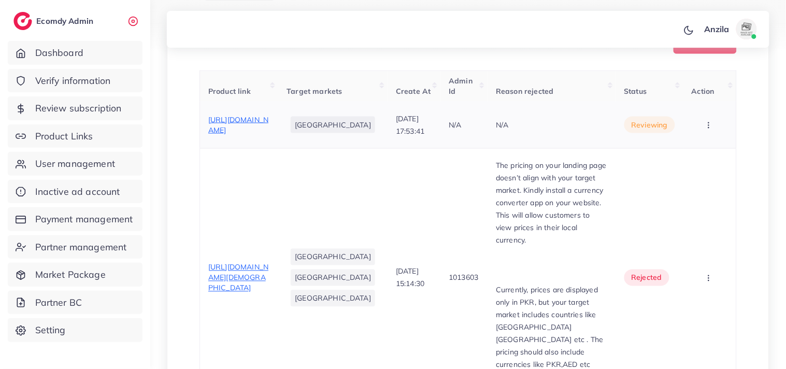
click at [258, 128] on span "[URL][DOMAIN_NAME]" at bounding box center [238, 125] width 60 height 20
click at [715, 134] on button "button" at bounding box center [710, 124] width 36 height 23
click at [716, 154] on link "Approve" at bounding box center [693, 156] width 82 height 23
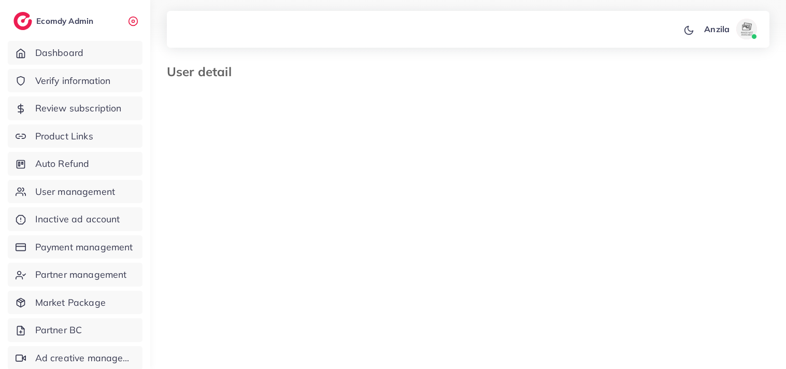
type input "*******"
type input "**********"
type input "******"
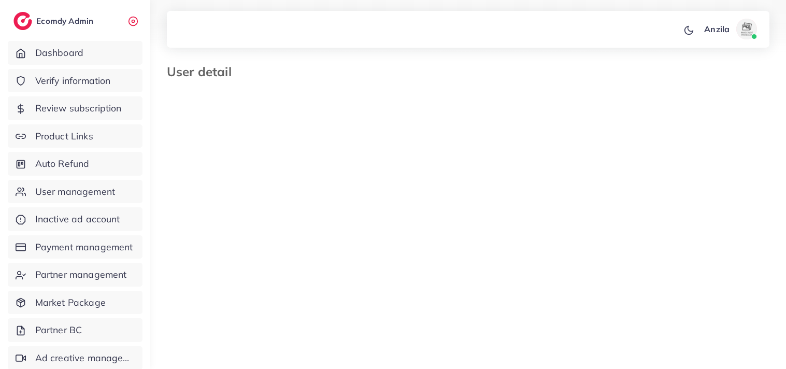
type input "**********"
select select "********"
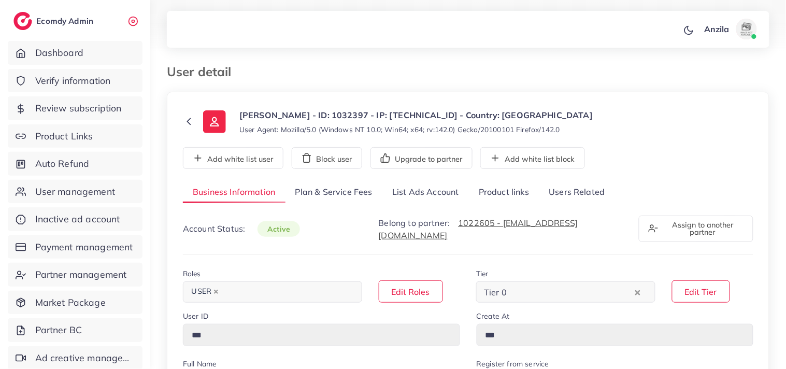
type input "*******"
type input "**********"
type input "******"
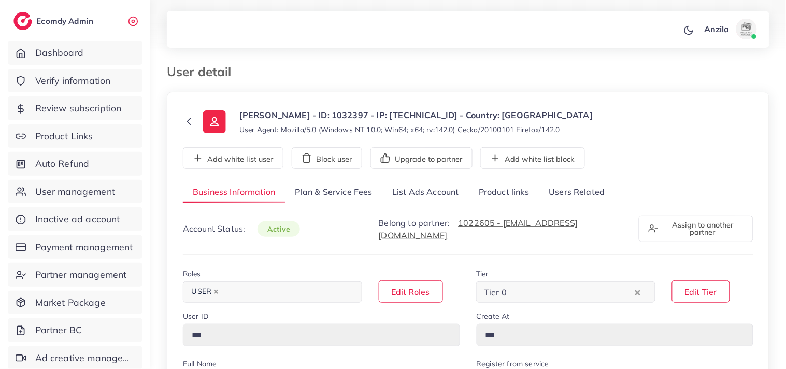
type input "**********"
select select "********"
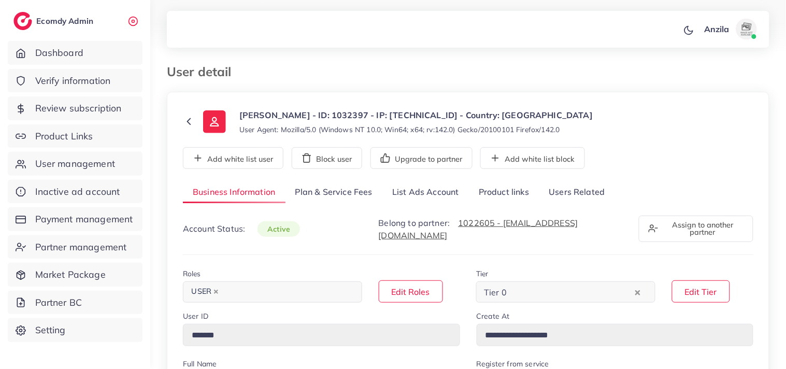
click at [576, 197] on link "Users Related" at bounding box center [577, 192] width 76 height 22
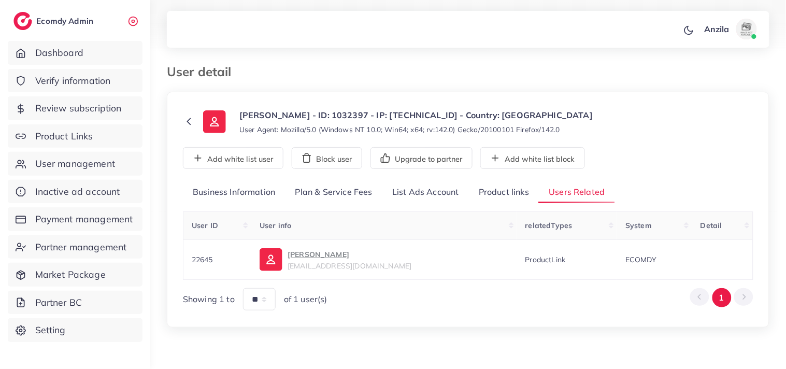
click at [510, 194] on link "Product links" at bounding box center [504, 192] width 70 height 22
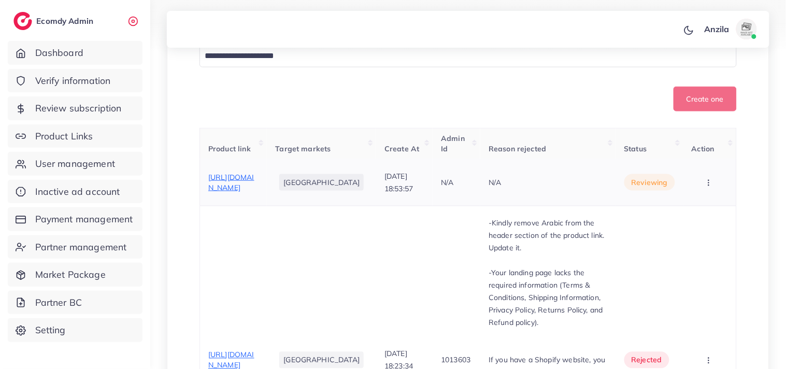
scroll to position [403, 0]
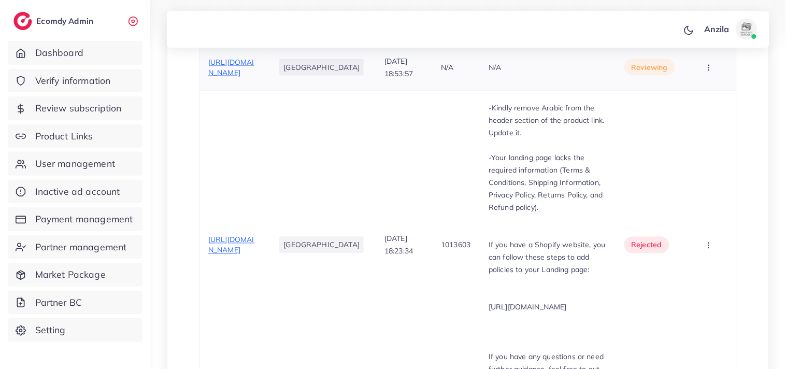
click at [246, 77] on span "https://alhamra.pk/product/cake-measuring-marker-draw-balance-ruler-pattern-dec…" at bounding box center [231, 68] width 46 height 20
click at [481, 154] on td "-Kindly remove Arabic from the header section of the product link. Update it. -…" at bounding box center [548, 245] width 135 height 308
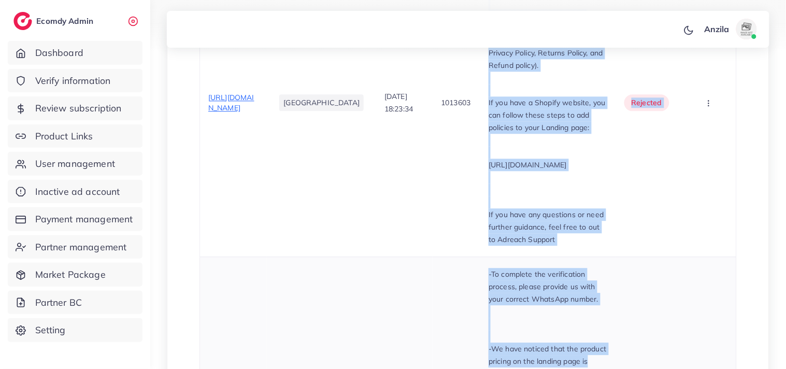
scroll to position [589, 0]
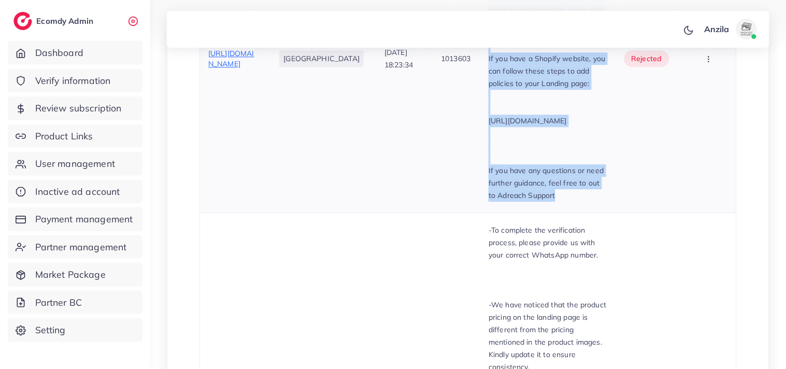
drag, startPoint x: 448, startPoint y: 154, endPoint x: 603, endPoint y: 230, distance: 172.2
click at [603, 213] on td "-Kindly remove Arabic from the header section of the product link. Update it. -…" at bounding box center [548, 58] width 135 height 308
copy div "-Kindly remove Arabic from the header section of the product link. Update it. -…"
click at [532, 213] on td "-Kindly remove Arabic from the header section of the product link. Update it. -…" at bounding box center [548, 58] width 135 height 308
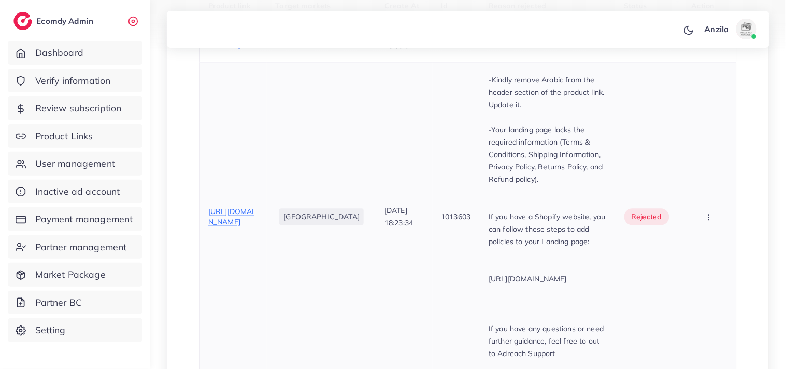
scroll to position [359, 0]
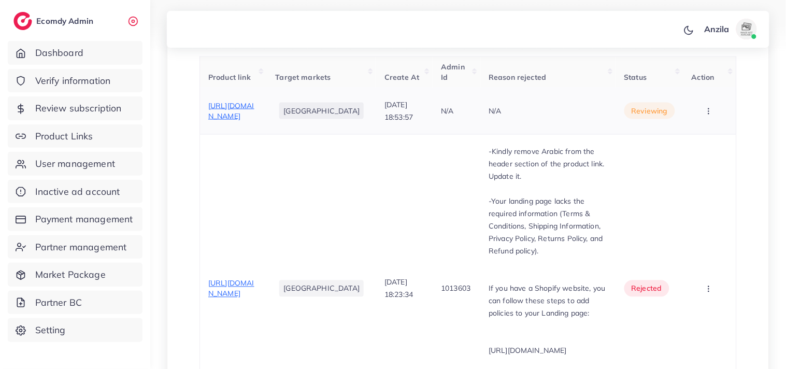
click at [714, 122] on button "button" at bounding box center [710, 110] width 36 height 23
click at [687, 170] on span "Reject" at bounding box center [686, 165] width 25 height 10
click at [0, 0] on div at bounding box center [0, 0] width 0 height 0
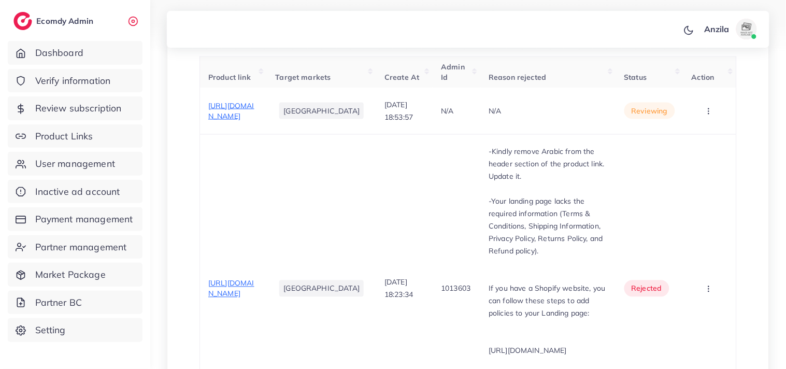
drag, startPoint x: 705, startPoint y: 112, endPoint x: 674, endPoint y: 81, distance: 44.0
click at [703, 110] on td "Approve Reject" at bounding box center [710, 111] width 53 height 47
click at [708, 116] on icon "button" at bounding box center [709, 111] width 8 height 8
click at [706, 176] on link "Reject" at bounding box center [693, 164] width 82 height 23
click at [0, 0] on div at bounding box center [0, 0] width 0 height 0
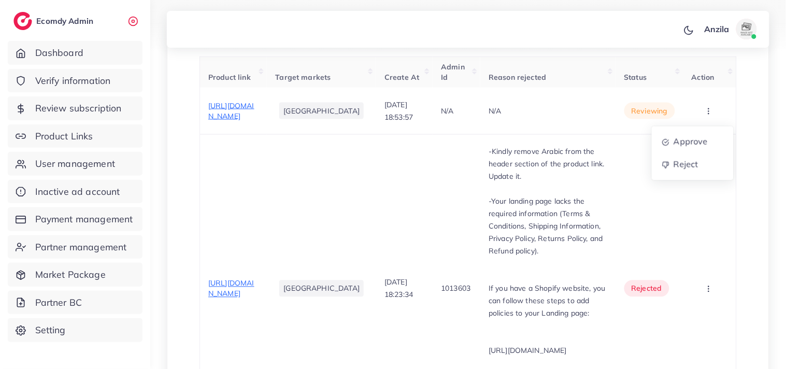
click at [0, 0] on div "Submit" at bounding box center [0, 0] width 0 height 0
click at [706, 122] on button "button" at bounding box center [710, 110] width 36 height 23
click at [690, 170] on span "Reject" at bounding box center [686, 165] width 25 height 10
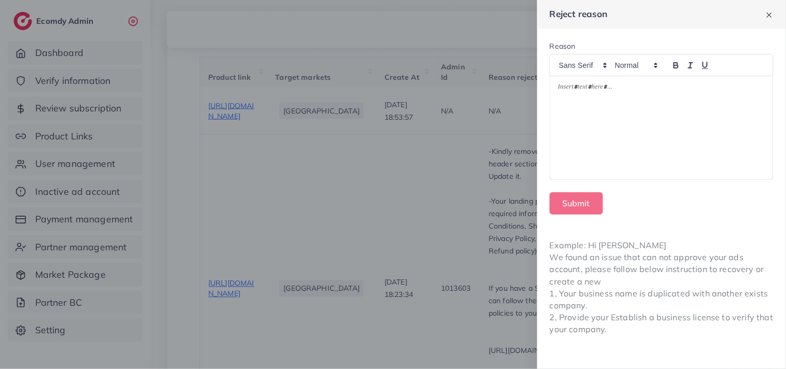
click at [643, 114] on div at bounding box center [662, 128] width 223 height 104
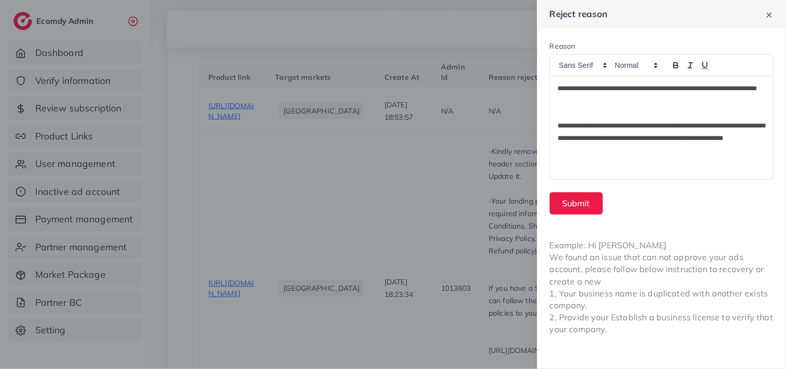
scroll to position [136, 0]
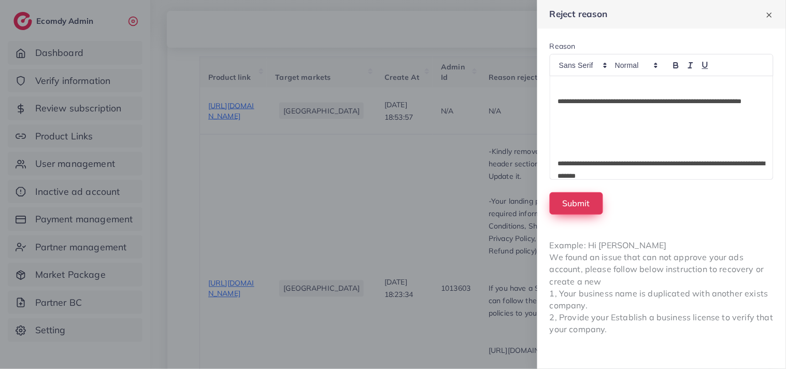
click at [593, 201] on button "Submit" at bounding box center [576, 203] width 53 height 22
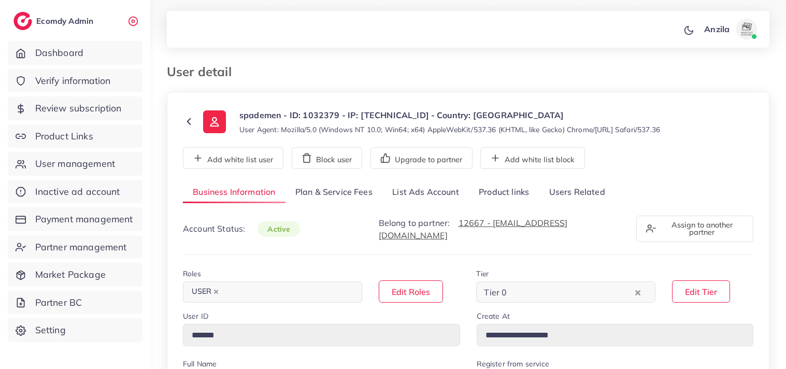
select select "********"
click at [571, 189] on link "Users Related" at bounding box center [577, 192] width 76 height 22
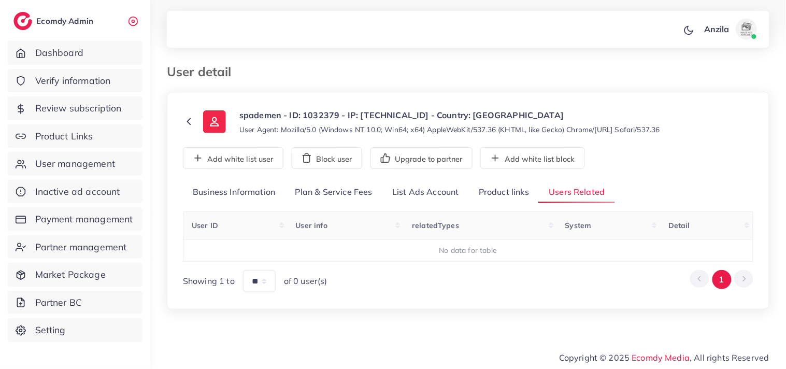
click at [515, 190] on link "Product links" at bounding box center [504, 192] width 70 height 22
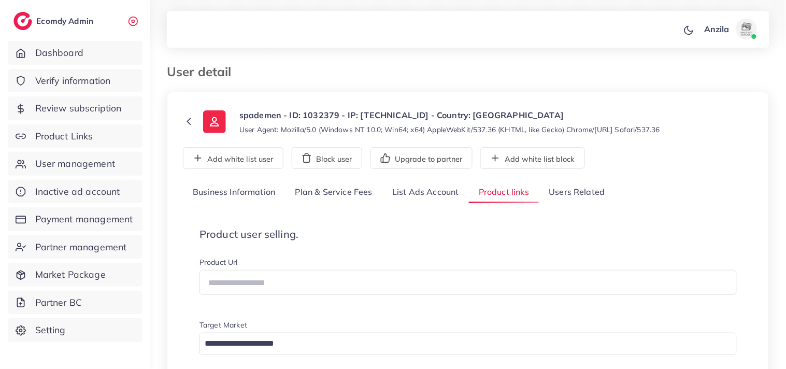
click at [560, 200] on link "Users Related" at bounding box center [577, 192] width 76 height 22
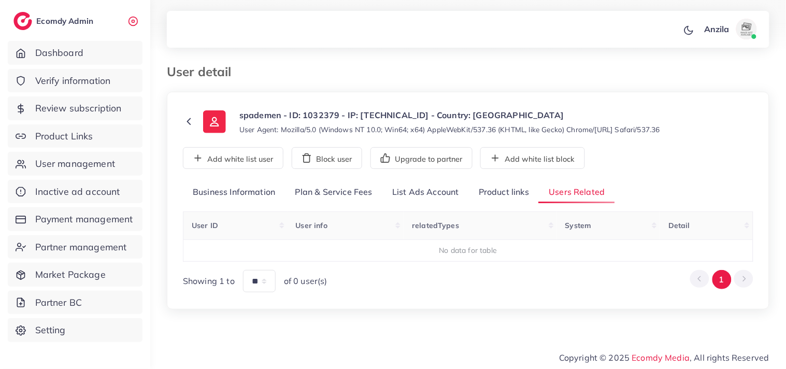
click at [527, 198] on link "Product links" at bounding box center [504, 192] width 70 height 22
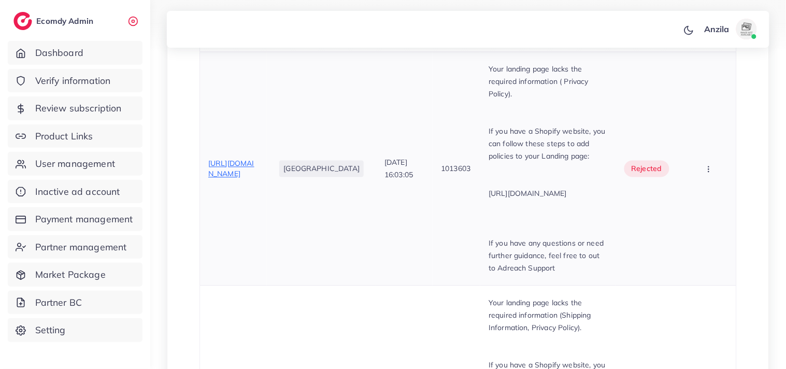
scroll to position [460, 0]
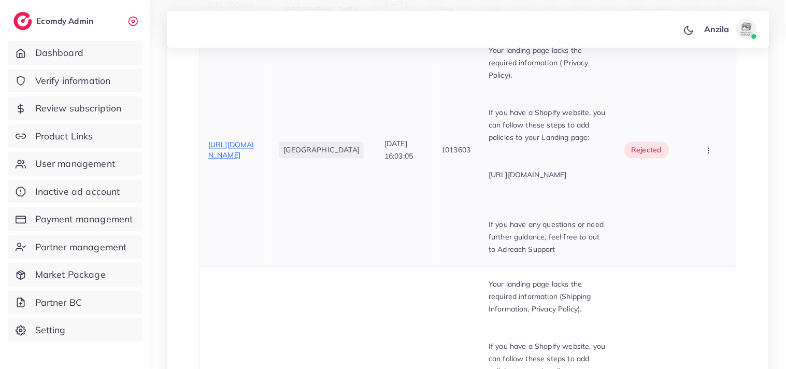
click at [236, 161] on div "[URL][DOMAIN_NAME]" at bounding box center [233, 150] width 50 height 21
click at [235, 159] on div "[URL][DOMAIN_NAME]" at bounding box center [233, 150] width 50 height 21
click at [234, 145] on span "[URL][DOMAIN_NAME]" at bounding box center [231, 150] width 46 height 20
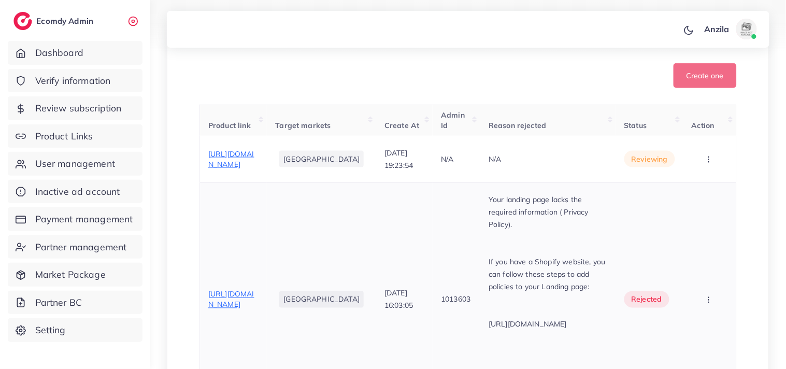
scroll to position [288, 0]
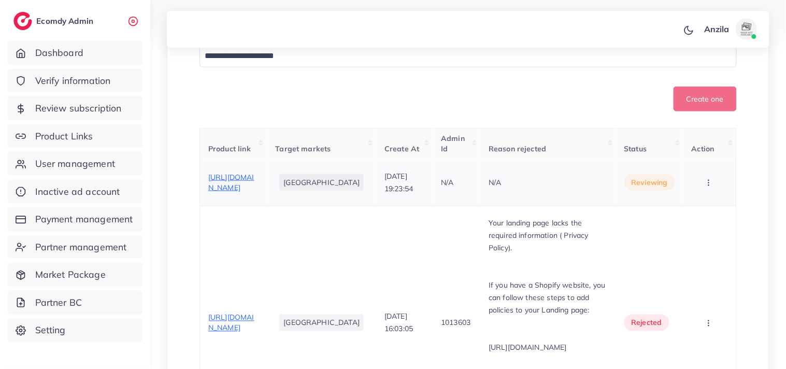
click at [242, 181] on span "[URL][DOMAIN_NAME]" at bounding box center [231, 183] width 46 height 20
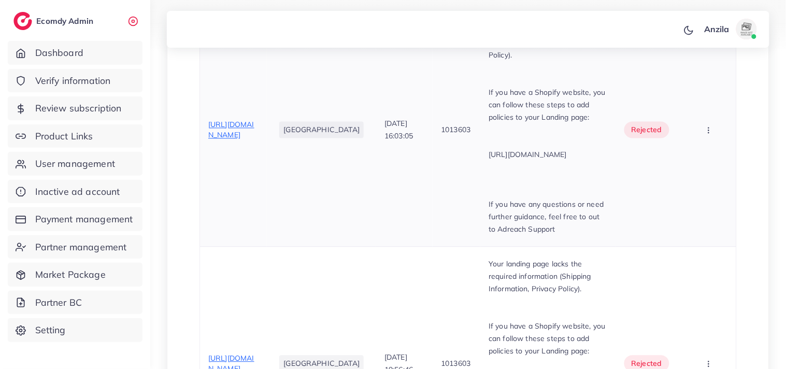
scroll to position [460, 0]
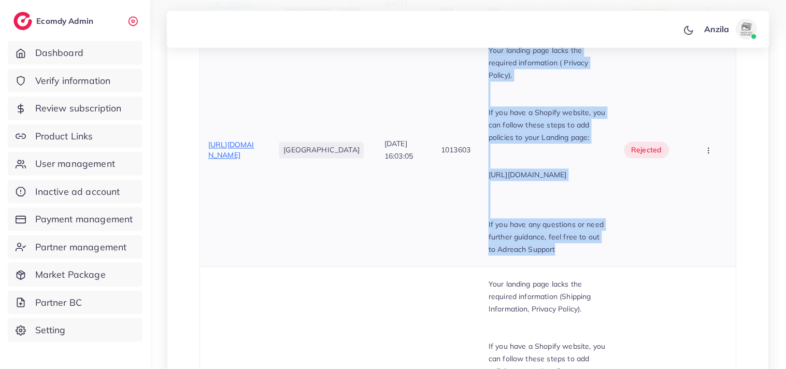
drag, startPoint x: 447, startPoint y: 64, endPoint x: 608, endPoint y: 253, distance: 247.5
click at [608, 253] on td "Your landing page lacks the required information ( Privacy Policy). If you have…" at bounding box center [548, 150] width 135 height 234
click at [608, 253] on p "If you have any questions or need further guidance, feel free to out to Adreach…" at bounding box center [548, 237] width 119 height 37
drag, startPoint x: 444, startPoint y: 70, endPoint x: 603, endPoint y: 255, distance: 243.3
click at [603, 255] on td "Your landing page lacks the required information ( Privacy Policy). If you have…" at bounding box center [548, 150] width 135 height 234
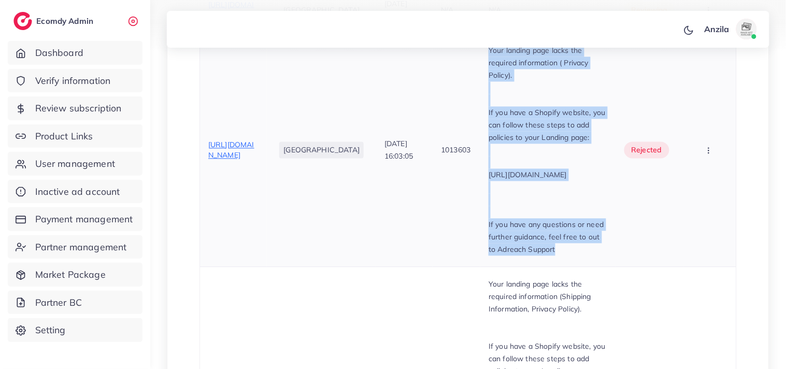
copy div "Your landing page lacks the required information ( Privacy Policy). If you have…"
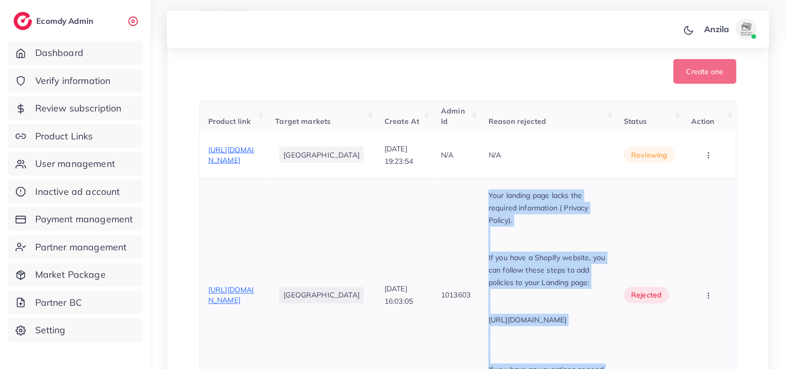
scroll to position [288, 0]
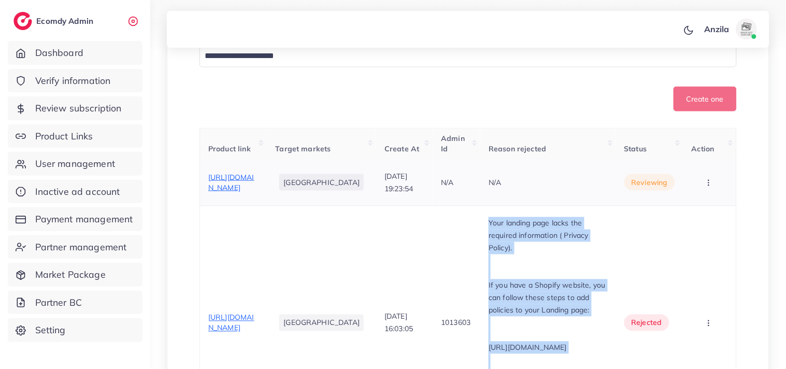
click at [698, 184] on button "button" at bounding box center [710, 182] width 36 height 23
click at [703, 241] on link "Reject" at bounding box center [693, 236] width 82 height 23
click at [0, 0] on div at bounding box center [0, 0] width 0 height 0
click at [716, 194] on button "button" at bounding box center [710, 182] width 36 height 23
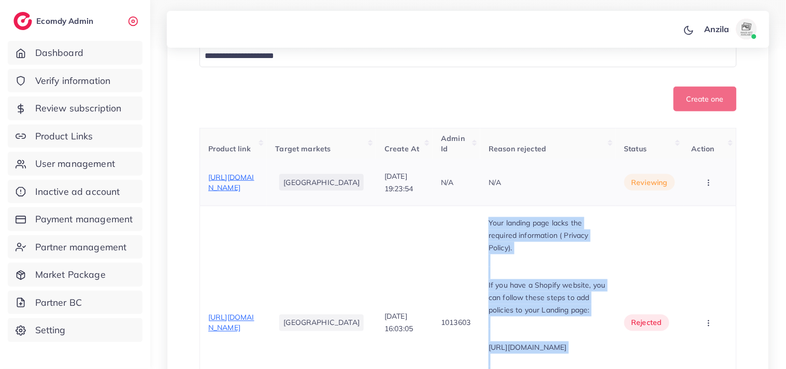
click at [716, 194] on button "button" at bounding box center [710, 182] width 36 height 23
click at [717, 237] on link "Reject" at bounding box center [693, 236] width 82 height 23
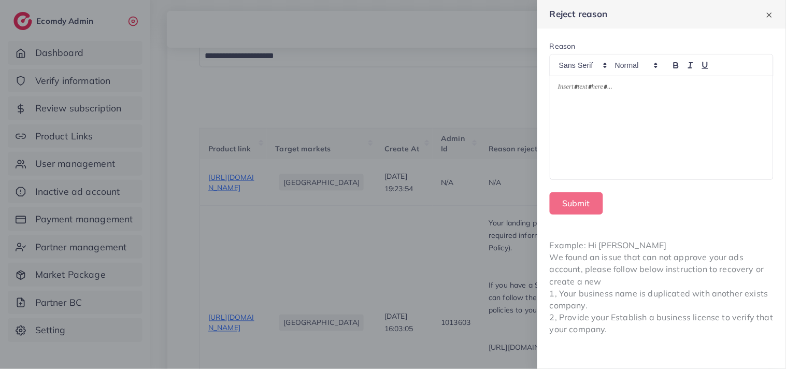
click at [584, 92] on p at bounding box center [661, 88] width 207 height 12
click at [612, 201] on div "Submit" at bounding box center [662, 203] width 224 height 22
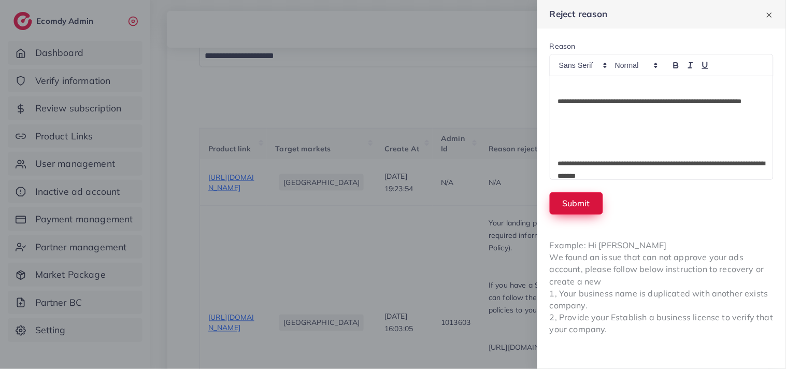
click at [589, 198] on button "Submit" at bounding box center [576, 203] width 53 height 22
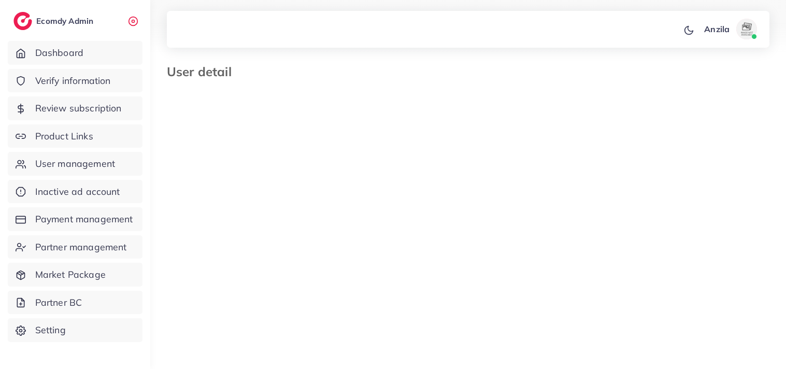
select select "********"
